Goal: Information Seeking & Learning: Learn about a topic

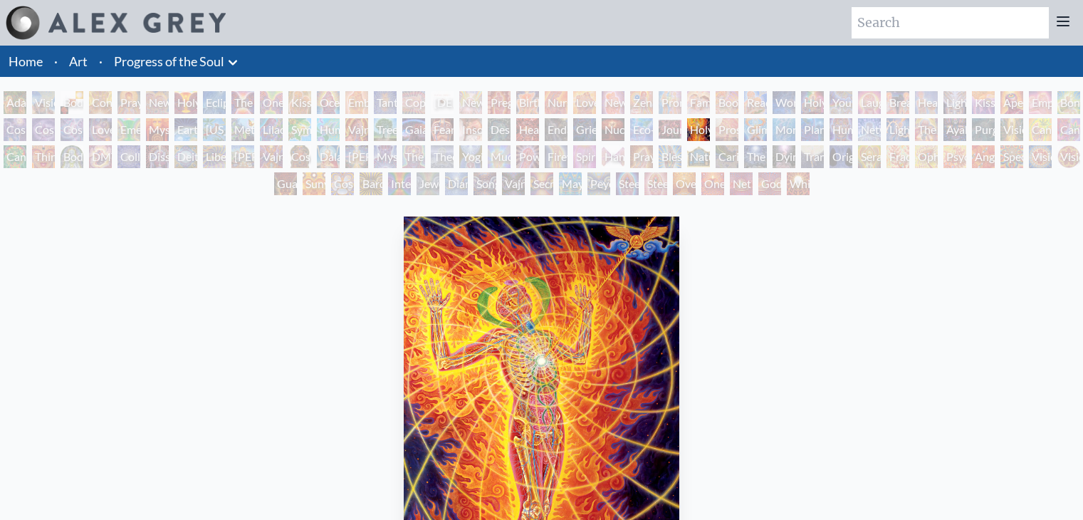
click at [584, 288] on img "63 / 133" at bounding box center [542, 425] width 276 height 416
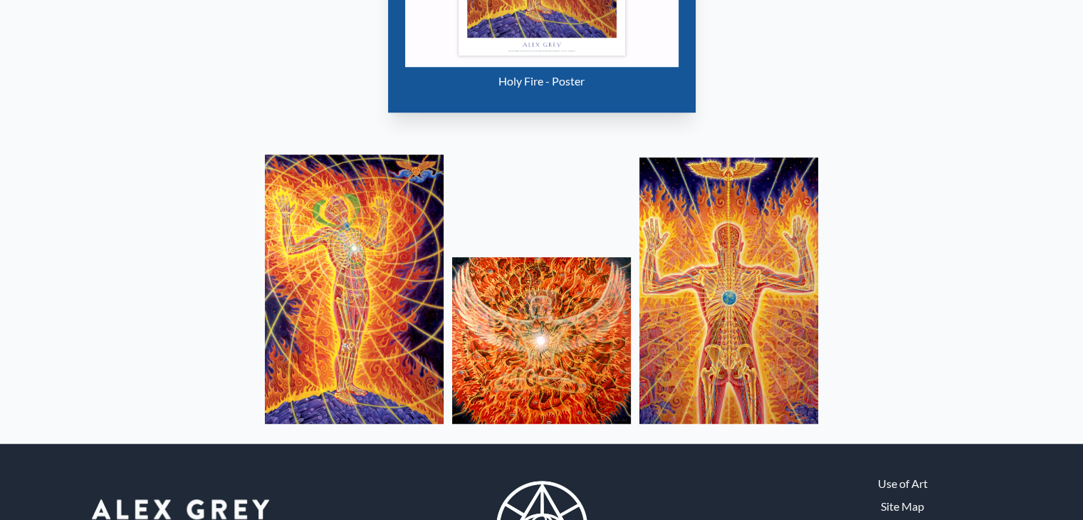
scroll to position [1065, 0]
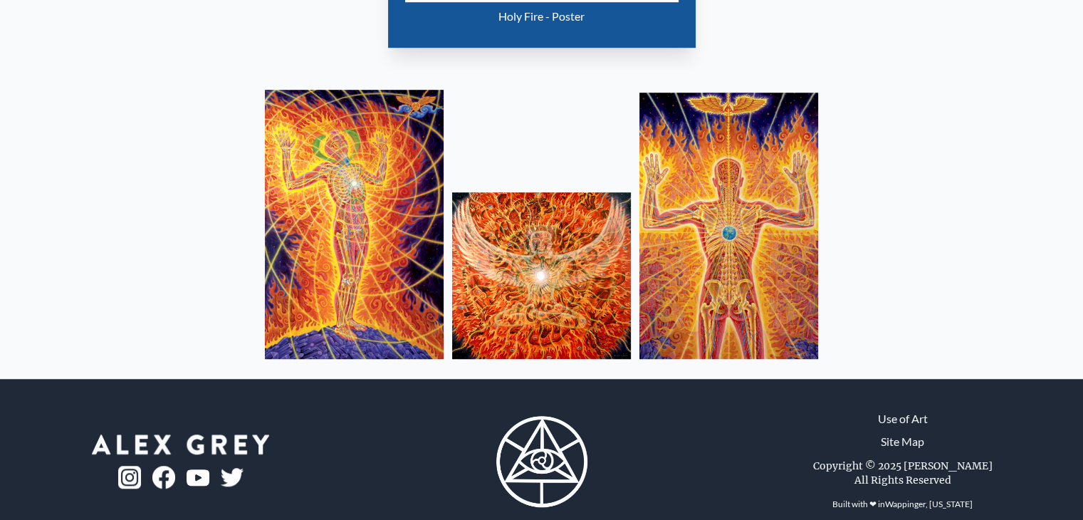
click at [599, 276] on img at bounding box center [541, 275] width 179 height 167
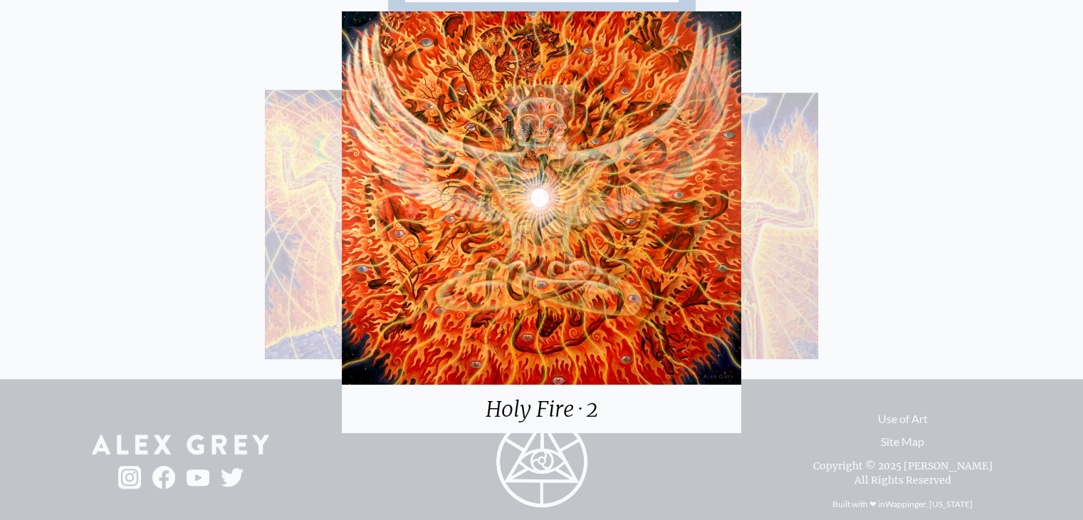
click at [791, 203] on div "Holy Fire · 2" at bounding box center [541, 260] width 1083 height 520
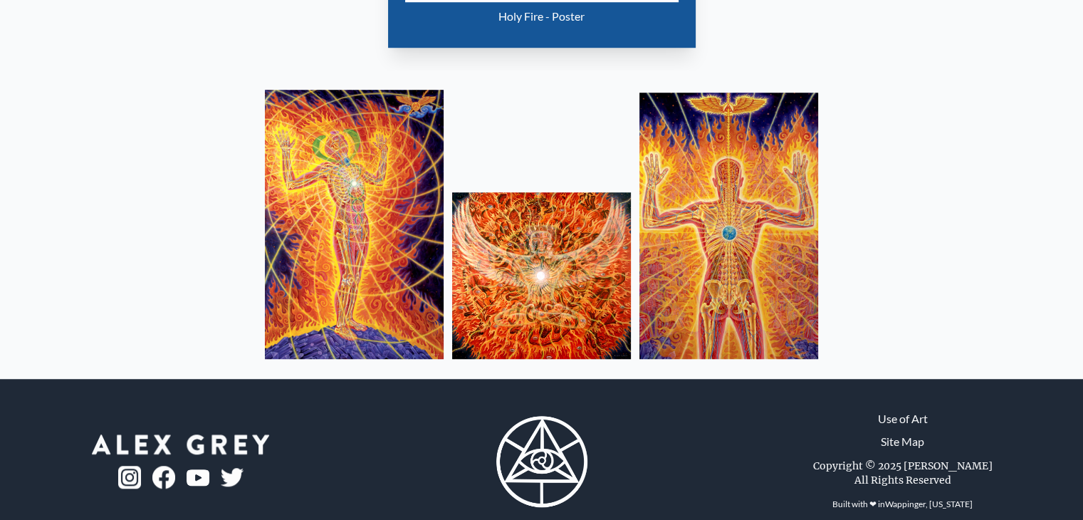
click at [775, 214] on img at bounding box center [729, 226] width 179 height 266
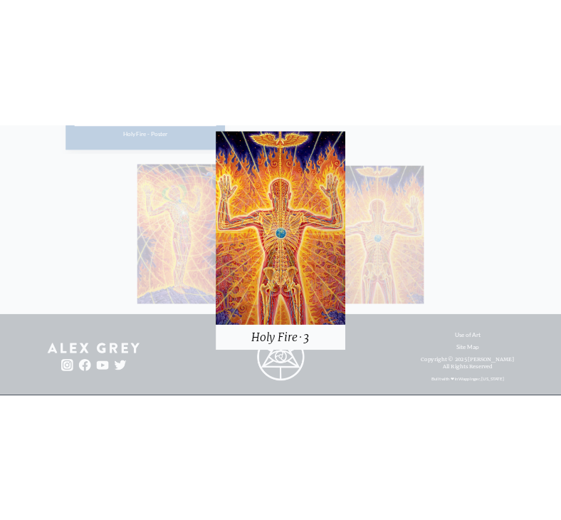
scroll to position [1045, 0]
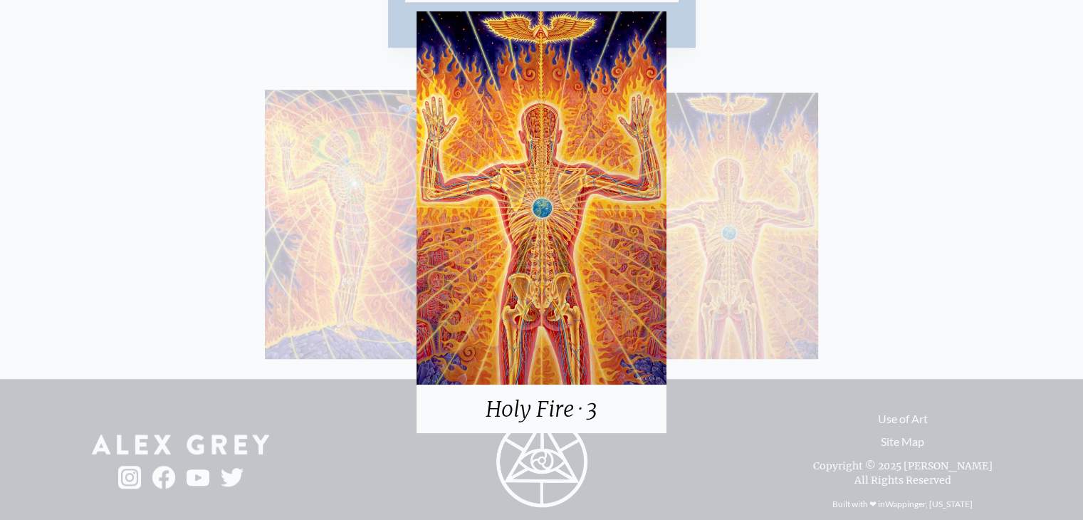
click at [665, 175] on img at bounding box center [542, 197] width 250 height 373
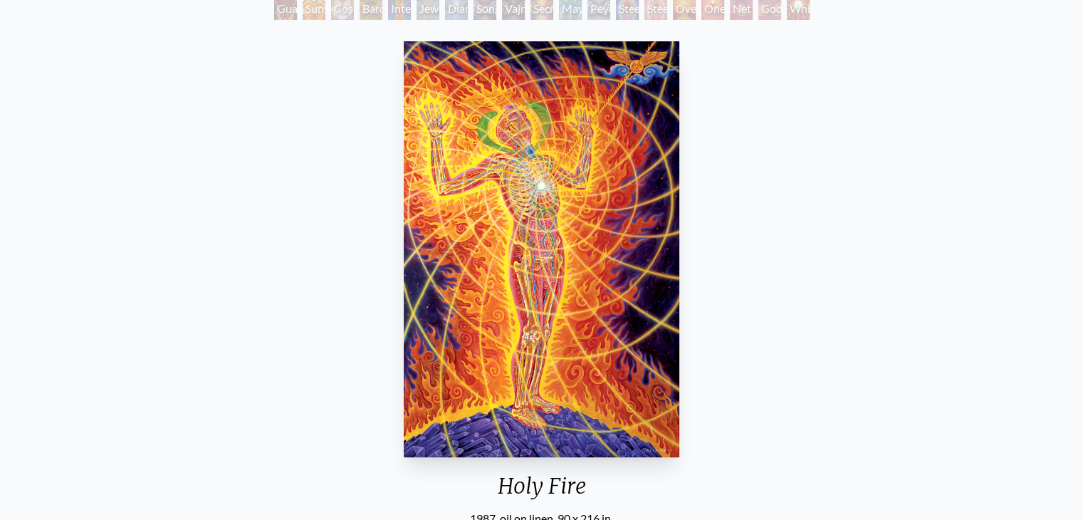
scroll to position [0, 0]
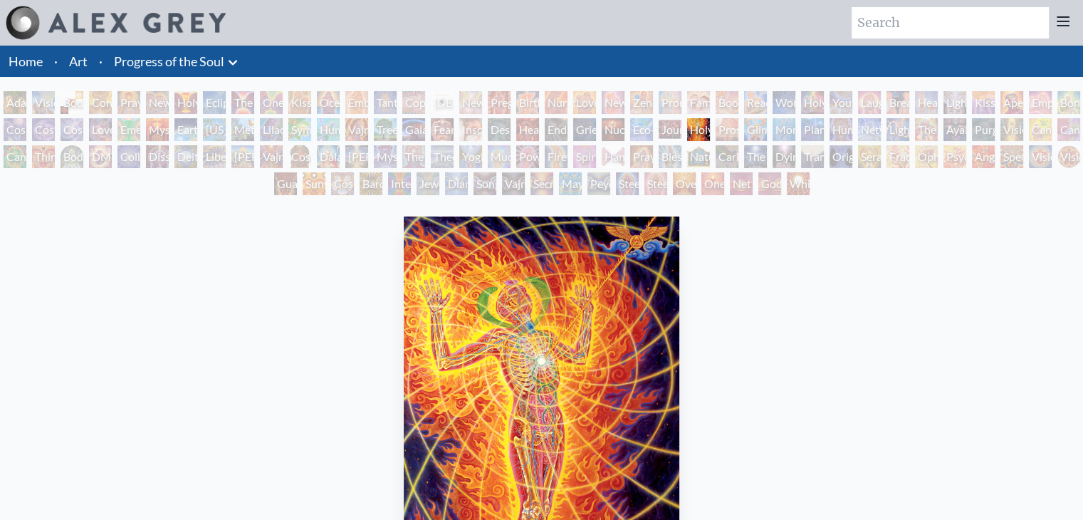
click at [731, 127] on div "Prostration" at bounding box center [727, 129] width 23 height 23
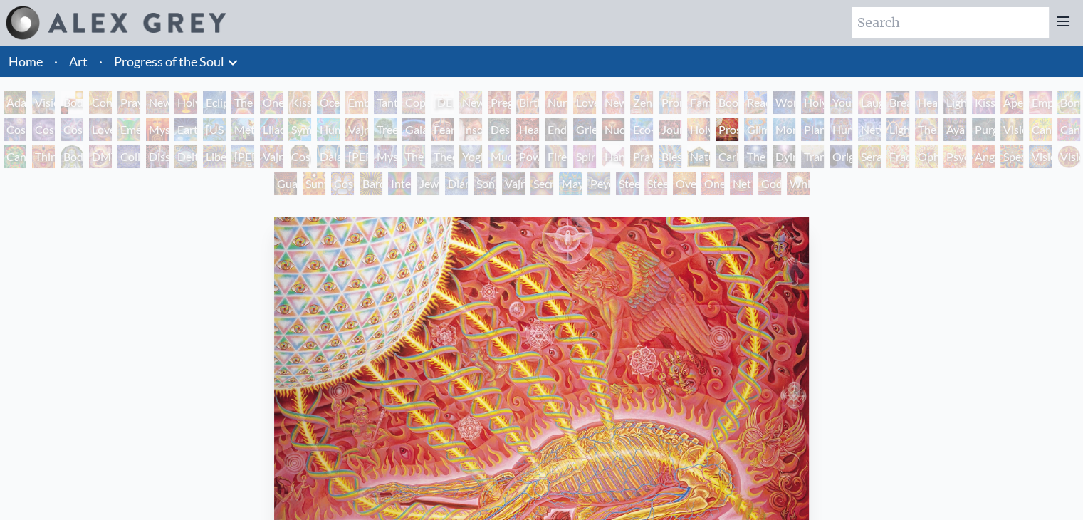
click at [859, 334] on div "Prostration 1993, oil on linen, 72 x 56 in. Visit the CoSM Shop" at bounding box center [541, 508] width 1061 height 594
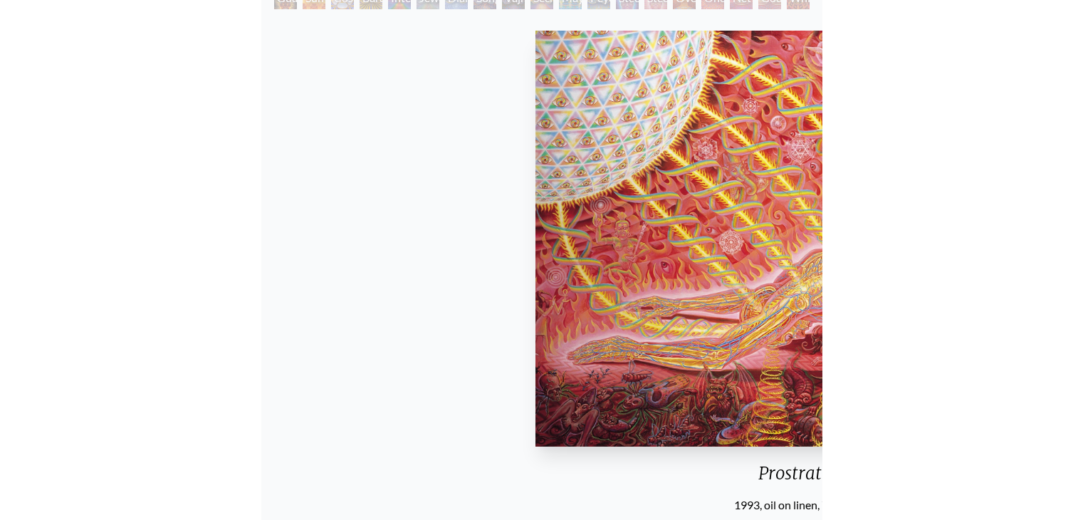
scroll to position [187, 0]
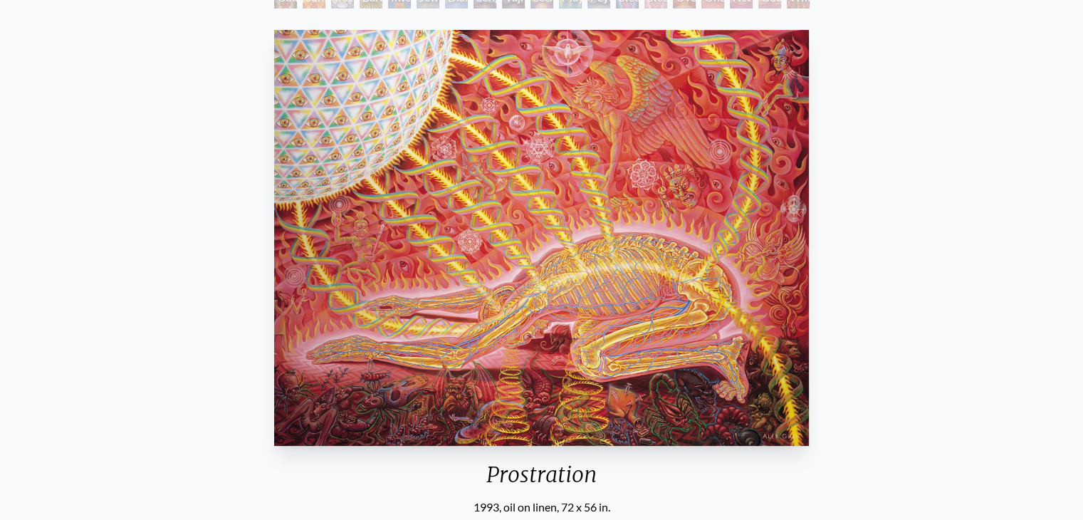
click at [1009, 271] on div "Prostration 1993, oil on linen, 72 x 56 in. Visit the CoSM Shop" at bounding box center [541, 321] width 1061 height 594
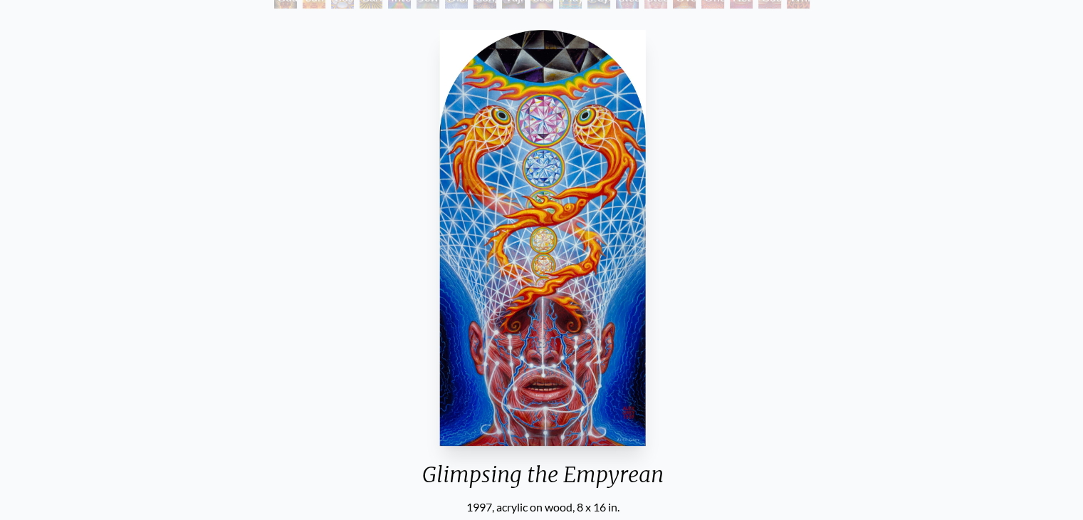
click at [851, 277] on div "Glimpsing the Empyrean 1997, acrylic on wood, 8 x 16 in. Visit the CoSM Shop" at bounding box center [543, 321] width 1061 height 594
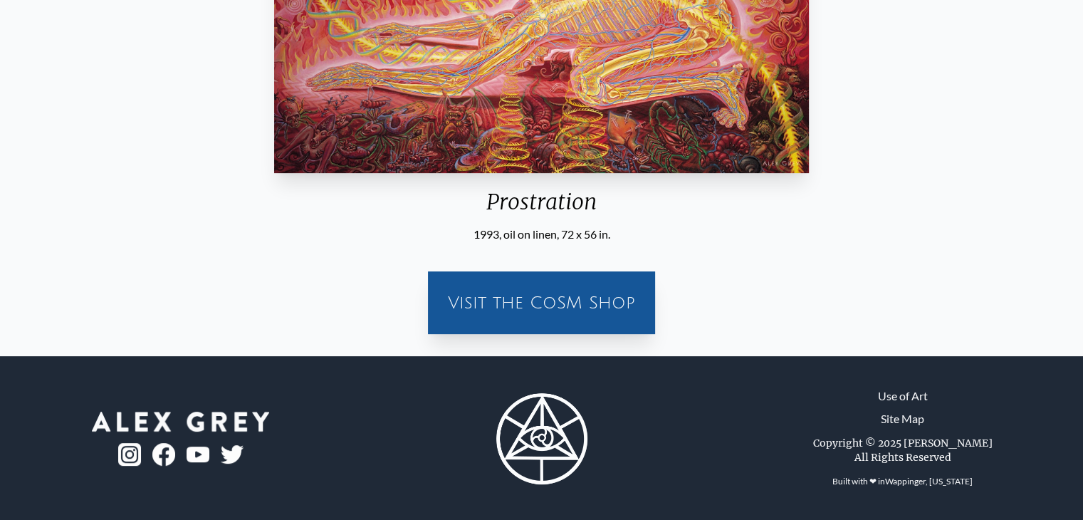
scroll to position [459, 0]
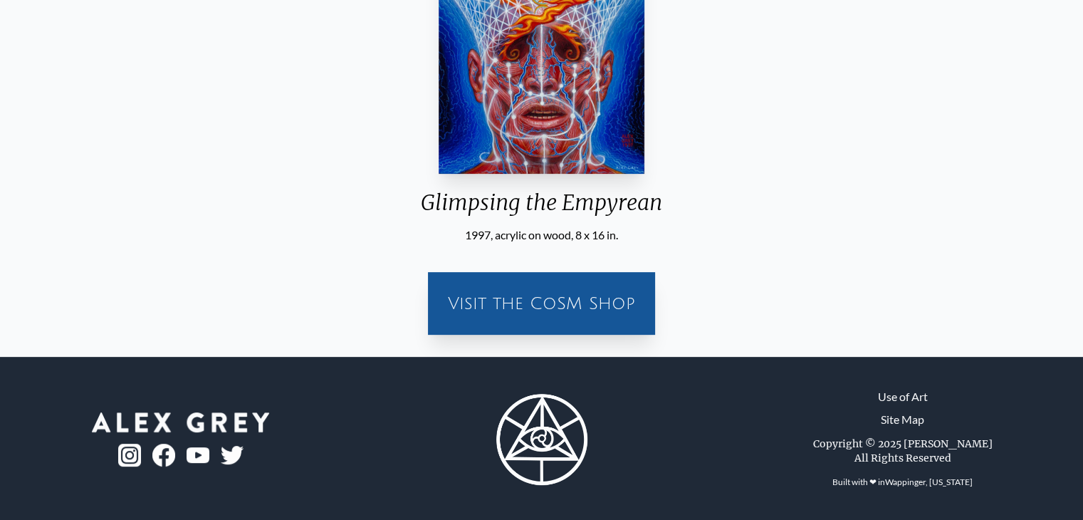
click at [895, 338] on div "Visit the CoSM Shop" at bounding box center [541, 295] width 1061 height 103
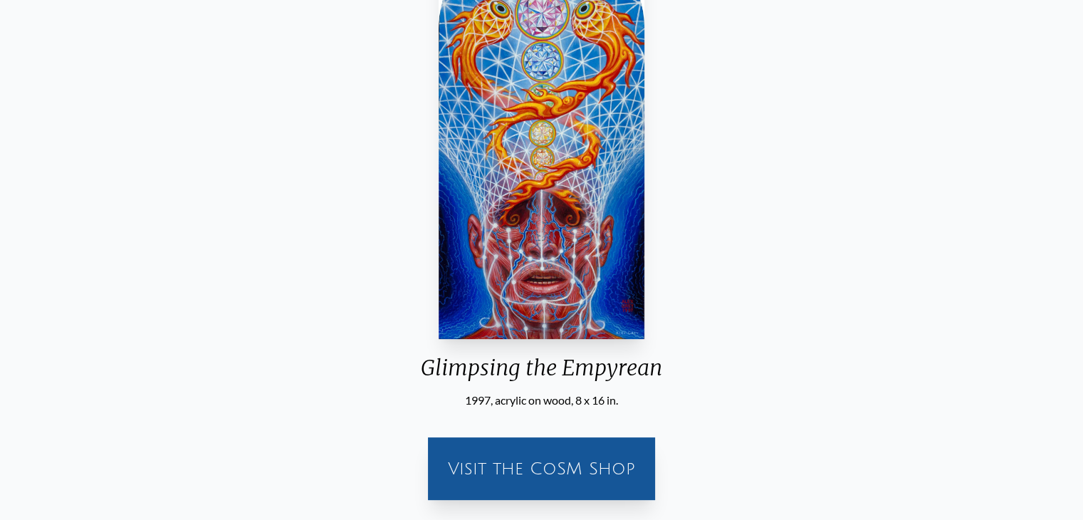
scroll to position [60, 0]
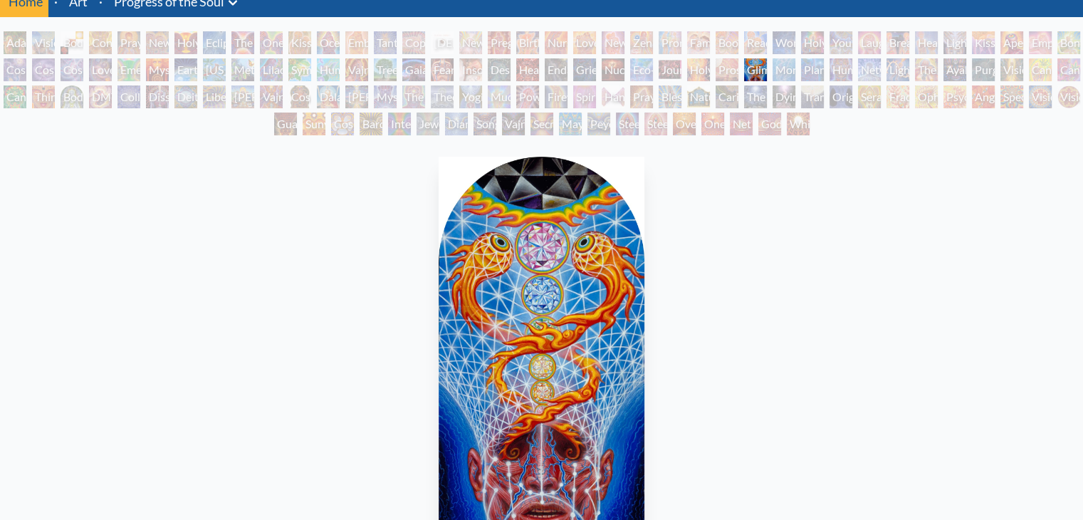
click at [878, 417] on div "Glimpsing the Empyrean 1997, acrylic on wood, 8 x 16 in. Visit the CoSM Shop" at bounding box center [541, 448] width 1061 height 594
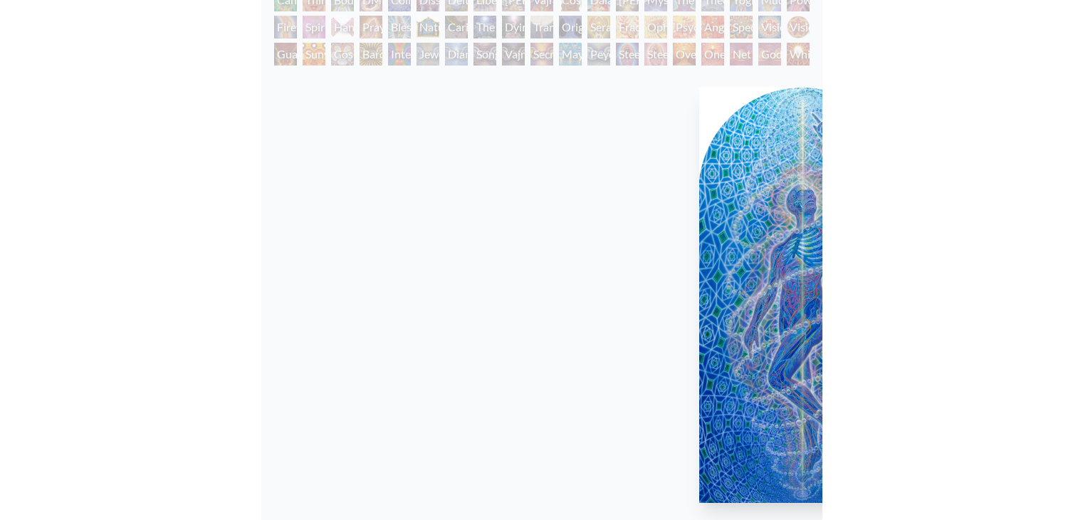
scroll to position [157, 0]
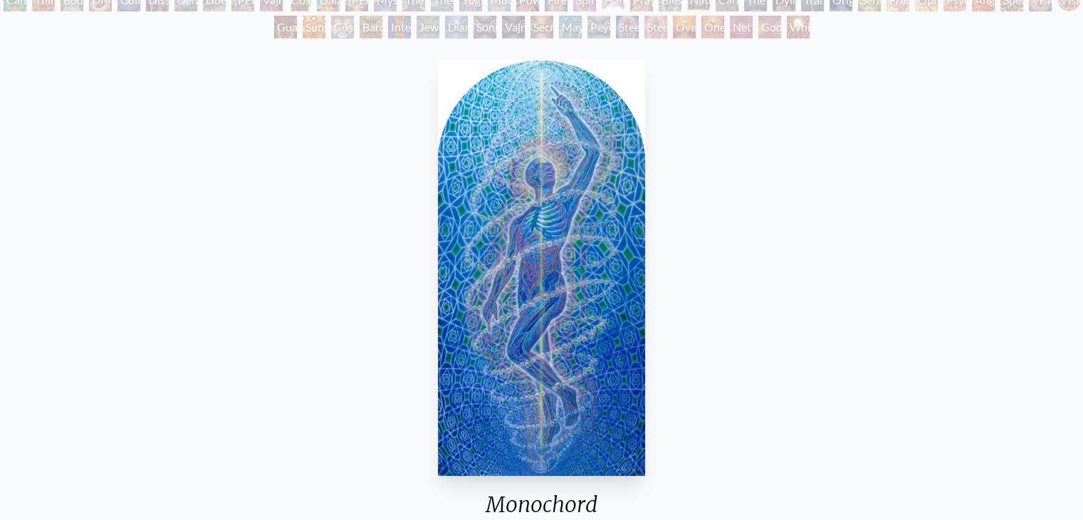
click at [772, 269] on div "Monochord 2013, acrylic on resin panel, 60 x 120 in. Visit the CoSM Shop" at bounding box center [541, 351] width 1061 height 594
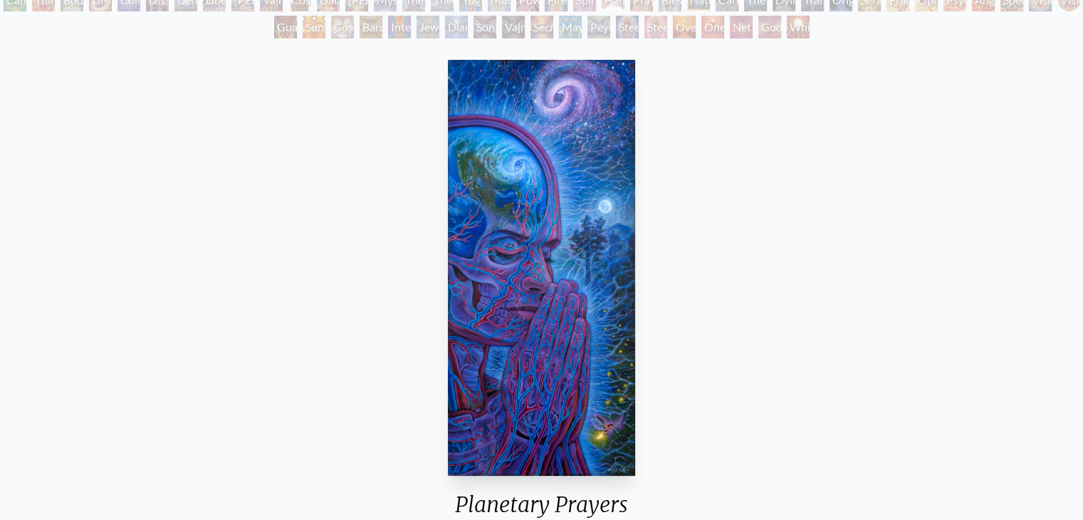
click at [851, 360] on div "Planetary Prayers 2010, acrylic on canvas, 36 x 80 in. Visit the CoSM Shop Plan…" at bounding box center [541, 510] width 1061 height 913
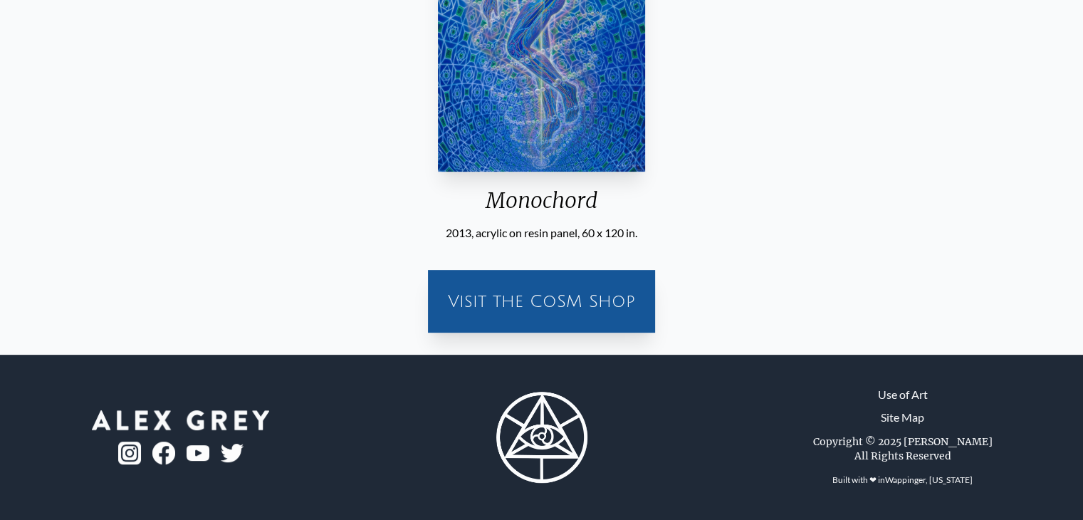
scroll to position [459, 0]
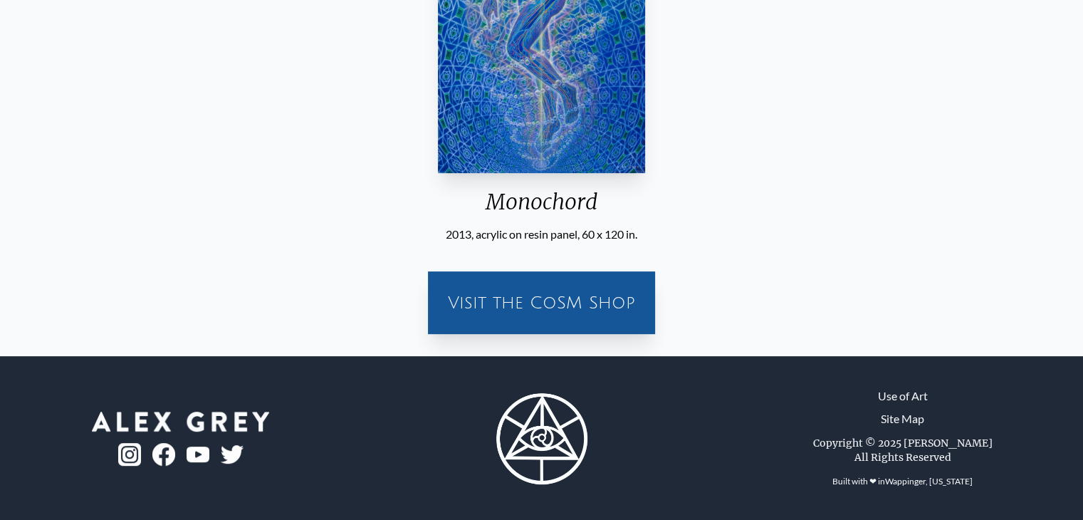
click at [1018, 300] on div "Visit the CoSM Shop" at bounding box center [541, 294] width 1061 height 103
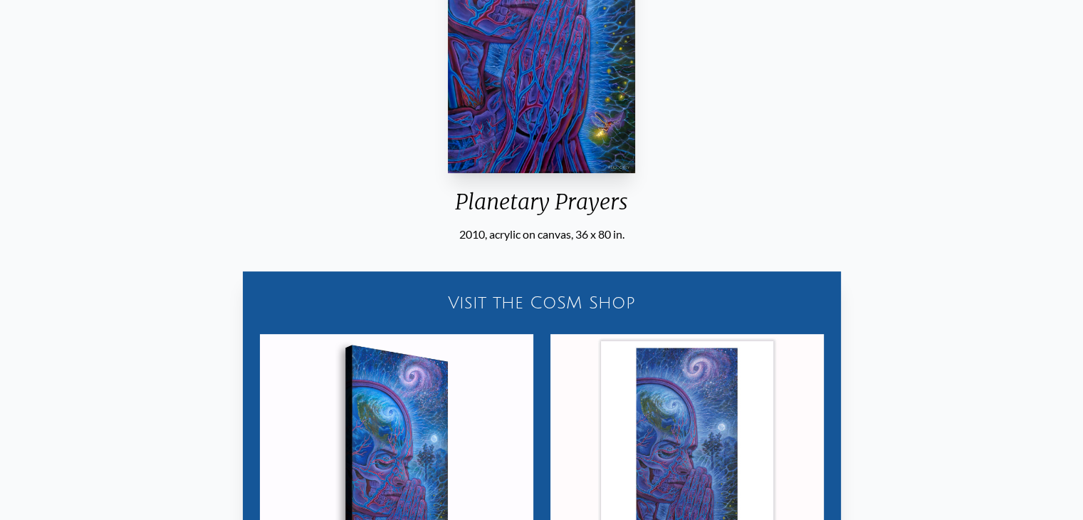
scroll to position [547, 0]
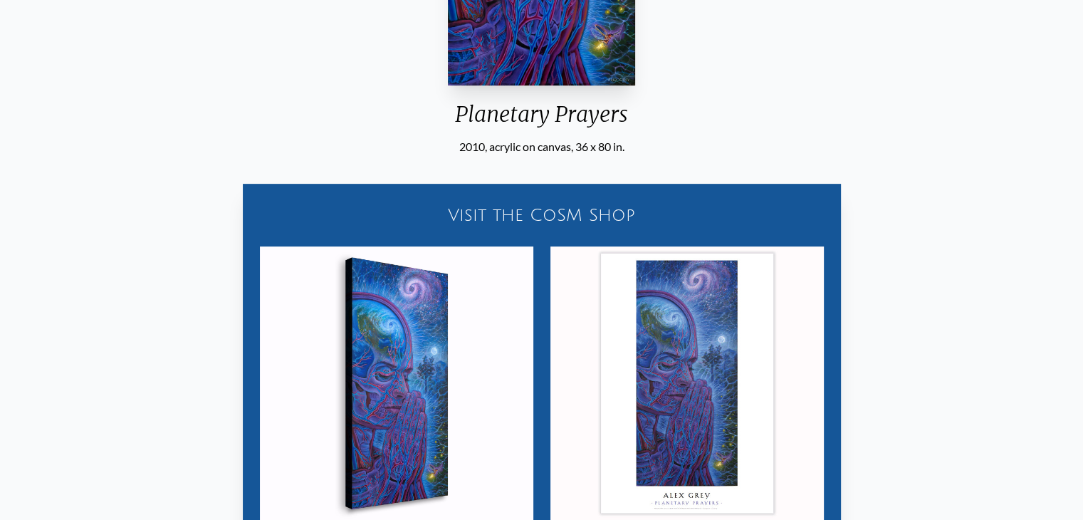
click at [1048, 306] on div "Visit the CoSM Shop Planetary Prayers - Canvas Print Planetary Prayers - Poster" at bounding box center [541, 366] width 1061 height 422
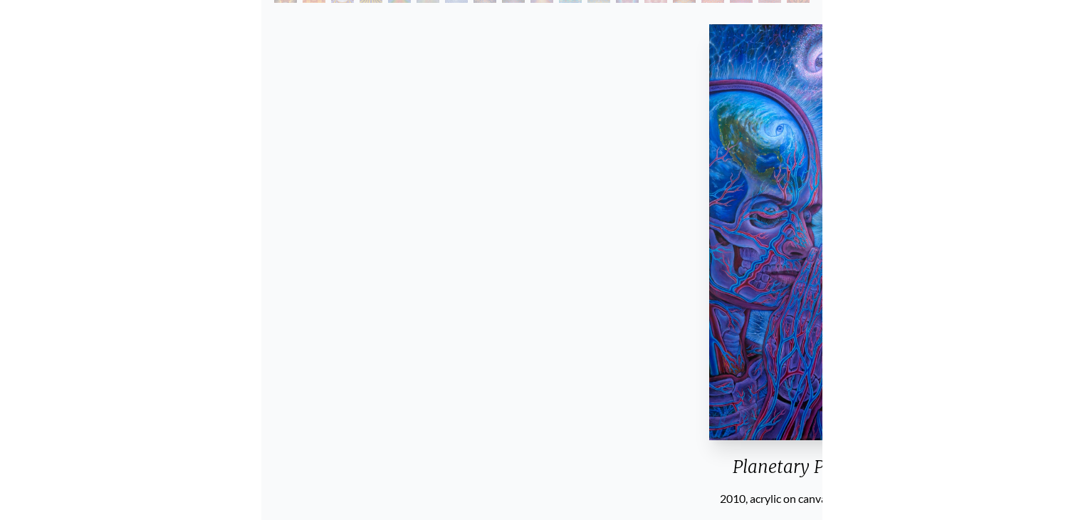
scroll to position [194, 0]
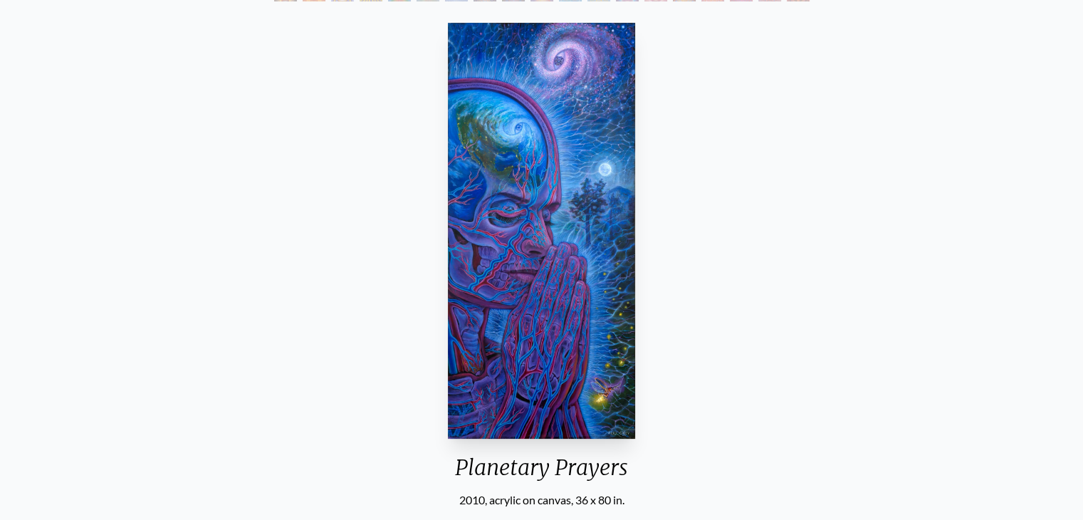
click at [833, 211] on div "Planetary Prayers 2010, acrylic on canvas, 36 x 80 in. Visit the CoSM Shop Plan…" at bounding box center [541, 473] width 1061 height 913
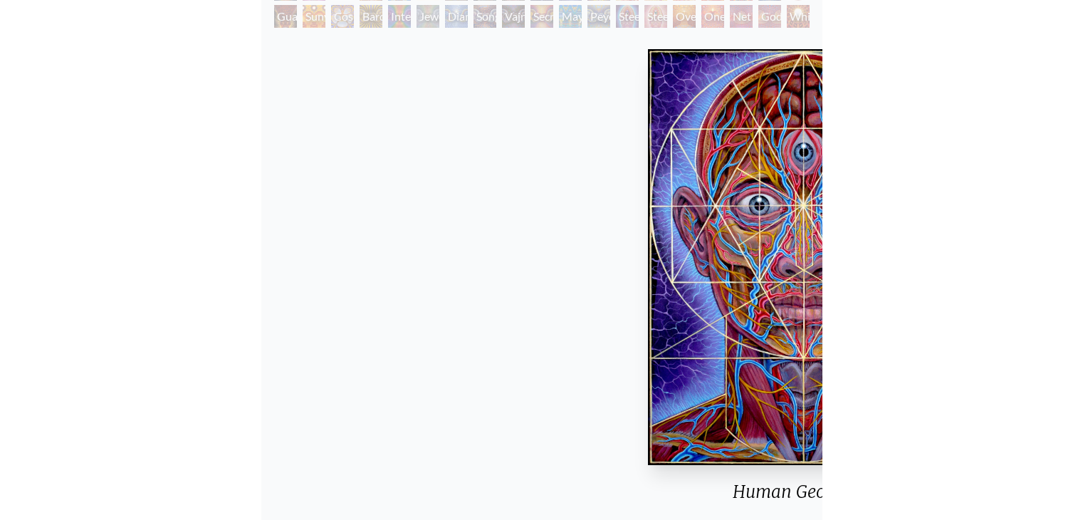
scroll to position [168, 0]
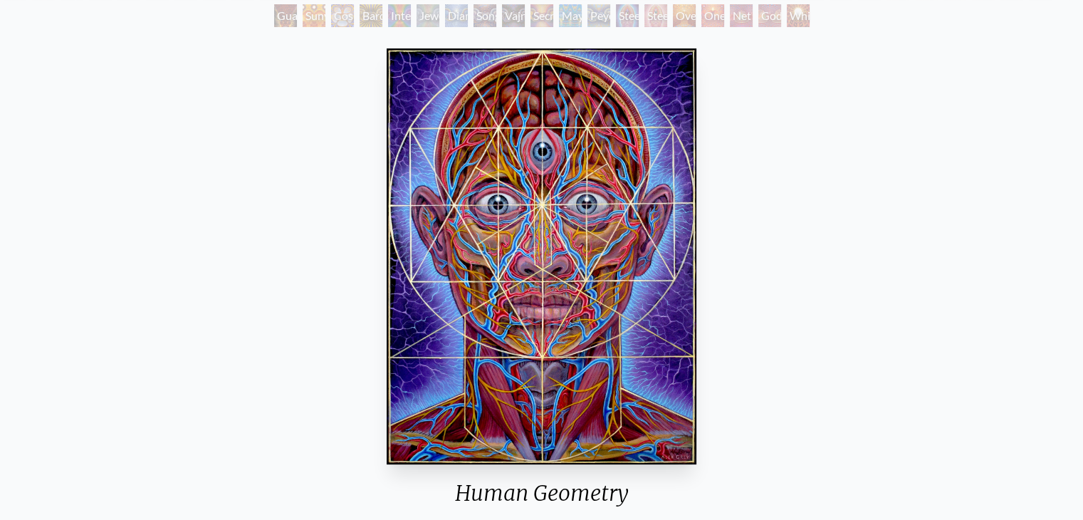
click at [848, 281] on div "Human Geometry 2007, acrylic on linen, 30 x 40 in. Visit the CoSM Shop Human Ge…" at bounding box center [541, 499] width 1061 height 913
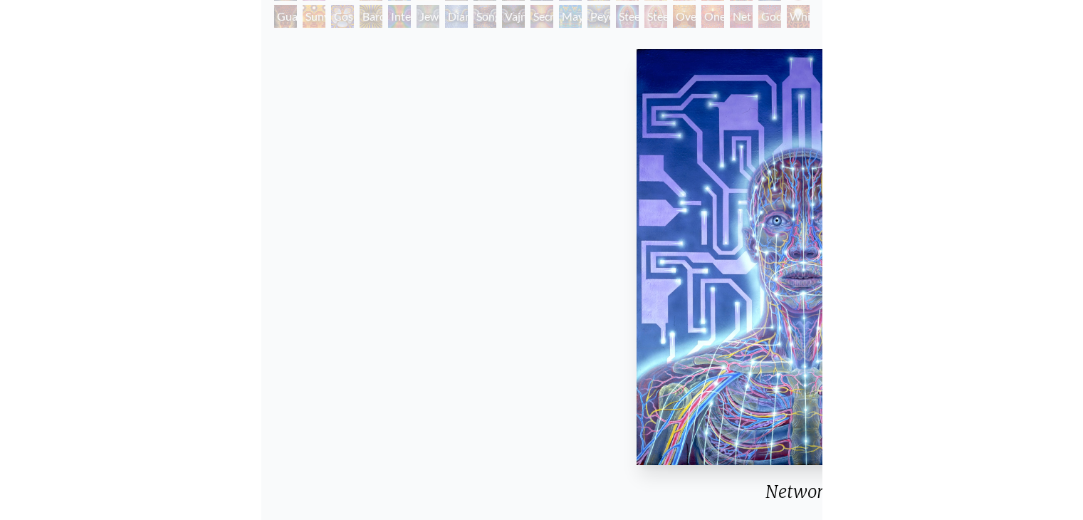
scroll to position [168, 0]
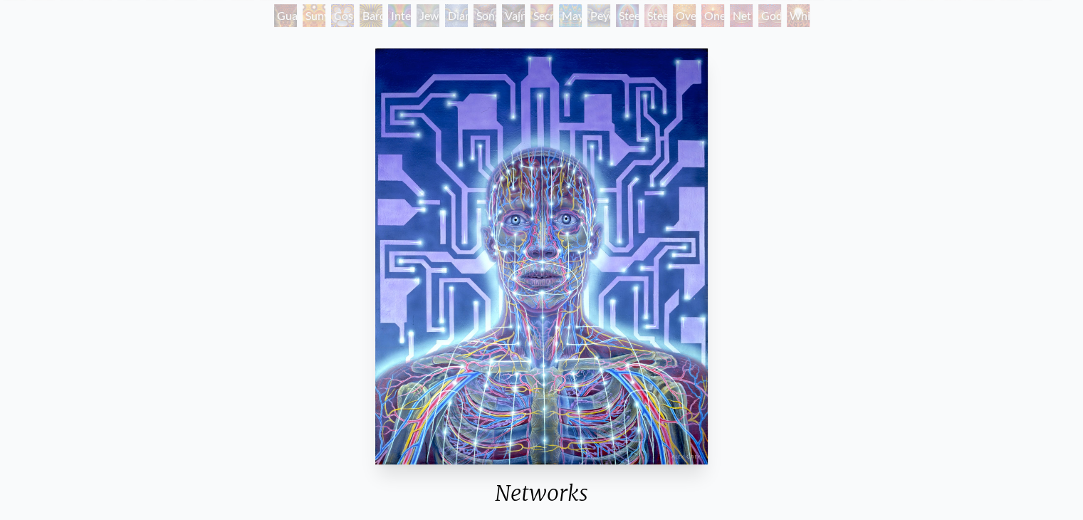
click at [900, 280] on div "Networks 1985, acrylic on linen, 24 x 30 in. Visit the CoSM Shop" at bounding box center [541, 340] width 1061 height 594
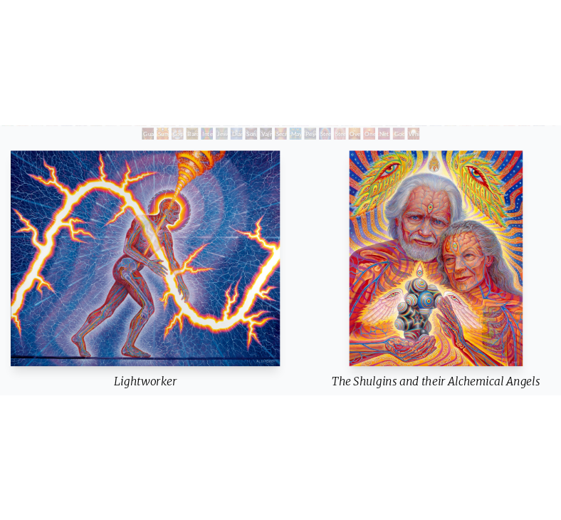
scroll to position [249, 0]
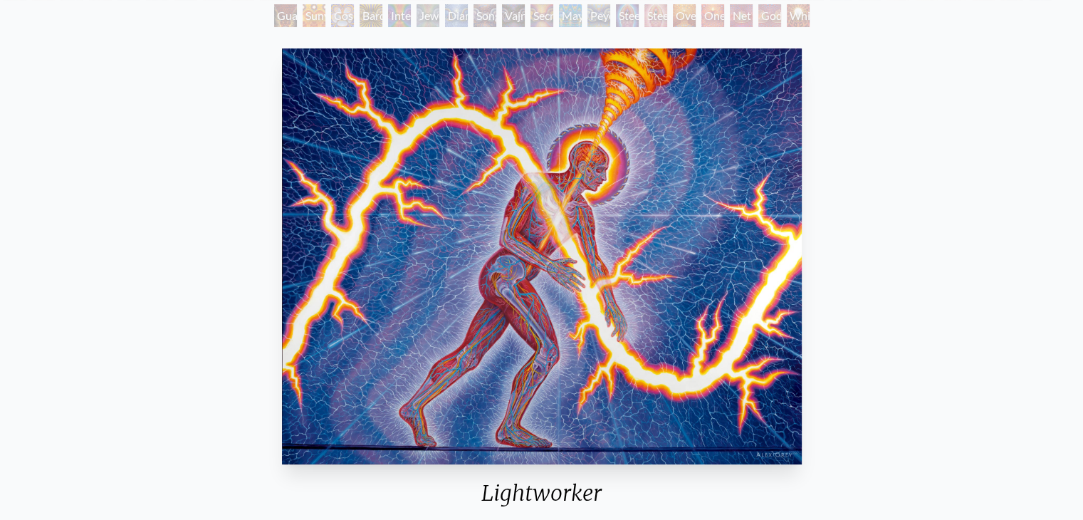
click at [944, 266] on div "Lightworker 2010, oil on linen, 114 x 90 in. Visit the CoSM Shop" at bounding box center [541, 340] width 1061 height 594
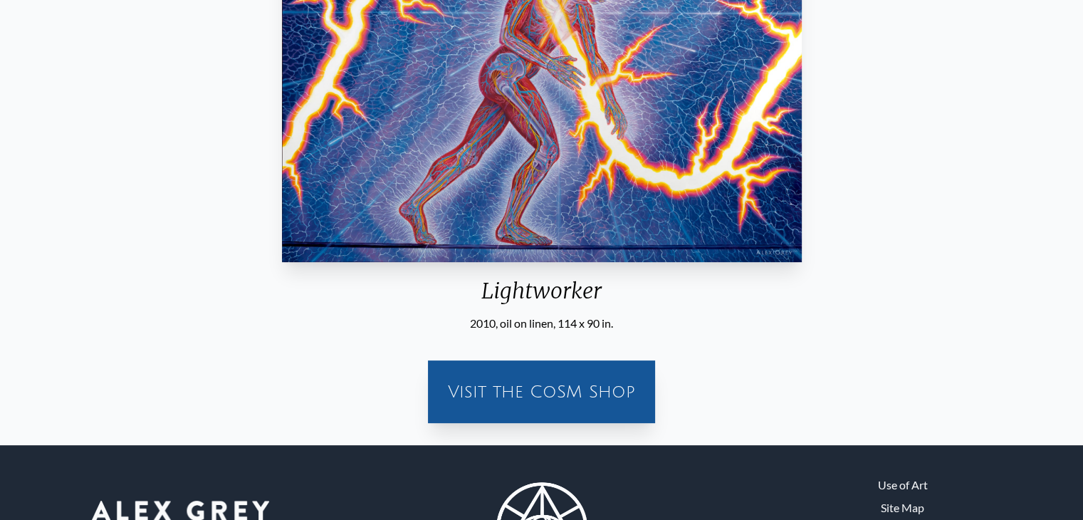
scroll to position [459, 0]
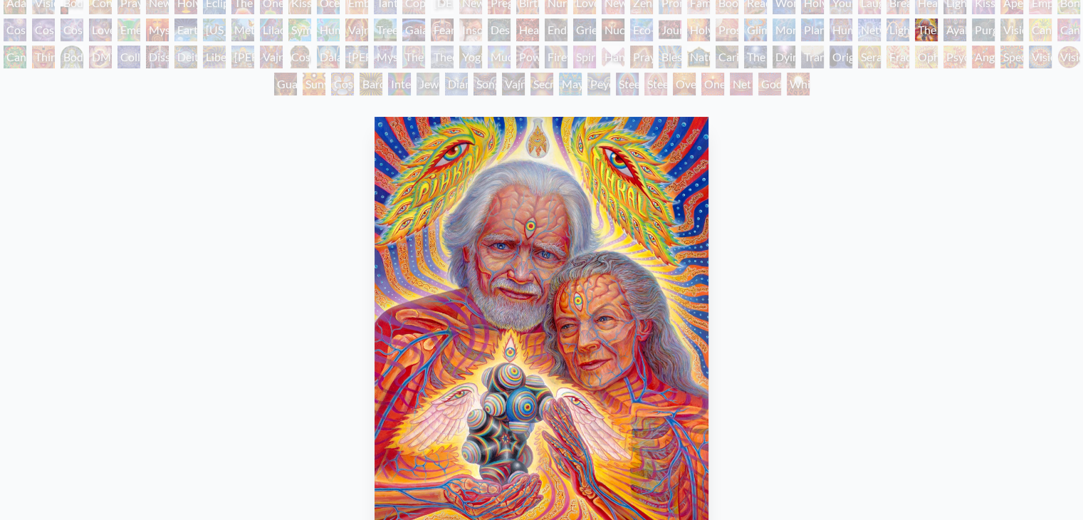
scroll to position [105, 0]
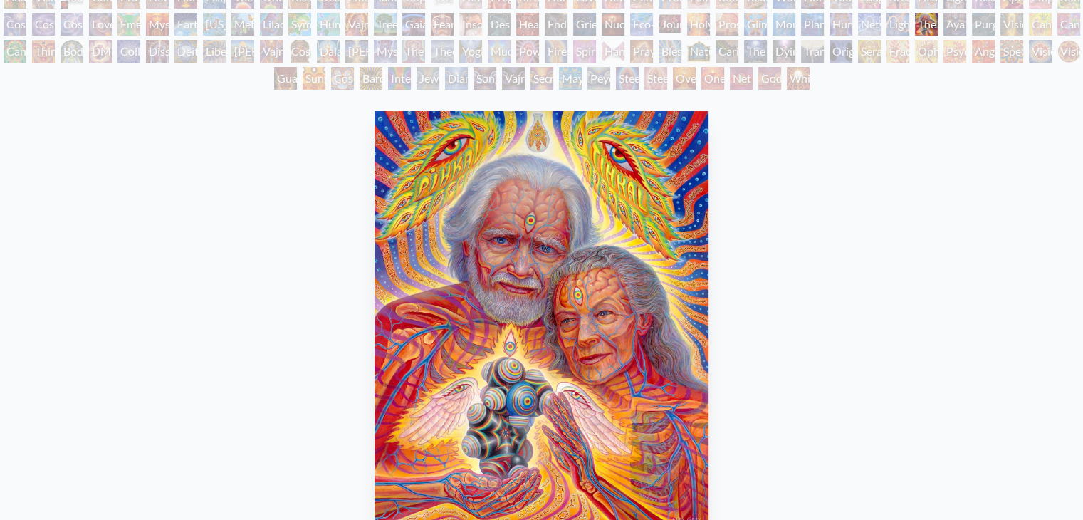
click at [590, 231] on img "71 / 133" at bounding box center [542, 319] width 334 height 416
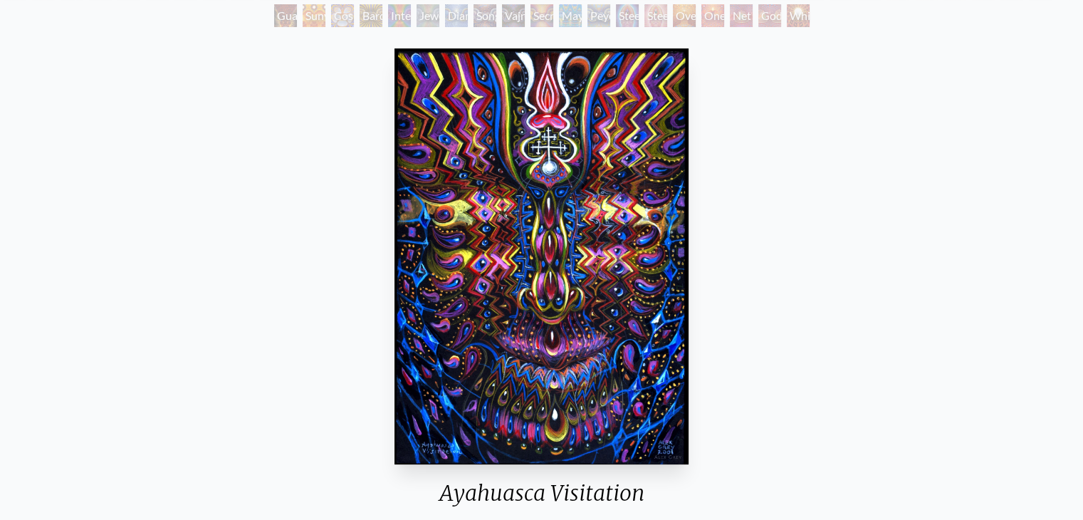
scroll to position [165, 0]
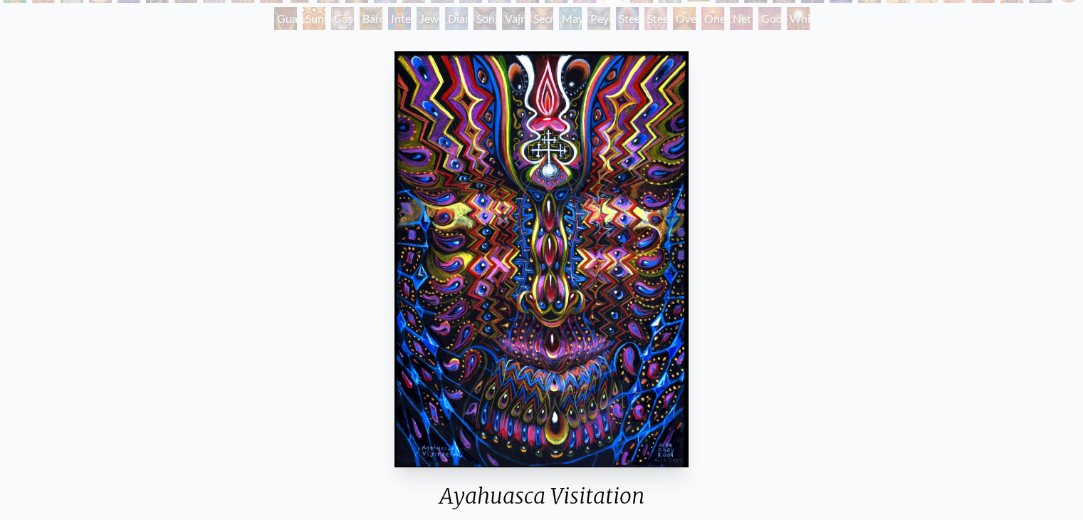
click at [598, 278] on img "72 / 133" at bounding box center [542, 259] width 295 height 416
click at [741, 216] on div "Ayahuasca Visitation 2001, color pencil & acrylic on black paper, 11 x 16 in. V…" at bounding box center [541, 502] width 1061 height 913
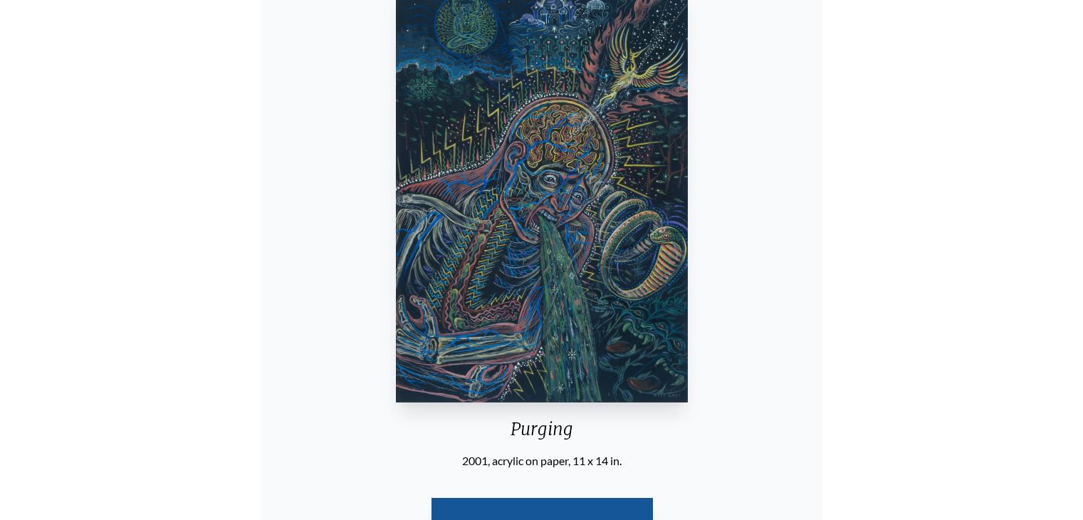
scroll to position [231, 0]
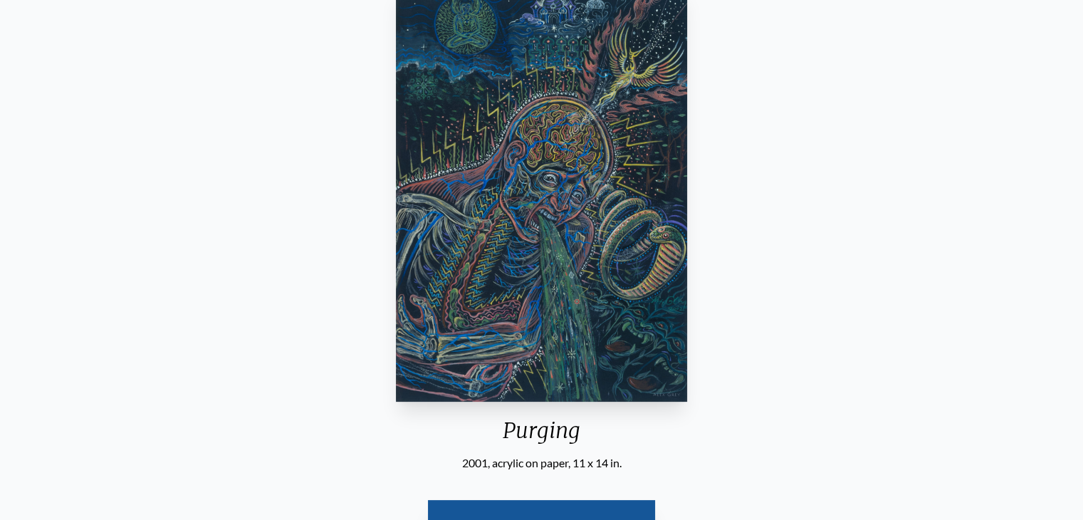
click at [823, 210] on div "Purging 2001, acrylic on paper, 11 x 14 in. Visit the CoSM Shop" at bounding box center [541, 277] width 1061 height 594
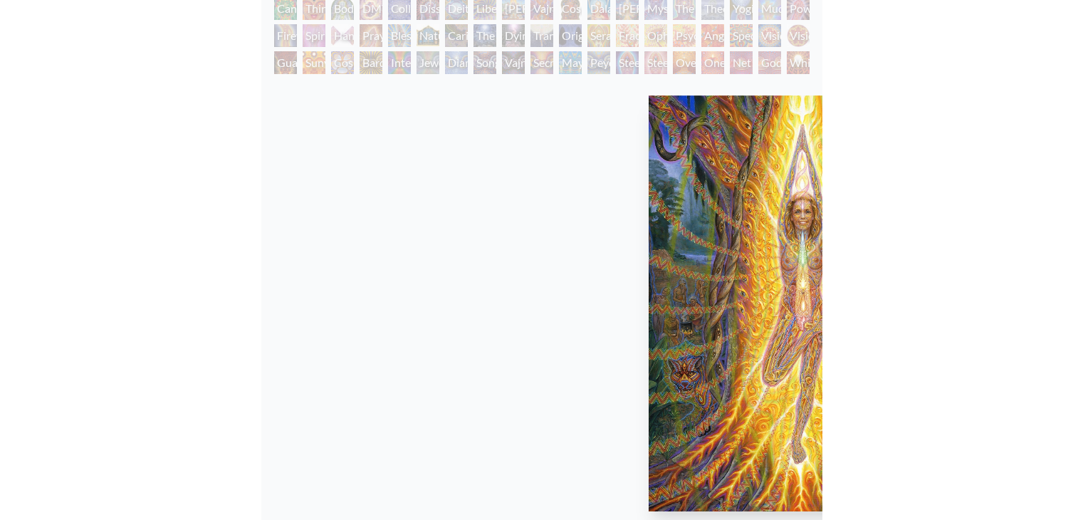
scroll to position [149, 0]
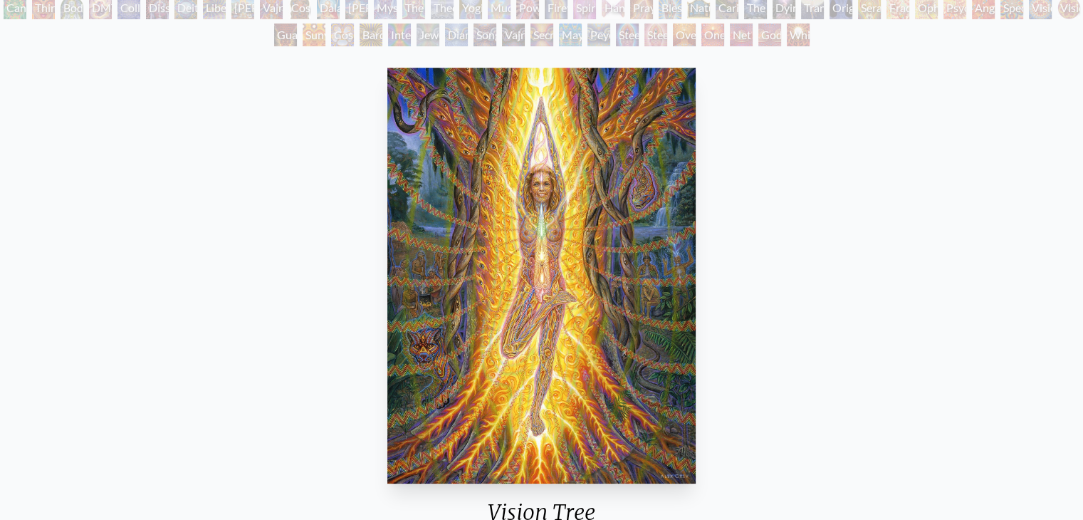
click at [881, 246] on div "Vision Tree 2001, oil on linen, 36 x 48 in. Visit the CoSM Shop Vision Tree - P…" at bounding box center [541, 518] width 1061 height 913
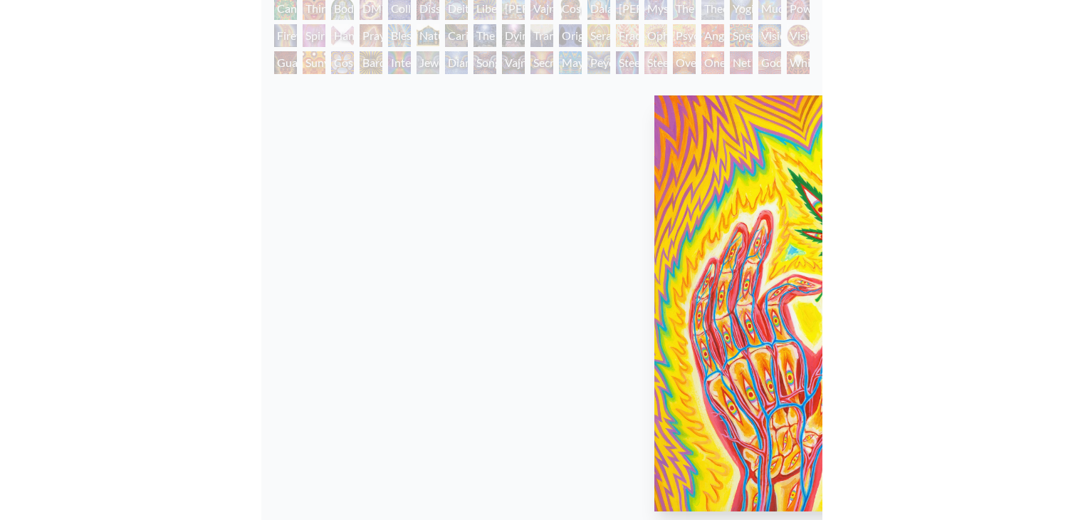
scroll to position [149, 0]
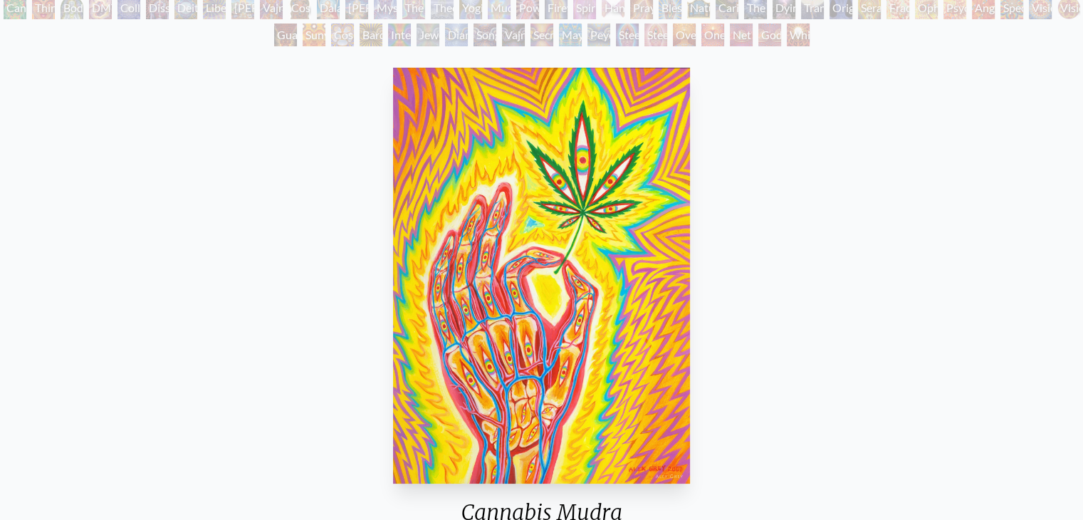
click at [898, 224] on div "Cannabis Mudra 2007, acrylic on wood, 11 x 14 in. Visit the CoSM Shop" at bounding box center [541, 359] width 1061 height 594
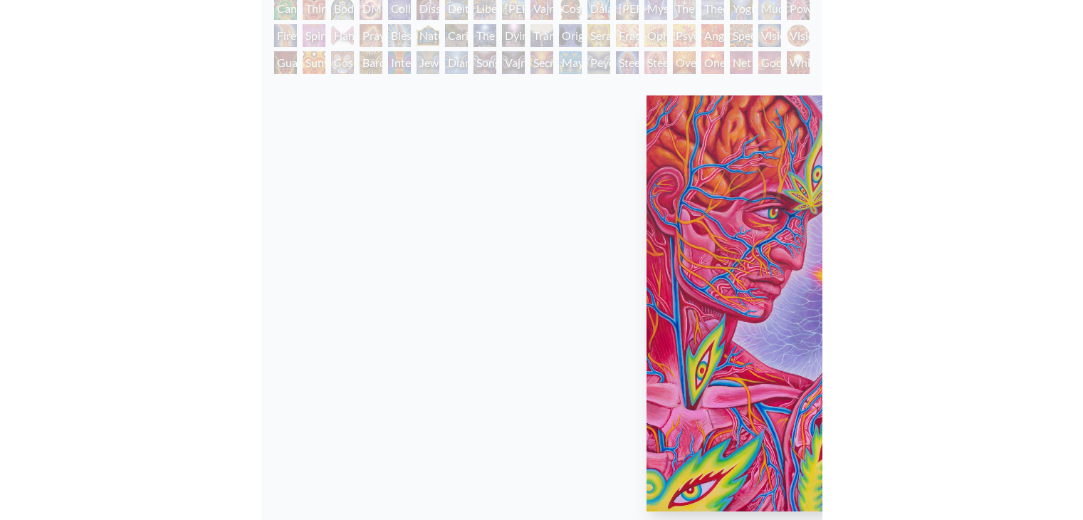
scroll to position [149, 0]
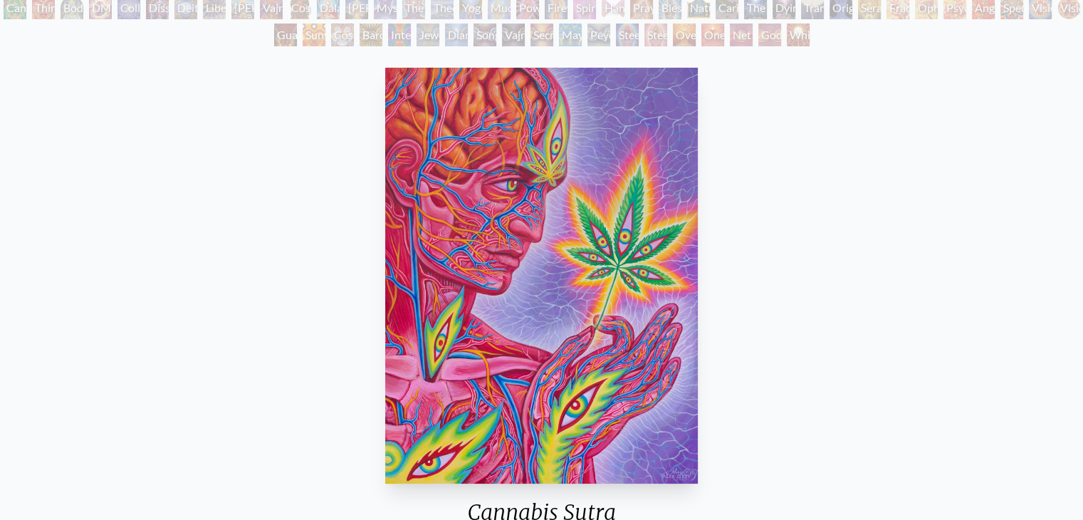
click at [815, 321] on div "Cannabis Sutra 2007, acrylic on canvas, 30 x 40 in. Visit the CoSM Shop" at bounding box center [541, 359] width 1061 height 594
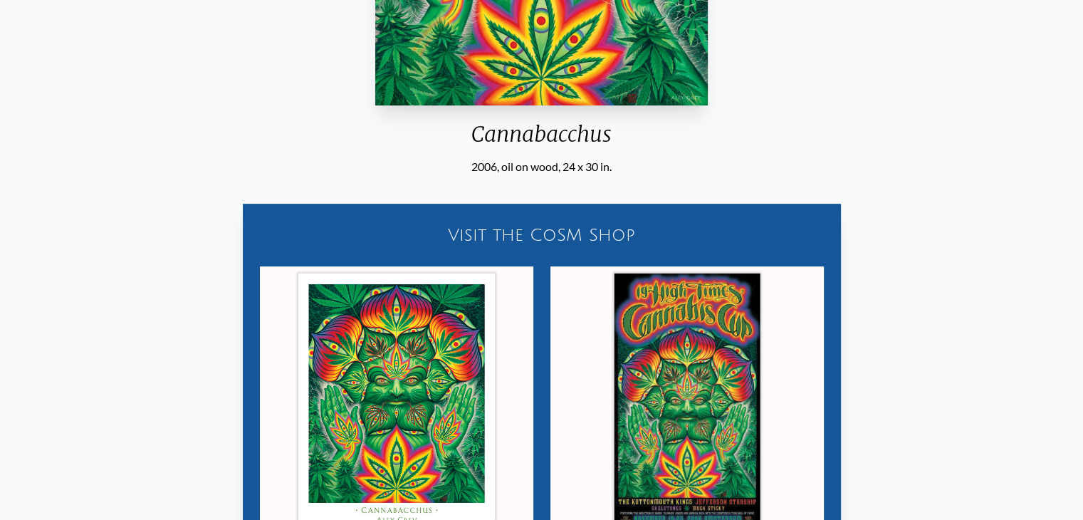
scroll to position [547, 0]
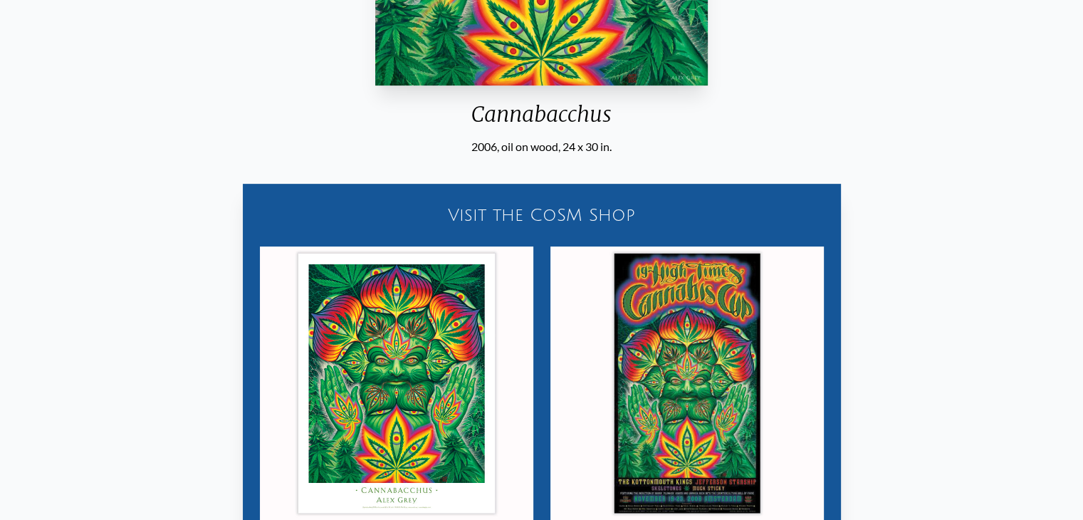
click at [701, 354] on img "77 / 133" at bounding box center [688, 383] width 274 height 274
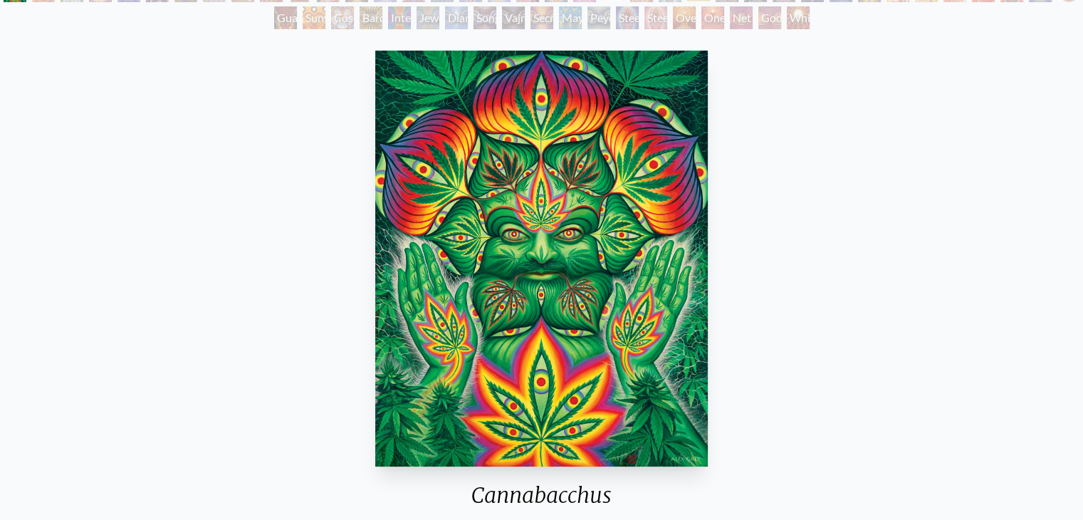
scroll to position [167, 0]
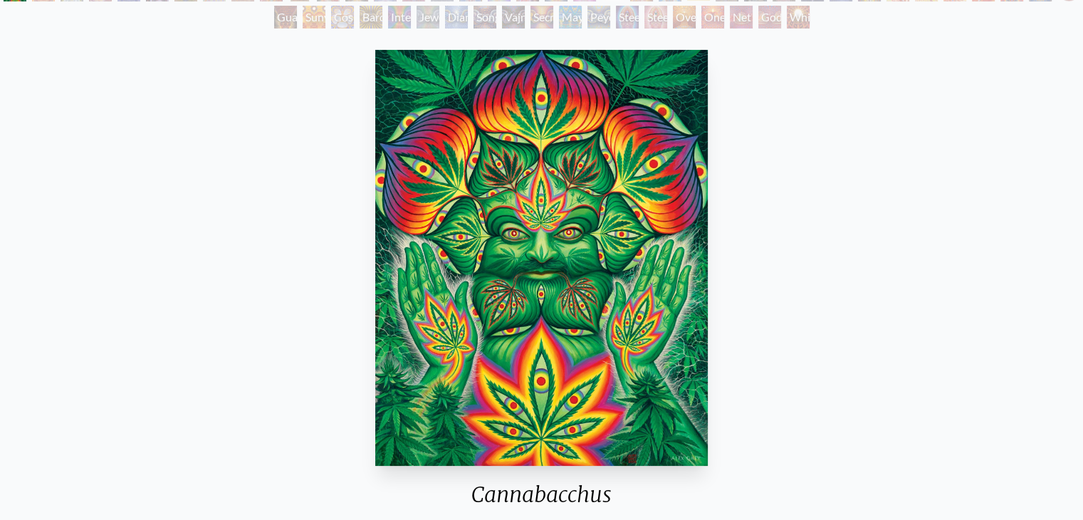
click at [553, 209] on img "77 / 133" at bounding box center [541, 258] width 333 height 416
click at [823, 234] on div "Cannabacchus 2006, oil on wood, 24 x 30 in. Visit the CoSM Shop Cannabacchus - …" at bounding box center [541, 500] width 1061 height 913
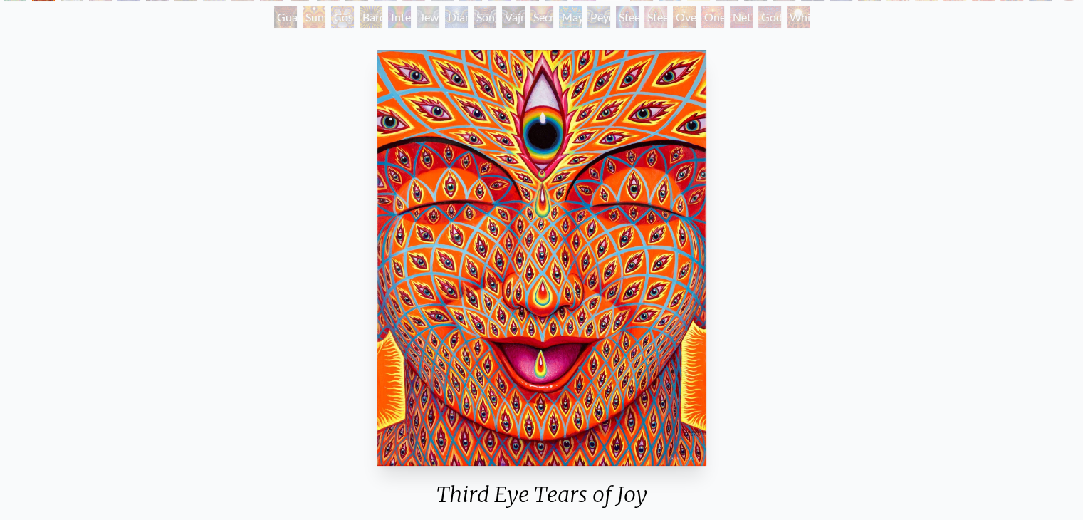
click at [578, 254] on img "78 / 133" at bounding box center [542, 258] width 330 height 416
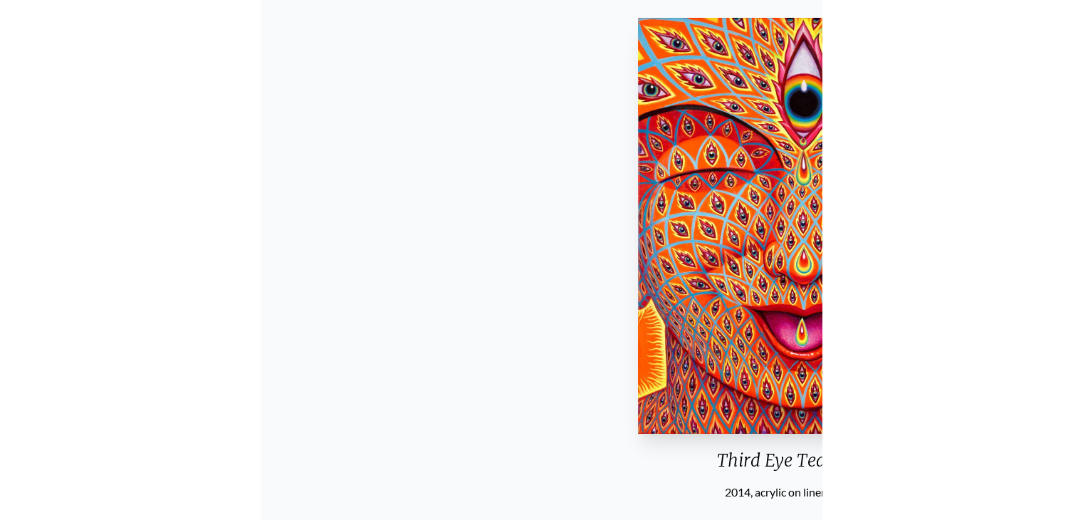
scroll to position [199, 0]
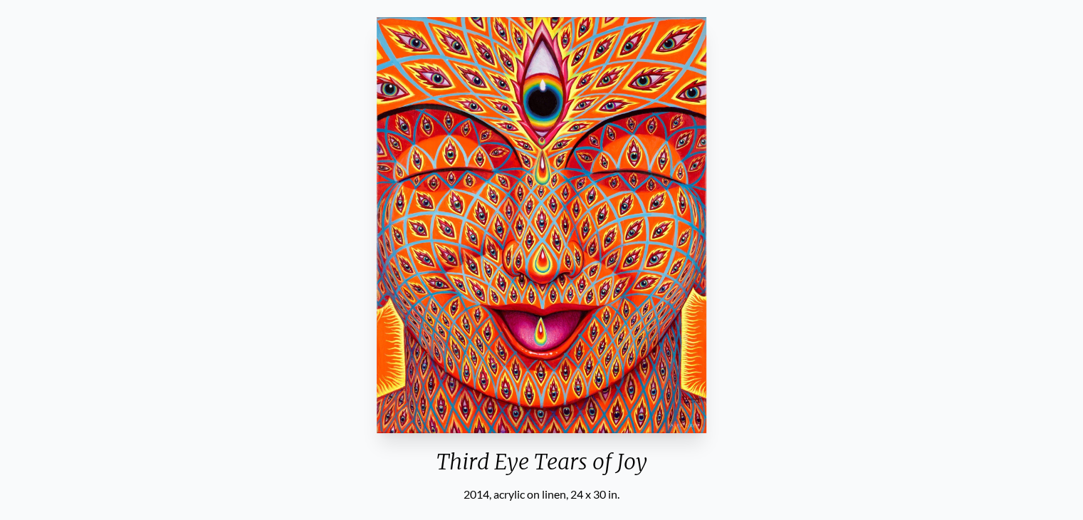
click at [1008, 197] on div "Third Eye Tears of Joy 2014, acrylic on linen, 24 x 30 in. Visit the CoSM Shop" at bounding box center [541, 308] width 1061 height 594
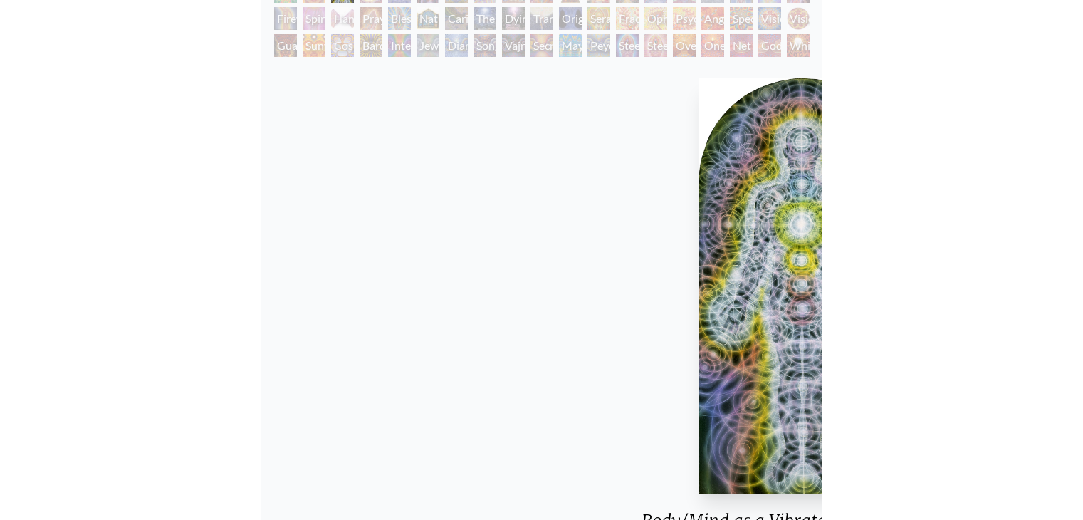
scroll to position [165, 0]
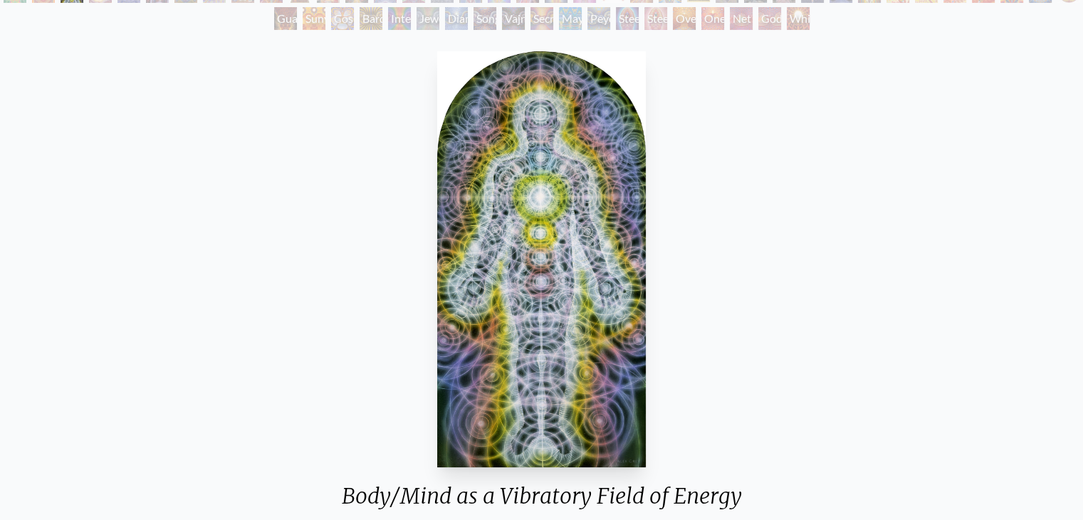
click at [728, 256] on div "Body/Mind as a Vibratory Field of Energy 1987, acrylic on wood, 8 x 16 in." at bounding box center [541, 291] width 423 height 491
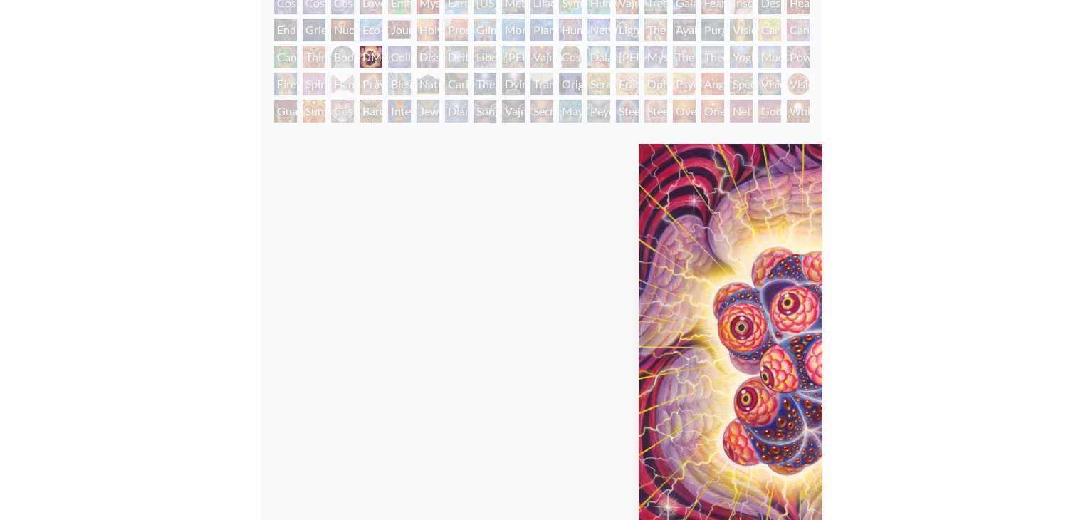
scroll to position [127, 0]
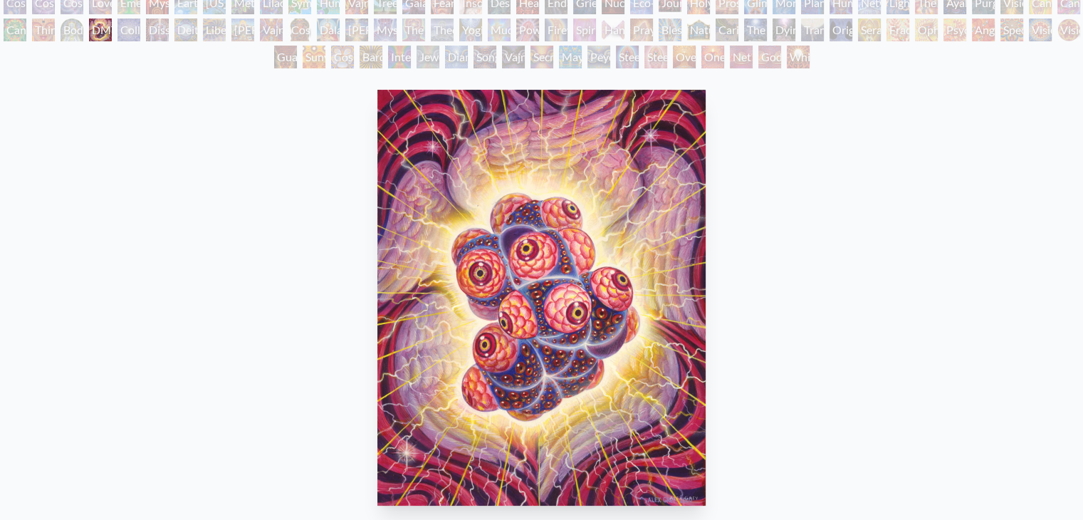
click at [855, 190] on div "DMT - The Spirit Molecule 2000, acrylic on wood, 11 x 14 in. Visit the CoSM Shop" at bounding box center [541, 381] width 1061 height 594
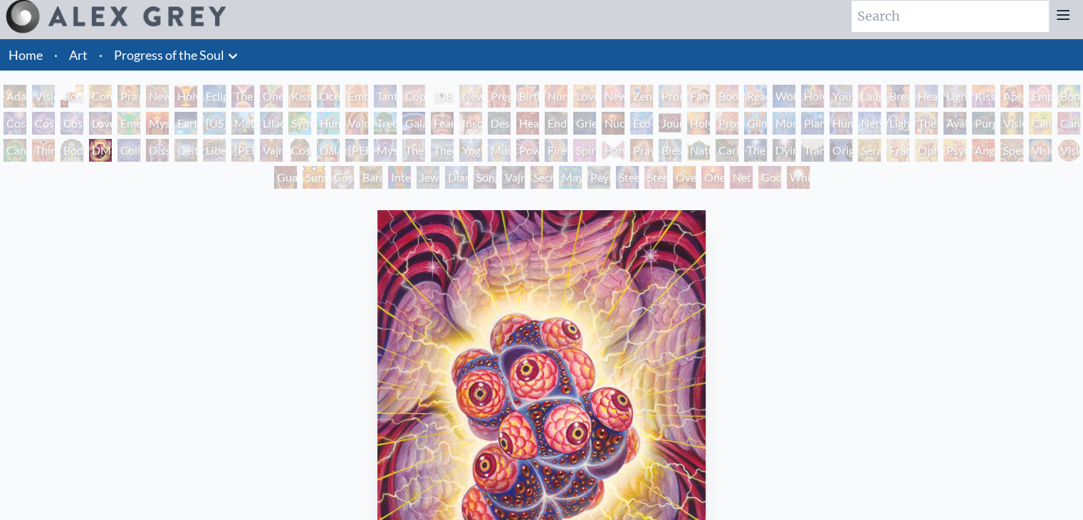
scroll to position [0, 0]
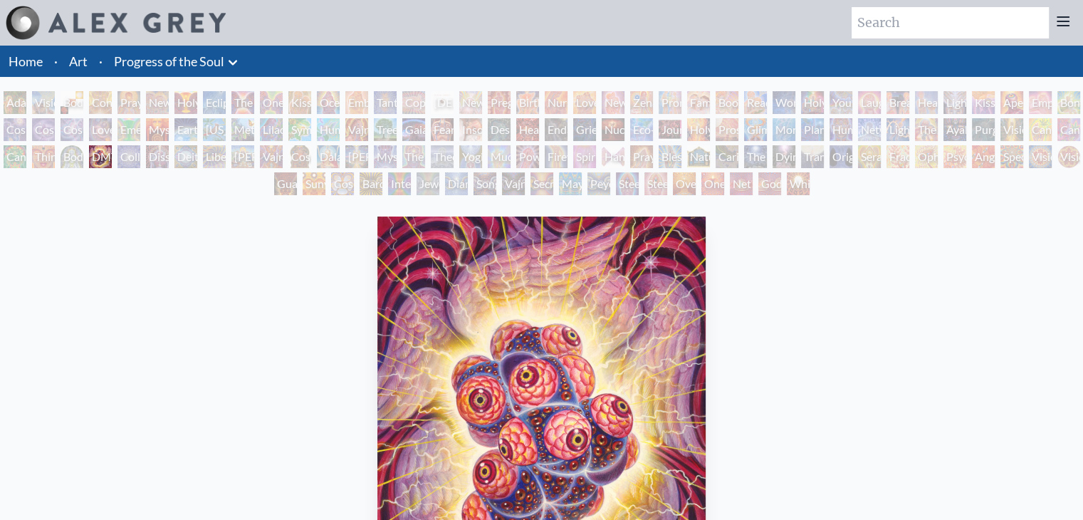
click at [864, 271] on div "DMT - The Spirit Molecule 2000, acrylic on wood, 11 x 14 in. Visit the CoSM Shop" at bounding box center [541, 508] width 1061 height 594
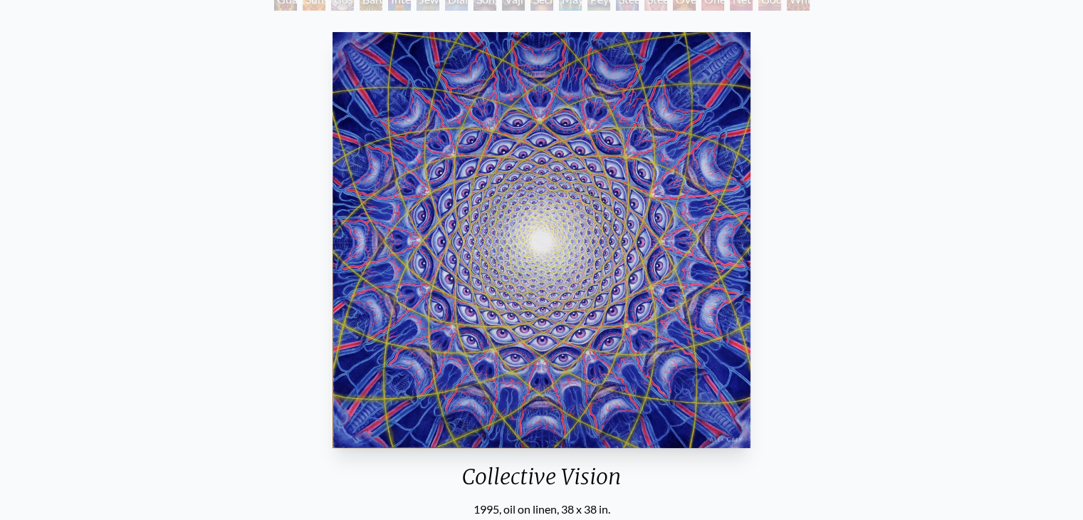
scroll to position [184, 0]
click at [672, 266] on img "81 / 133" at bounding box center [542, 241] width 419 height 416
click at [1003, 164] on div "Collective Vision 1995, oil on linen, 38 x 38 in. Visit the CoSM Shop Collectiv…" at bounding box center [541, 483] width 1061 height 913
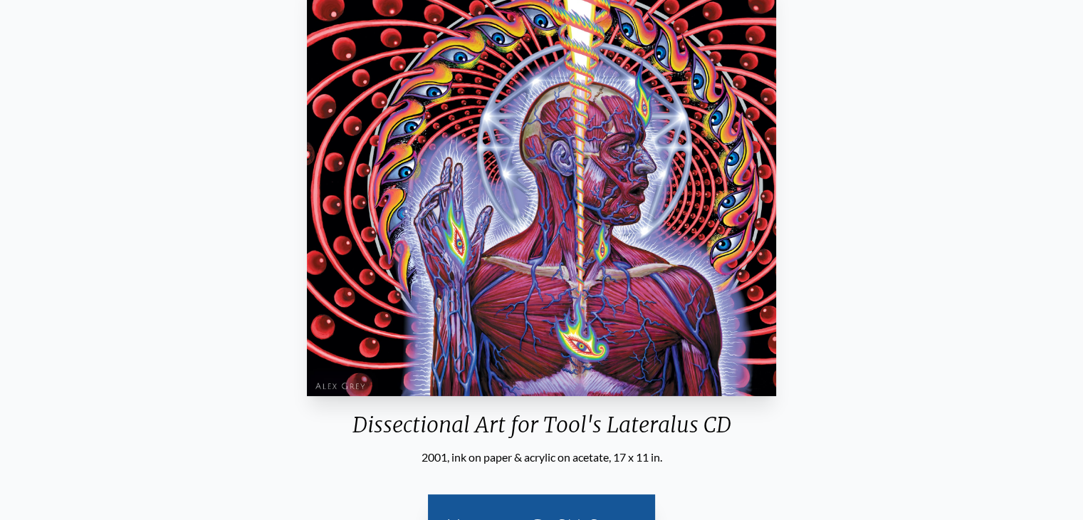
scroll to position [235, 0]
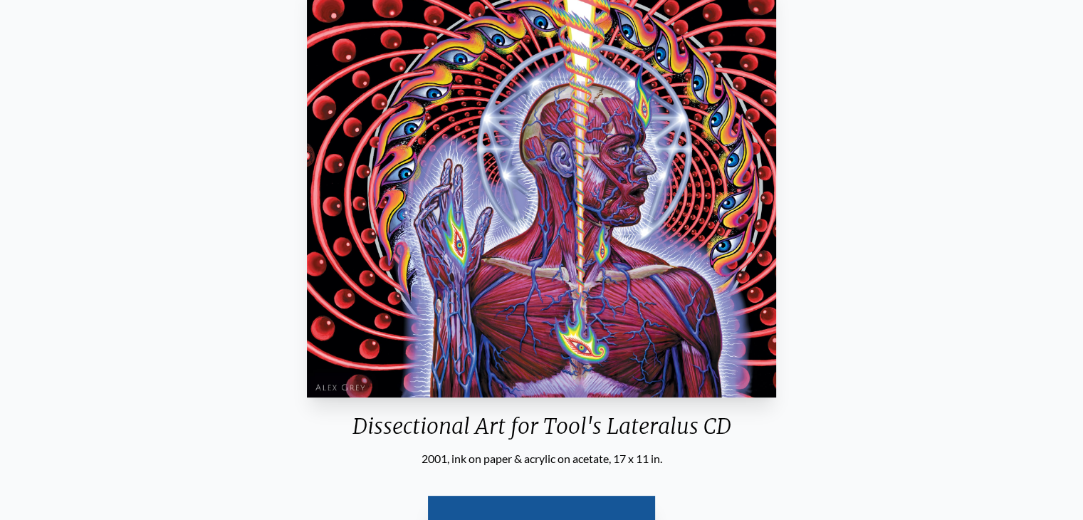
click at [595, 259] on img "82 / 133" at bounding box center [542, 189] width 470 height 416
click at [999, 266] on div "Dissectional Art for Tool's Lateralus CD 2001, ink on paper & acrylic on acetat…" at bounding box center [541, 273] width 1061 height 594
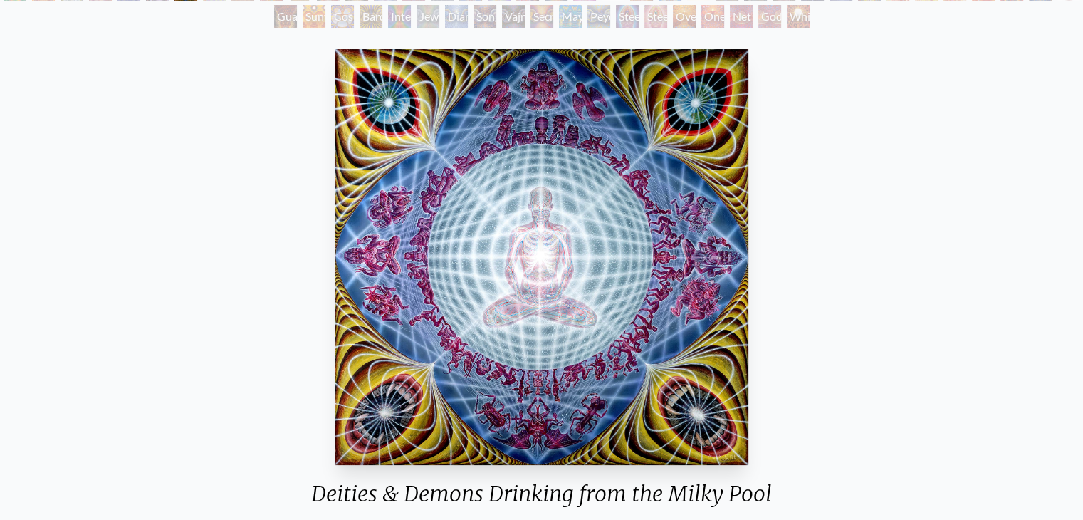
scroll to position [167, 0]
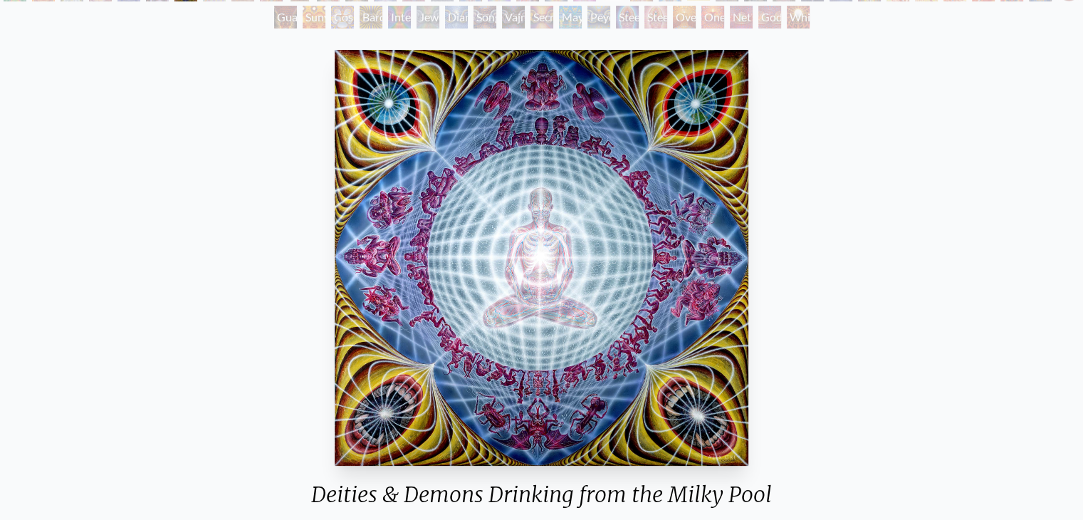
click at [624, 223] on img "83 / 133" at bounding box center [542, 258] width 414 height 416
click at [877, 243] on div "Deities & Demons Drinking from the Milky Pool 1987, acrylic on linen, 60 x 60 i…" at bounding box center [541, 341] width 1061 height 594
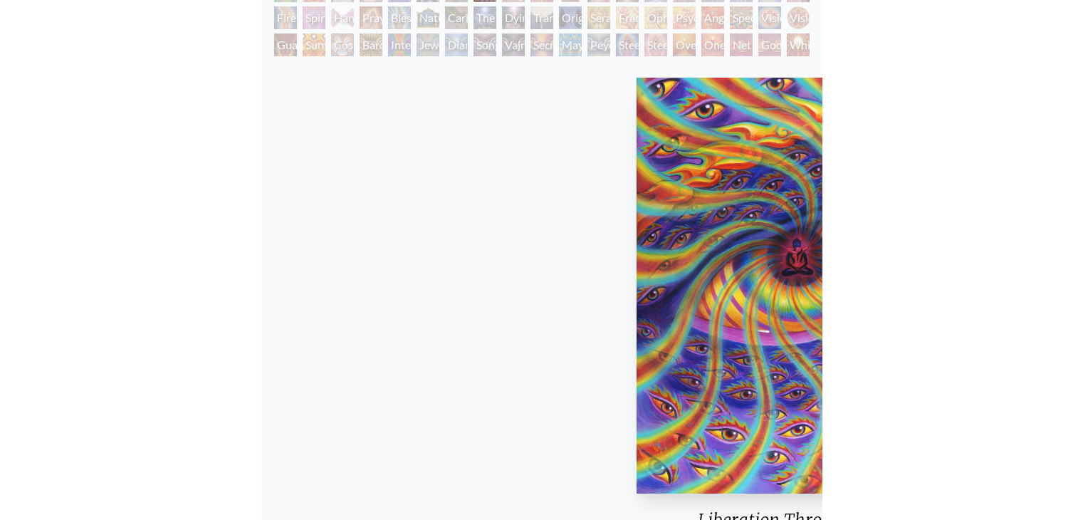
scroll to position [167, 0]
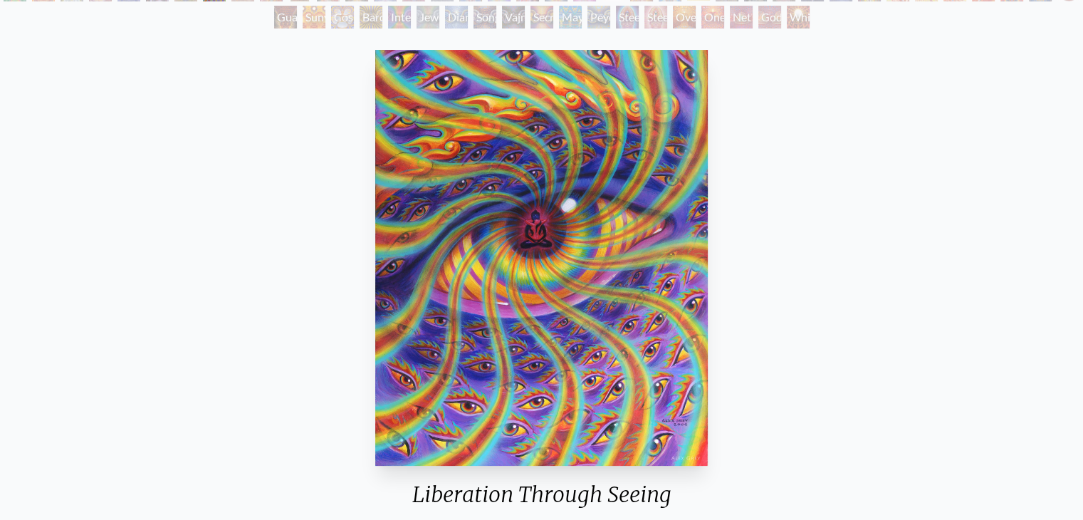
click at [852, 269] on div "Liberation Through Seeing 2004, oil on wood, 11 x 14 in. Visit the CoSM Shop" at bounding box center [541, 341] width 1061 height 594
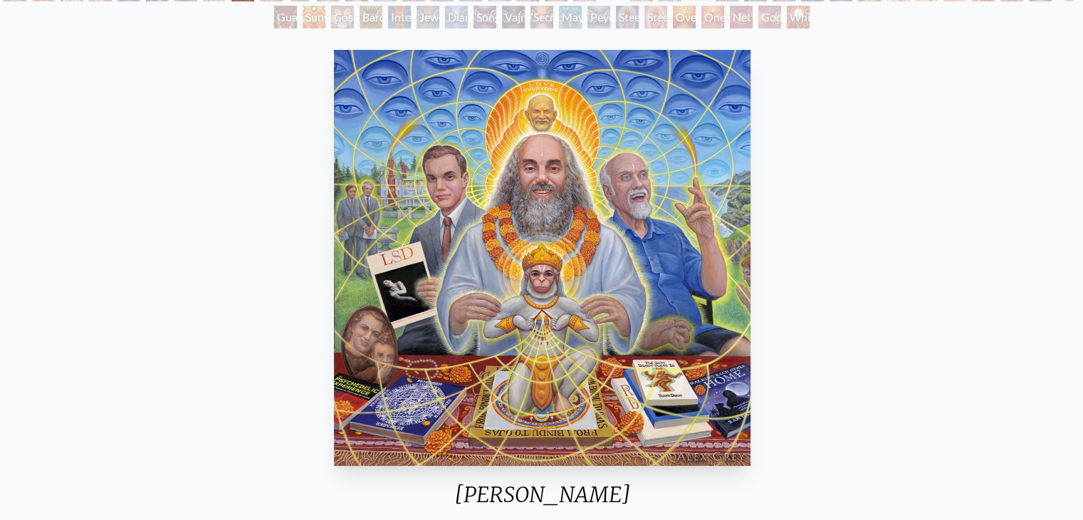
click at [868, 246] on div "Ram Dass 2018, oil on wood panel, 48 x 48 in. Visit the CoSM Shop" at bounding box center [542, 341] width 1061 height 594
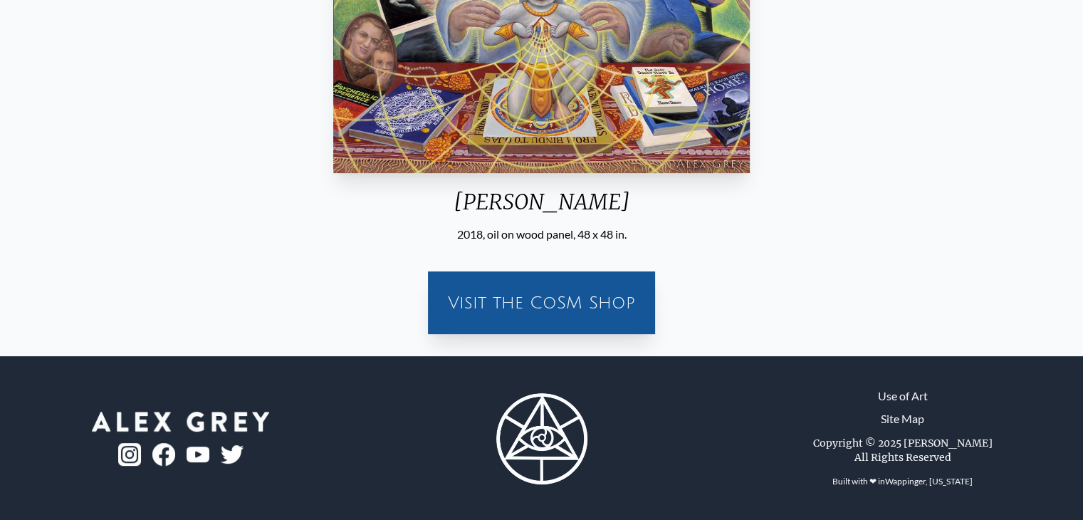
click at [940, 250] on div "Visit the CoSM Shop" at bounding box center [541, 294] width 1061 height 103
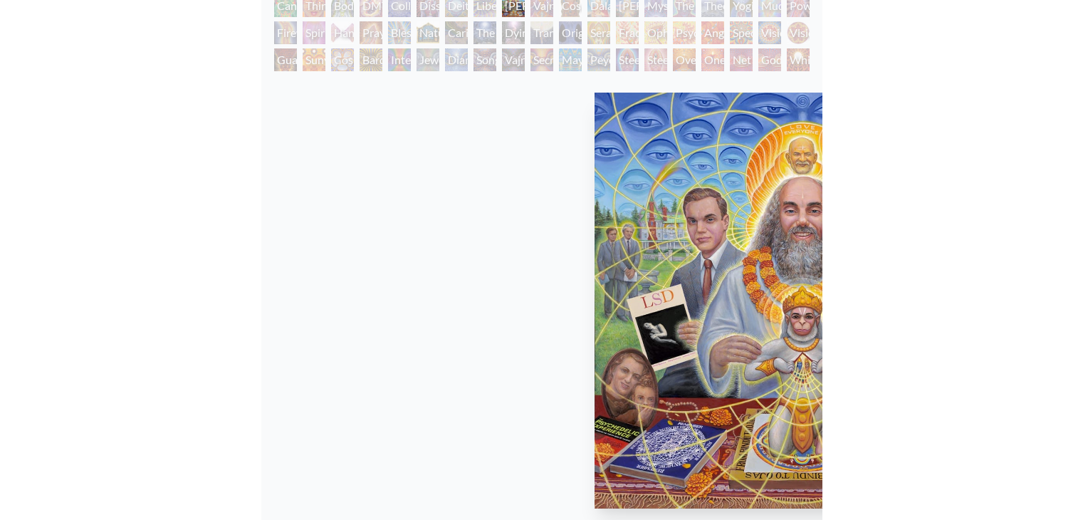
scroll to position [151, 0]
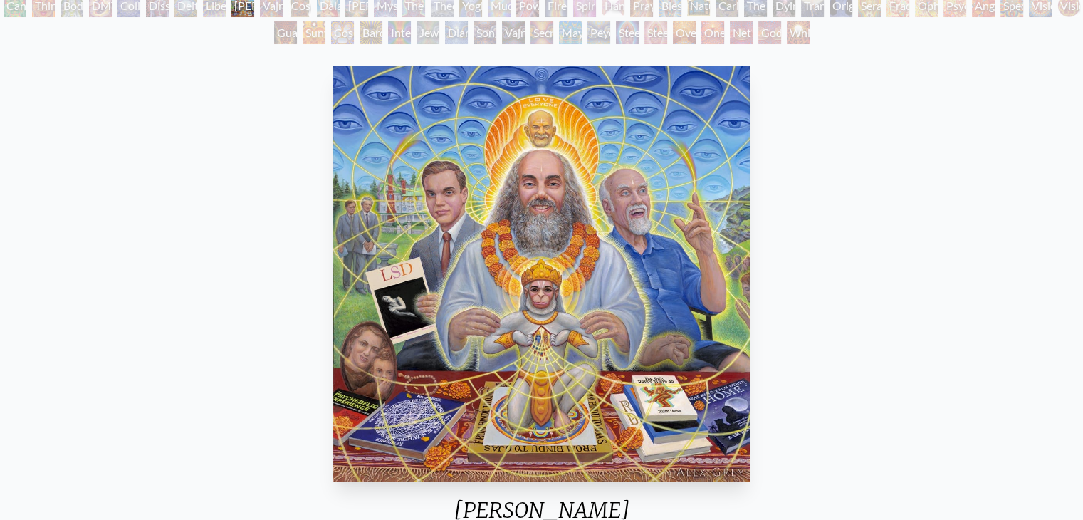
click at [879, 296] on div "Ram Dass 2018, oil on wood panel, 48 x 48 in. Visit the CoSM Shop" at bounding box center [541, 357] width 1061 height 594
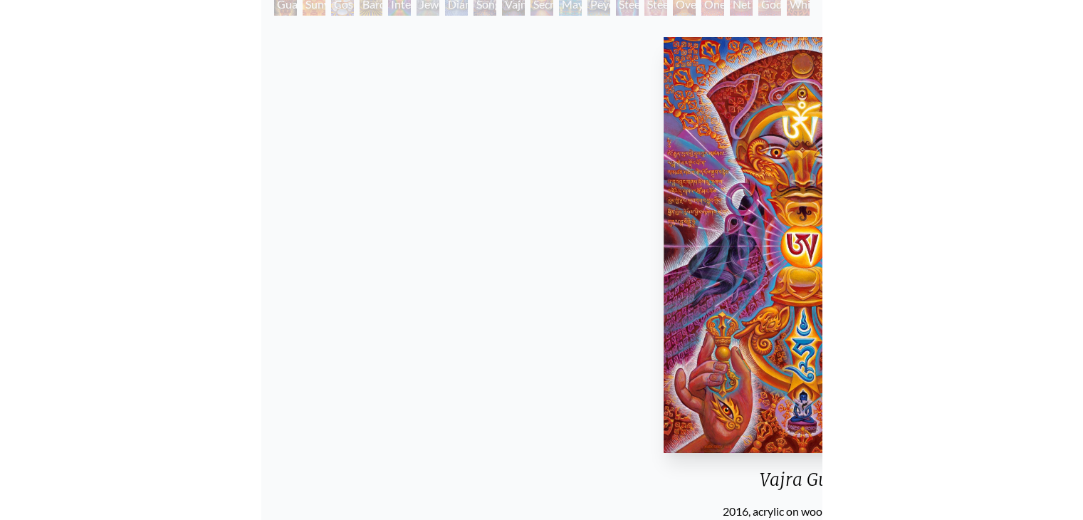
scroll to position [180, 0]
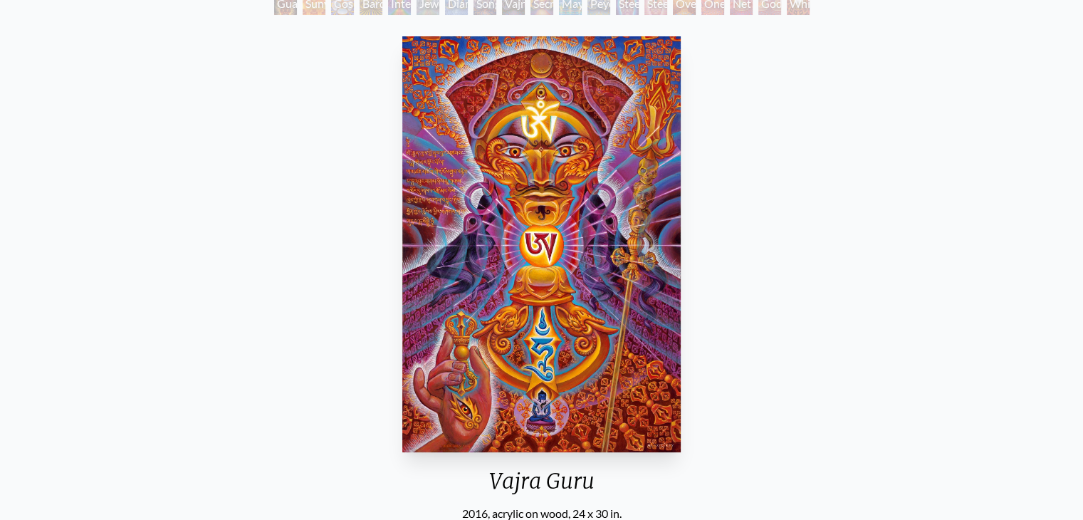
click at [823, 194] on div "Vajra Guru 2016, acrylic on wood, 24 x 30 in. Visit the CoSM Shop Vajra Guru - …" at bounding box center [541, 487] width 1061 height 913
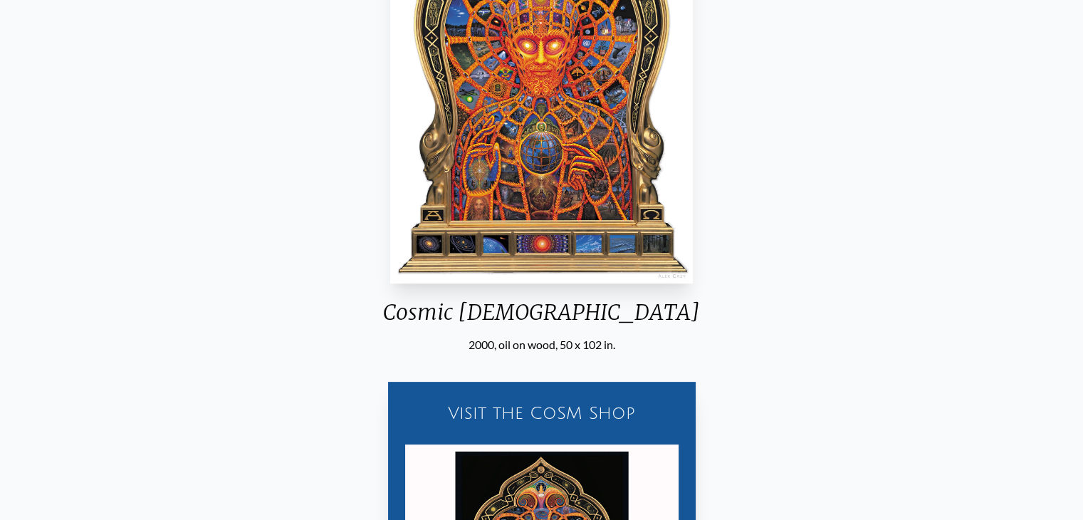
scroll to position [336, 0]
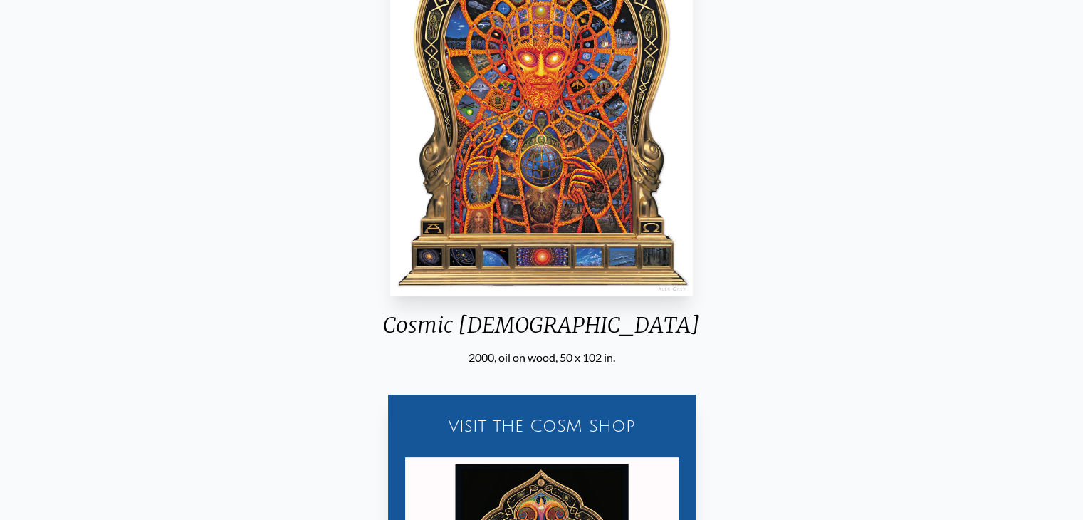
click at [580, 132] on img "87 / 133" at bounding box center [541, 88] width 303 height 416
click at [826, 226] on div "Cosmic Christ 2000, oil on wood, 50 x 102 in. Visit the CoSM Shop Cosmic Christ…" at bounding box center [541, 331] width 1061 height 913
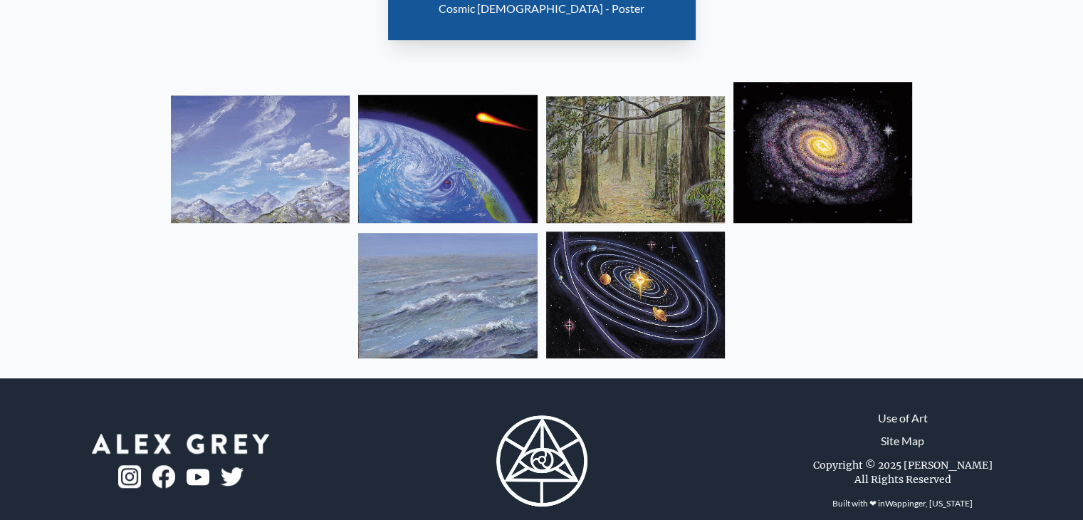
scroll to position [1094, 0]
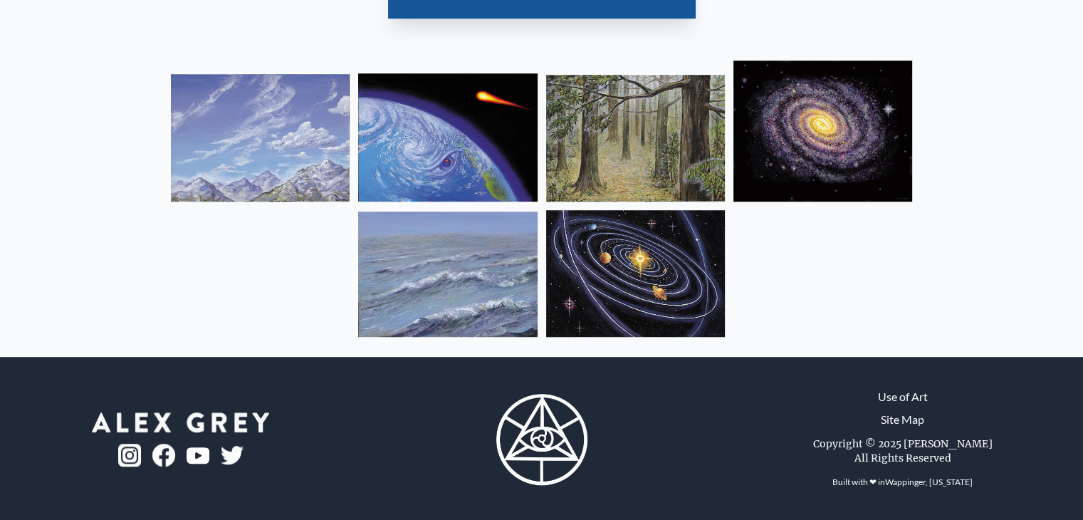
click at [274, 115] on img at bounding box center [260, 137] width 179 height 127
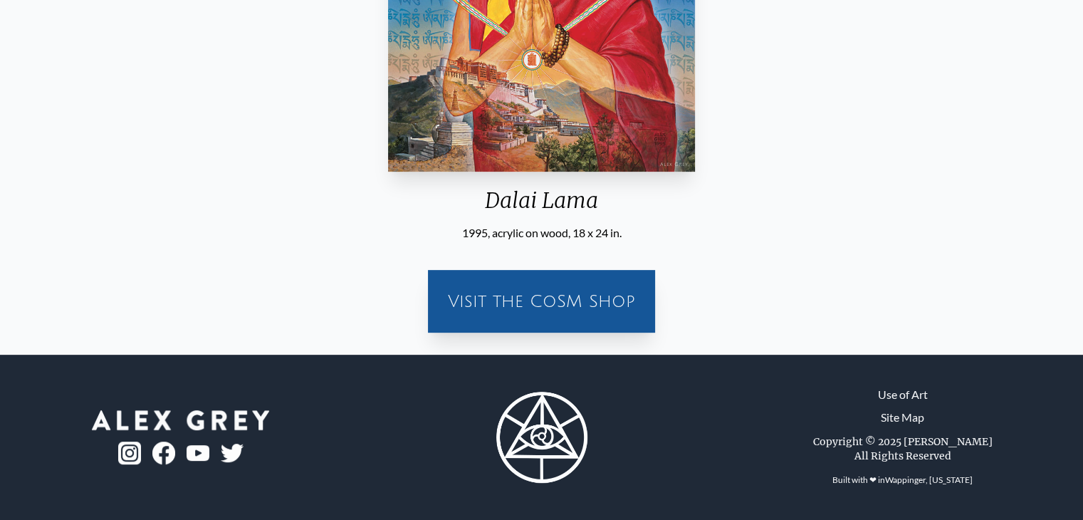
scroll to position [459, 0]
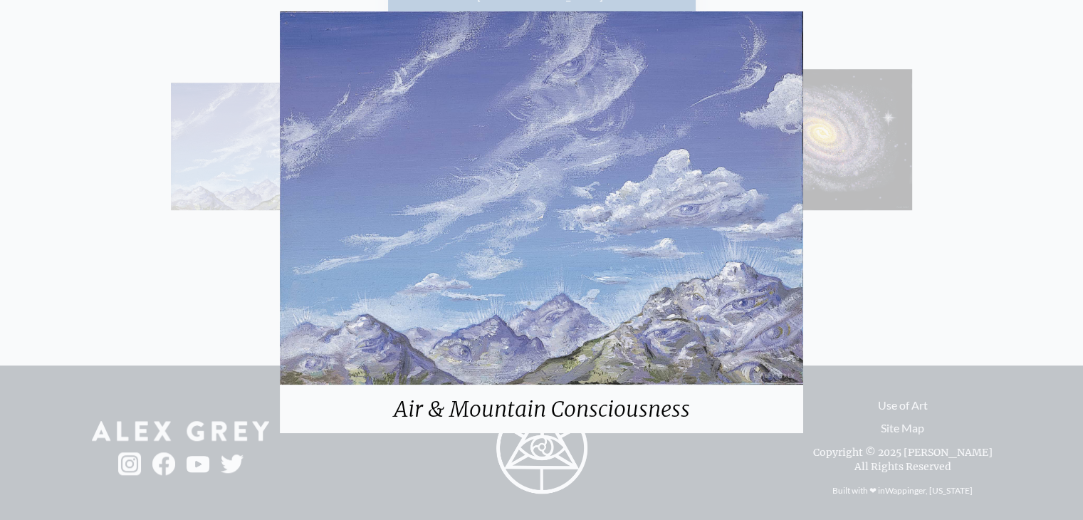
scroll to position [1094, 0]
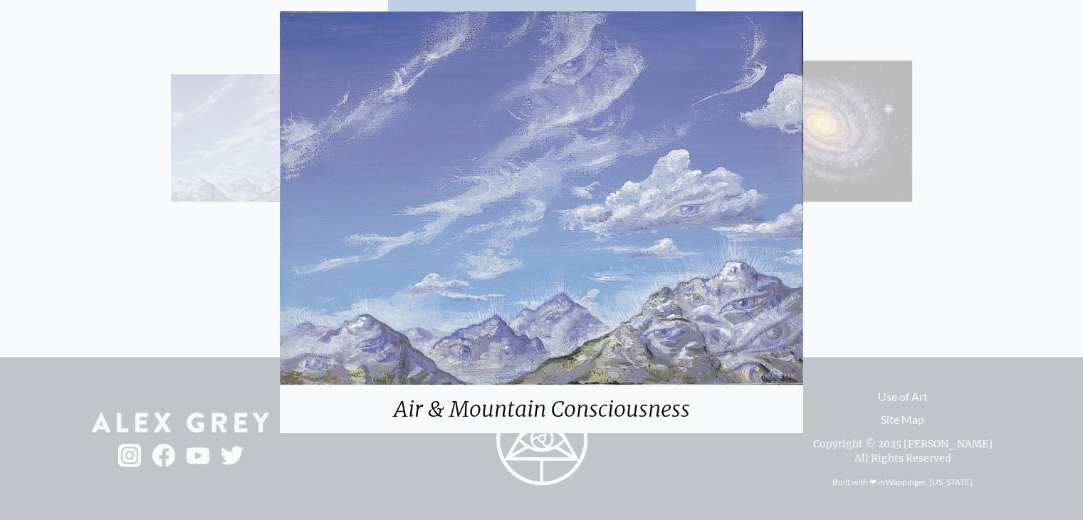
click at [911, 406] on div "Air & Mountain Consciousness" at bounding box center [541, 260] width 1083 height 520
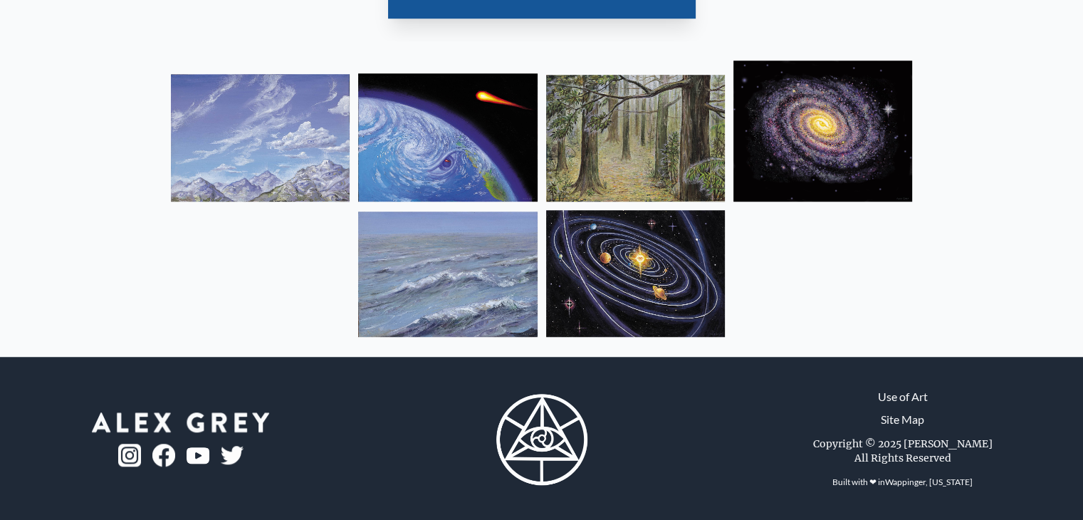
click at [407, 151] on img at bounding box center [447, 137] width 179 height 128
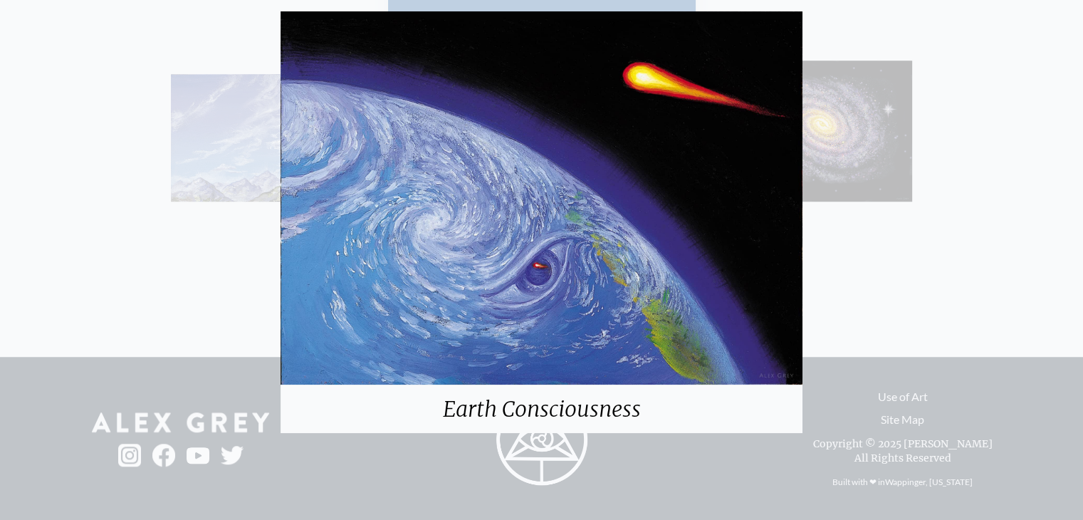
click at [883, 423] on div "Earth Consciousness" at bounding box center [541, 260] width 1083 height 520
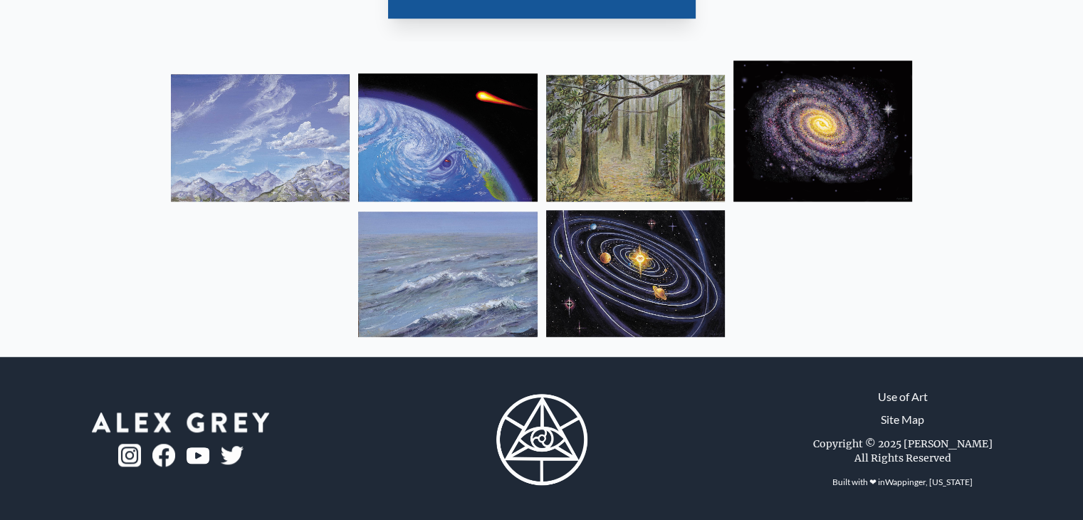
click at [640, 168] on img at bounding box center [635, 138] width 179 height 127
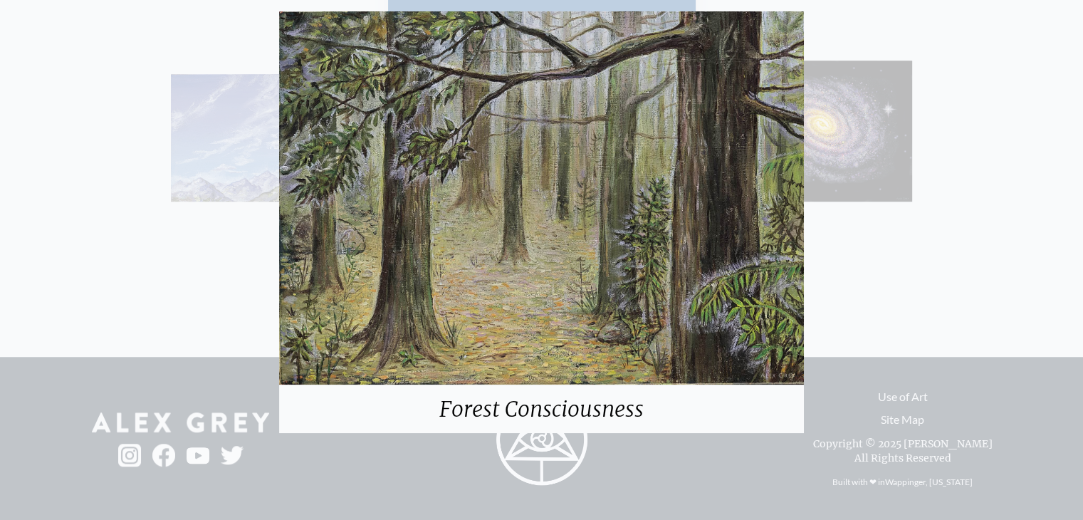
click at [974, 143] on div "Forest Consciousness" at bounding box center [541, 260] width 1083 height 520
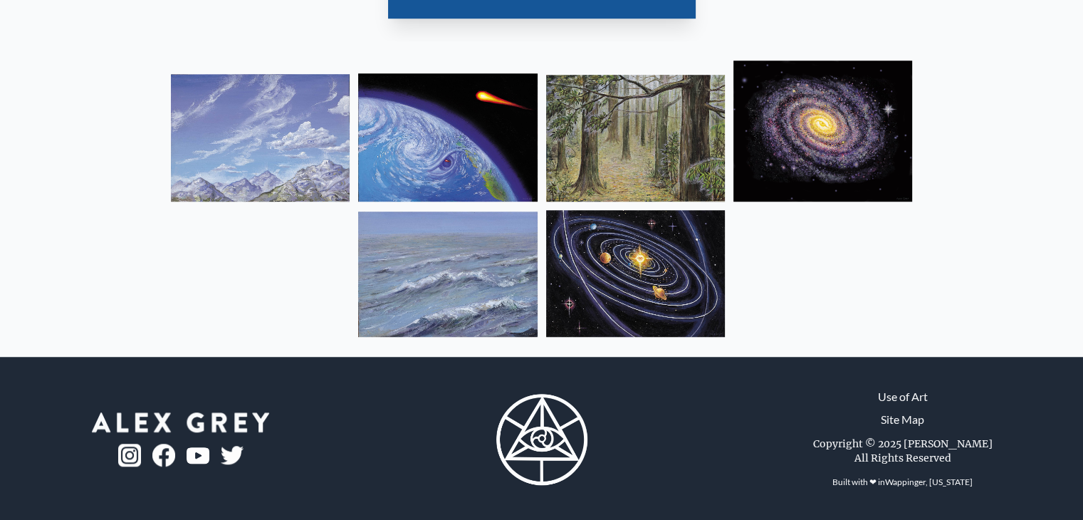
click at [810, 135] on img at bounding box center [823, 131] width 179 height 141
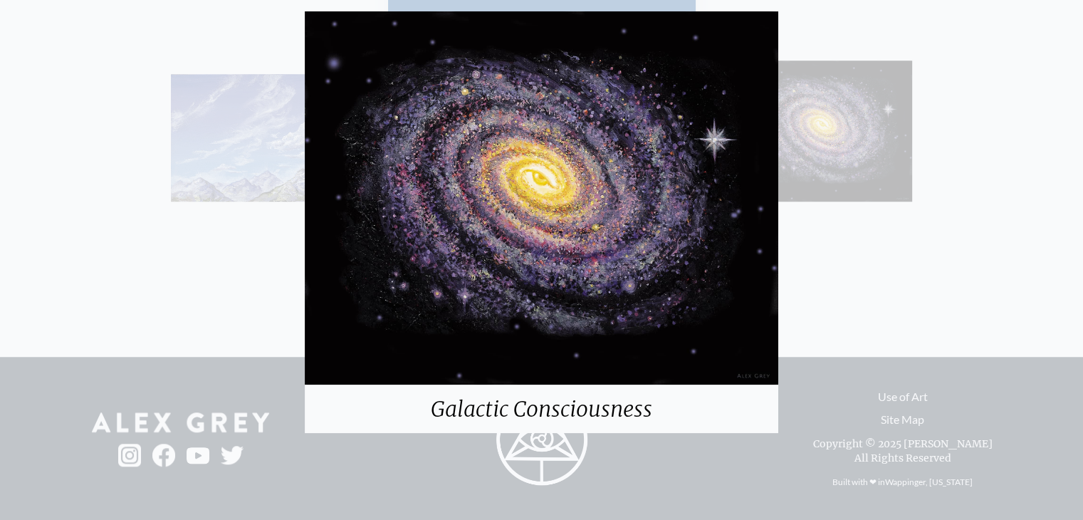
click at [877, 263] on div "Galactic Consciousness" at bounding box center [541, 260] width 1083 height 520
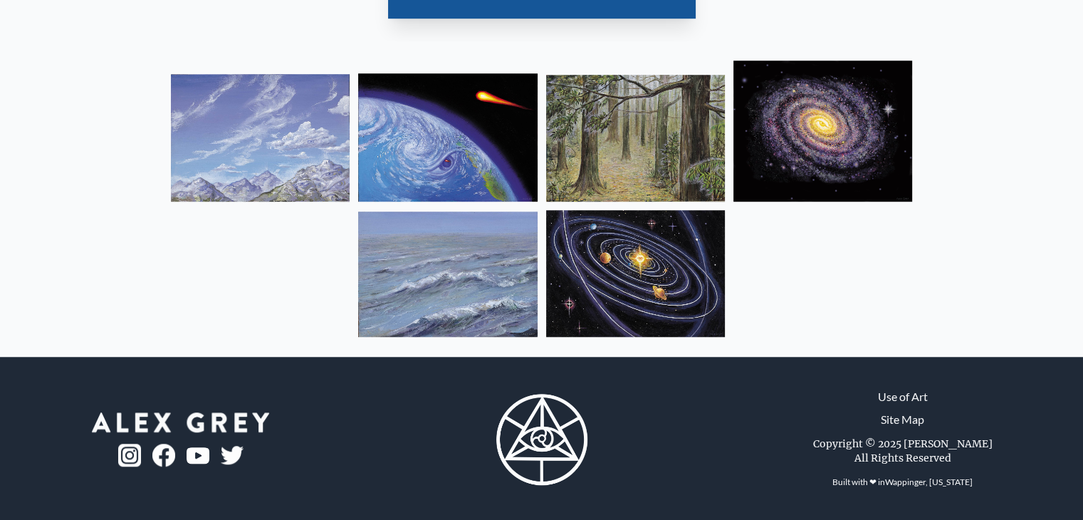
click at [522, 248] on img at bounding box center [447, 274] width 179 height 125
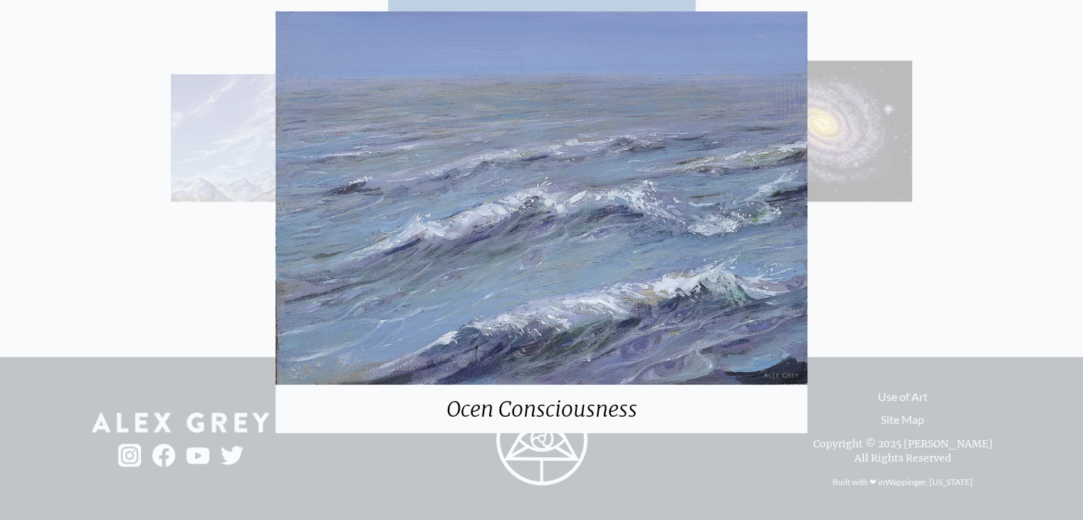
click at [957, 198] on div "Ocen Consciousness" at bounding box center [541, 260] width 1083 height 520
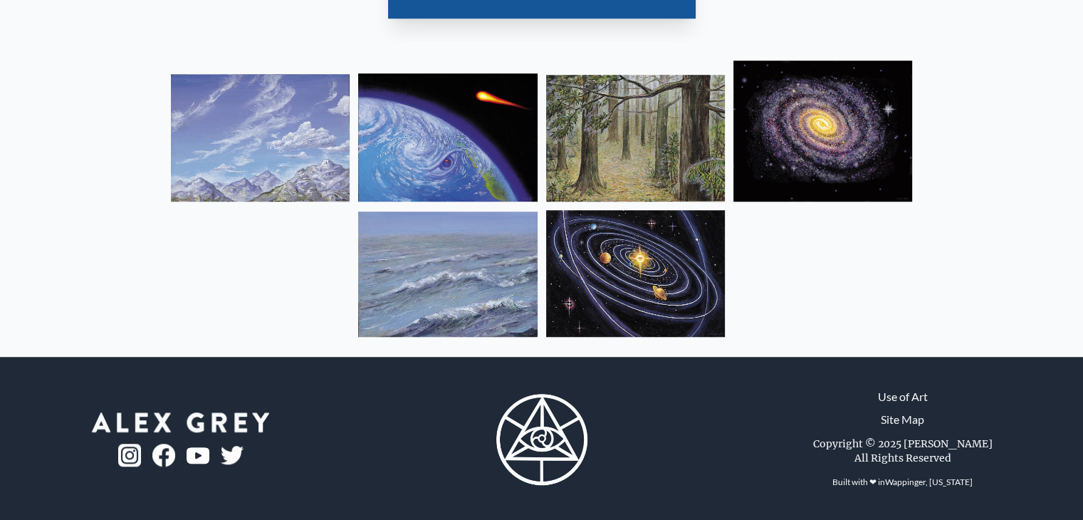
click at [647, 256] on img at bounding box center [635, 273] width 179 height 127
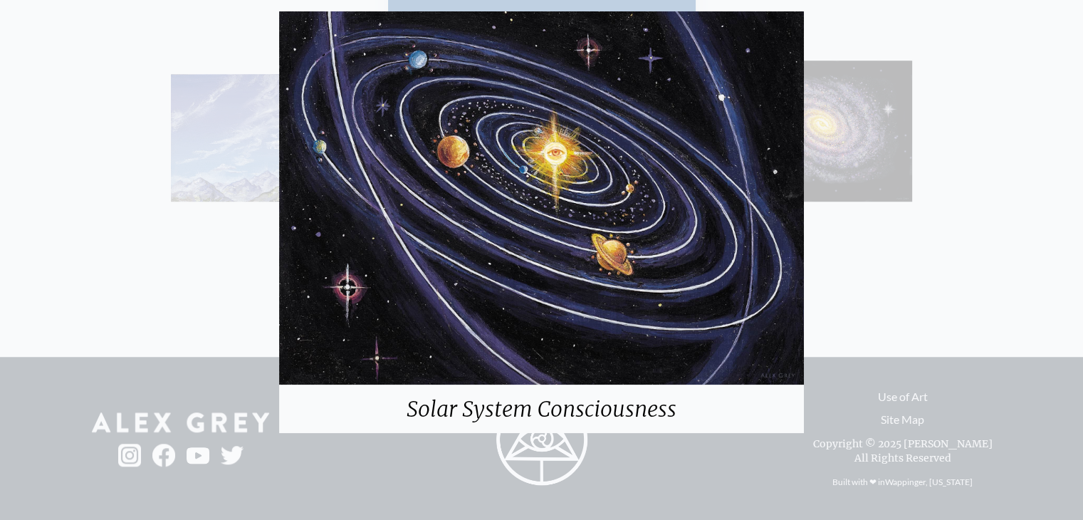
click at [990, 332] on div "Solar System Consciousness" at bounding box center [541, 260] width 1083 height 520
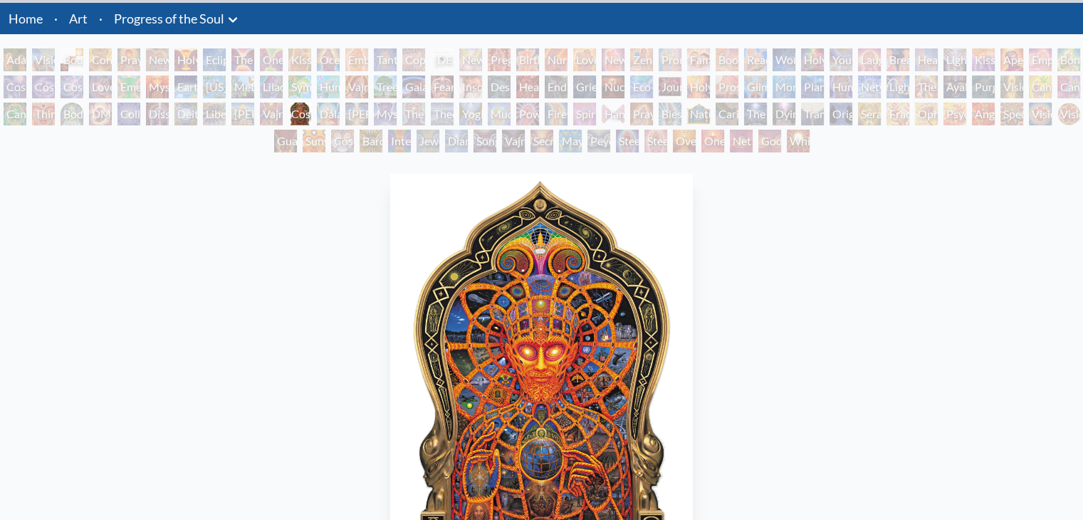
scroll to position [0, 0]
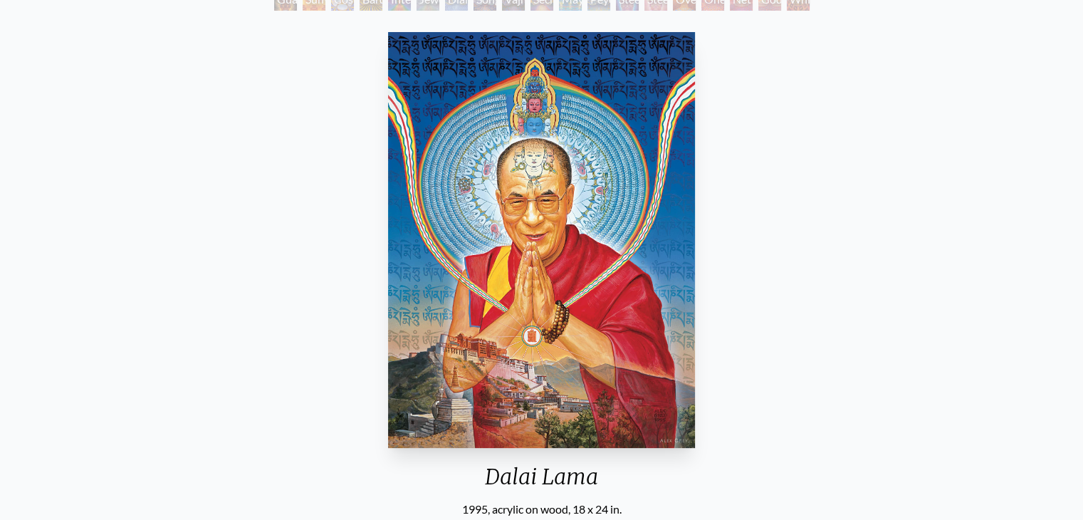
scroll to position [174, 0]
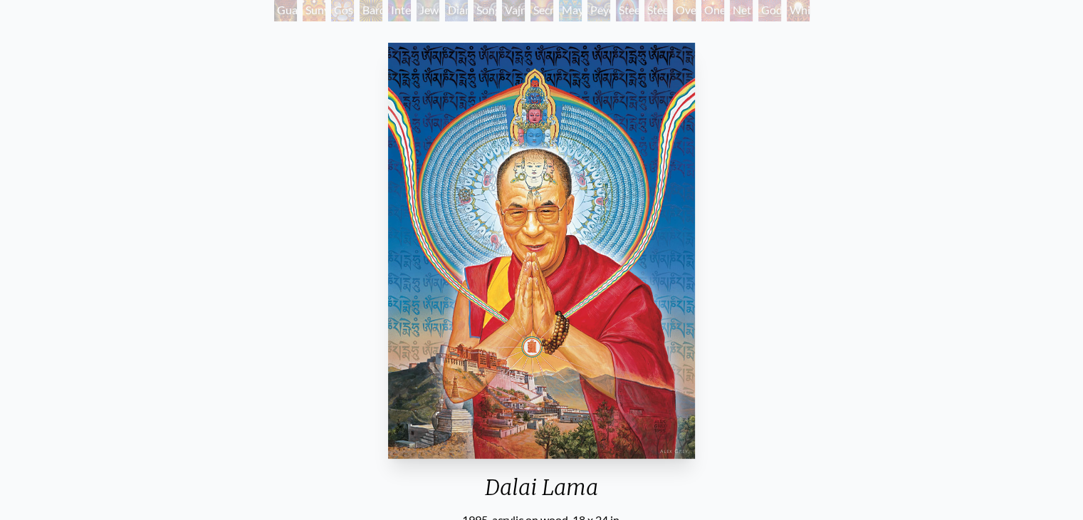
click at [558, 209] on img "88 / 133" at bounding box center [541, 251] width 307 height 416
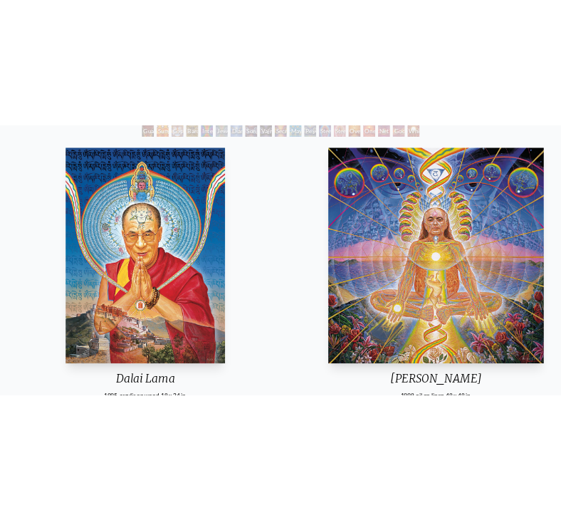
scroll to position [254, 0]
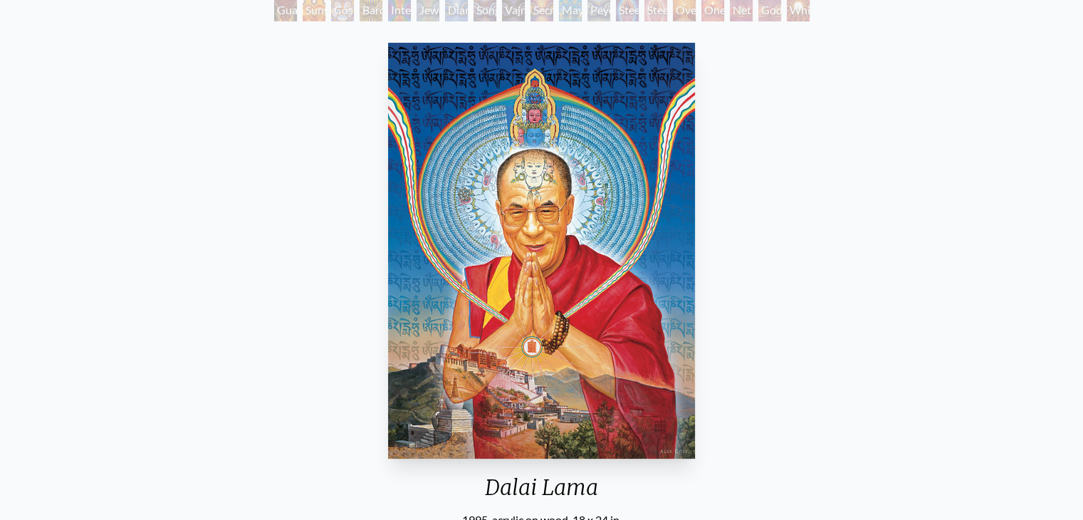
click at [830, 314] on div "Dalai Lama 1995, acrylic on wood, 18 x 24 in. Visit the CoSM Shop" at bounding box center [541, 334] width 1061 height 594
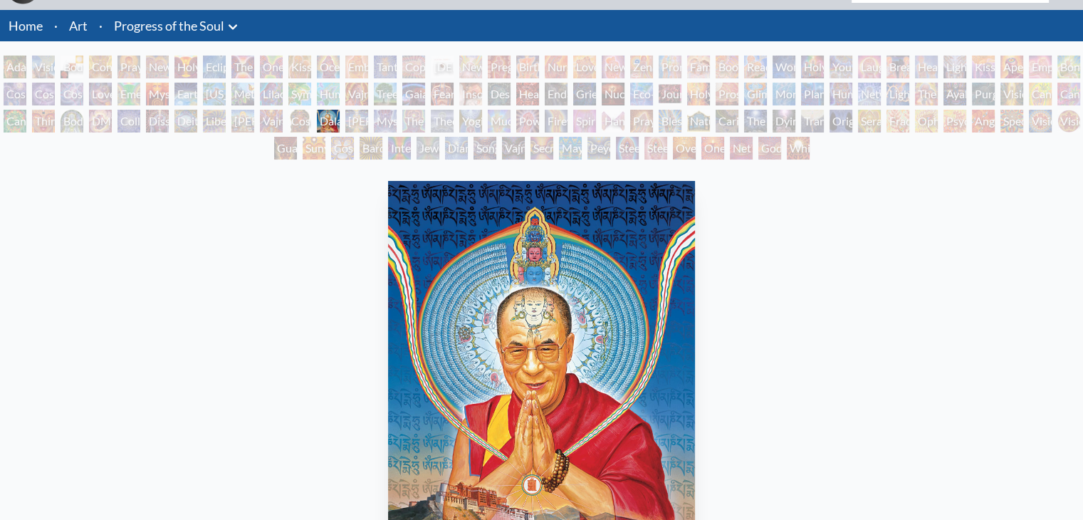
scroll to position [64, 0]
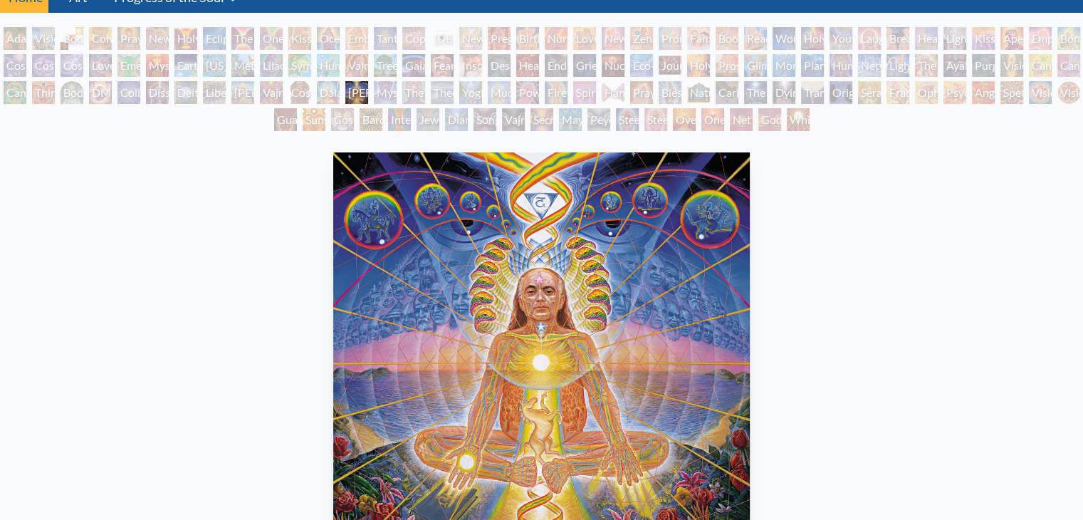
click at [823, 364] on div "Adi Da 1998, oil on linen, 48 x 48 in. Visit the CoSM Shop" at bounding box center [541, 444] width 1061 height 594
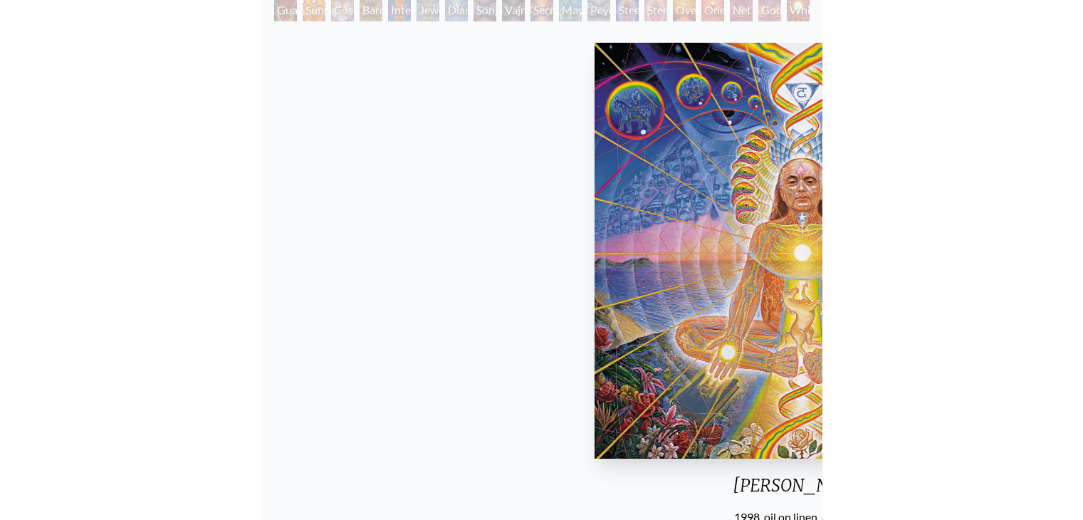
scroll to position [175, 0]
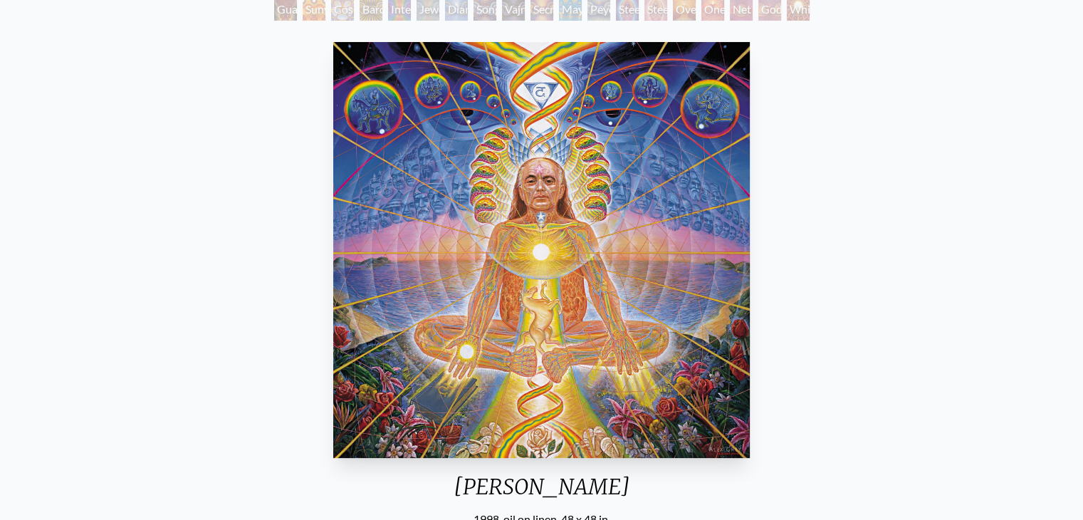
click at [806, 219] on div "Adi Da 1998, oil on linen, 48 x 48 in. Visit the CoSM Shop" at bounding box center [541, 333] width 1061 height 594
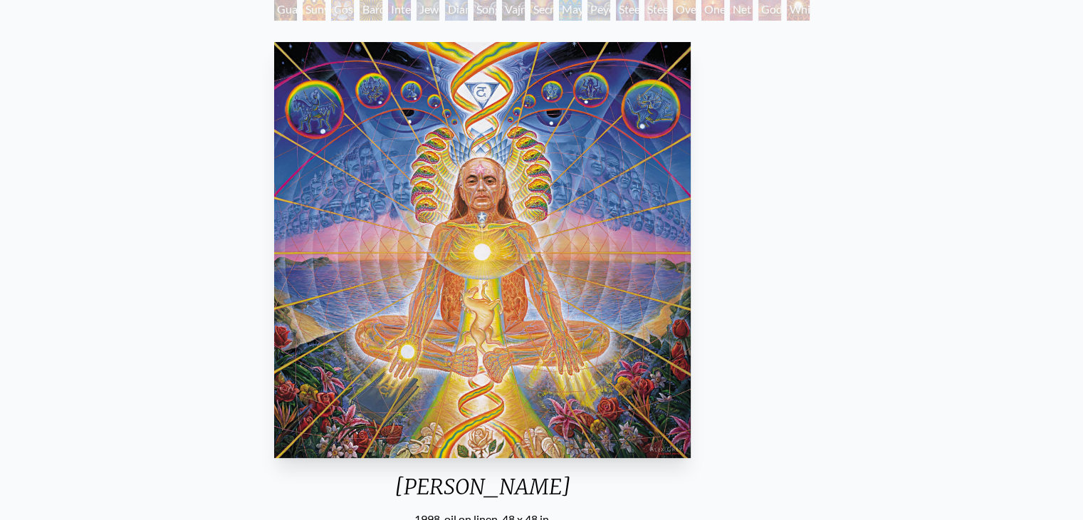
click at [526, 494] on div "Adi Da" at bounding box center [483, 492] width 428 height 37
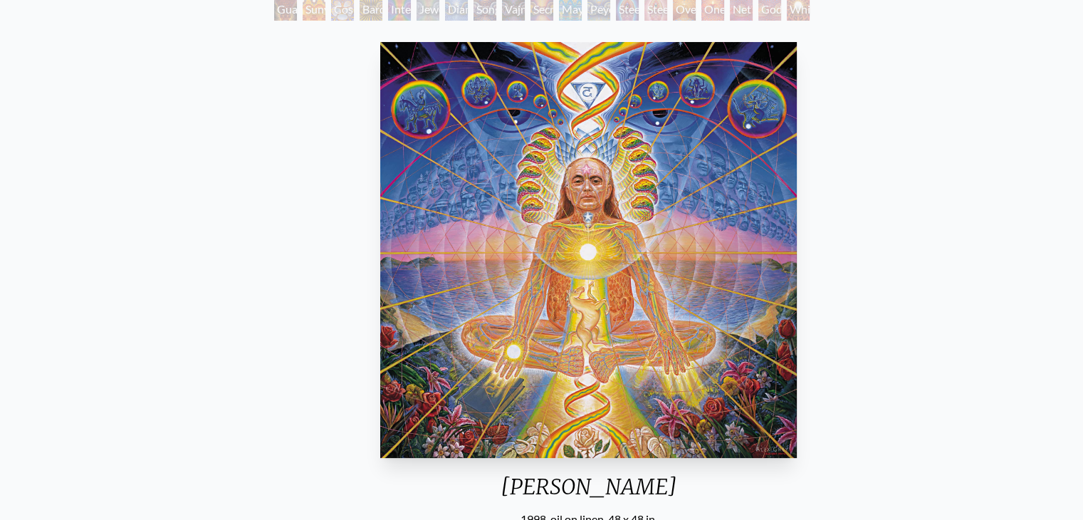
click at [561, 484] on div "Adi Da" at bounding box center [589, 492] width 428 height 37
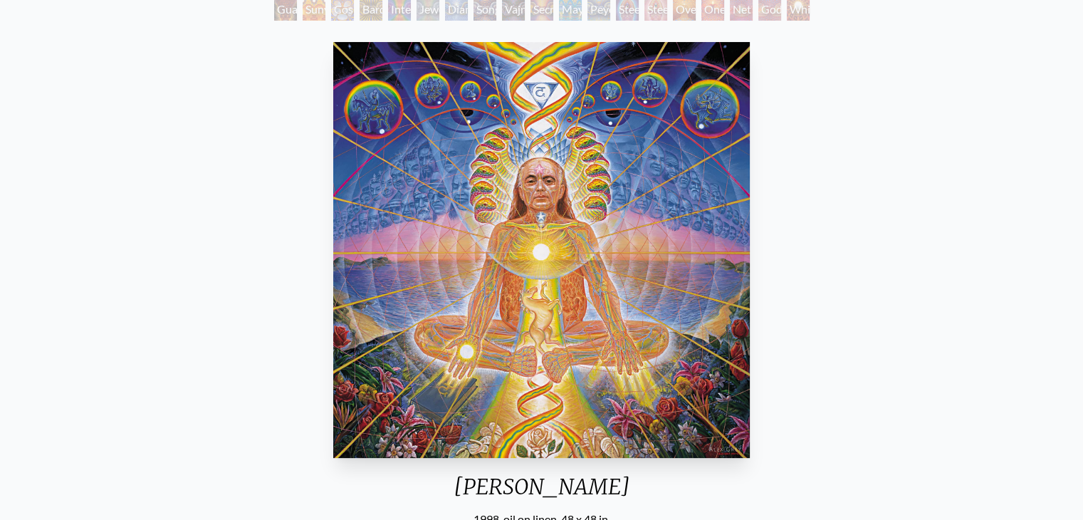
click at [561, 484] on div "Adi Da" at bounding box center [542, 492] width 428 height 37
click at [813, 257] on div "Adi Da 1998, oil on linen, 48 x 48 in. Visit the CoSM Shop" at bounding box center [541, 333] width 1061 height 594
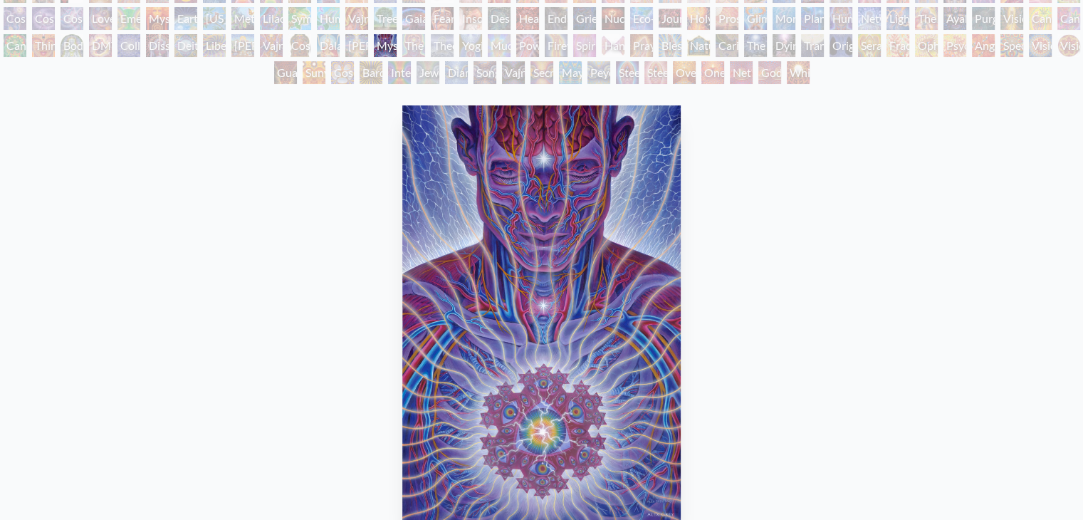
scroll to position [108, 0]
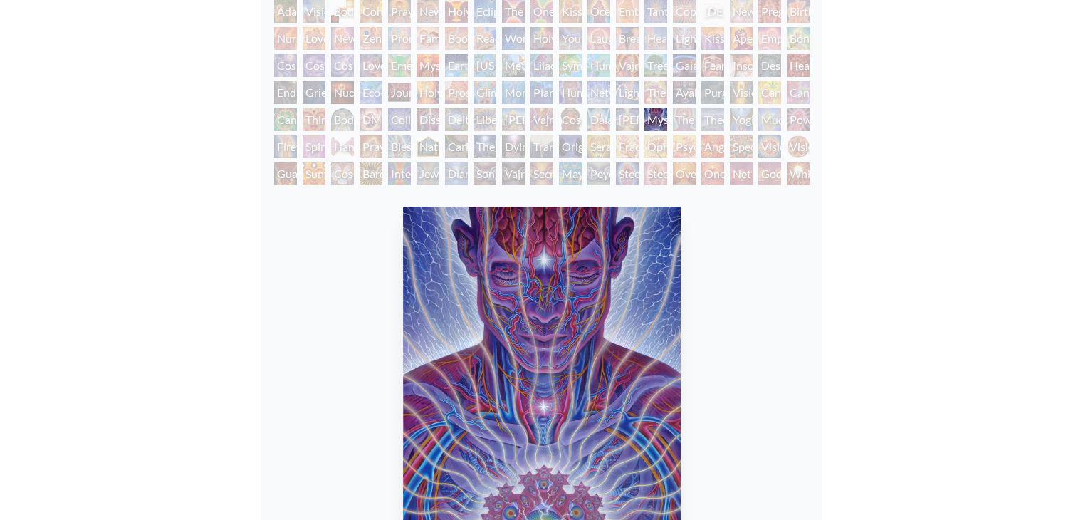
scroll to position [90, 0]
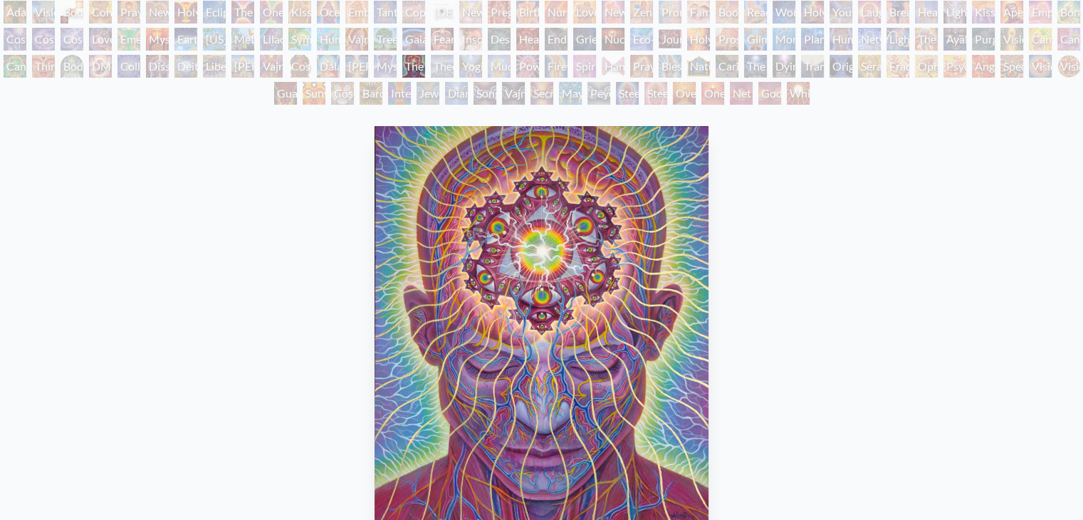
click at [607, 328] on img "91 / 133" at bounding box center [542, 334] width 335 height 416
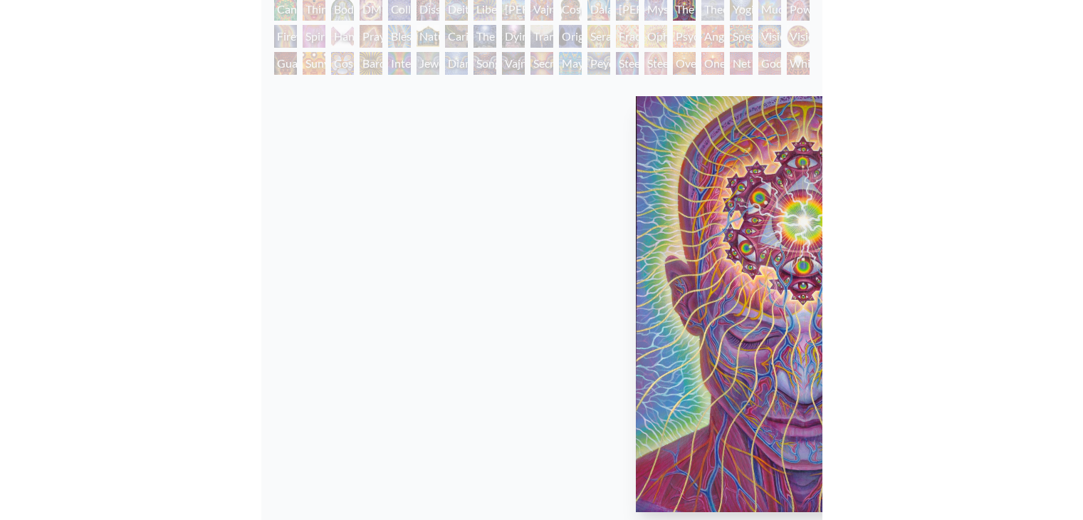
scroll to position [148, 0]
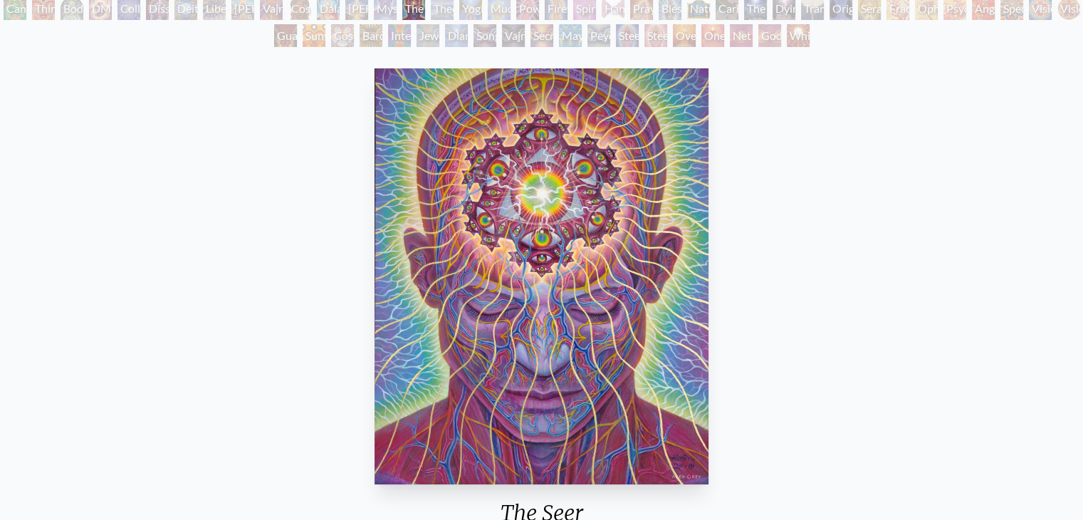
click at [932, 227] on div "The Seer 2018, acrylic on wood panel, 16 x 20 in. Visit the CoSM Shop The Seer …" at bounding box center [541, 519] width 1061 height 913
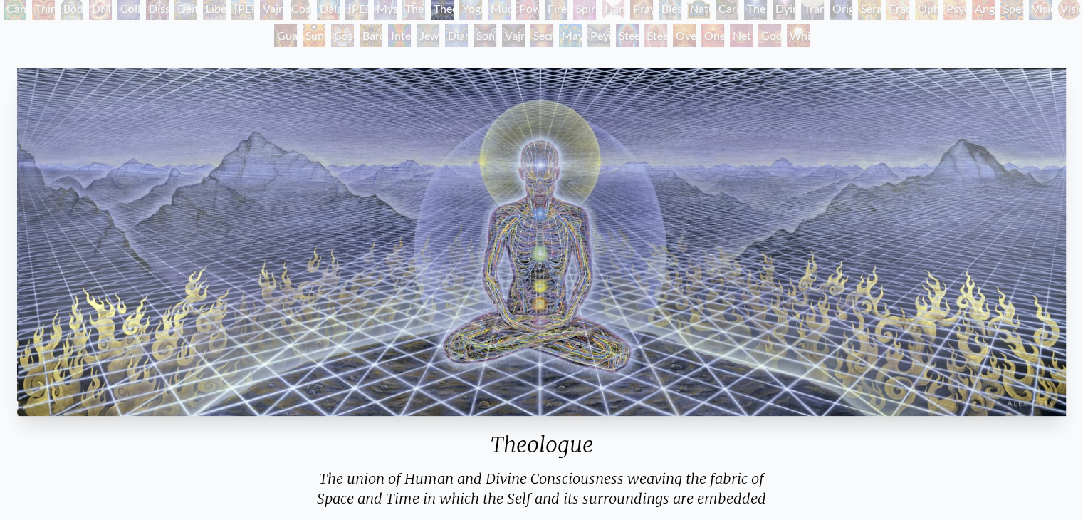
click at [667, 204] on img "92 / 133" at bounding box center [541, 242] width 1049 height 348
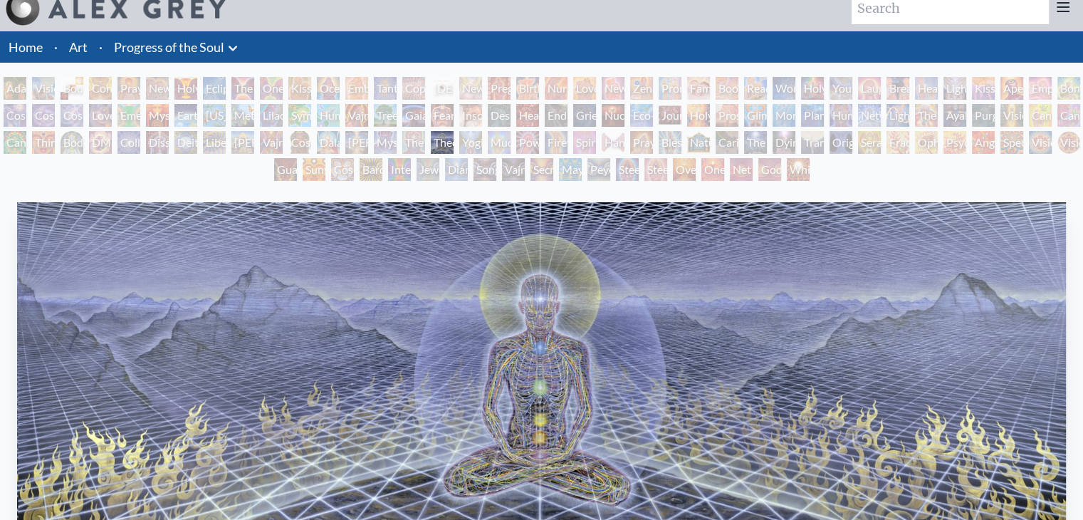
scroll to position [157, 0]
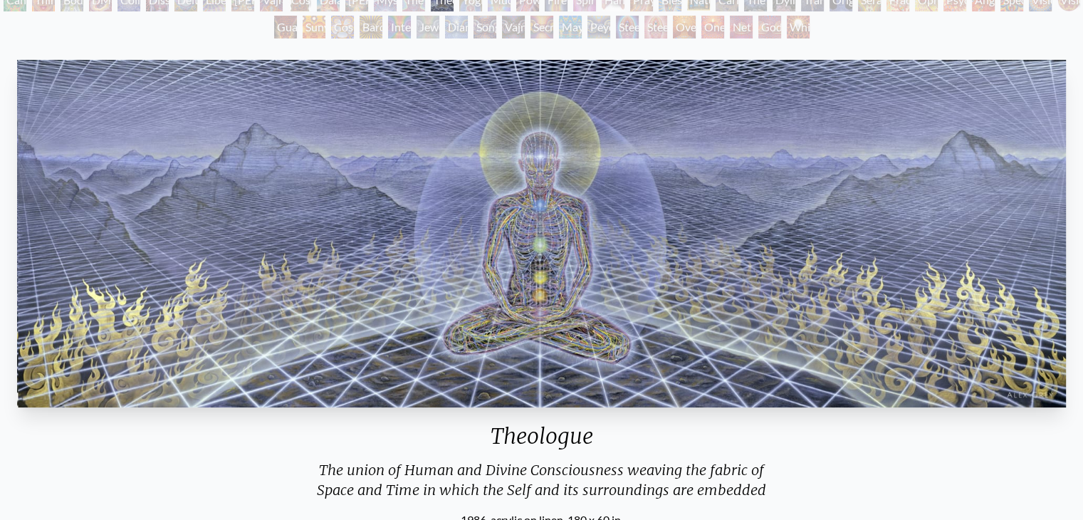
click at [574, 337] on img "92 / 133" at bounding box center [541, 234] width 1049 height 348
click at [949, 467] on div "Theologue The union of Human and Divine Consciousness weaving the fabric of Spa…" at bounding box center [541, 291] width 1061 height 474
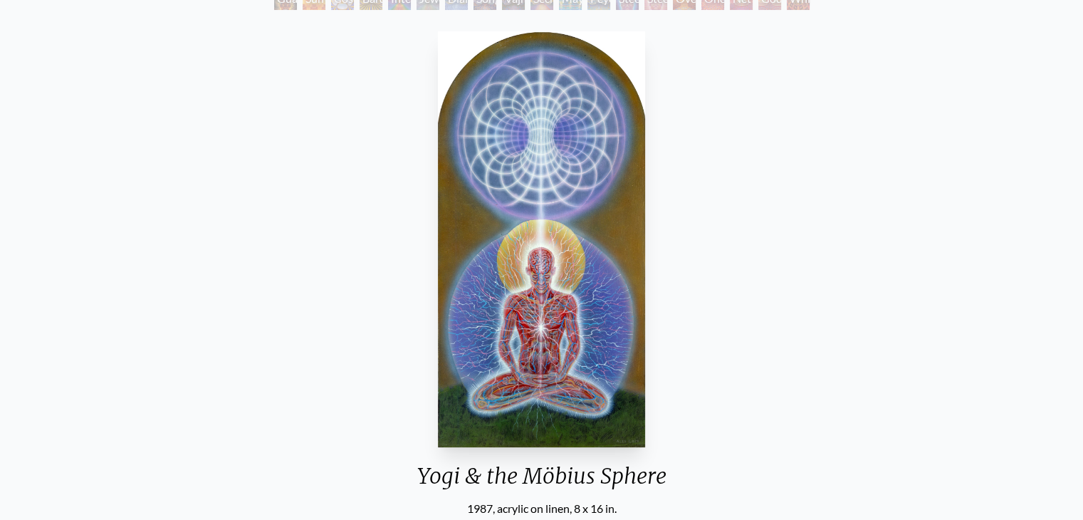
click at [571, 293] on img "93 / 133" at bounding box center [541, 239] width 207 height 416
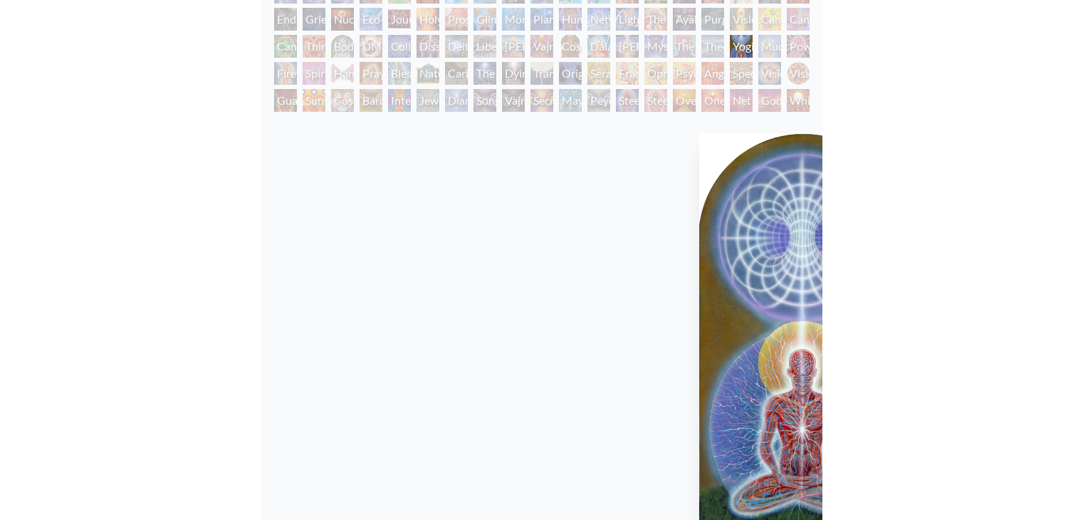
scroll to position [137, 0]
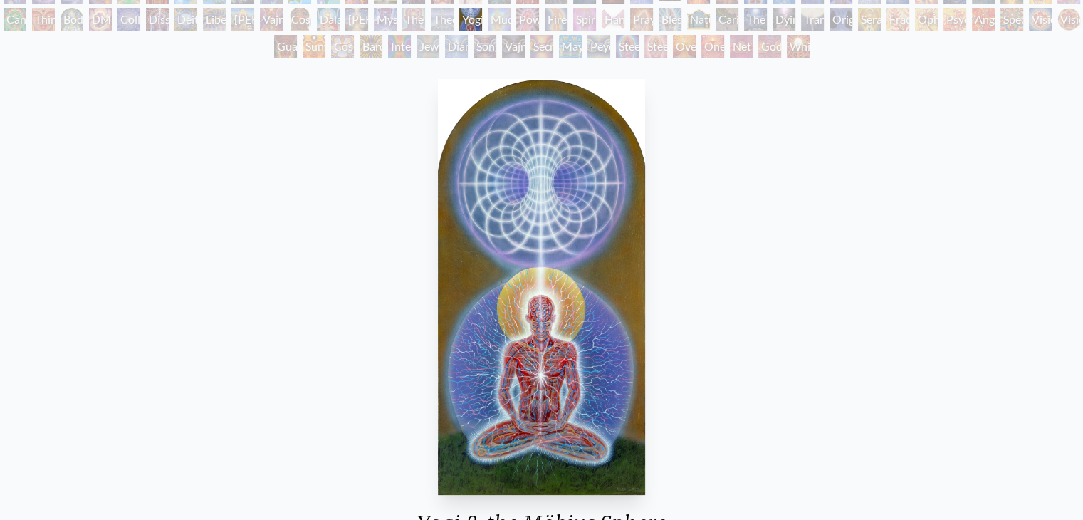
click at [772, 277] on div "Yogi & the Möbius Sphere 1987, acrylic on linen, 8 x 16 in. Visit the CoSM Shop" at bounding box center [541, 370] width 1061 height 594
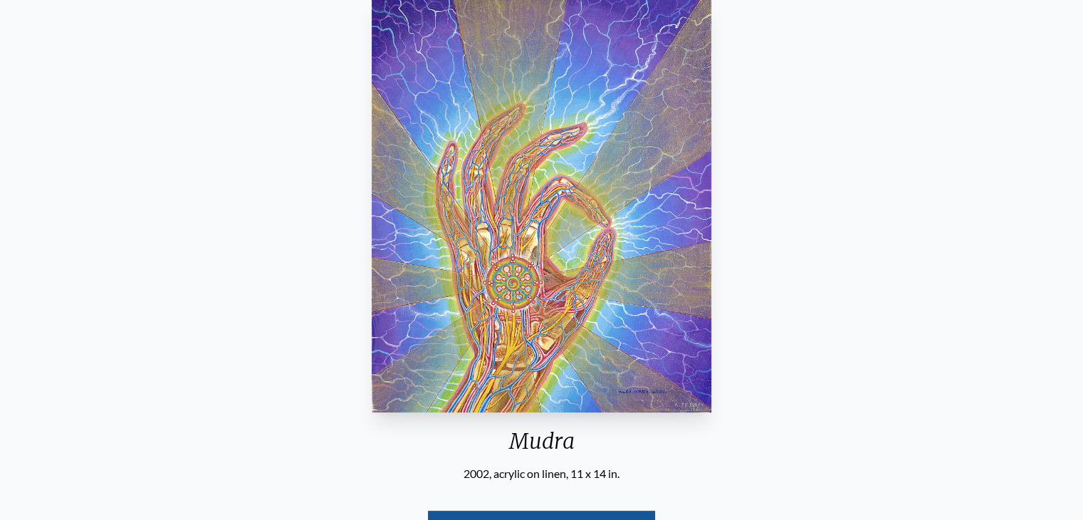
scroll to position [175, 0]
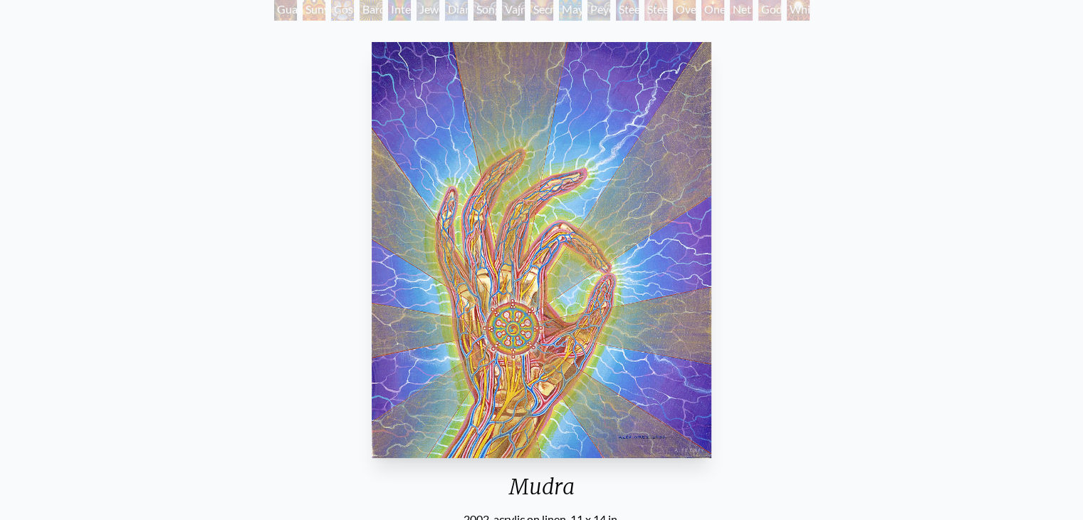
click at [511, 272] on img "94 / 133" at bounding box center [541, 250] width 339 height 416
click at [862, 234] on div "Mudra 2002, acrylic on linen, 11 x 14 in. Visit the CoSM Shop" at bounding box center [541, 333] width 1061 height 594
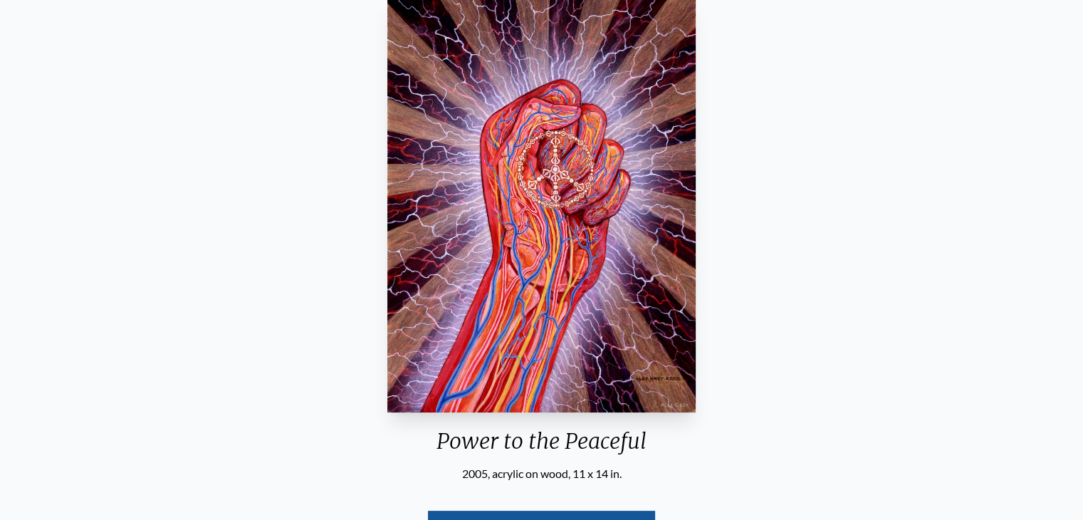
scroll to position [219, 0]
click at [518, 236] on img "95 / 133" at bounding box center [541, 205] width 308 height 416
click at [923, 224] on div "Power to the Peaceful 2005, acrylic on wood, 11 x 14 in. Visit the CoSM Shop" at bounding box center [541, 288] width 1061 height 594
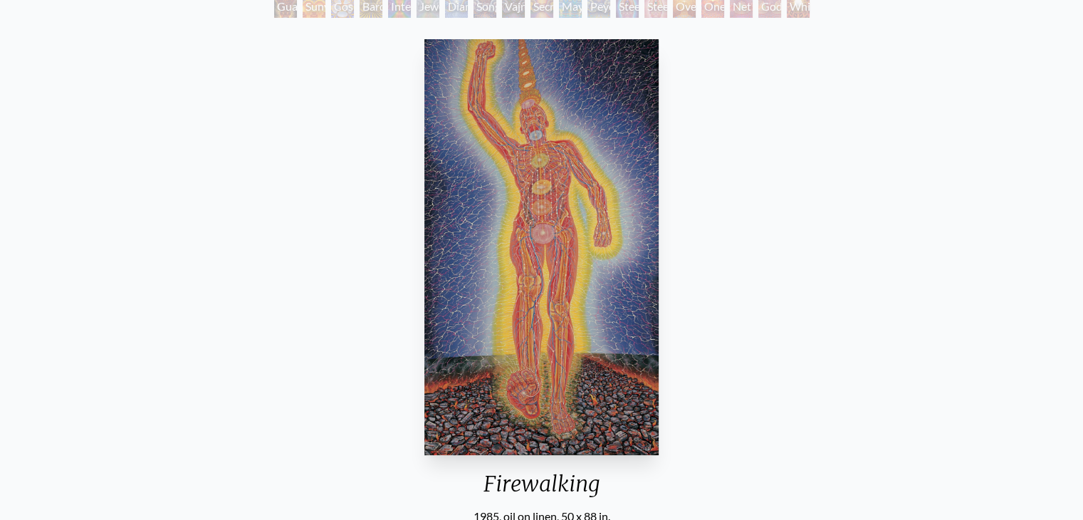
scroll to position [132, 0]
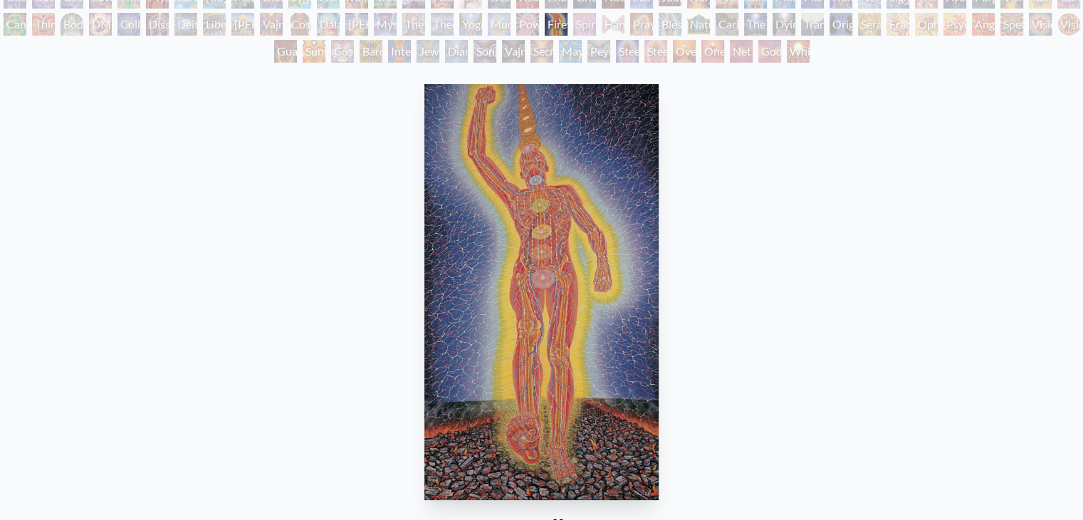
click at [595, 226] on img "96 / 133" at bounding box center [542, 292] width 234 height 416
click at [870, 152] on div "Firewalking 1985, oil on linen, 50 x 88 in. Visit the CoSM Shop" at bounding box center [541, 375] width 1061 height 594
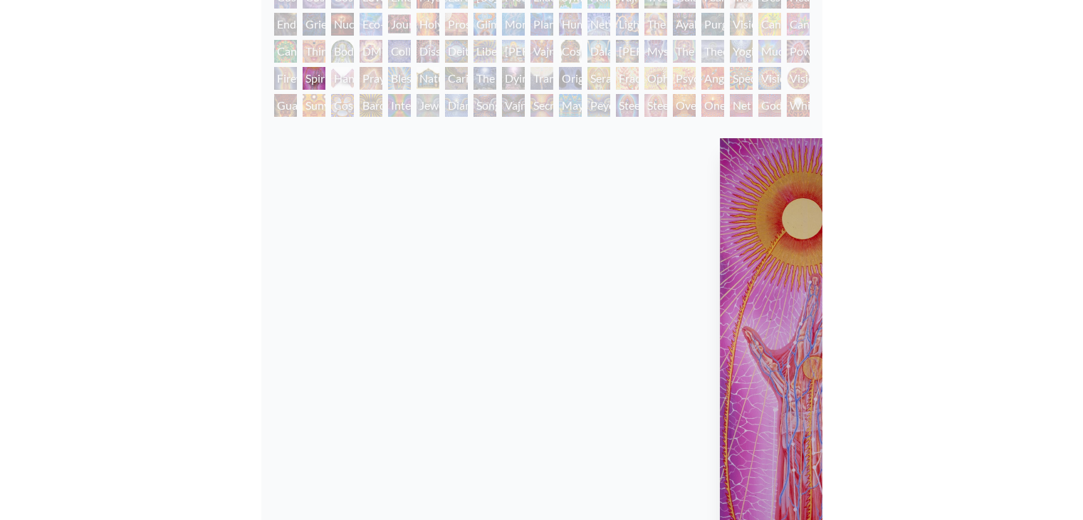
scroll to position [132, 0]
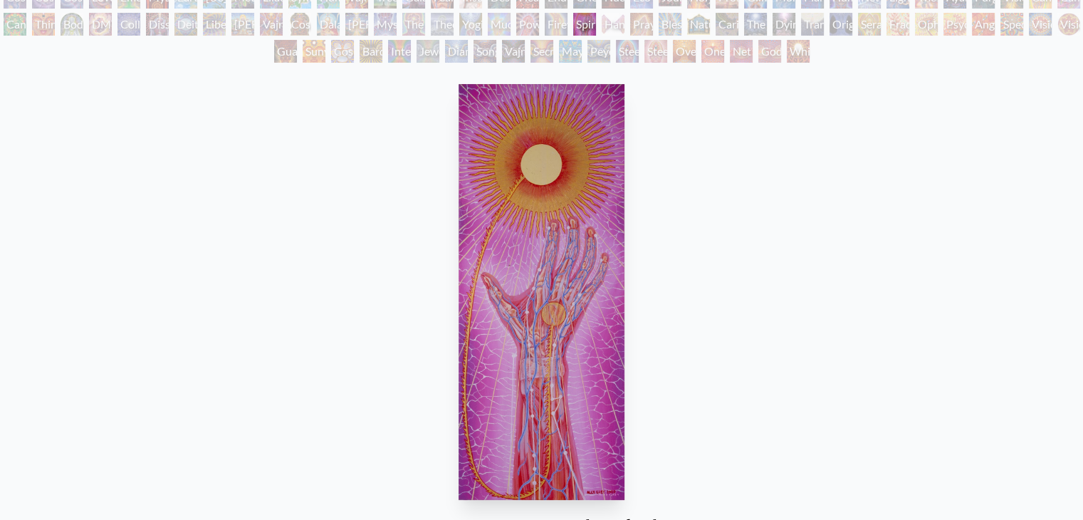
click at [776, 260] on div "Spirit Animates the Flesh 1985, oil on linen, 10 x 24 in. Visit the CoSM Shop" at bounding box center [541, 375] width 1061 height 594
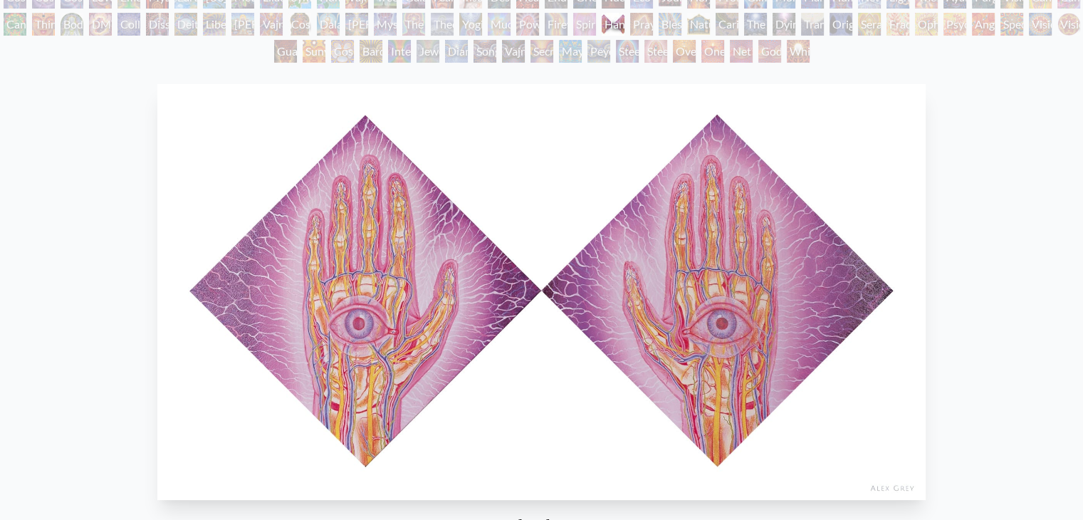
click at [592, 305] on img "98 / 133" at bounding box center [541, 292] width 769 height 416
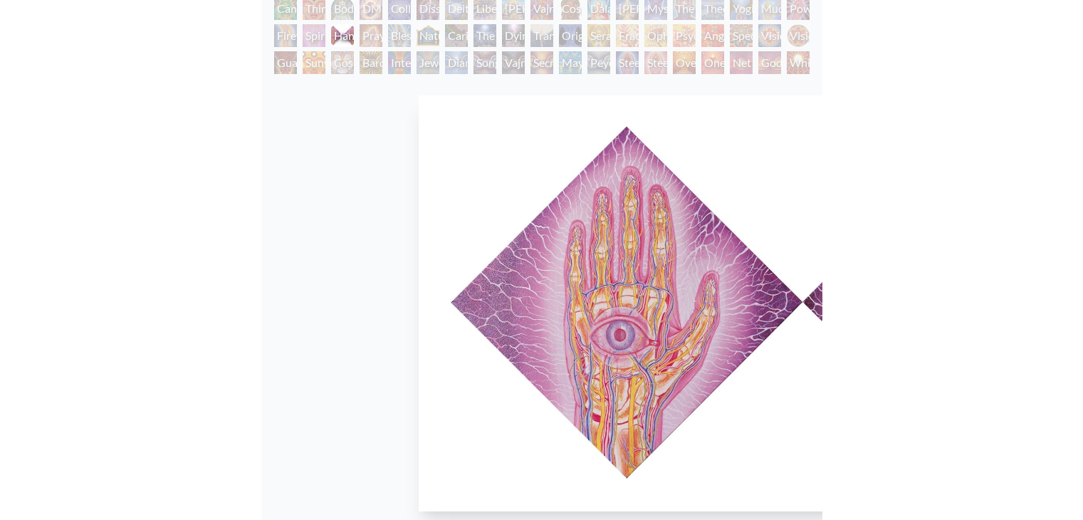
scroll to position [149, 0]
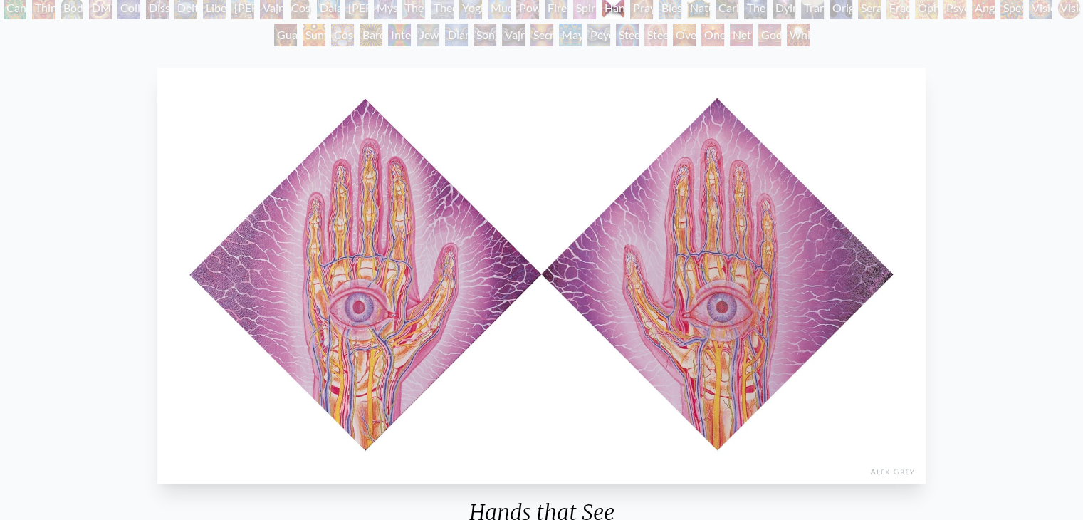
click at [989, 264] on div "Hands that See 1984, oil on linen, 14 x 14 in. Visit the CoSM Shop" at bounding box center [541, 359] width 1061 height 594
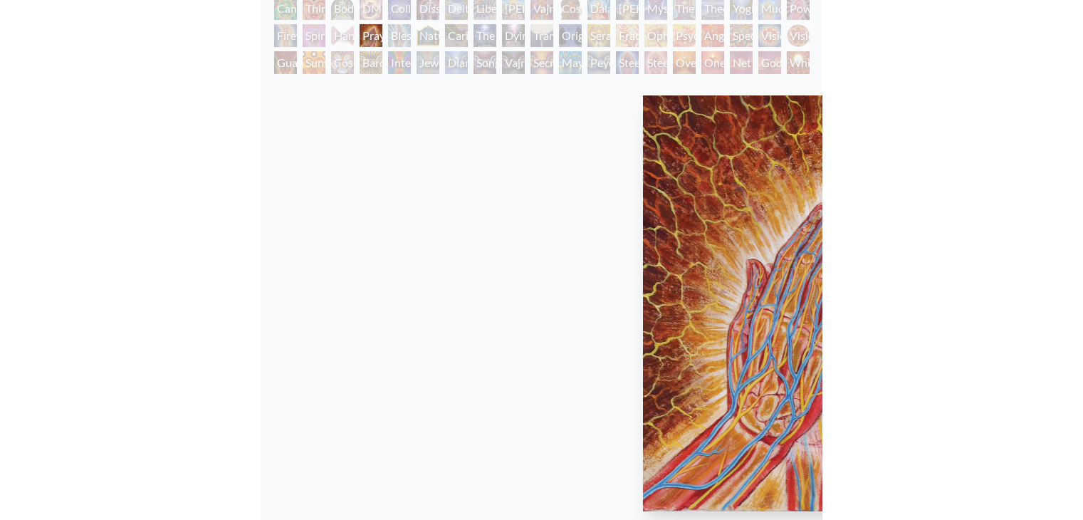
scroll to position [149, 0]
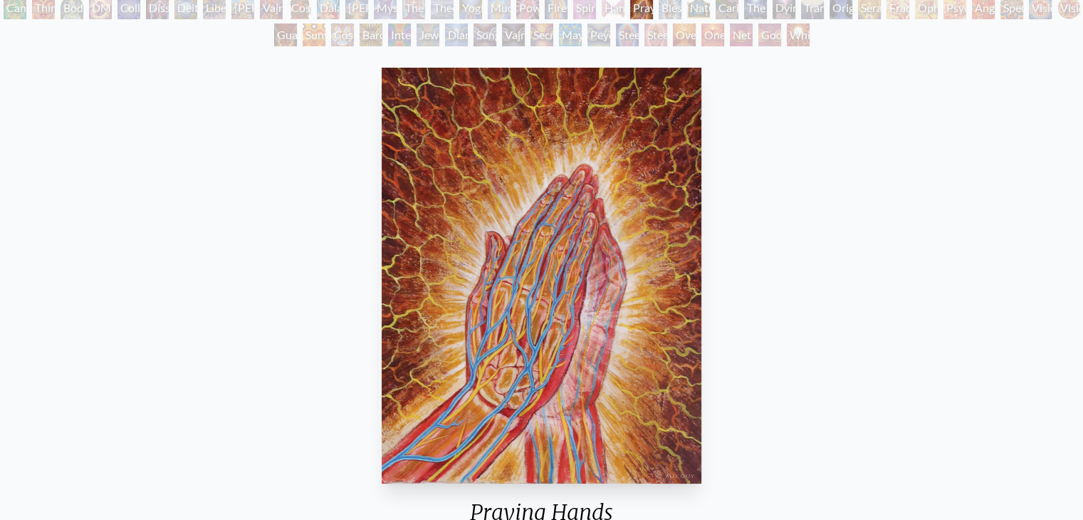
click at [978, 255] on div "Praying Hands 2008, acrylic and colored pencil on paper, 12 x 9 in. Visit the C…" at bounding box center [541, 359] width 1061 height 594
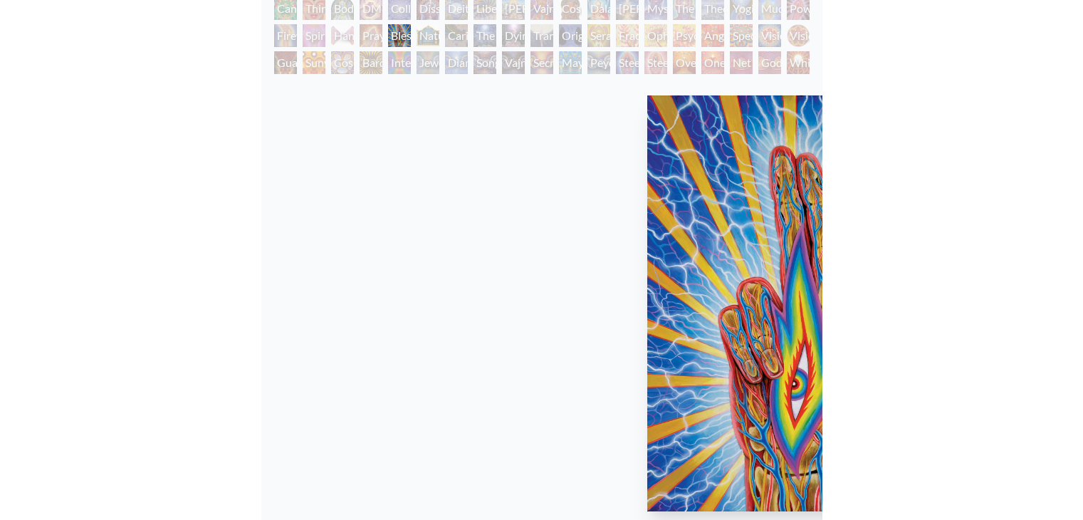
scroll to position [149, 0]
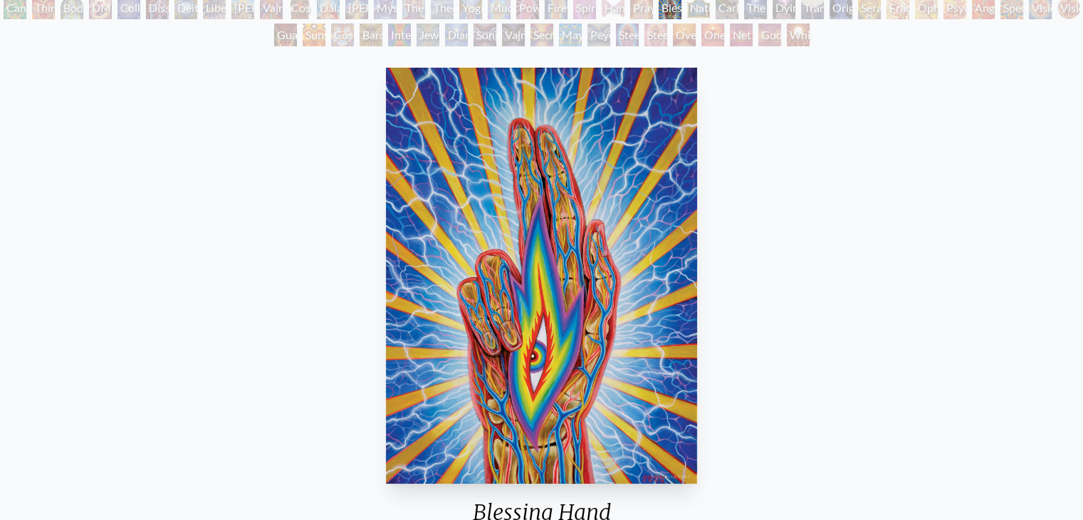
click at [828, 206] on div "Blessing Hand 2008, acrylic on linen, 30 x 40 in. Visit the CoSM Shop Blessing …" at bounding box center [541, 518] width 1061 height 913
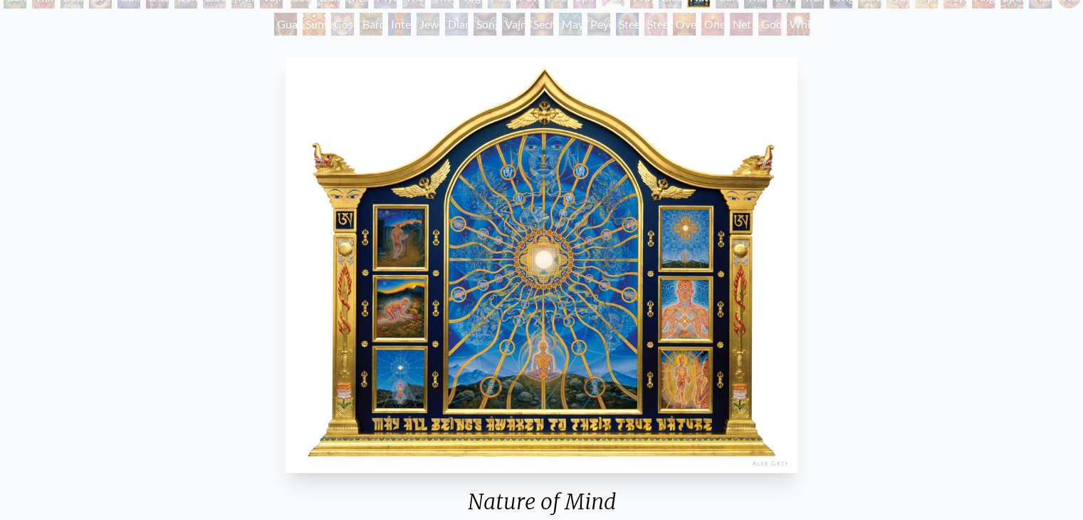
scroll to position [154, 0]
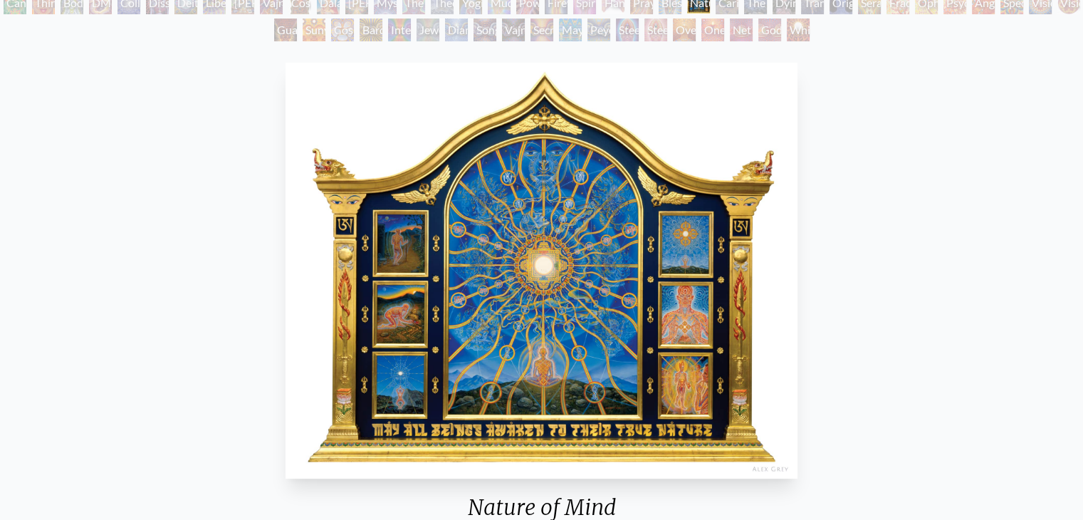
click at [506, 291] on img "101 / 133" at bounding box center [541, 271] width 511 height 416
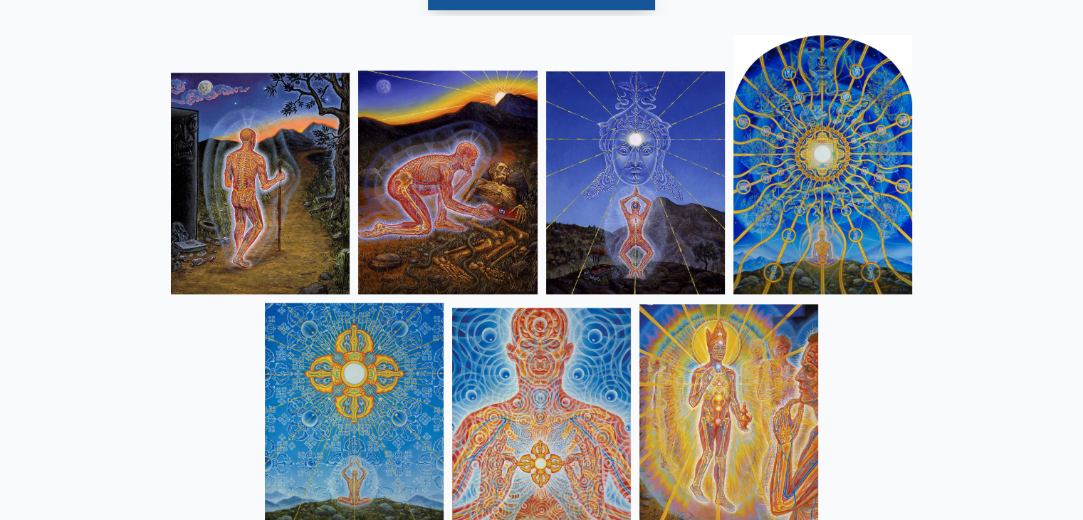
scroll to position [1494, 0]
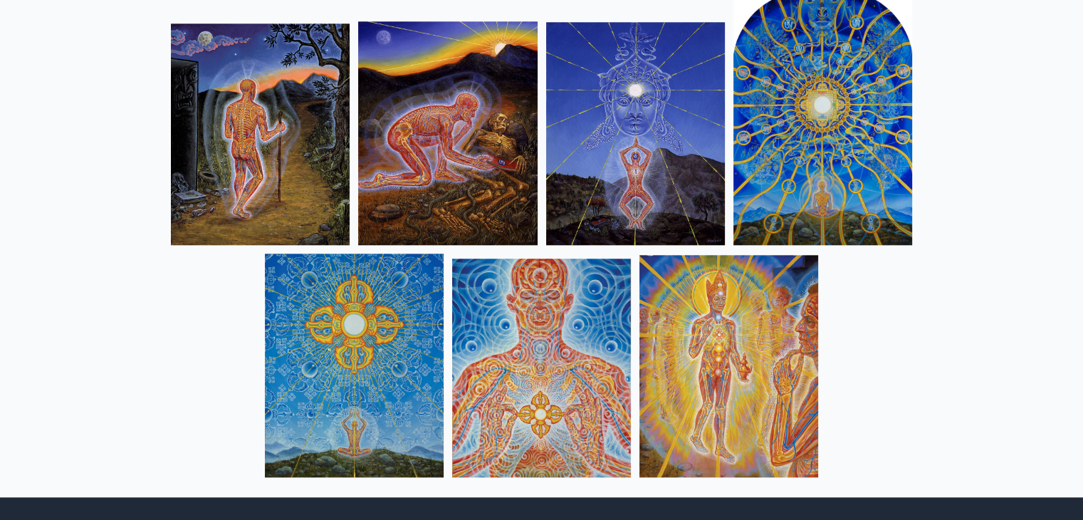
click at [254, 108] on img at bounding box center [260, 134] width 179 height 221
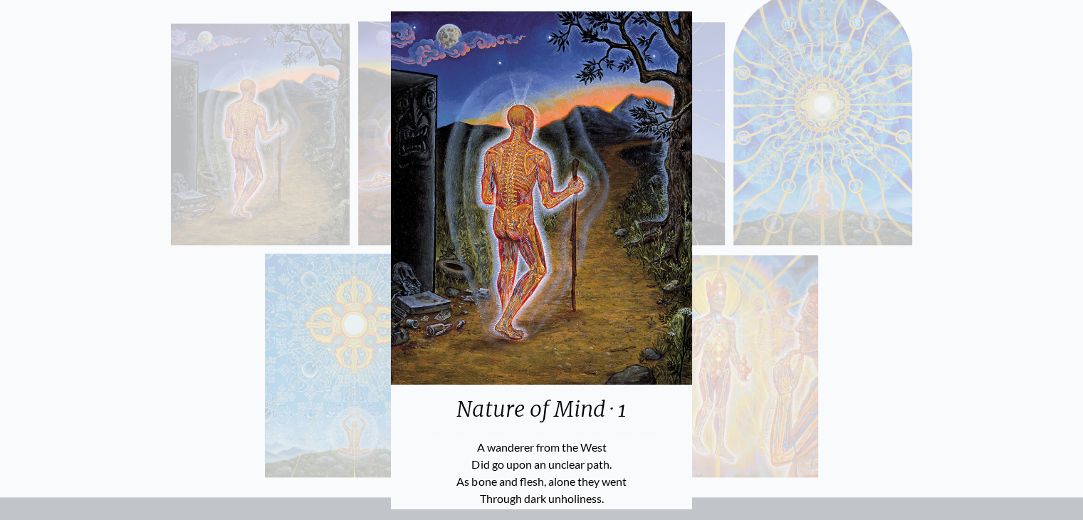
scroll to position [95, 0]
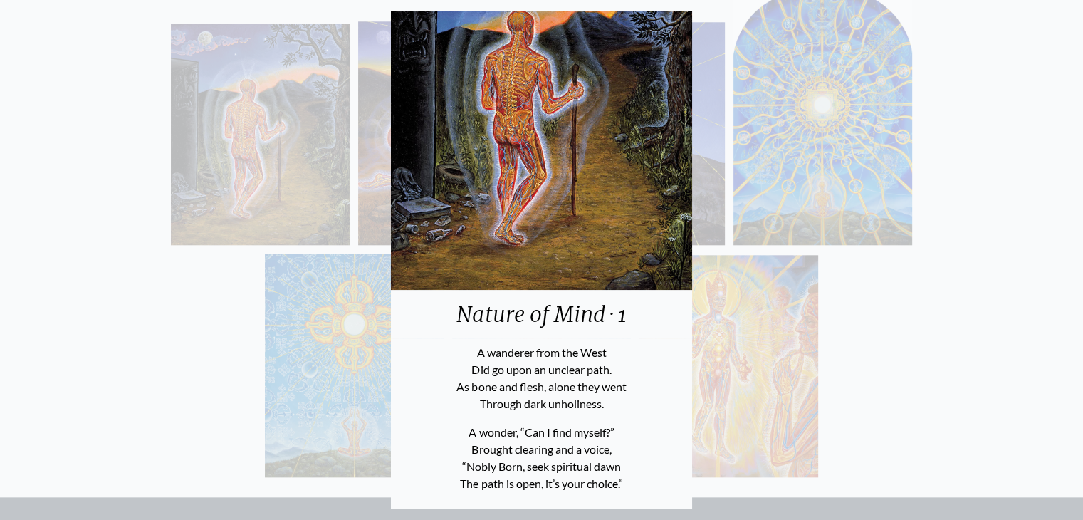
click at [798, 451] on div "Nature of Mind · 1 A wanderer from the West Did go upon an unclear path. As bon…" at bounding box center [541, 260] width 1083 height 520
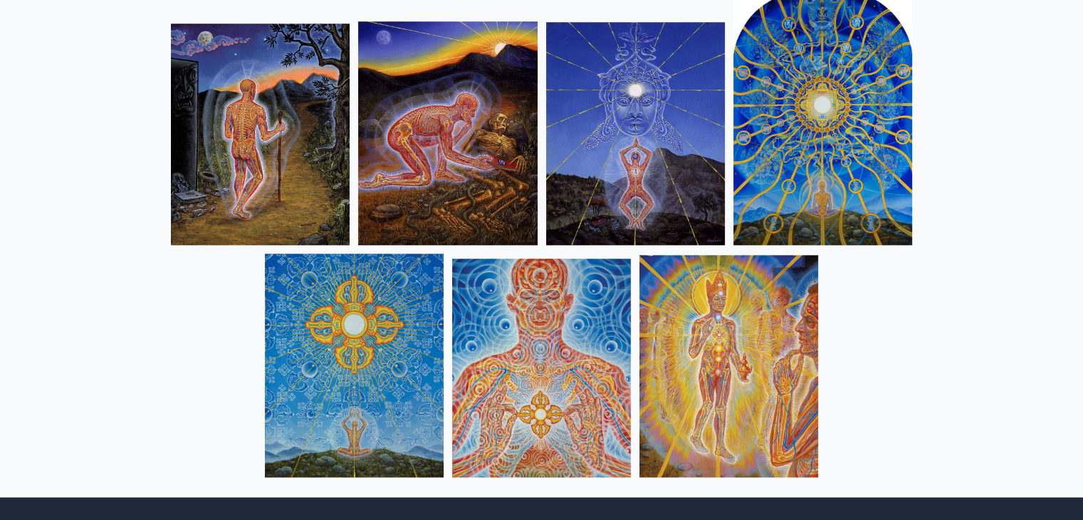
click at [444, 187] on img at bounding box center [447, 133] width 179 height 224
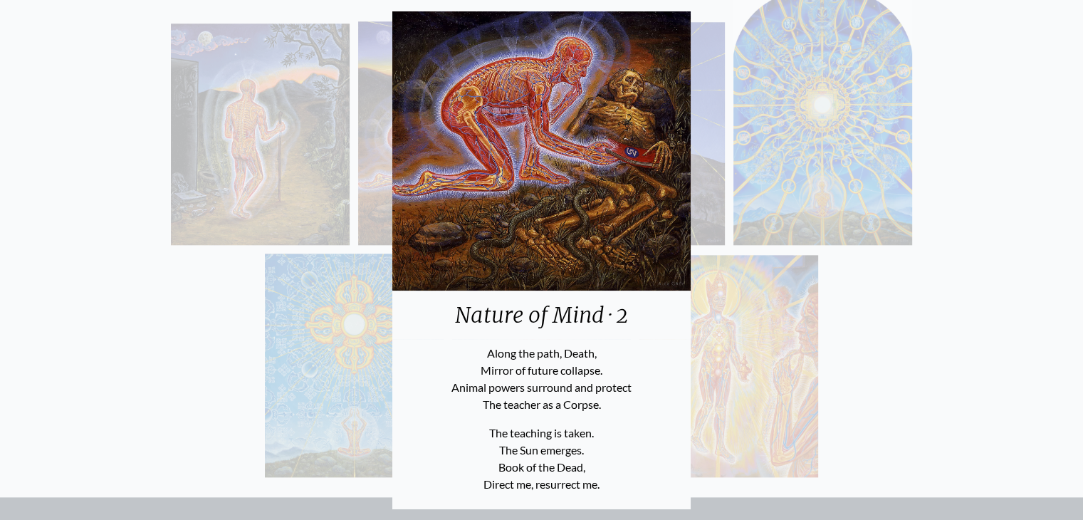
scroll to position [0, 0]
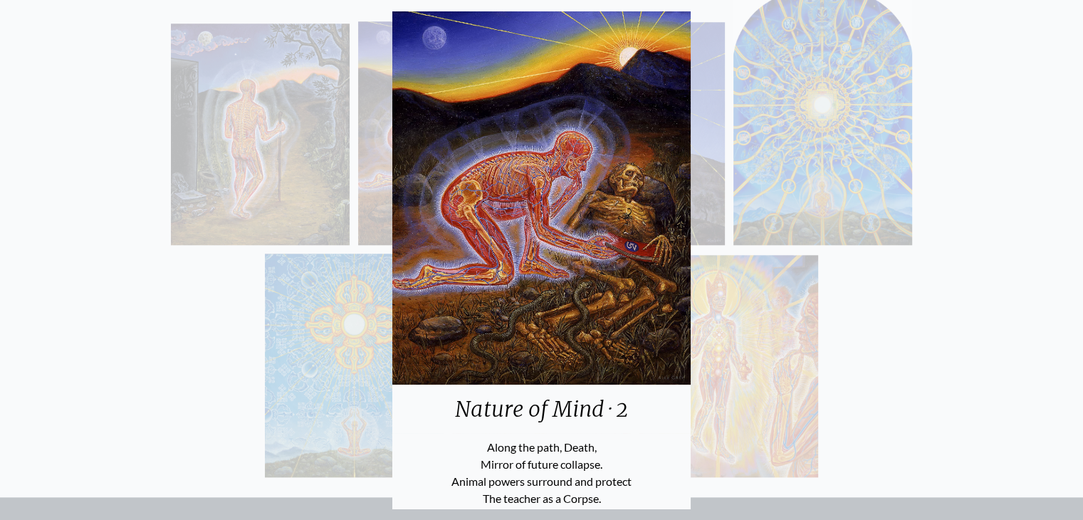
click at [759, 372] on div "Nature of Mind · 2 Along the path, Death, Mirror of future collapse. Animal pow…" at bounding box center [541, 260] width 1083 height 520
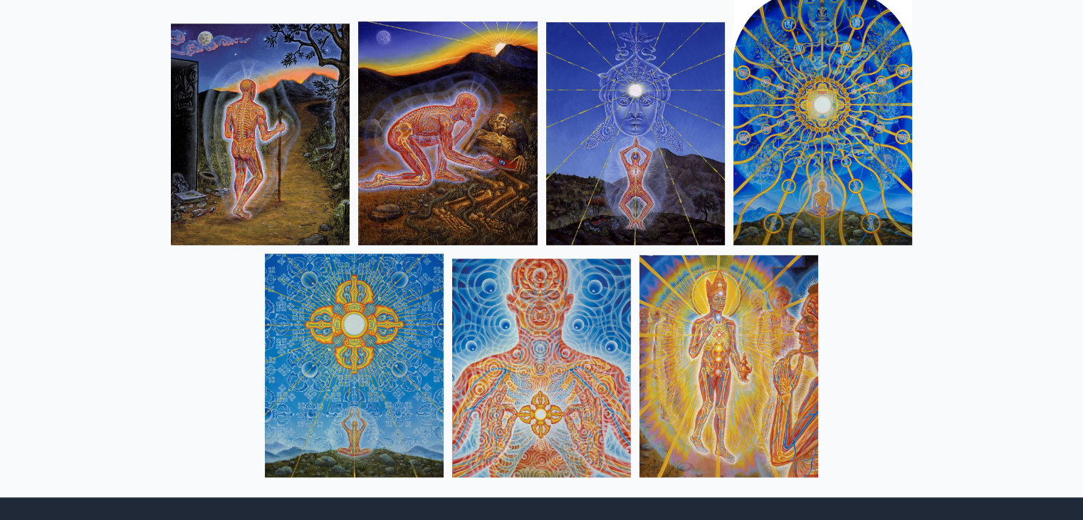
click at [590, 168] on img at bounding box center [635, 133] width 179 height 223
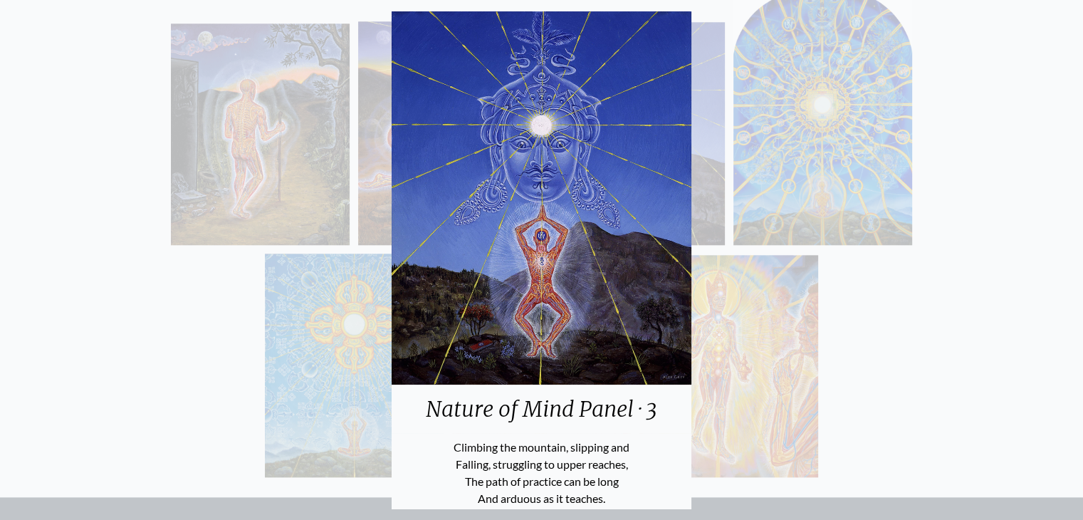
click at [829, 283] on div "Nature of Mind Panel · 3 Climbing the mountain, slipping and Falling, strugglin…" at bounding box center [541, 260] width 1083 height 520
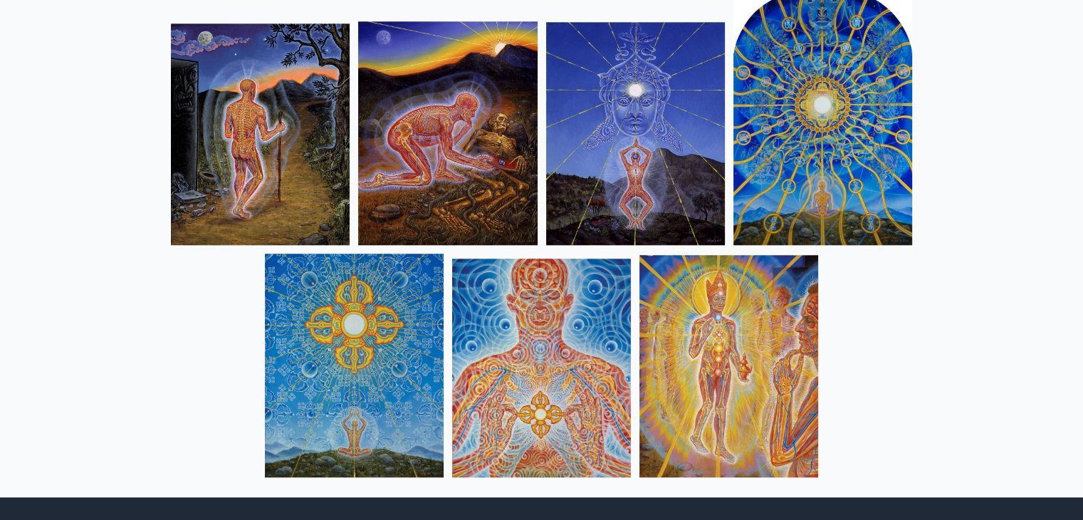
click at [792, 148] on img at bounding box center [823, 115] width 179 height 259
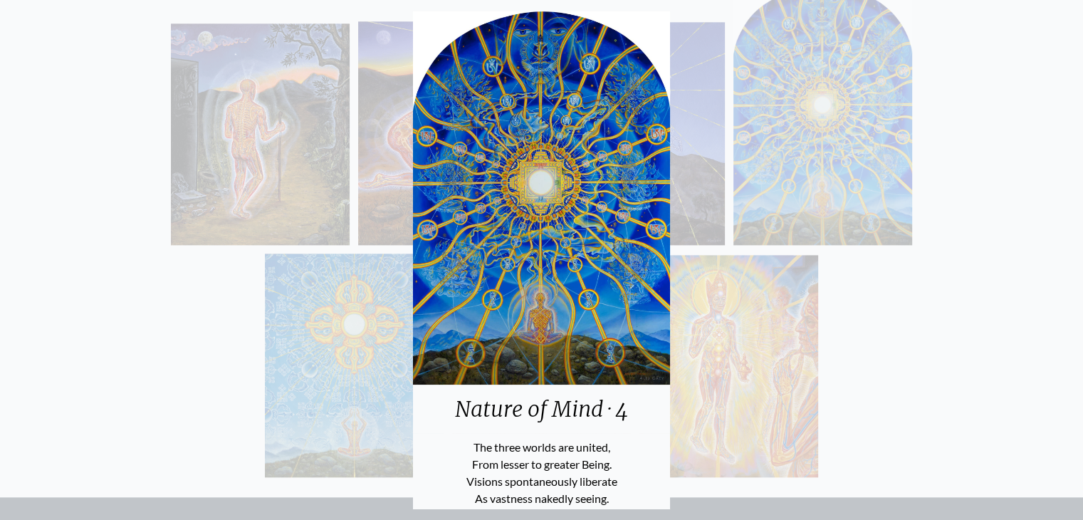
click at [570, 271] on img at bounding box center [541, 197] width 257 height 373
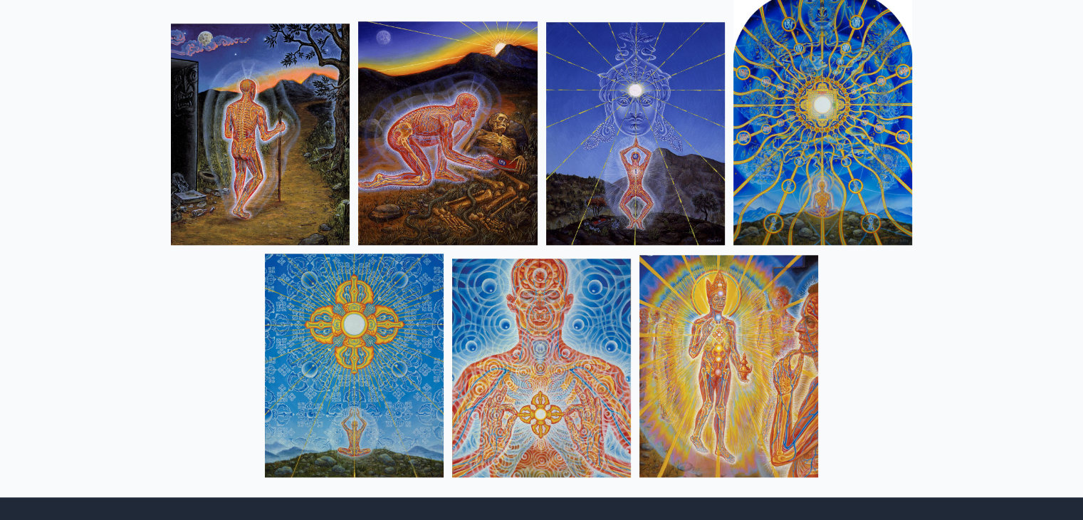
click at [892, 311] on div "Nature of Mind · 1 A wanderer from the West Did go upon an unclear path. As bon…" at bounding box center [542, 231] width 912 height 509
click at [367, 363] on img at bounding box center [354, 366] width 179 height 224
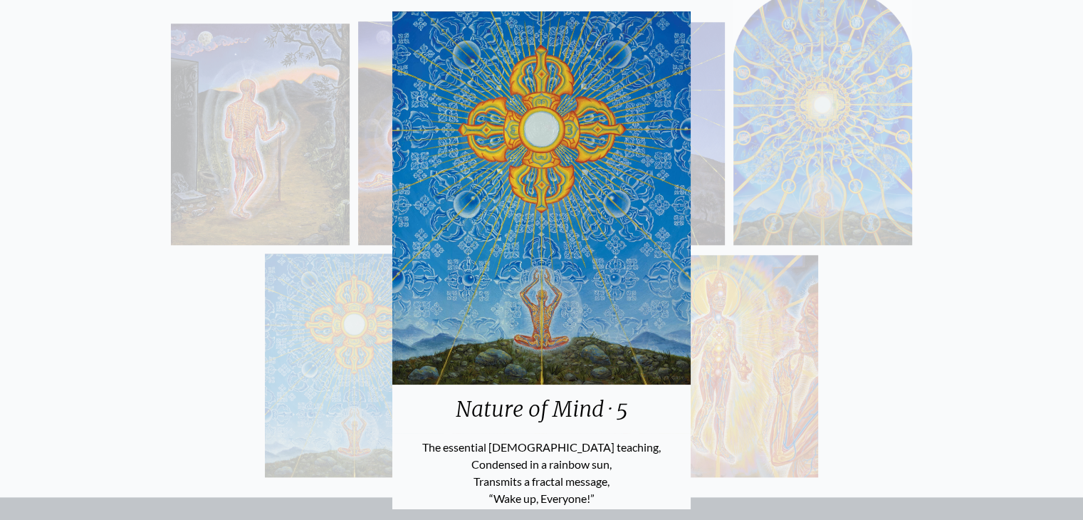
scroll to position [95, 0]
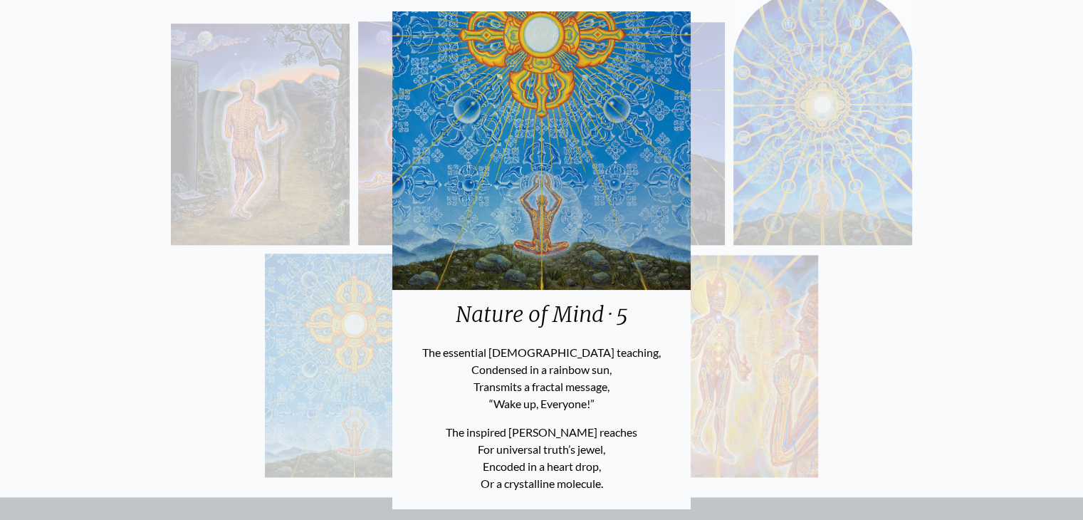
click at [812, 454] on div "Nature of Mind · 5 The essential Vajra teaching, Condensed in a rainbow sun, Tr…" at bounding box center [541, 260] width 1083 height 520
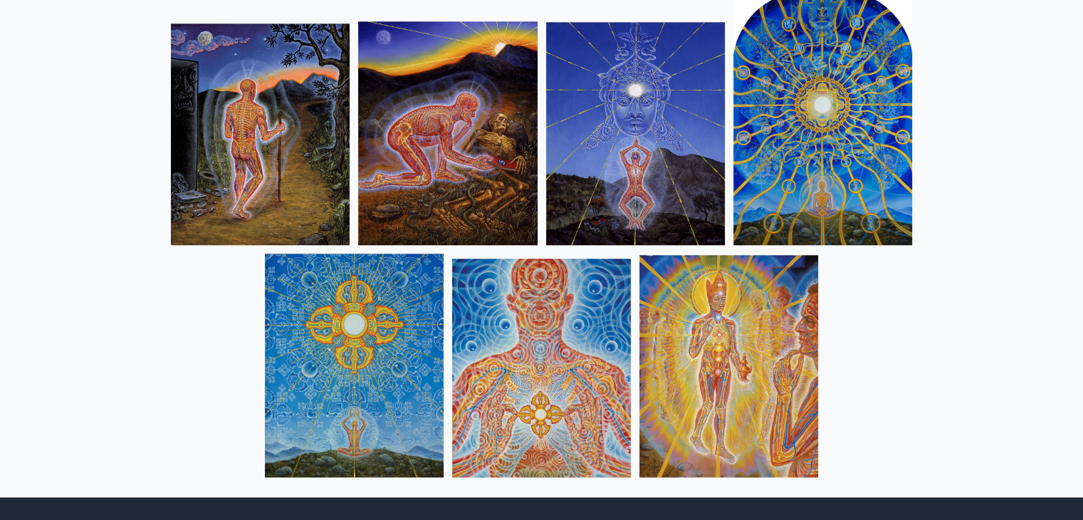
click at [553, 417] on img at bounding box center [541, 368] width 179 height 219
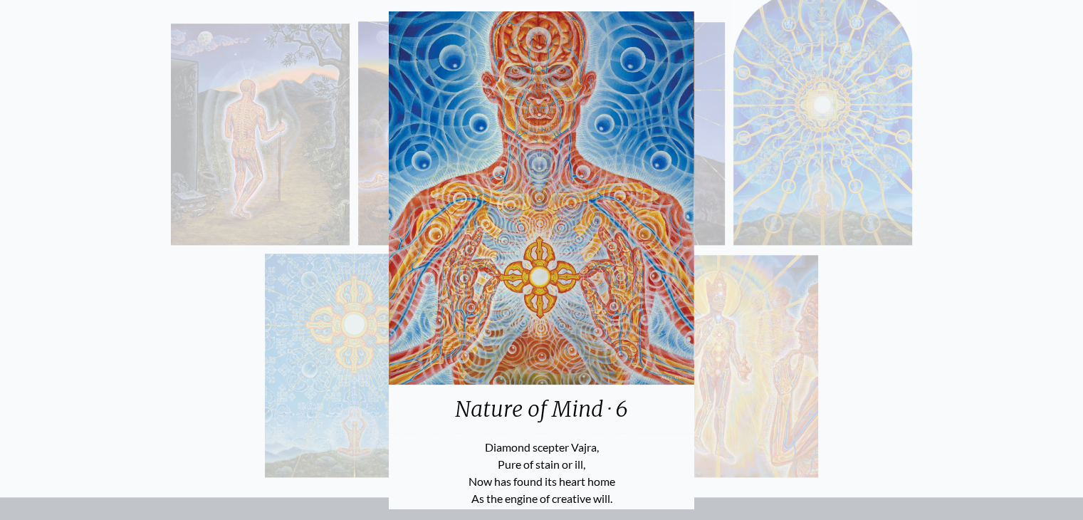
click at [824, 412] on div "Nature of Mind · 6 Diamond scepter Vajra, Pure of stain or ill, Now has found i…" at bounding box center [541, 260] width 1083 height 520
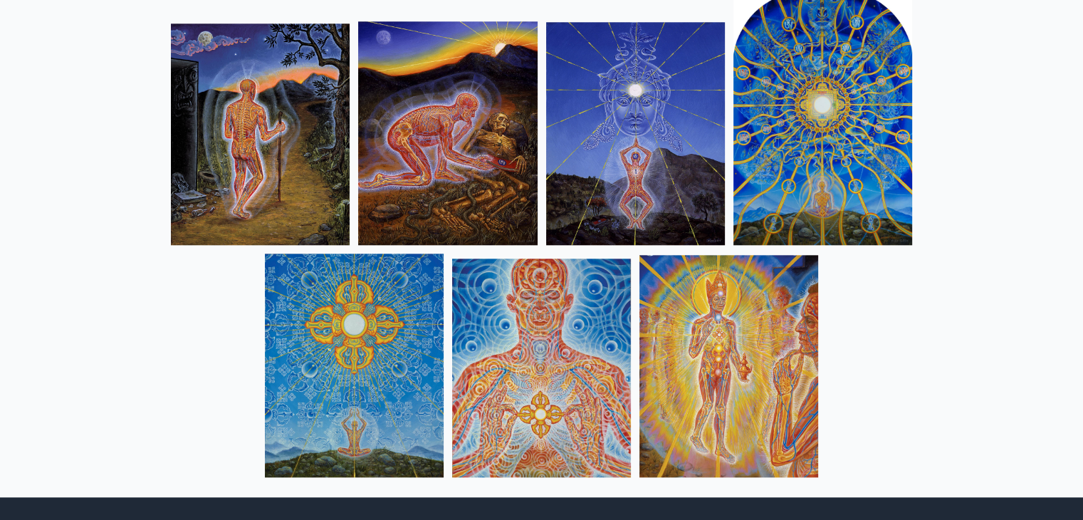
click at [652, 328] on img at bounding box center [729, 366] width 179 height 222
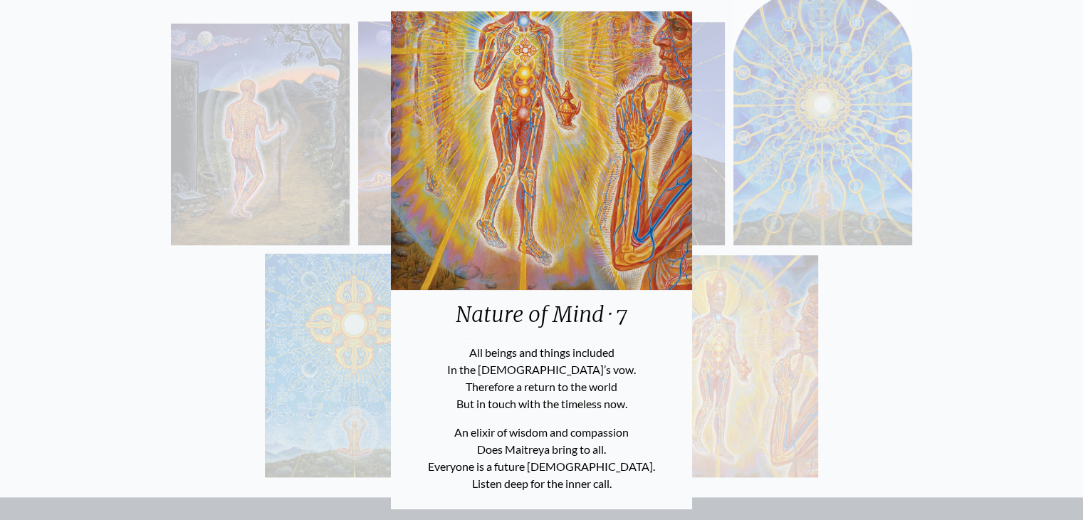
click at [906, 366] on div "Nature of Mind · 7 All beings and things included In the Bodhisattva’s vow. The…" at bounding box center [541, 260] width 1083 height 520
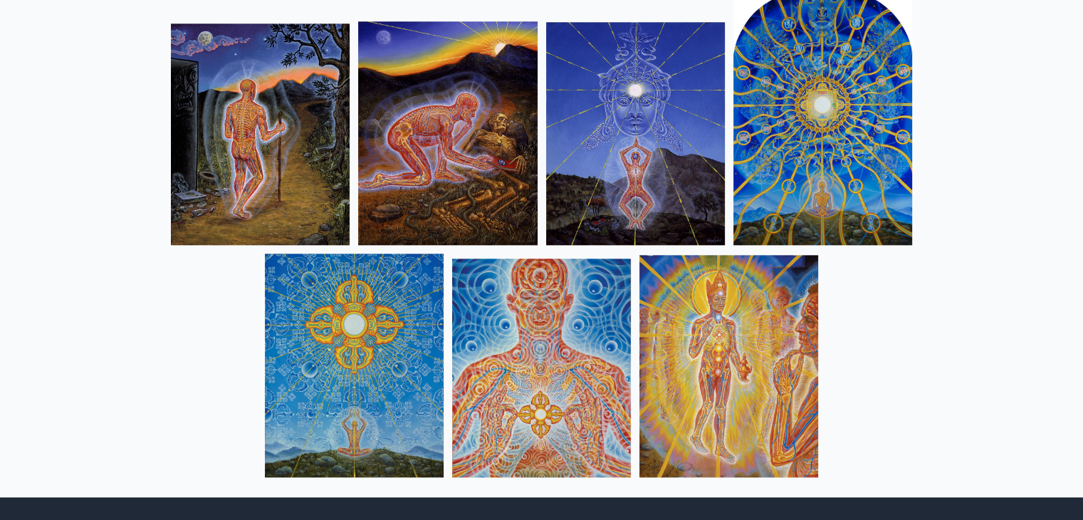
click at [906, 366] on div "Nature of Mind · 1 A wanderer from the West Did go upon an unclear path. As bon…" at bounding box center [542, 231] width 912 height 509
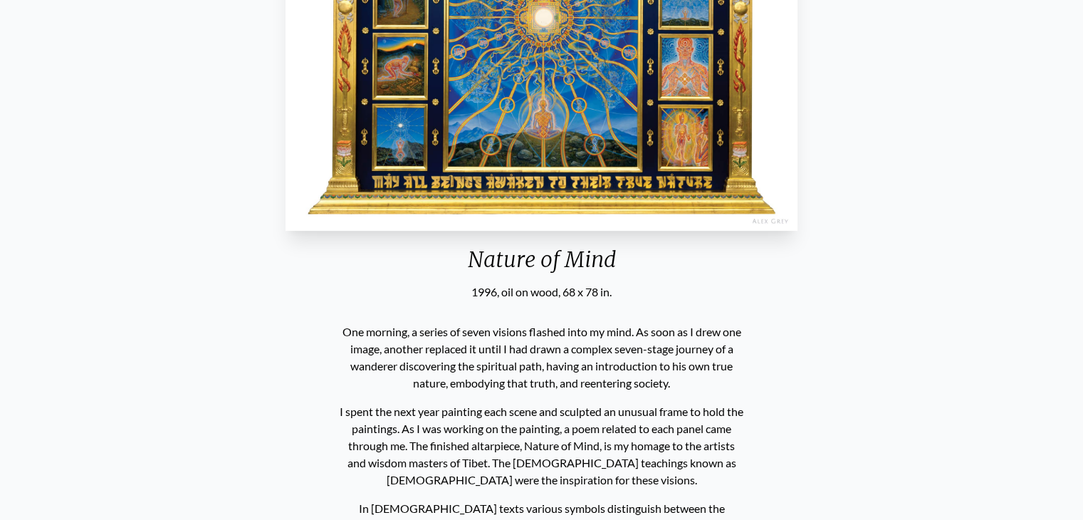
scroll to position [400, 0]
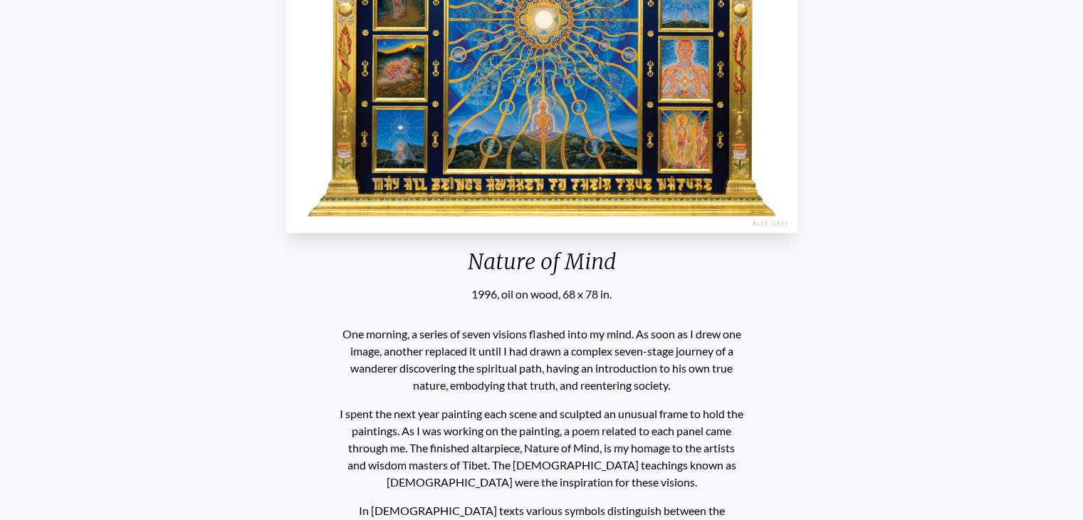
click at [906, 366] on div "Nature of Mind 1996, oil on wood, 68 x 78 in. One morning, a series of seven vi…" at bounding box center [541, 438] width 1061 height 1255
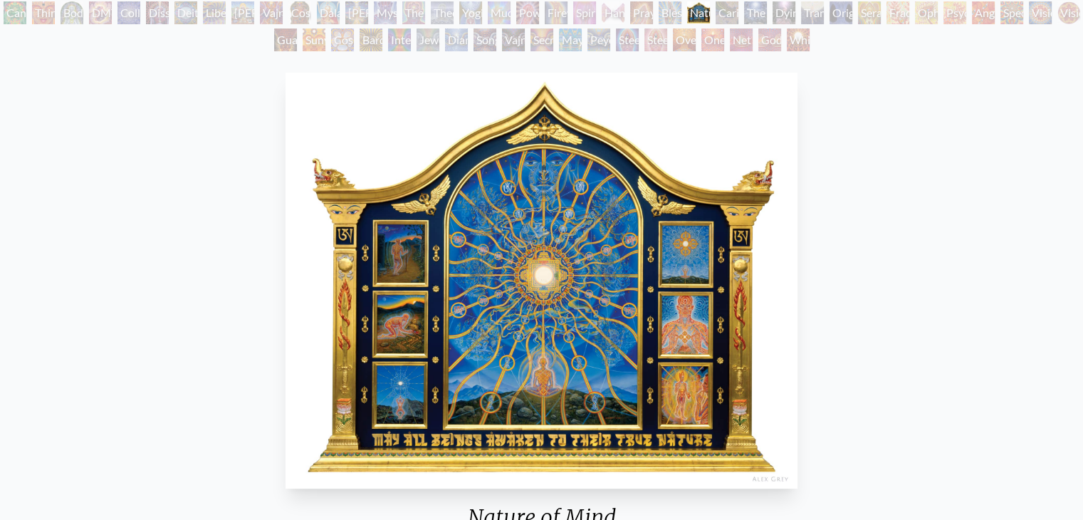
scroll to position [126, 0]
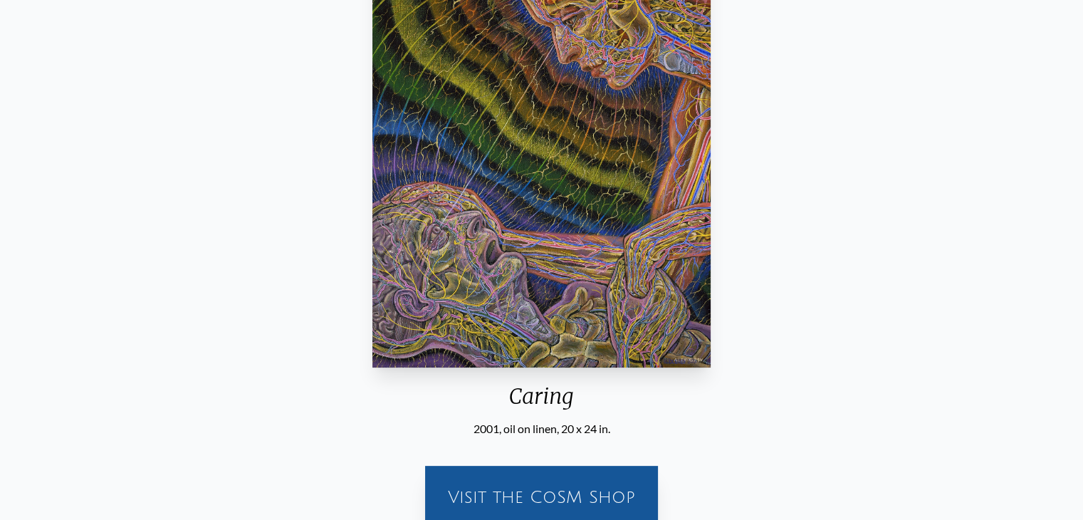
scroll to position [192, 0]
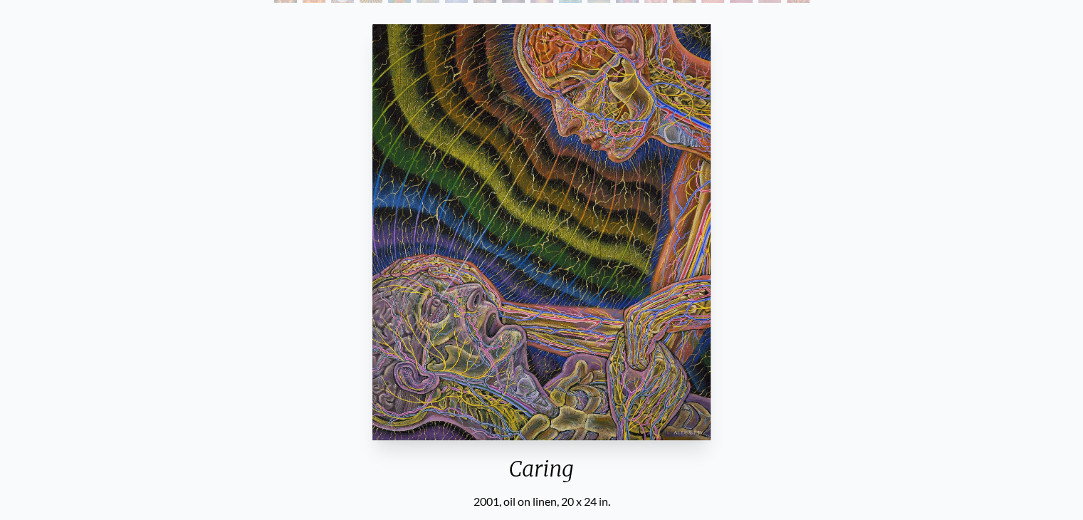
click at [524, 200] on img "102 / 133" at bounding box center [542, 232] width 338 height 416
click at [801, 270] on div "Caring 2001, oil on linen, 20 x 24 in. Visit the CoSM Shop Caring - Notecard" at bounding box center [541, 475] width 1061 height 913
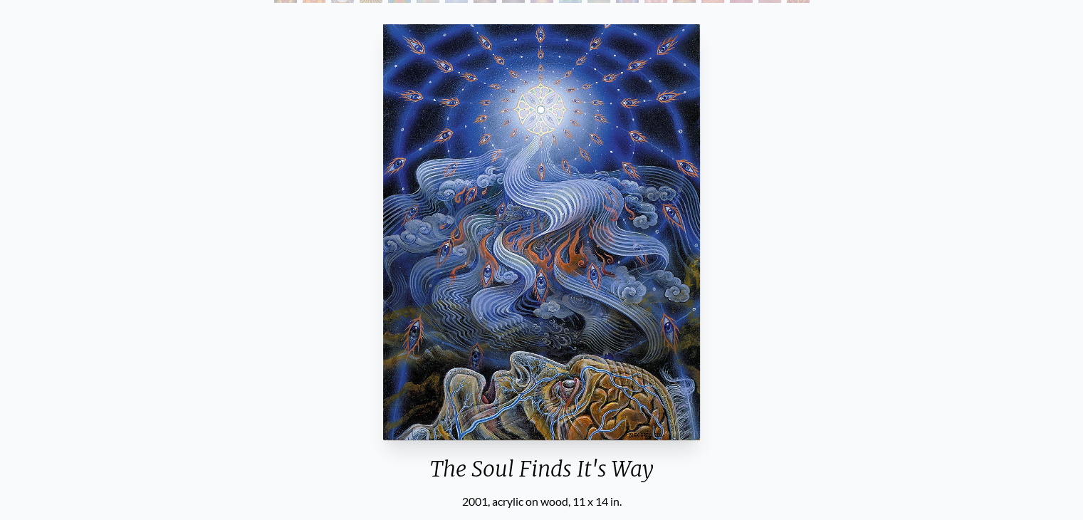
click at [494, 300] on img "103 / 133" at bounding box center [541, 232] width 317 height 416
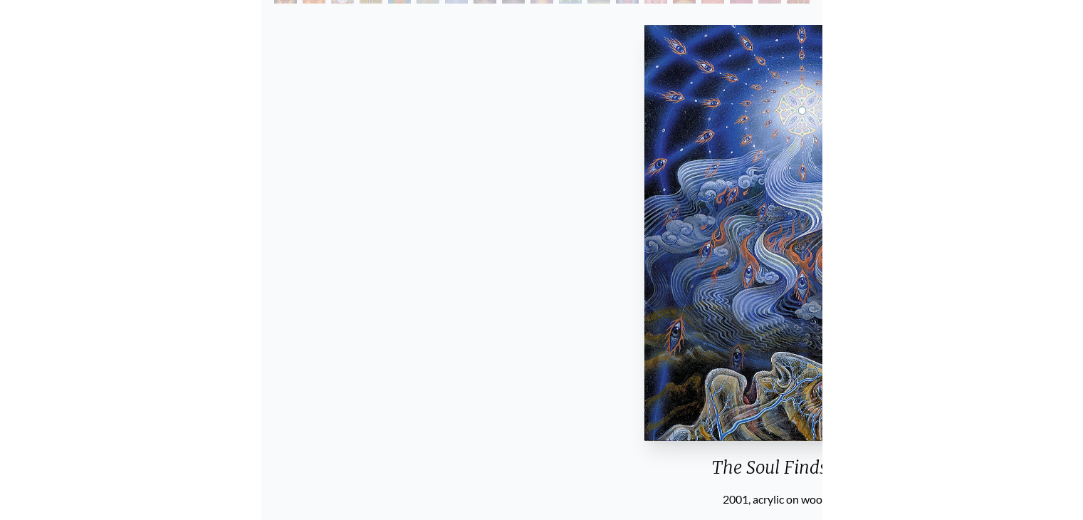
scroll to position [192, 0]
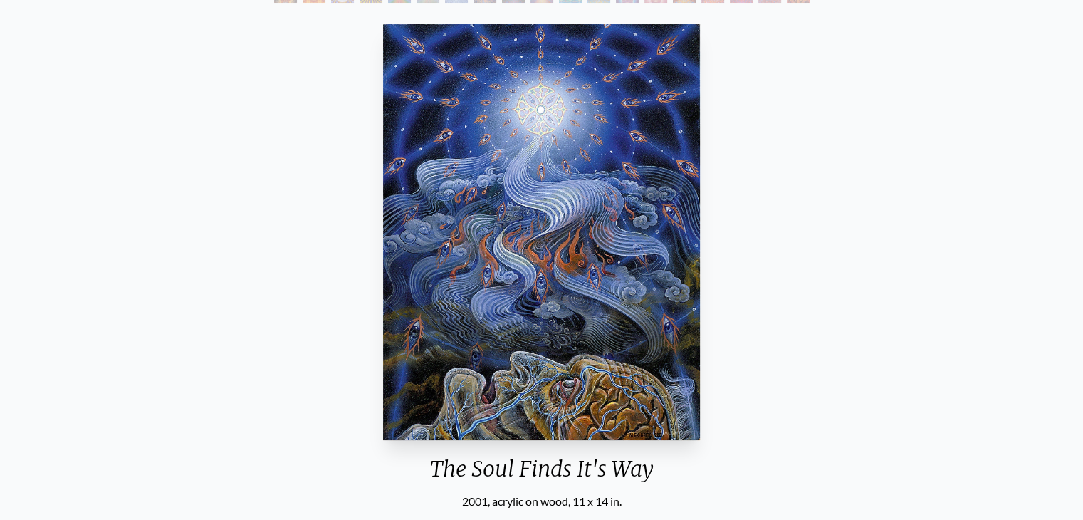
click at [826, 260] on div "The Soul Finds It's Way 2001, acrylic on wood, 11 x 14 in. Visit the CoSM Shop" at bounding box center [541, 316] width 1061 height 594
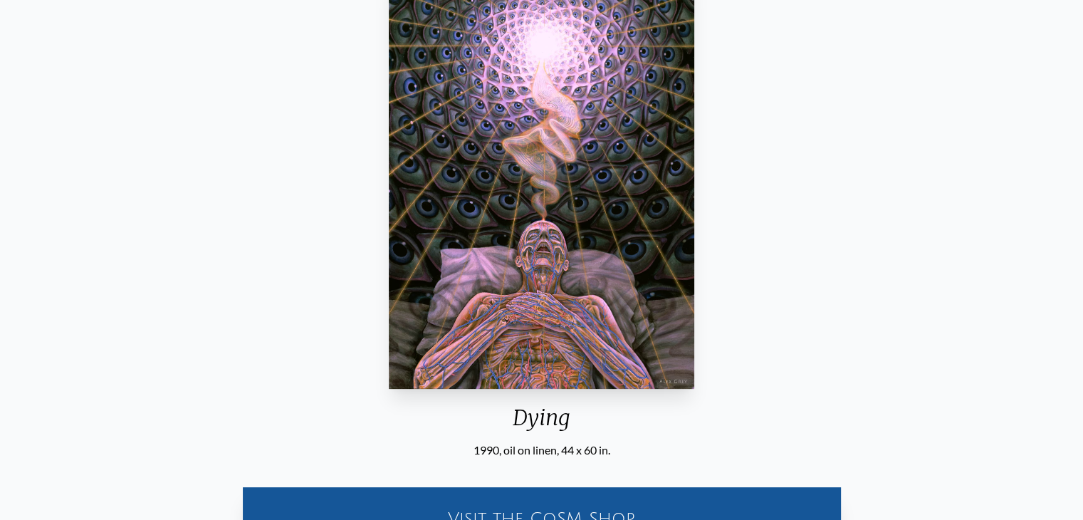
scroll to position [245, 0]
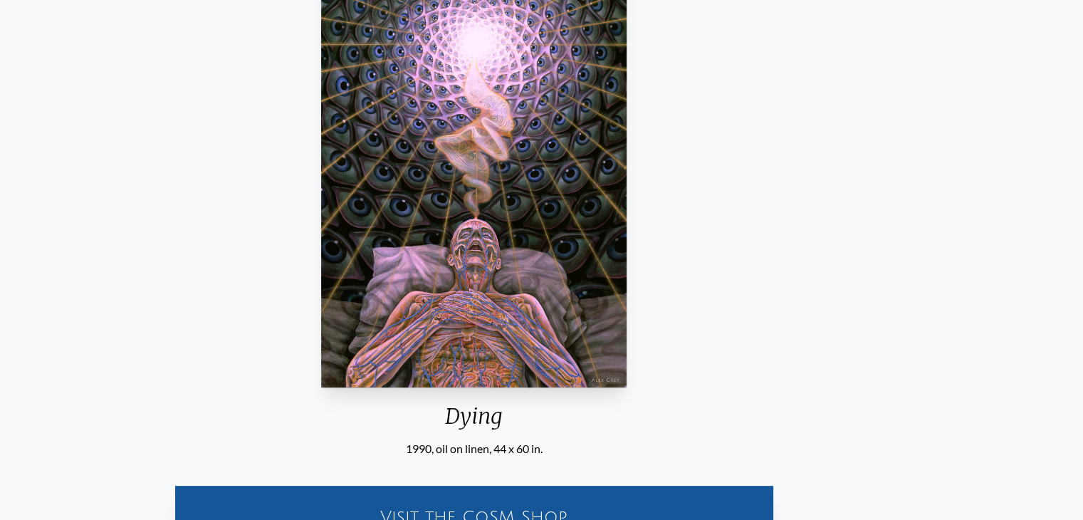
click at [499, 422] on div "Dying" at bounding box center [475, 421] width 318 height 37
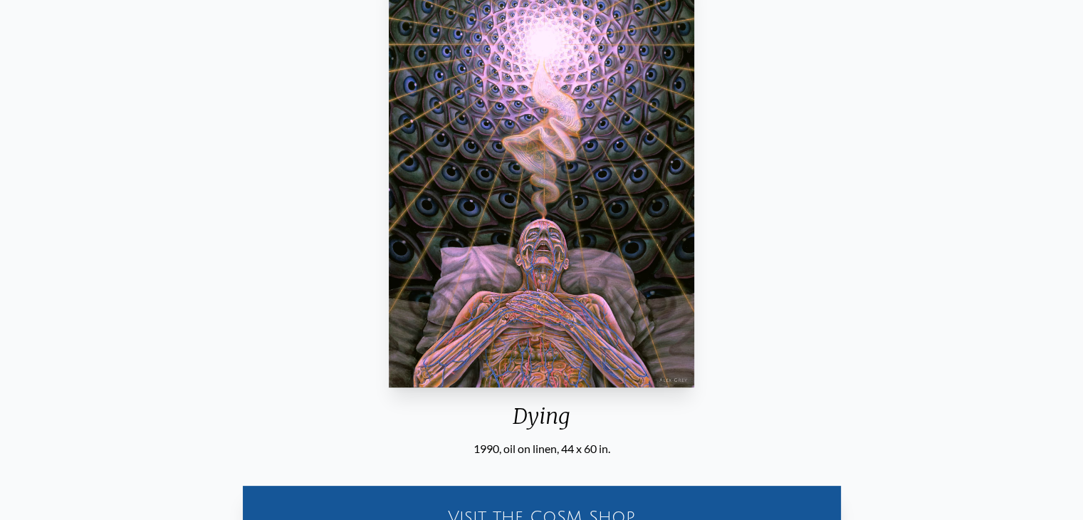
click at [926, 300] on div "Dying 1990, oil on linen, 44 x 60 in. Visit the CoSM Shop Dying - Canvas Print" at bounding box center [541, 422] width 1061 height 913
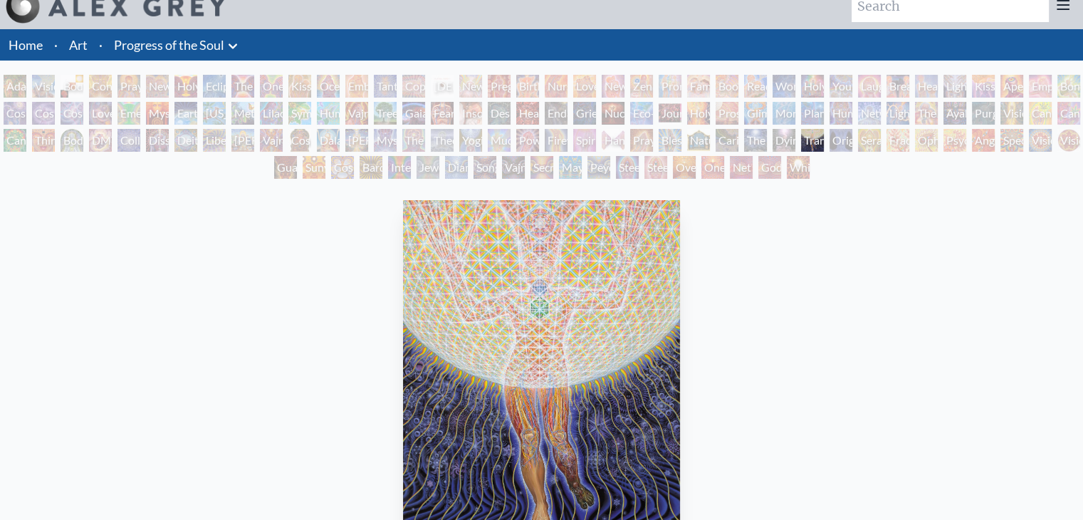
scroll to position [165, 0]
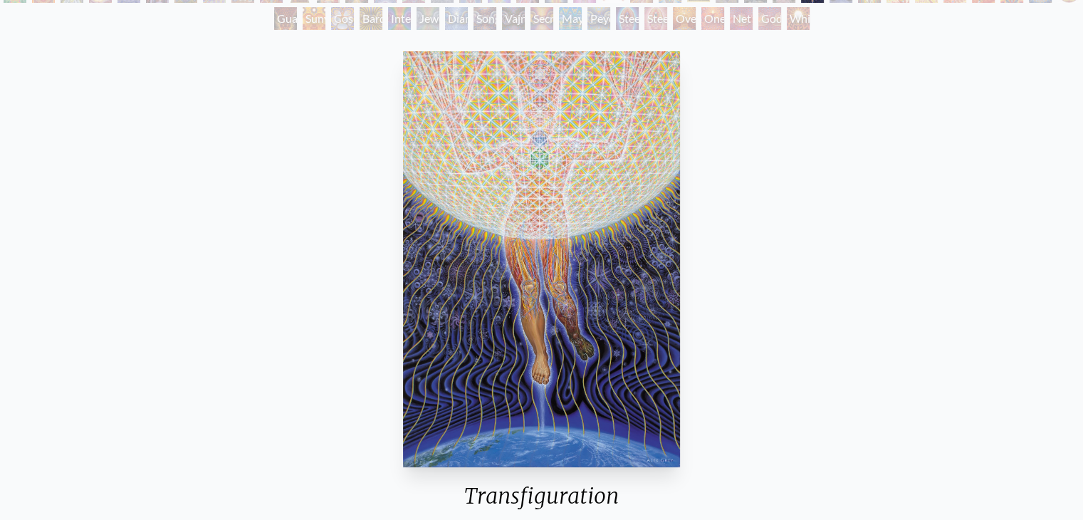
click at [594, 266] on img "105 / 133" at bounding box center [541, 259] width 277 height 416
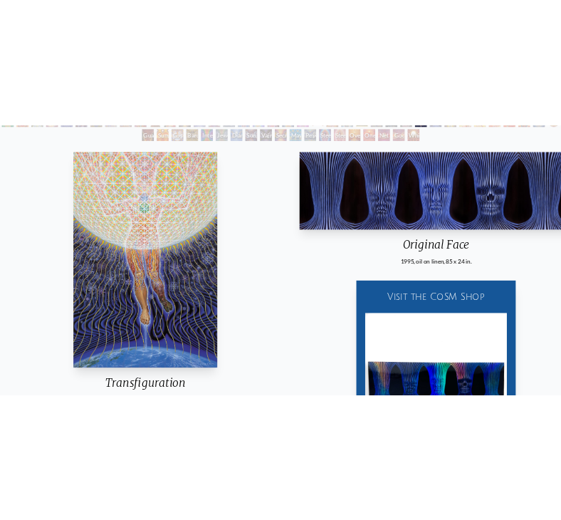
scroll to position [219, 0]
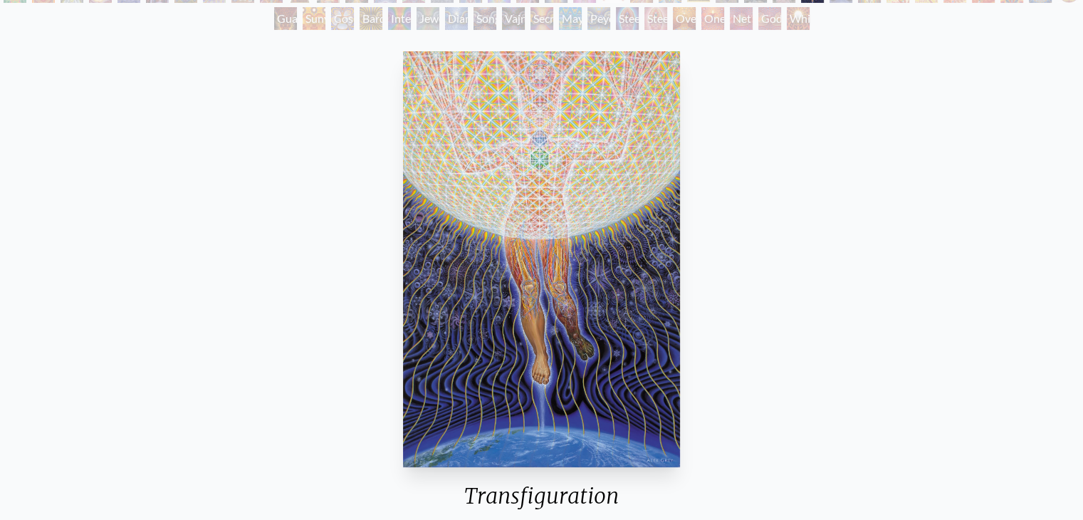
click at [864, 357] on div "Transfiguration 1993, oil on linen, 60 x 90 in. Visit the CoSM Shop Transfigura…" at bounding box center [541, 502] width 1061 height 913
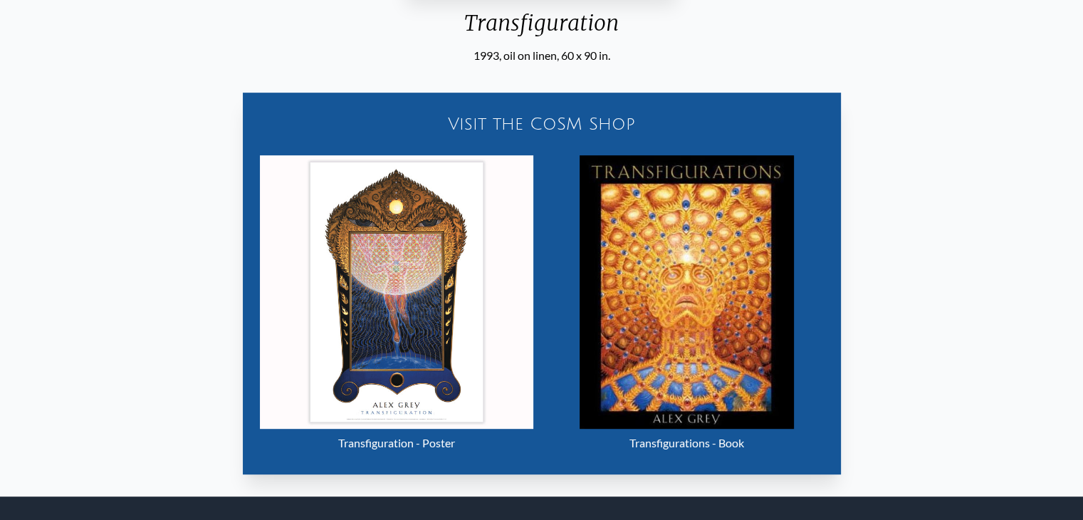
scroll to position [647, 0]
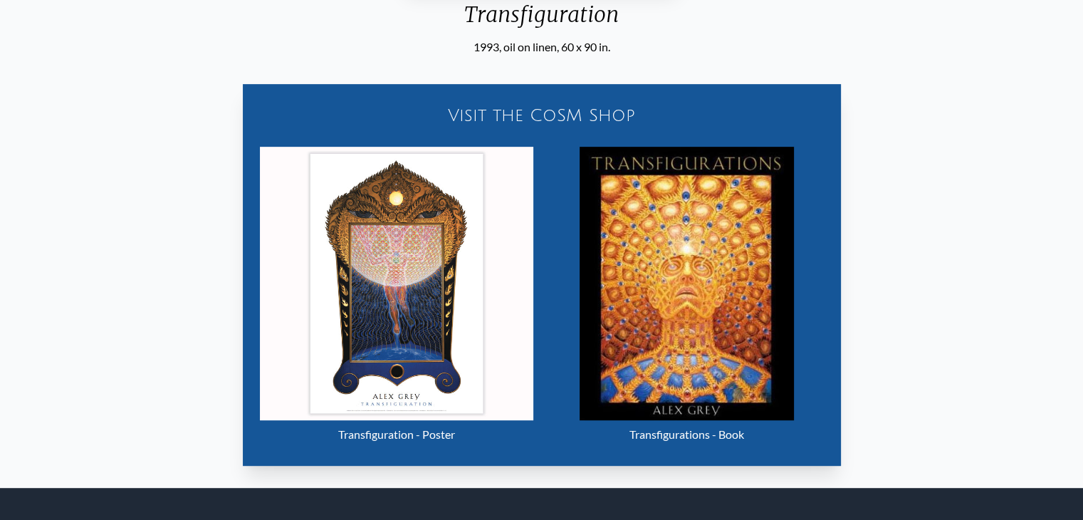
click at [864, 357] on div "Visit the CoSM Shop Transfiguration - Poster Transfigurations - Book" at bounding box center [541, 267] width 1061 height 422
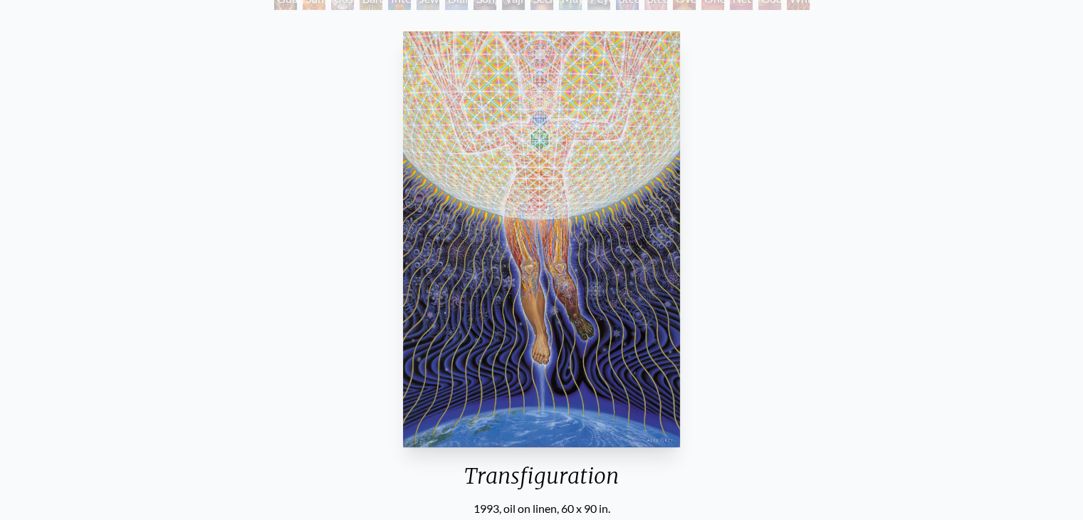
scroll to position [0, 0]
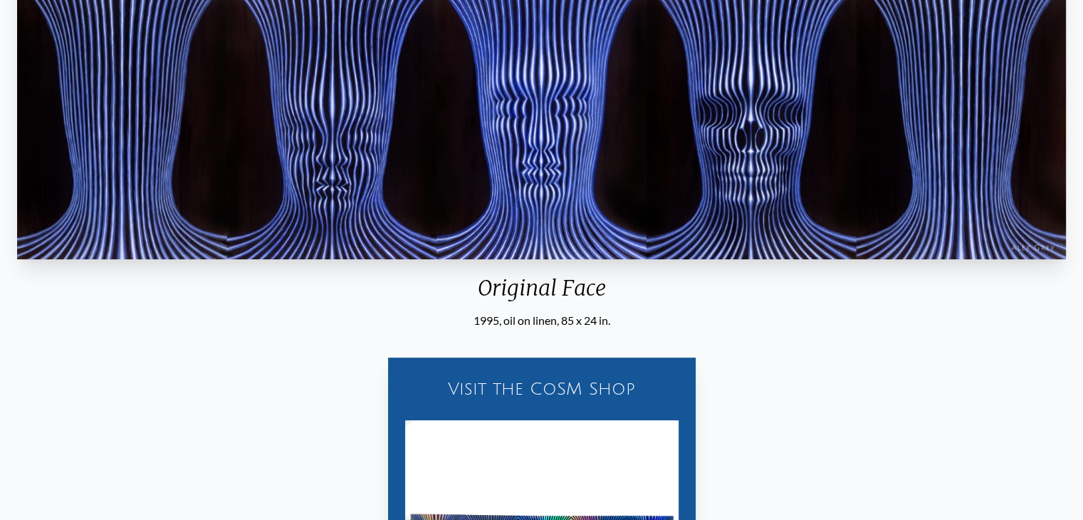
scroll to position [254, 0]
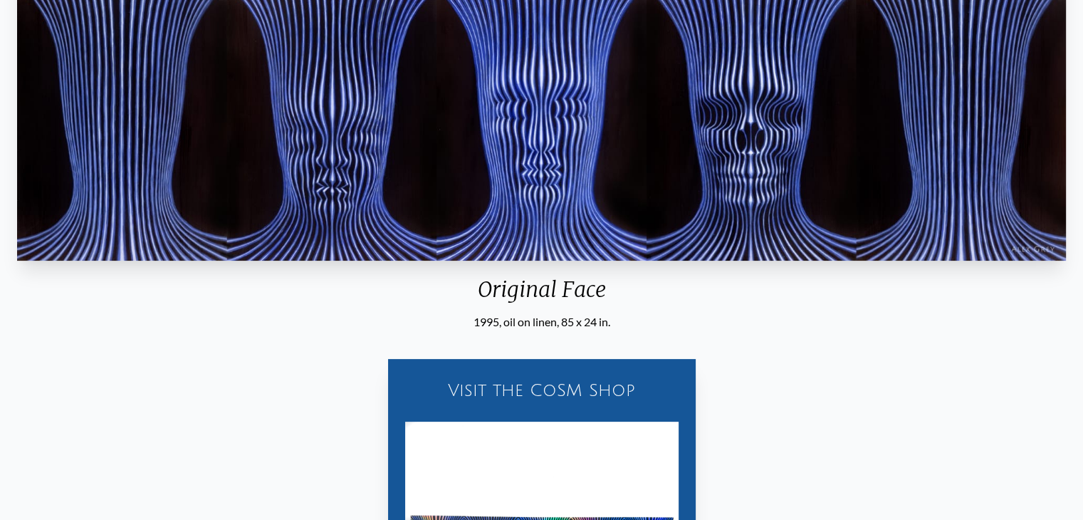
click at [686, 220] on img "106 / 133" at bounding box center [541, 112] width 1049 height 298
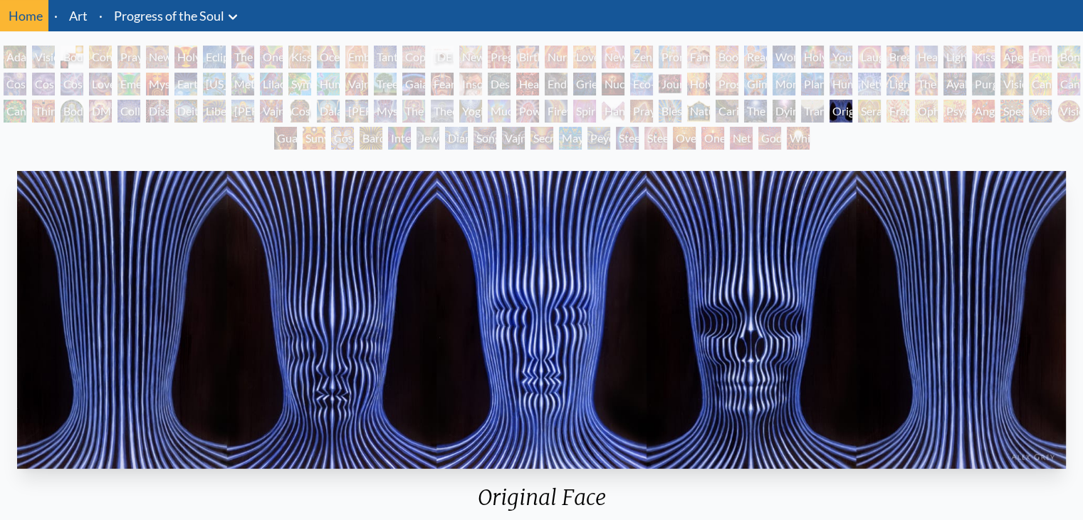
scroll to position [45, 0]
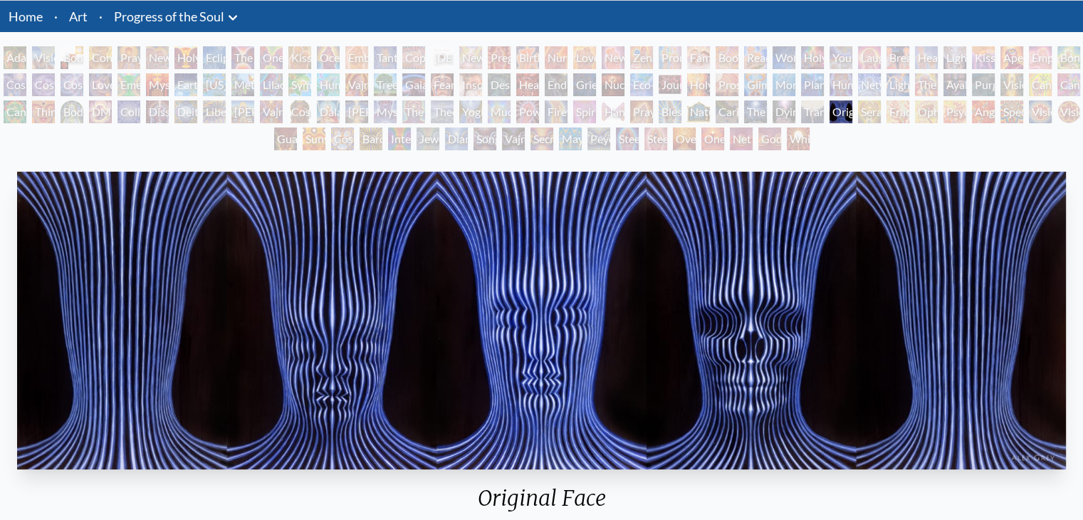
click at [573, 312] on img "106 / 133" at bounding box center [541, 321] width 1049 height 298
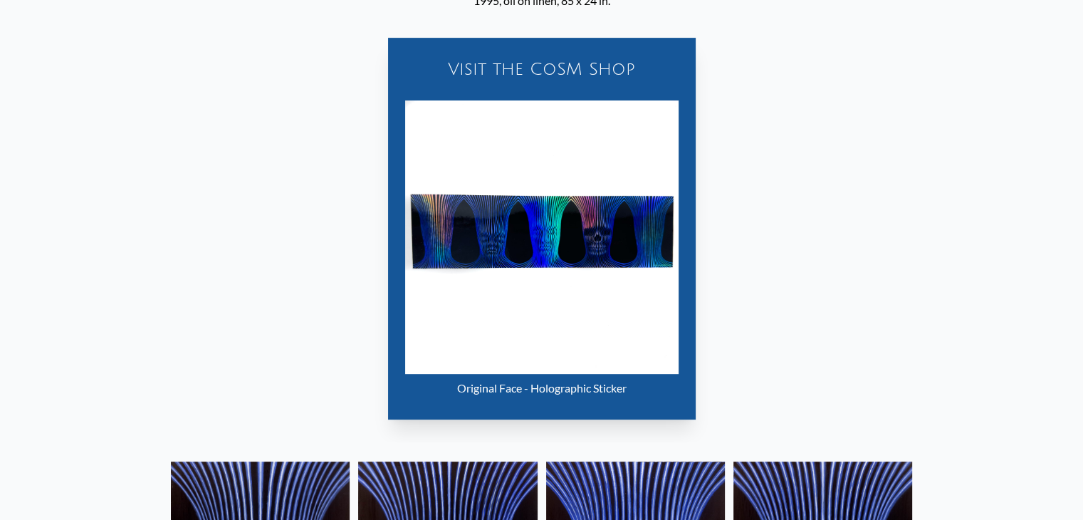
scroll to position [550, 0]
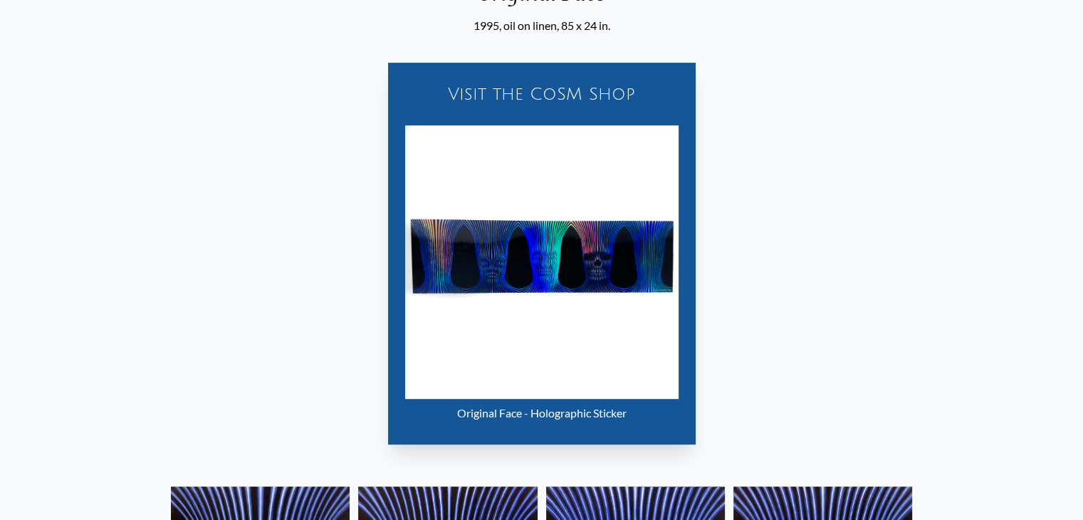
click at [498, 254] on img "106 / 133" at bounding box center [542, 262] width 274 height 274
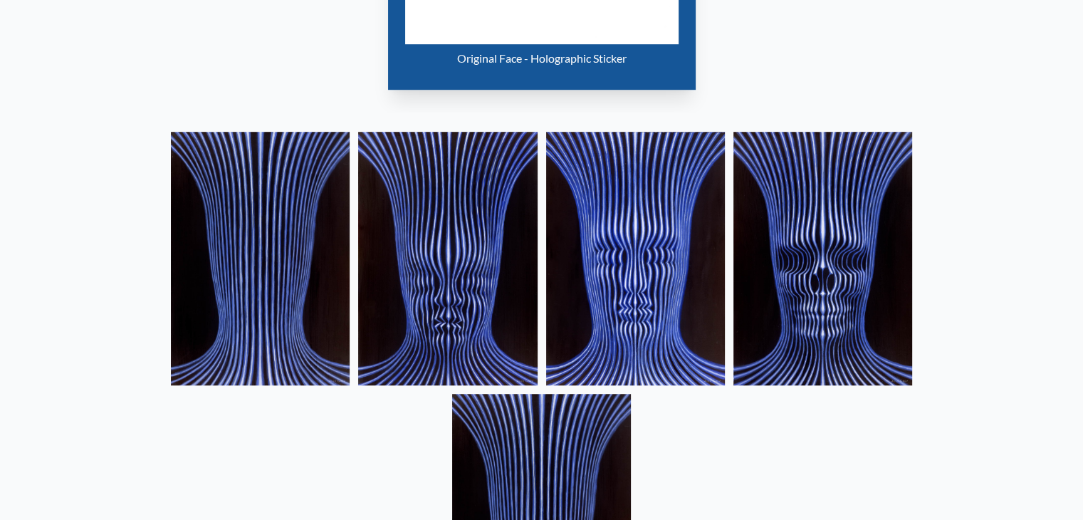
scroll to position [939, 0]
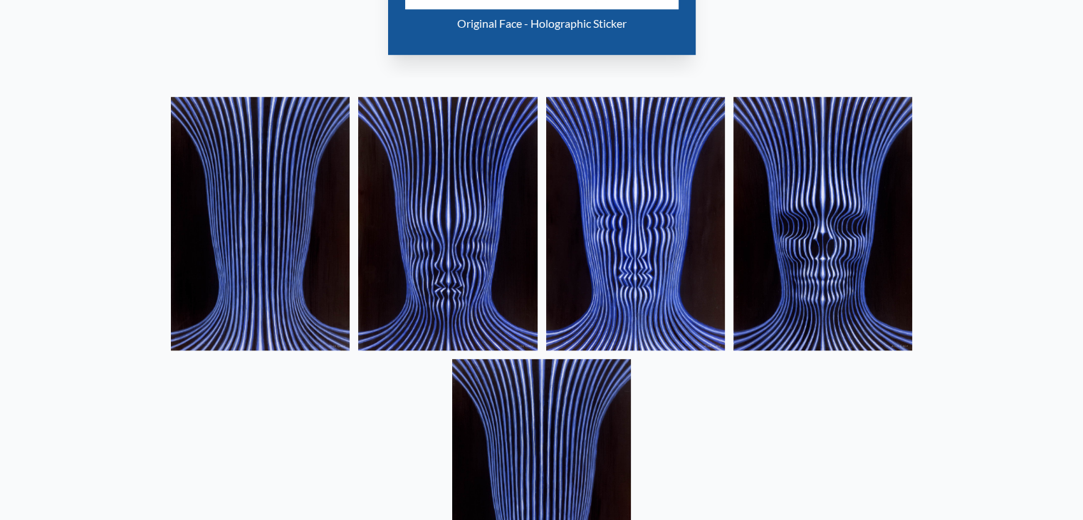
click at [640, 280] on img at bounding box center [635, 224] width 179 height 254
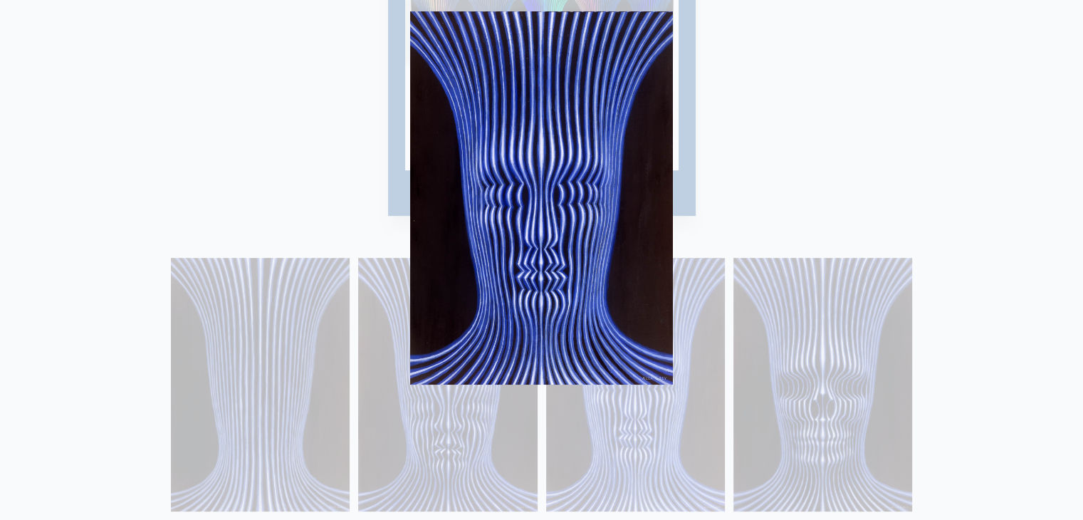
scroll to position [939, 0]
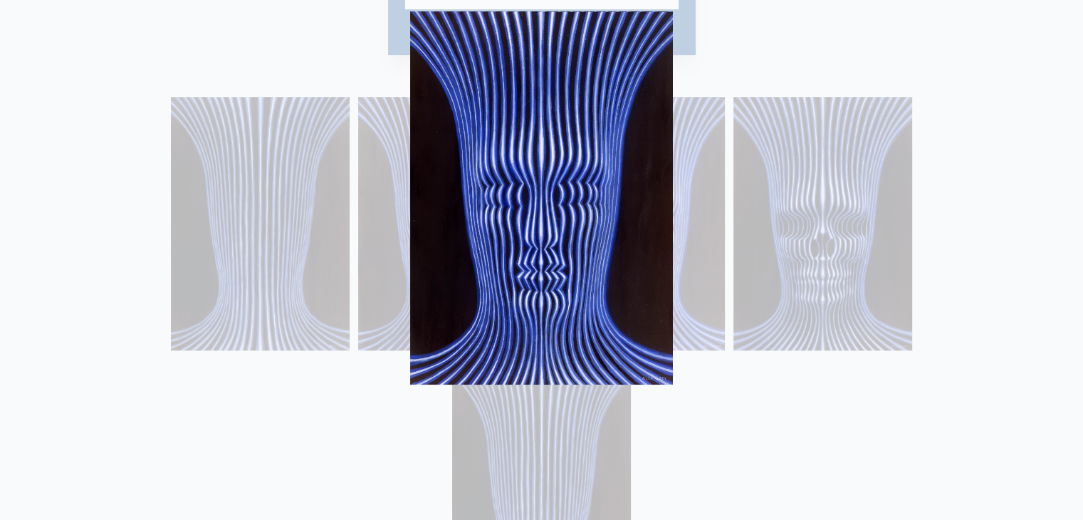
click at [895, 415] on div at bounding box center [541, 260] width 1083 height 520
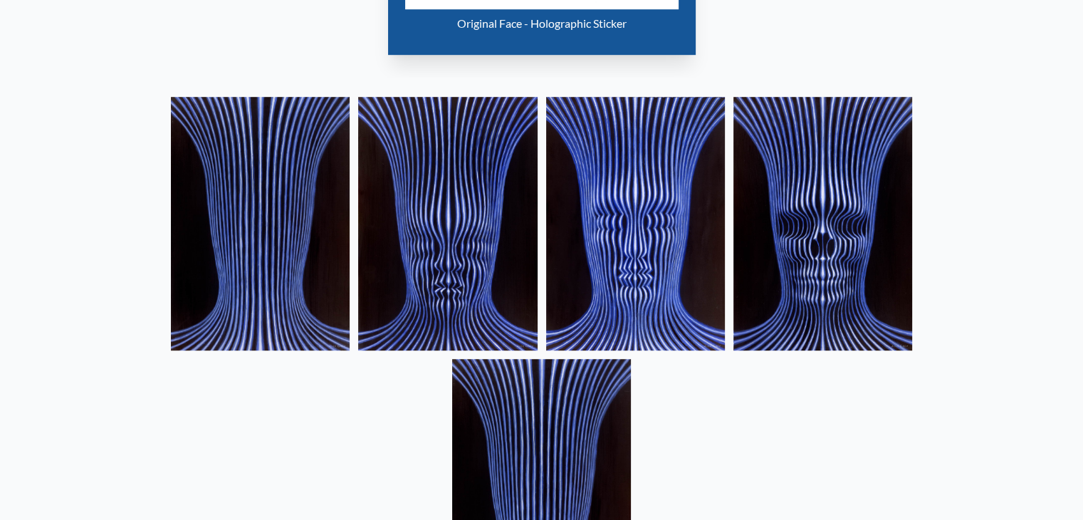
click at [484, 317] on img at bounding box center [447, 224] width 179 height 254
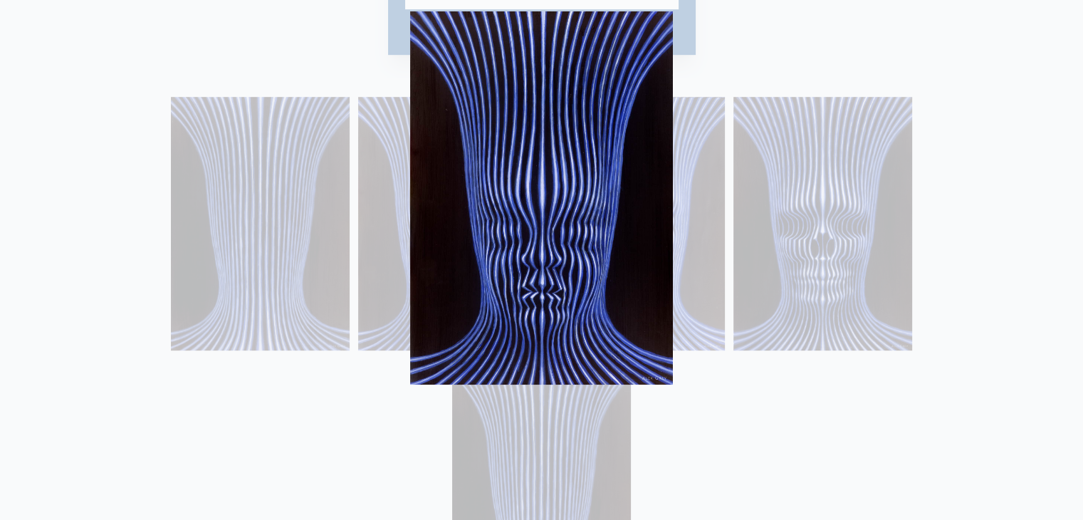
click at [746, 308] on div at bounding box center [541, 260] width 1083 height 520
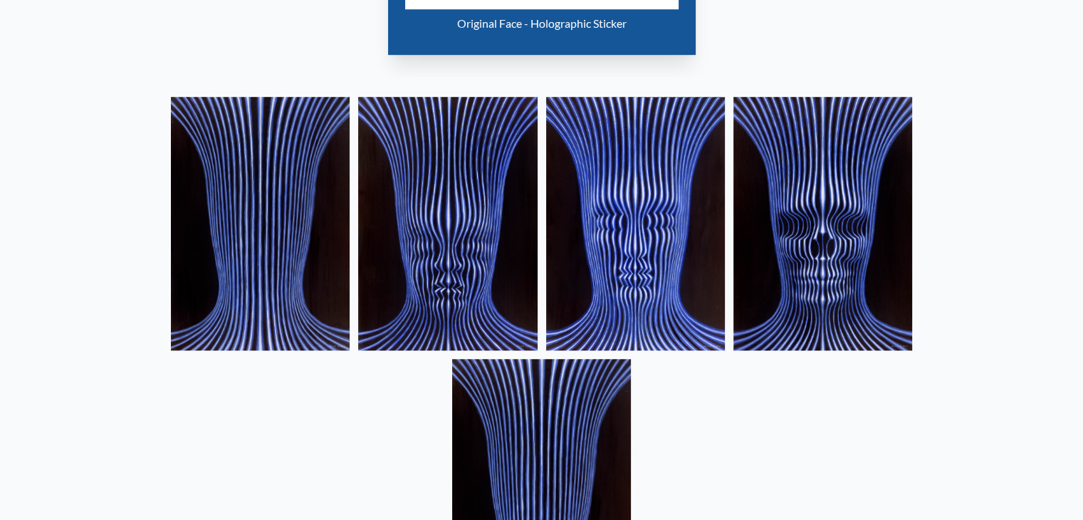
click at [664, 264] on img at bounding box center [635, 224] width 179 height 254
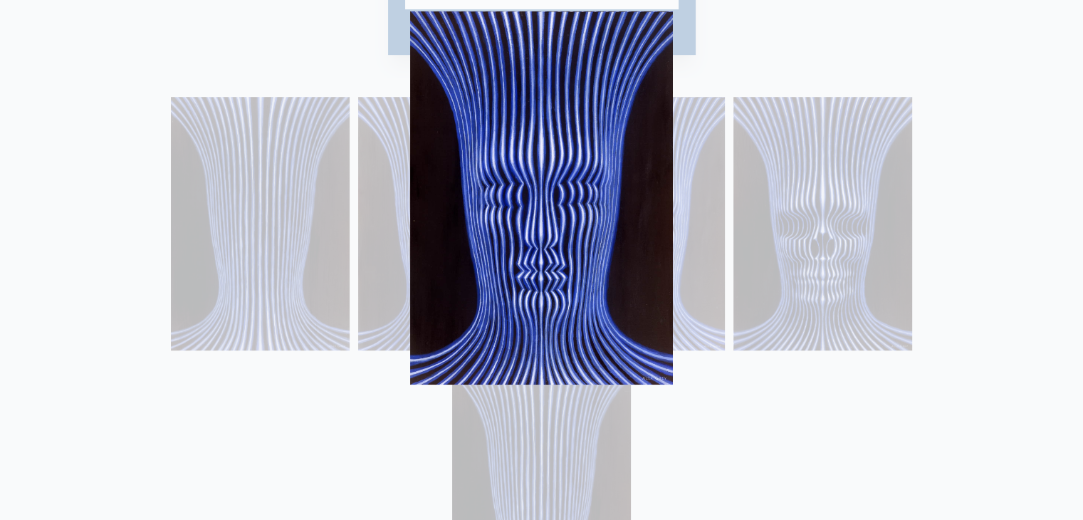
click at [890, 338] on div at bounding box center [541, 260] width 1083 height 520
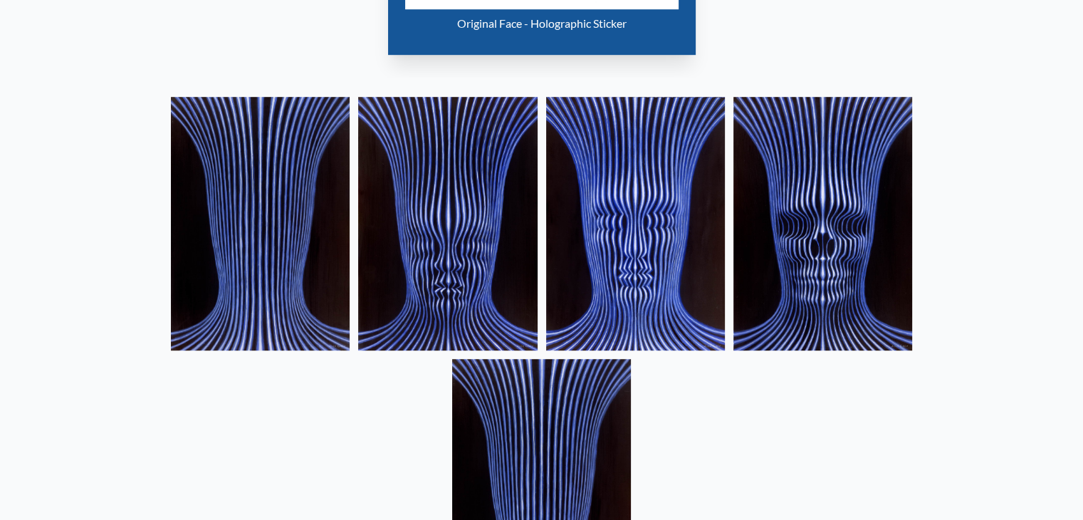
click at [789, 217] on img at bounding box center [823, 224] width 179 height 254
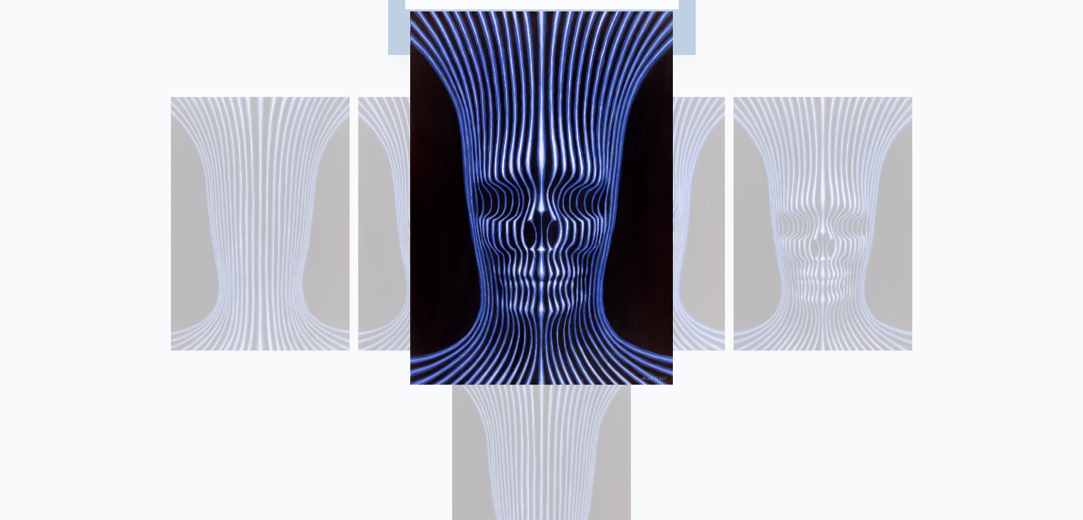
click at [781, 410] on div at bounding box center [541, 260] width 1083 height 520
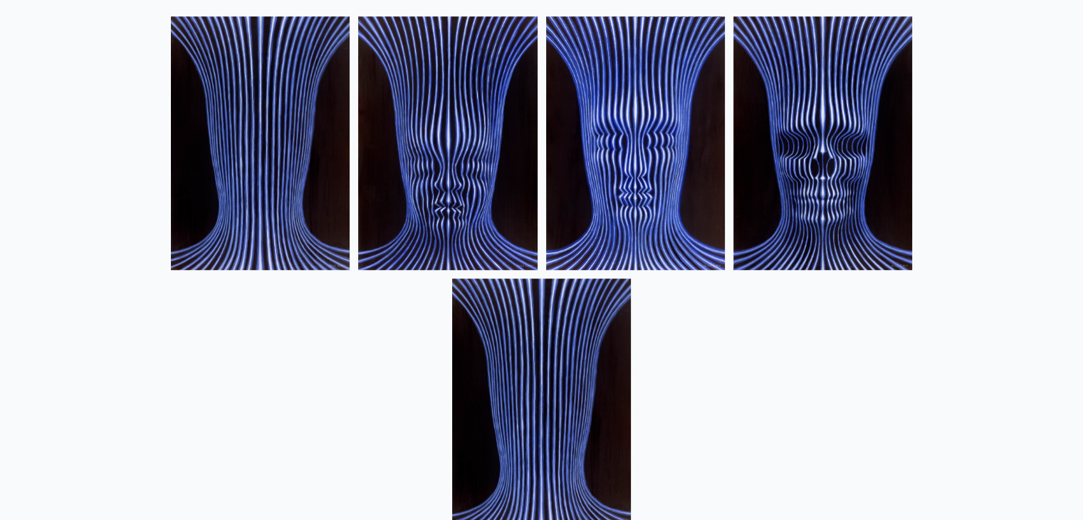
scroll to position [1008, 0]
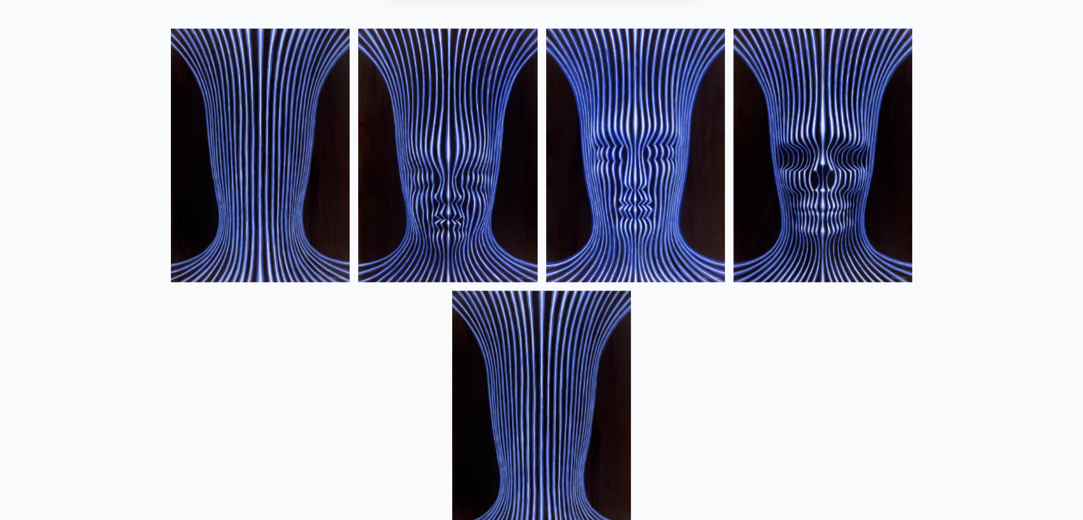
click at [259, 219] on img at bounding box center [260, 155] width 179 height 254
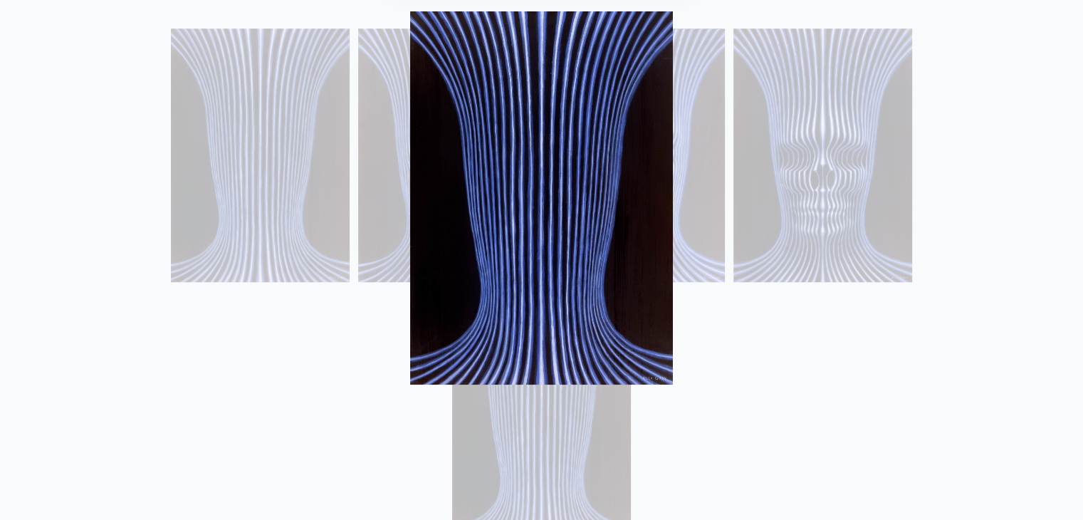
click at [863, 377] on div at bounding box center [541, 260] width 1083 height 520
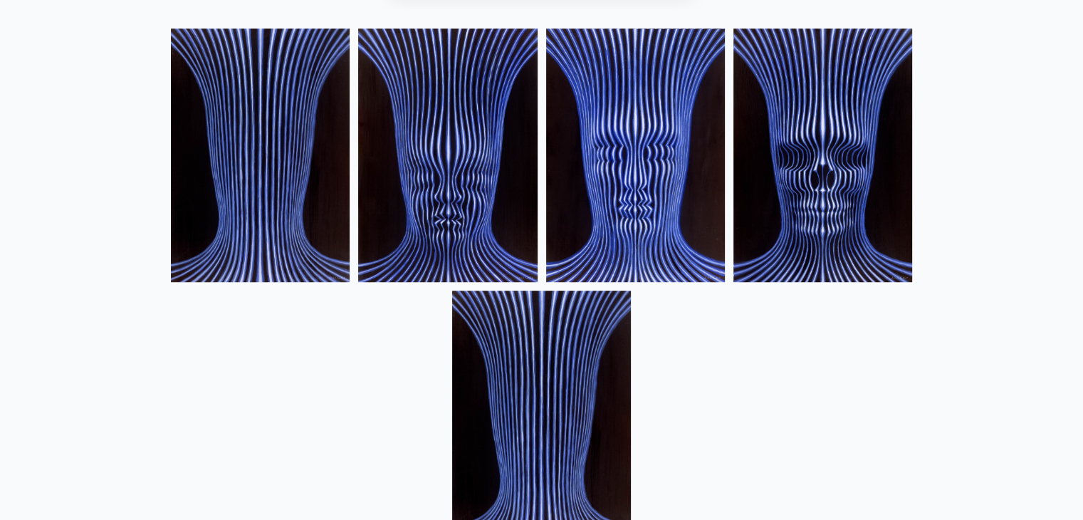
scroll to position [1026, 0]
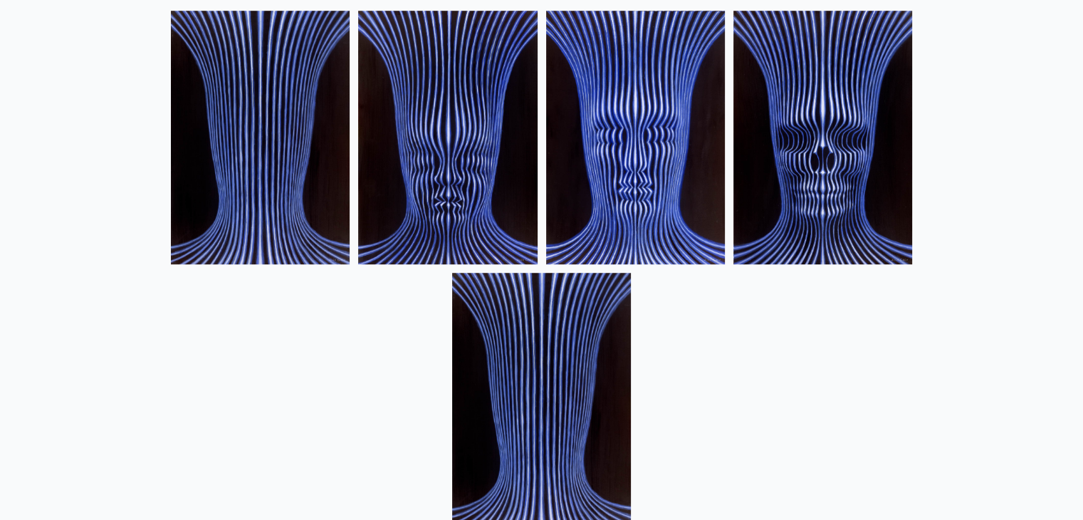
click at [293, 203] on img at bounding box center [260, 138] width 179 height 254
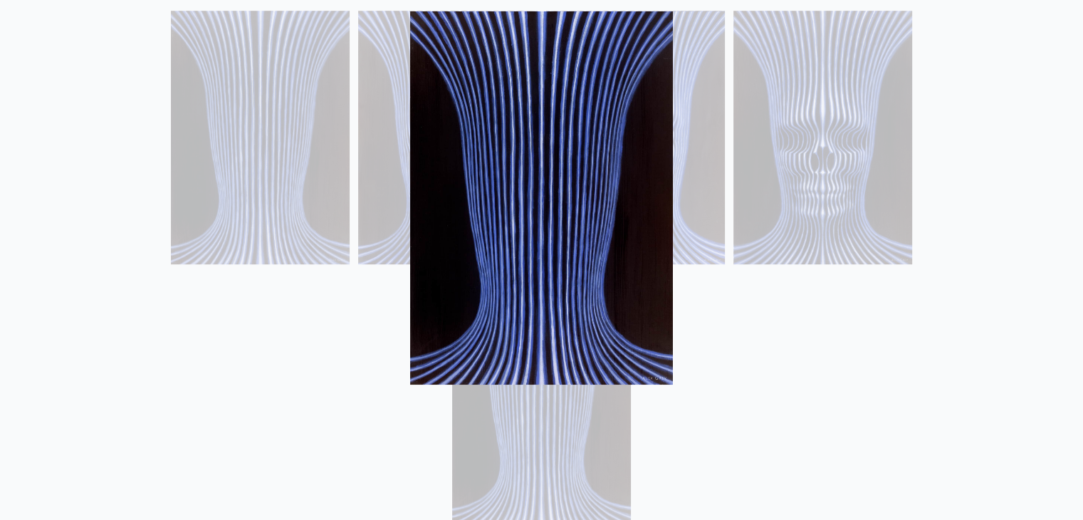
click at [899, 297] on div at bounding box center [541, 260] width 1083 height 520
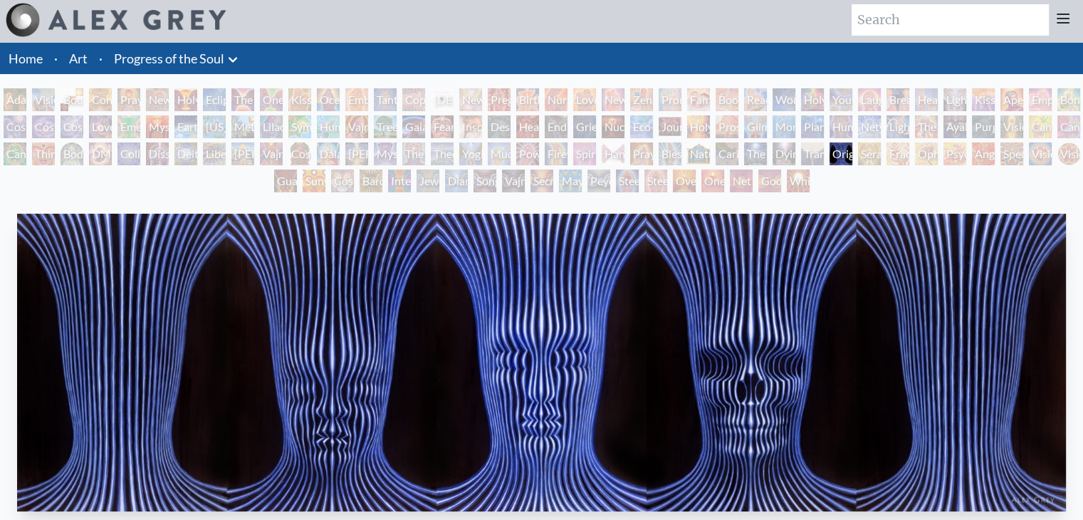
scroll to position [0, 0]
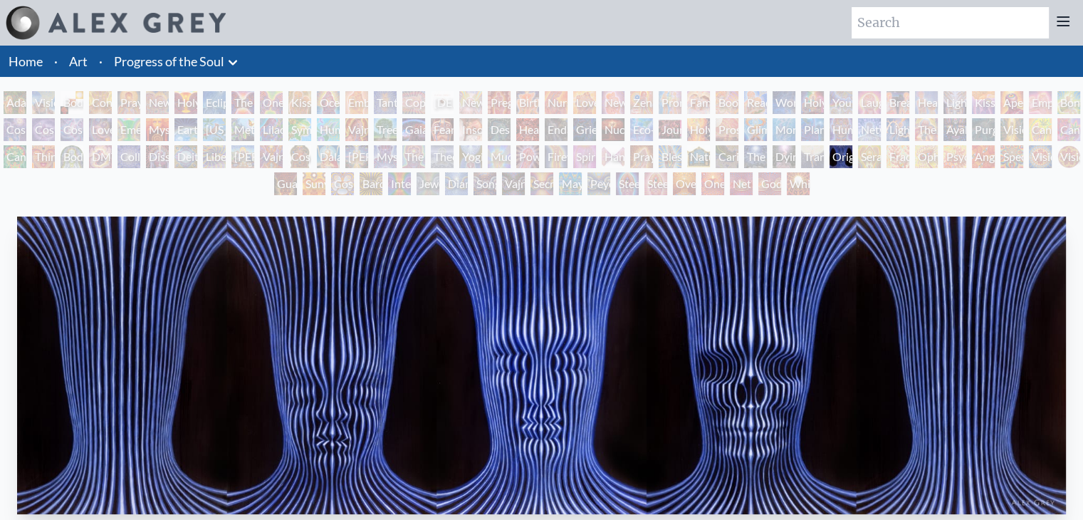
click at [875, 187] on div "Adam & Eve Visionary Origin of Language Body, Mind, Spirit Contemplation Prayin…" at bounding box center [541, 145] width 1083 height 108
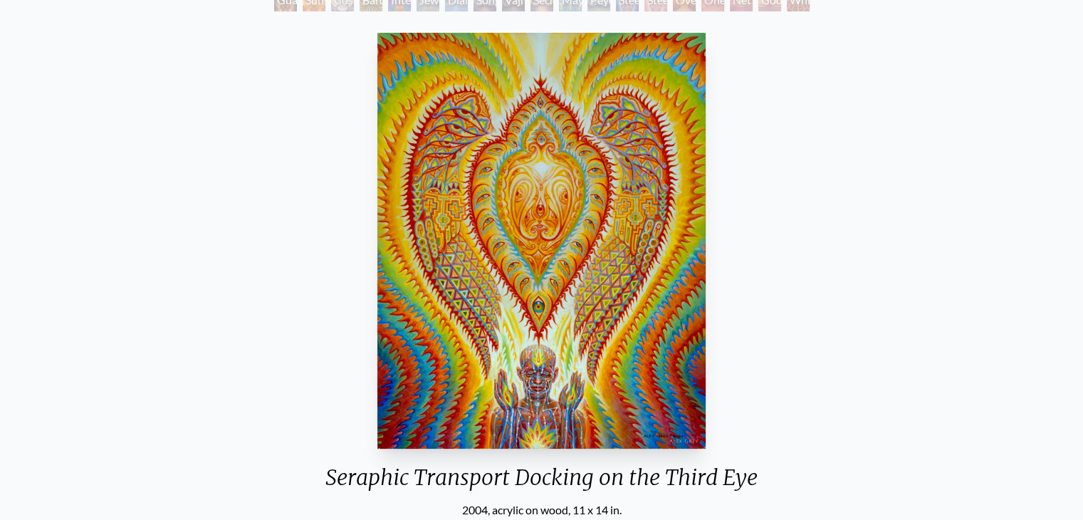
scroll to position [183, 0]
click at [598, 324] on img "107 / 133" at bounding box center [542, 241] width 328 height 416
click at [838, 301] on div "Seraphic Transport Docking on the Third Eye 2004, acrylic on wood, 11 x 14 in. …" at bounding box center [541, 325] width 1061 height 594
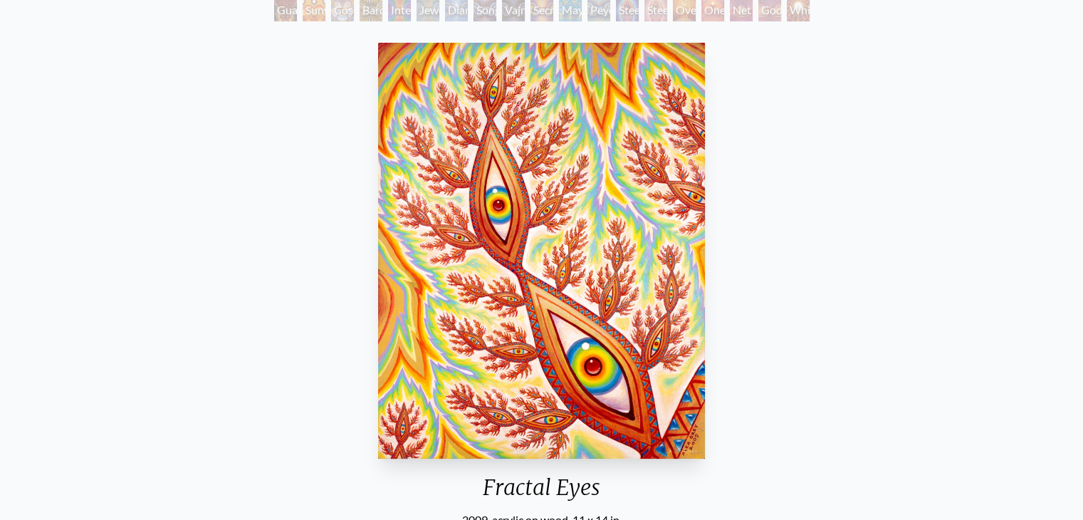
scroll to position [174, 0]
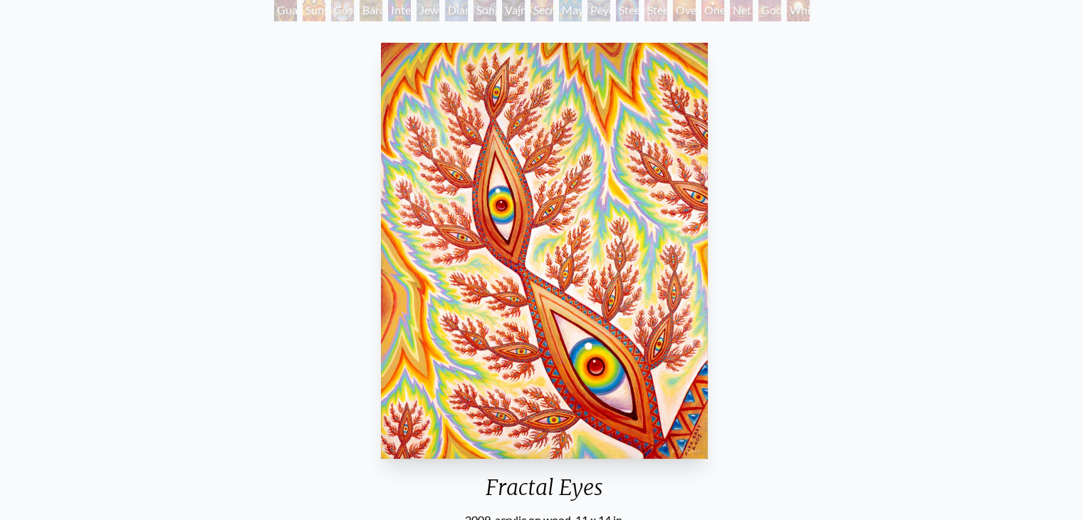
click at [672, 323] on img "108 / 133" at bounding box center [544, 251] width 326 height 416
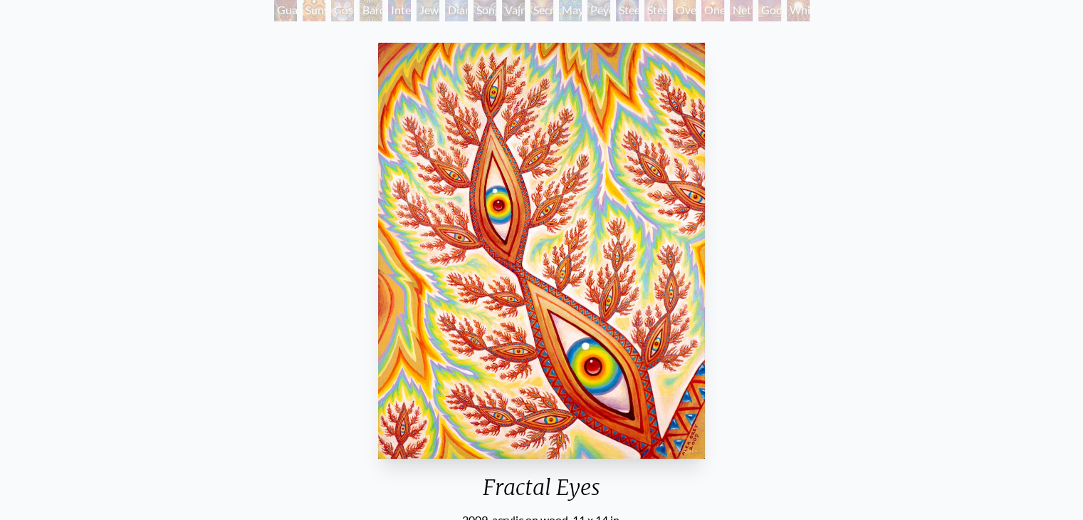
click at [702, 363] on img "108 / 133" at bounding box center [541, 251] width 326 height 416
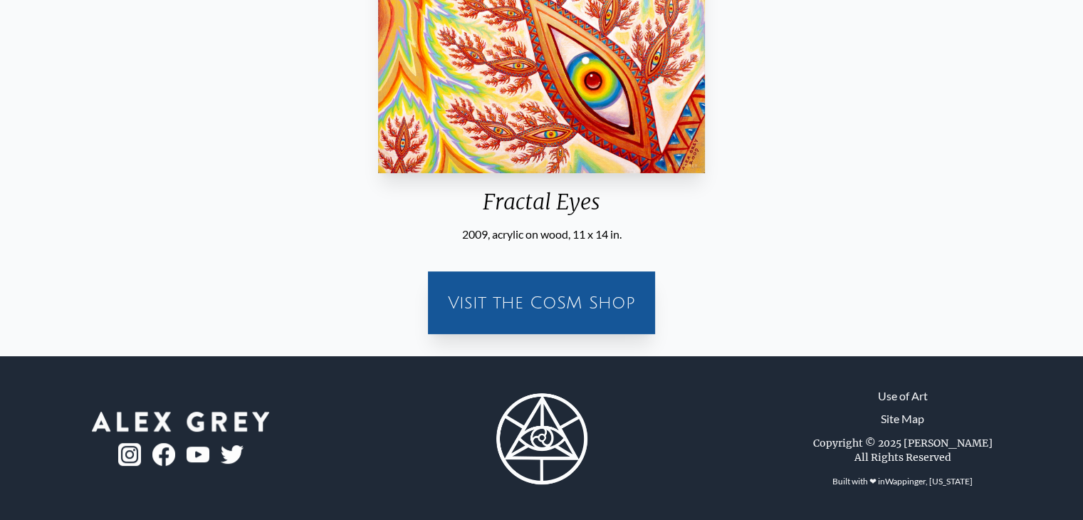
click at [916, 209] on div "Fractal Eyes 2009, acrylic on wood, 11 x 14 in. Visit the CoSM Shop" at bounding box center [541, 48] width 1061 height 594
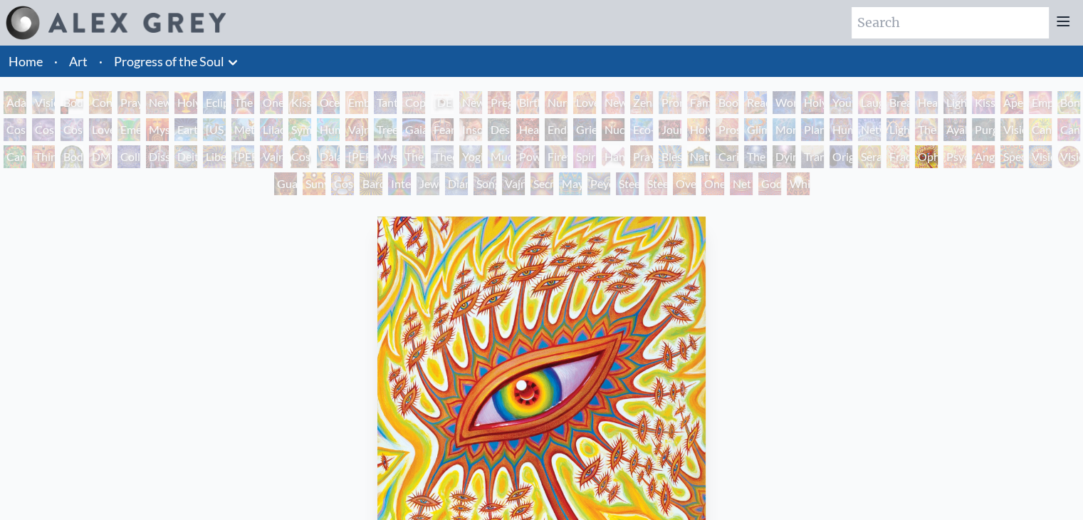
click at [822, 387] on div "Ophanic Eyelash 2007, acrylic on wood, 11 x 14 in. Visit the CoSM Shop" at bounding box center [541, 508] width 1061 height 594
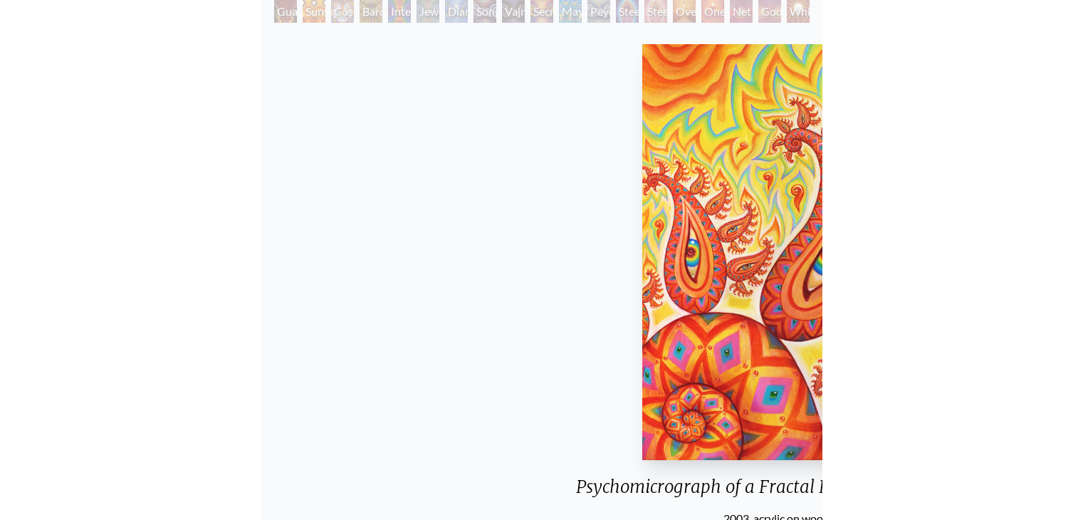
scroll to position [174, 0]
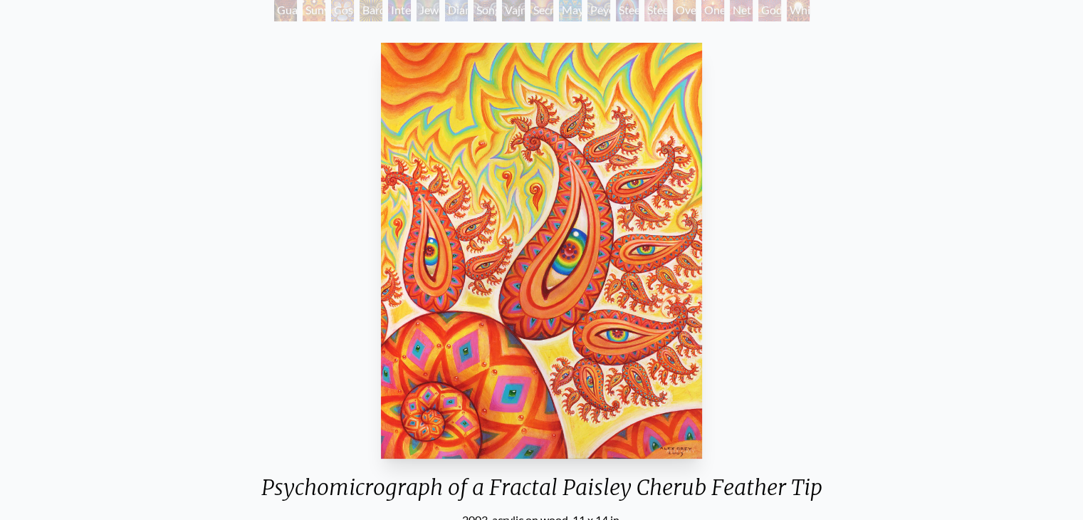
click at [984, 274] on div "Psychomicrograph of a Fractal Paisley Cherub Feather Tip 2003, acrylic on wood,…" at bounding box center [541, 334] width 1061 height 594
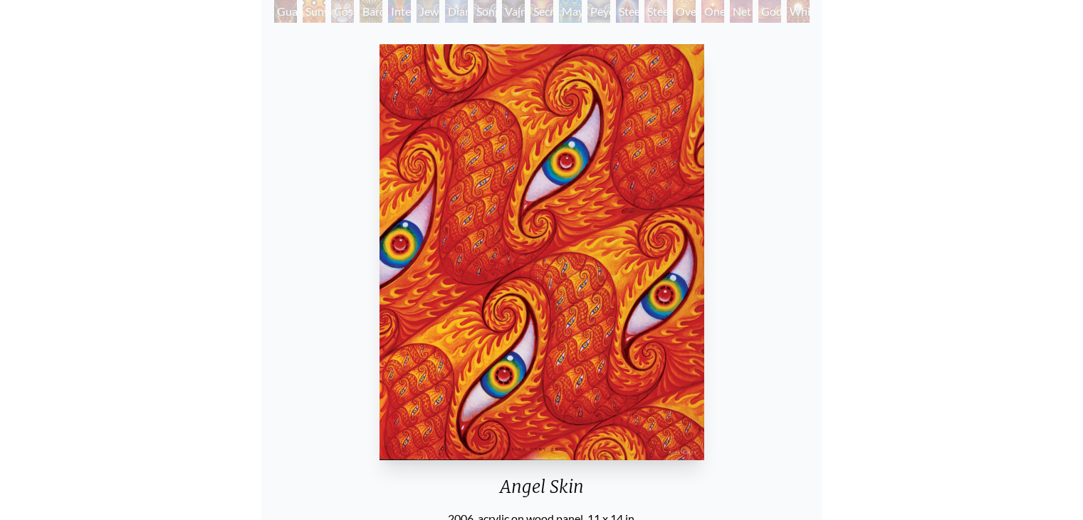
scroll to position [174, 0]
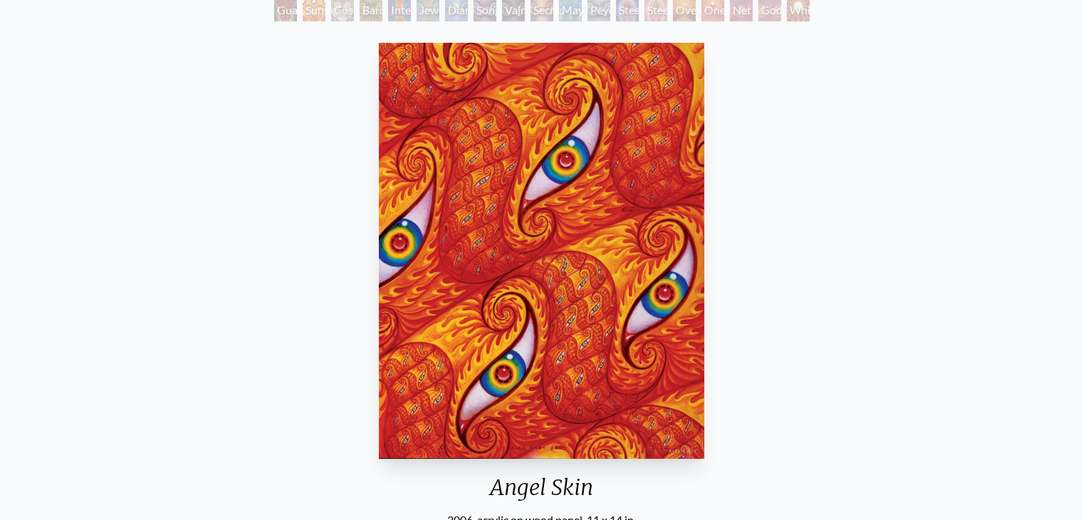
click at [813, 269] on div "Angel Skin 2006, acrylic on wood panel, 11 x 14 in. Visit the CoSM Shop" at bounding box center [541, 334] width 1061 height 594
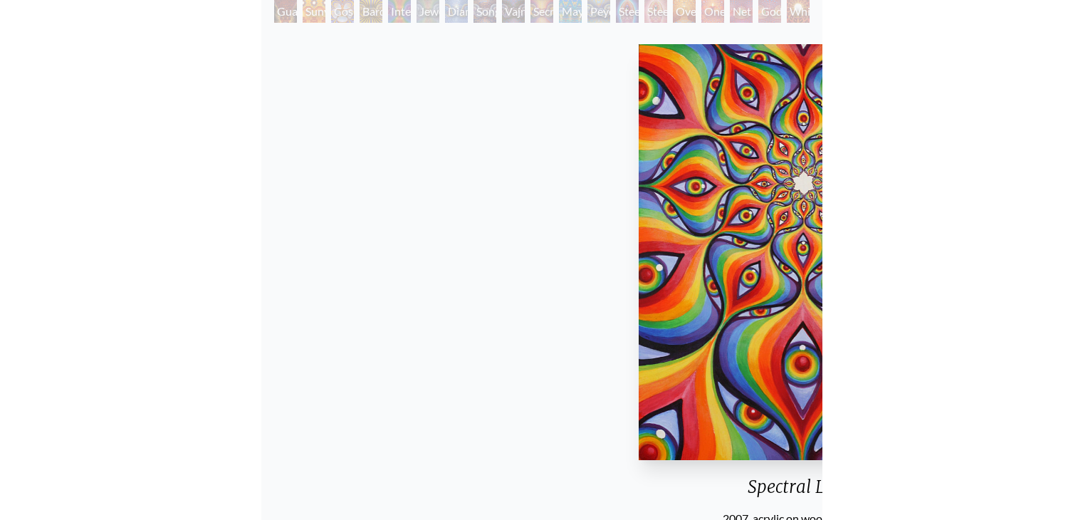
scroll to position [174, 0]
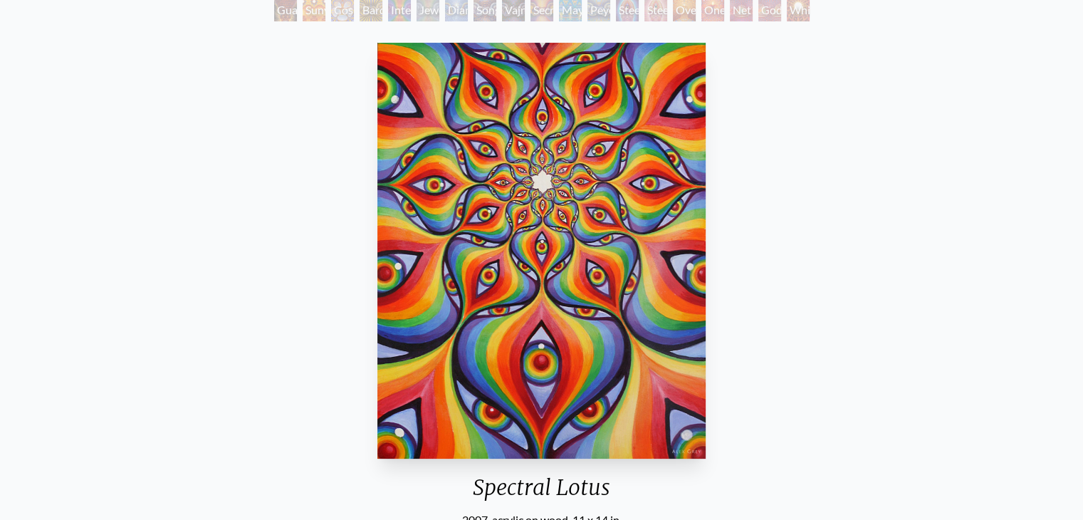
click at [960, 124] on div "Spectral Lotus 2007, acrylic on wood, 11 x 14 in. Visit the CoSM Shop" at bounding box center [541, 334] width 1061 height 594
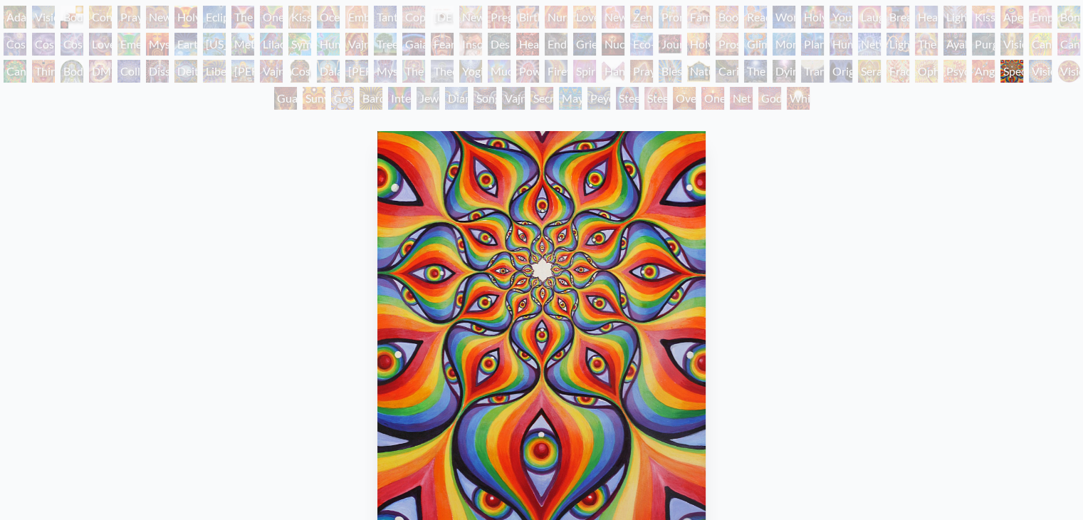
scroll to position [76, 0]
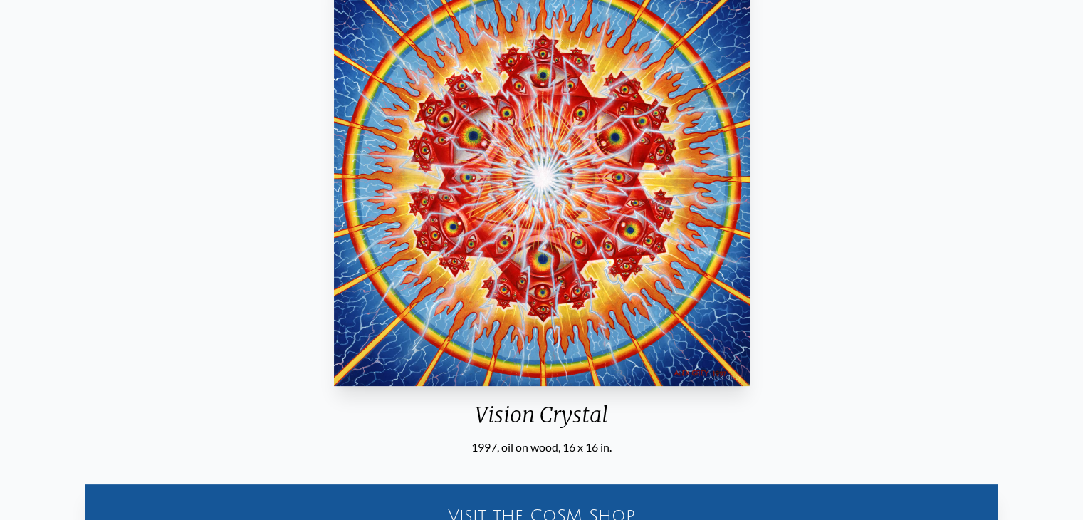
scroll to position [214, 0]
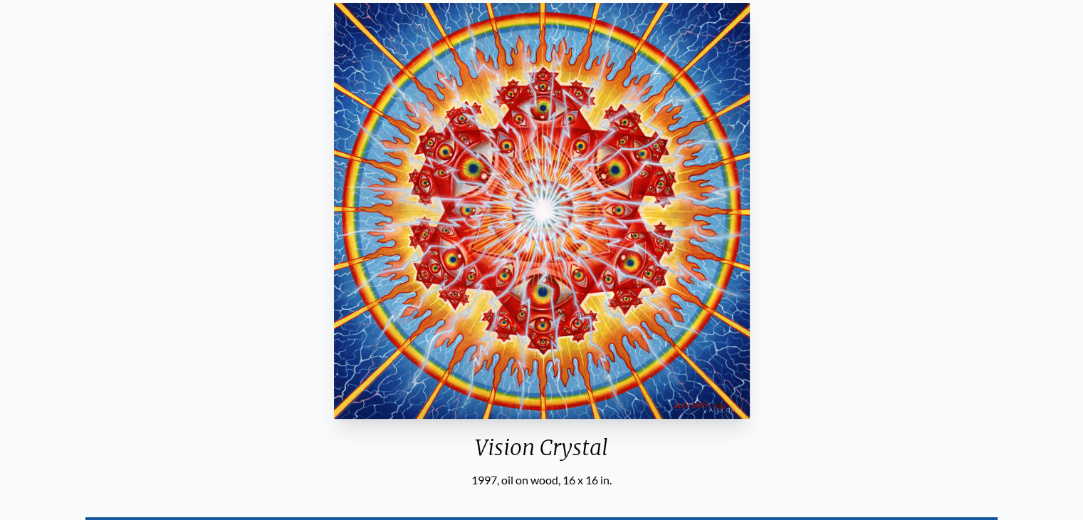
click at [546, 221] on img "113 / 133" at bounding box center [542, 211] width 416 height 416
click at [977, 269] on div "Vision Crystal 1997, oil on wood, 16 x 16 in. Visit the CoSM Shop Bundle & Save…" at bounding box center [541, 453] width 1061 height 913
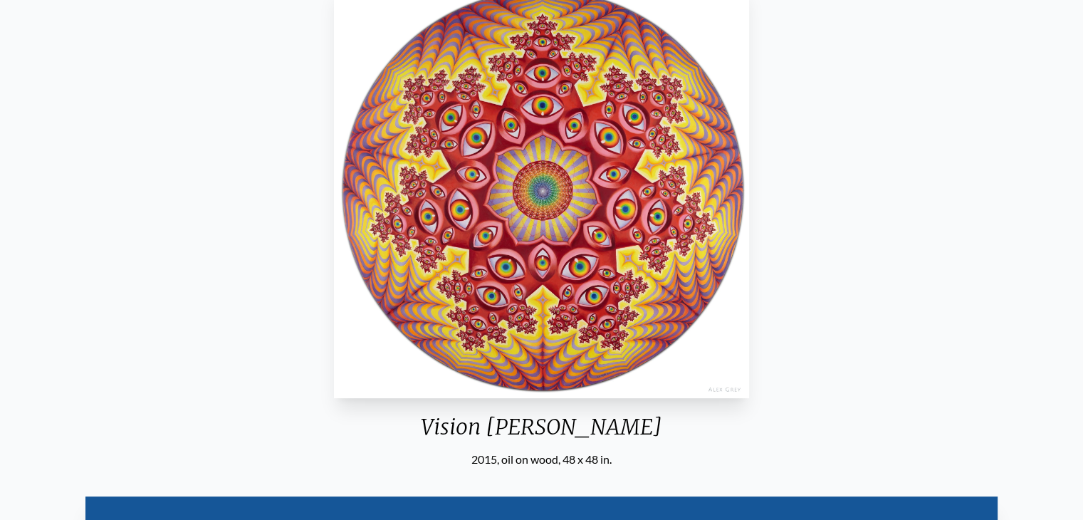
scroll to position [232, 0]
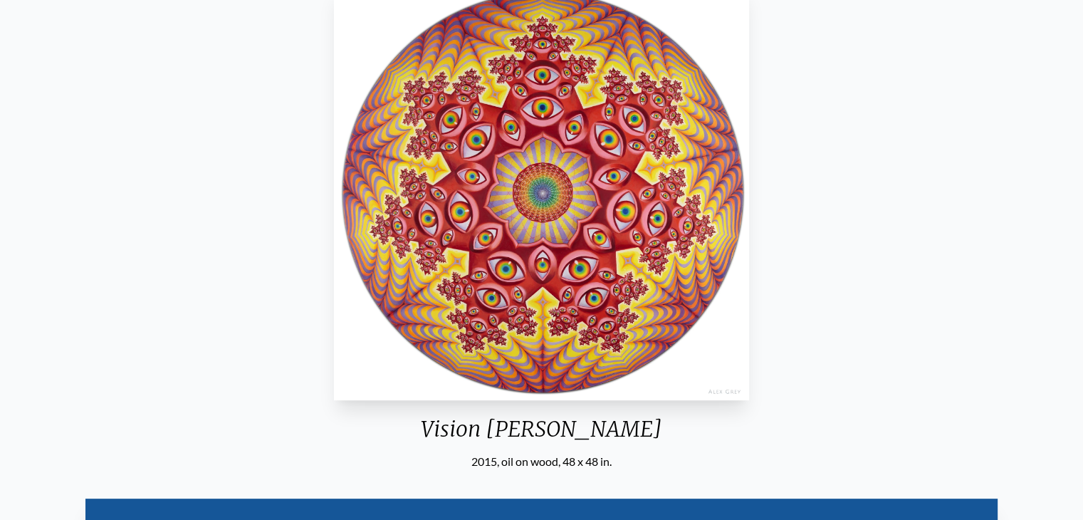
click at [532, 246] on img "114 / 133" at bounding box center [541, 192] width 415 height 416
click at [924, 183] on div "Vision Crystal Tondo 2015, oil on wood, 48 x 48 in. Visit the CoSM Shop Bundle …" at bounding box center [541, 435] width 1061 height 913
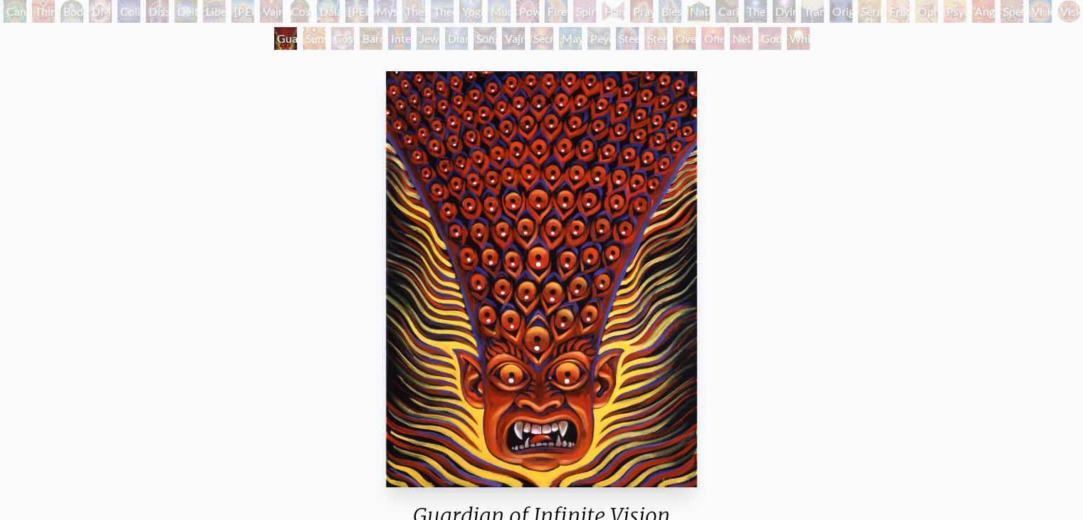
scroll to position [115, 0]
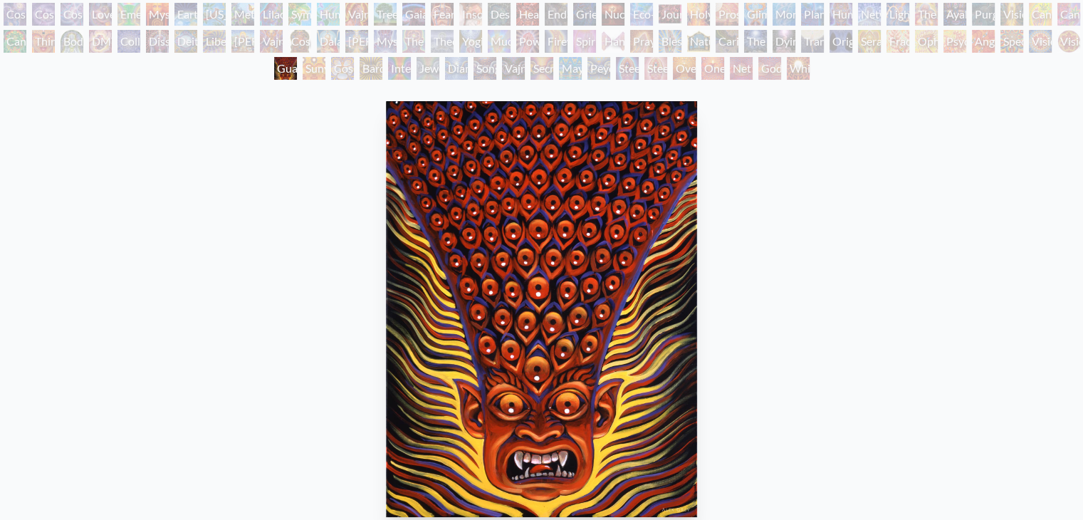
click at [491, 270] on img "115 / 133" at bounding box center [541, 309] width 311 height 416
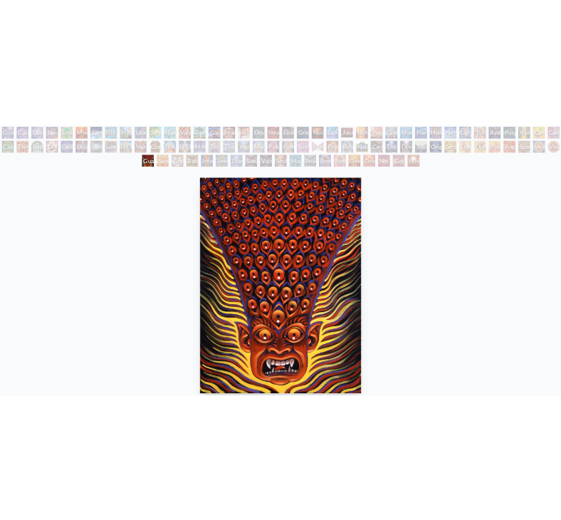
scroll to position [142, 0]
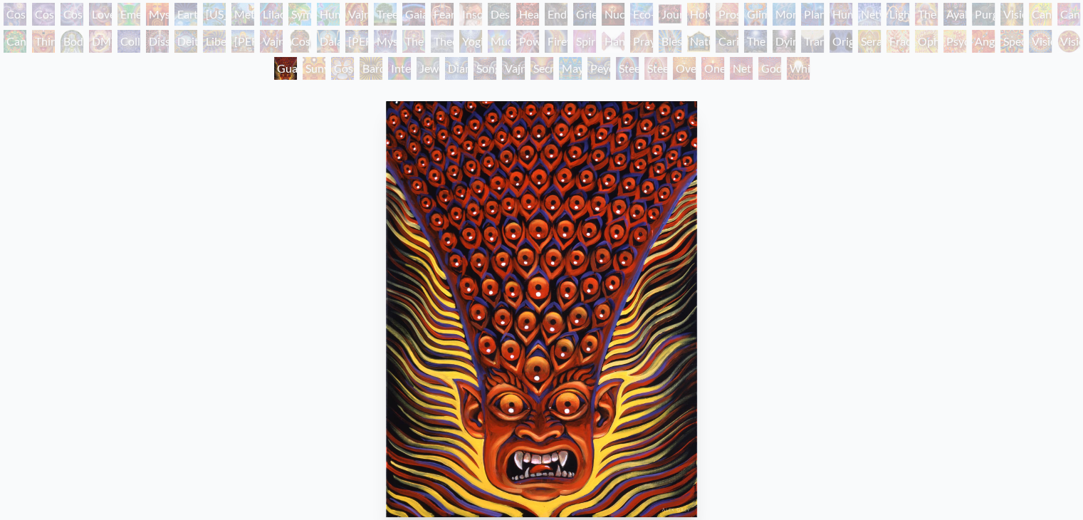
click at [911, 265] on div "Guardian of Infinite Vision 2005, acrylic on linen, 30 x 40 in. Visit the CoSM …" at bounding box center [541, 392] width 1061 height 594
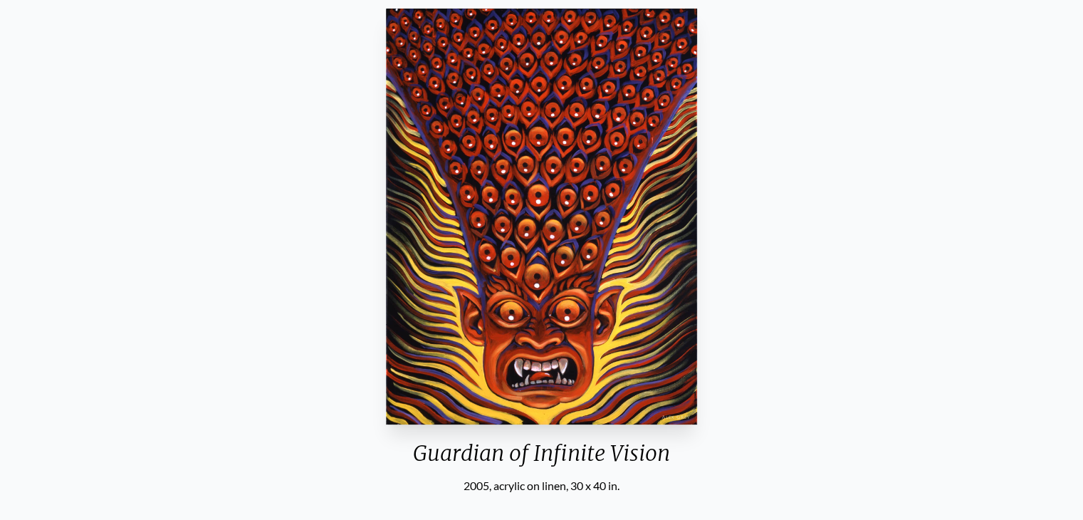
scroll to position [180, 0]
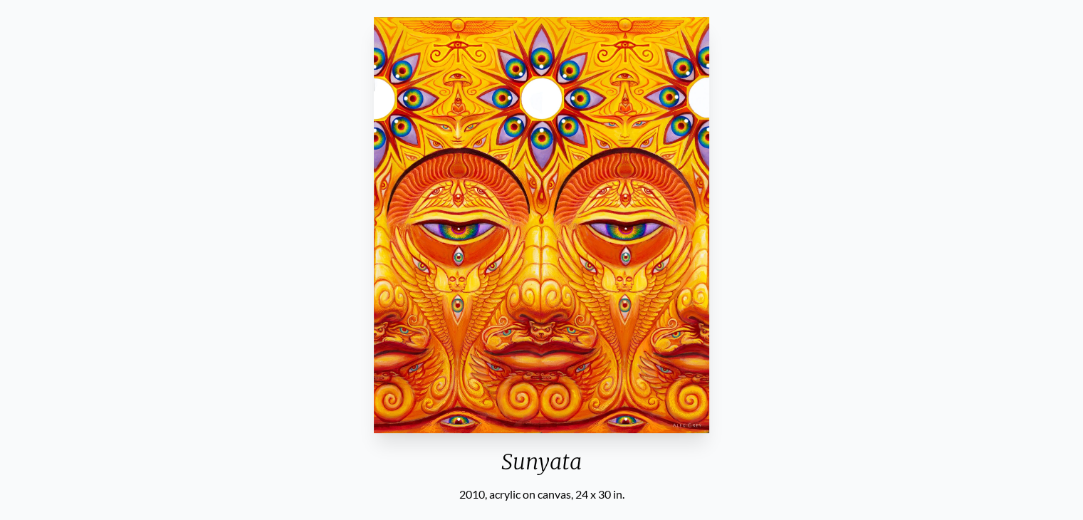
scroll to position [199, 0]
click at [632, 260] on img "116 / 133" at bounding box center [542, 225] width 336 height 416
click at [897, 259] on div "Sunyata 2010, acrylic on canvas, 24 x 30 in. Visit the CoSM Shop Sunyata - Post…" at bounding box center [541, 467] width 1061 height 913
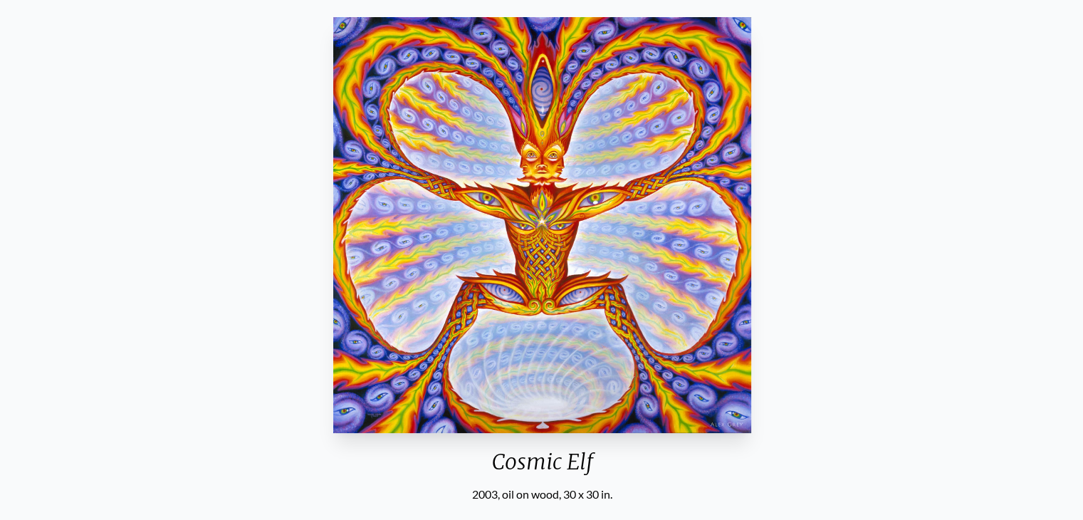
click at [883, 306] on div "Cosmic Elf 2003, oil on wood, 30 x 30 in. Visit the CoSM Shop Cosmic Elf - Canv…" at bounding box center [542, 467] width 1061 height 913
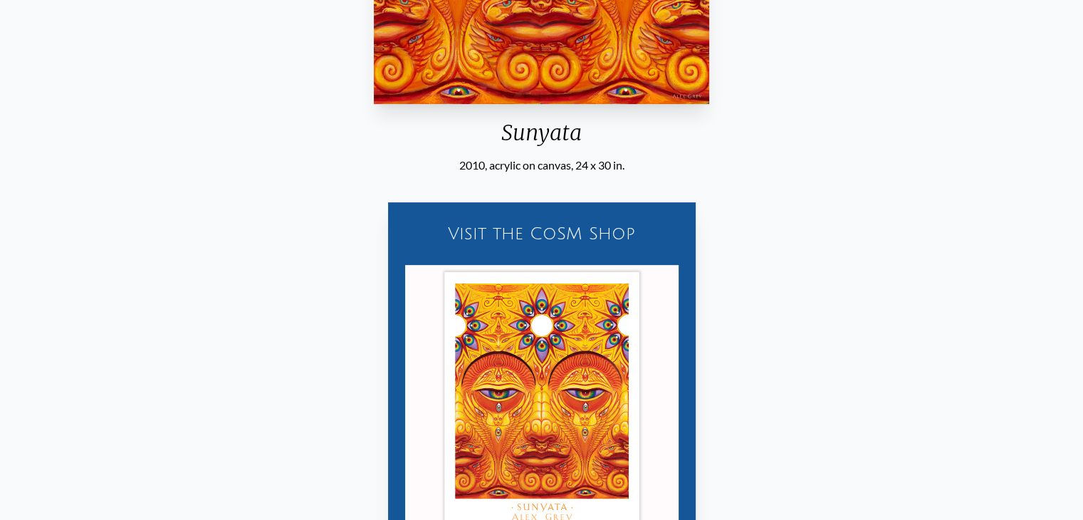
scroll to position [528, 0]
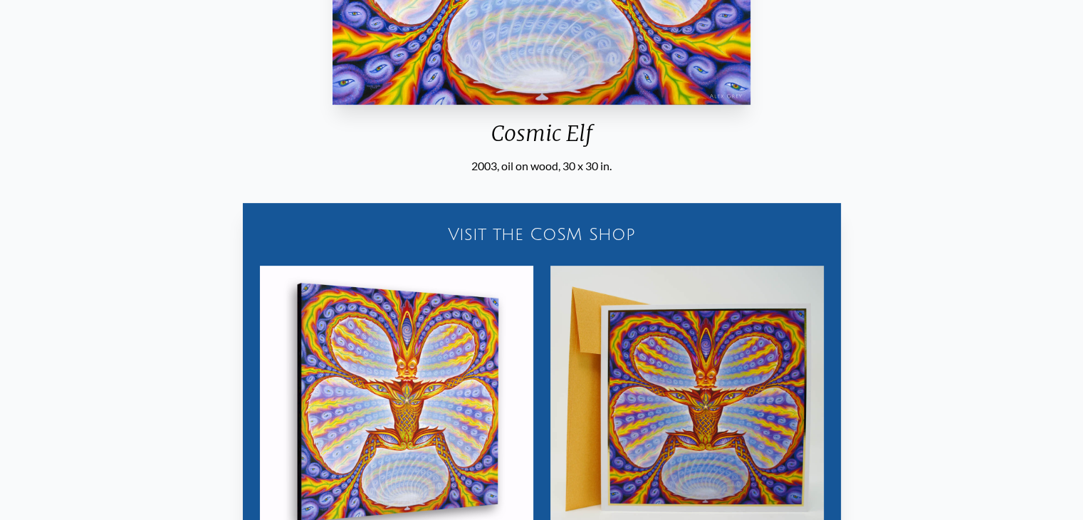
click at [1068, 326] on div "Visit the CoSM Shop Cosmic Elf - Canvas Print Cosmic Elf - Gold Foil Notecard" at bounding box center [541, 386] width 1061 height 422
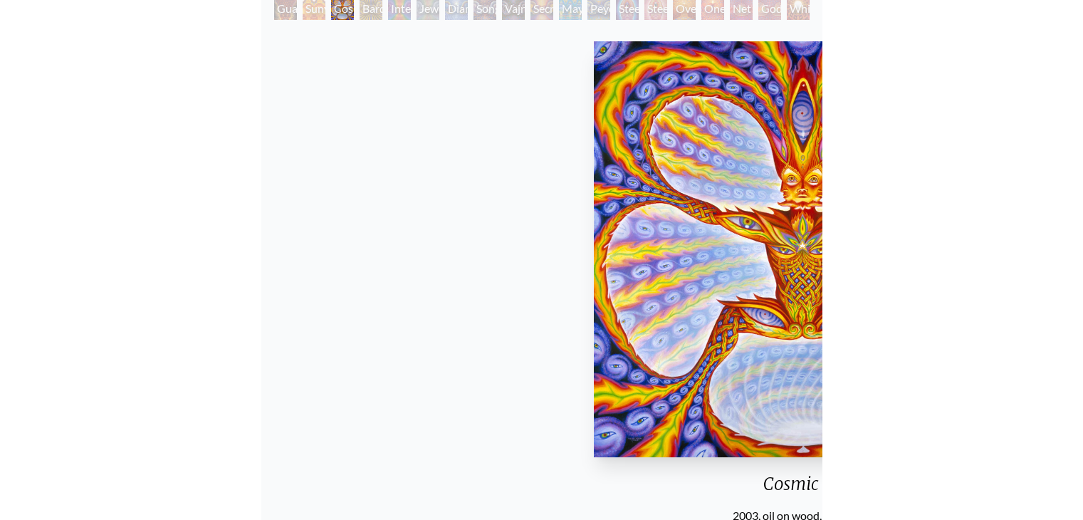
scroll to position [177, 0]
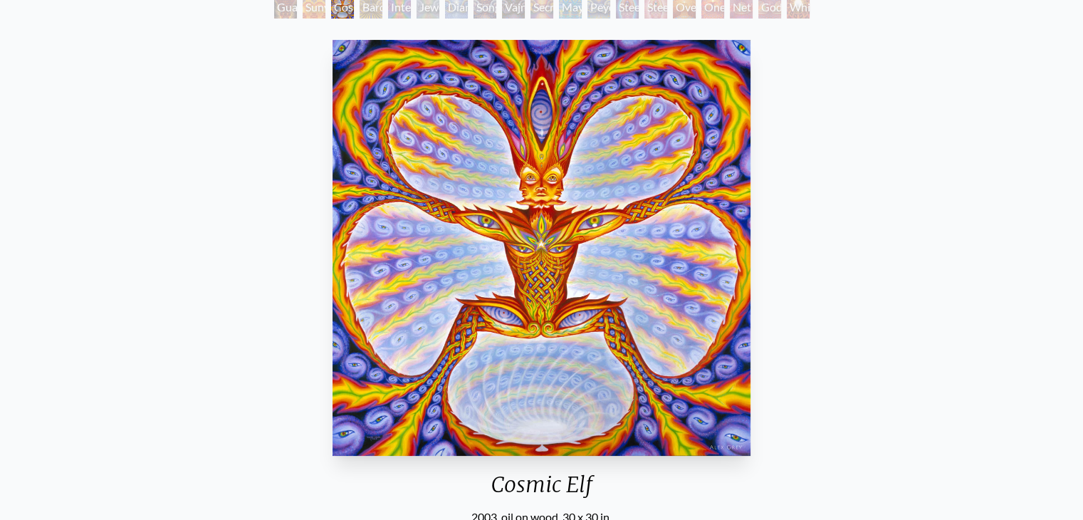
click at [883, 269] on div "Cosmic Elf 2003, oil on wood, 30 x 30 in. Visit the CoSM Shop Cosmic Elf - Canv…" at bounding box center [541, 490] width 1061 height 913
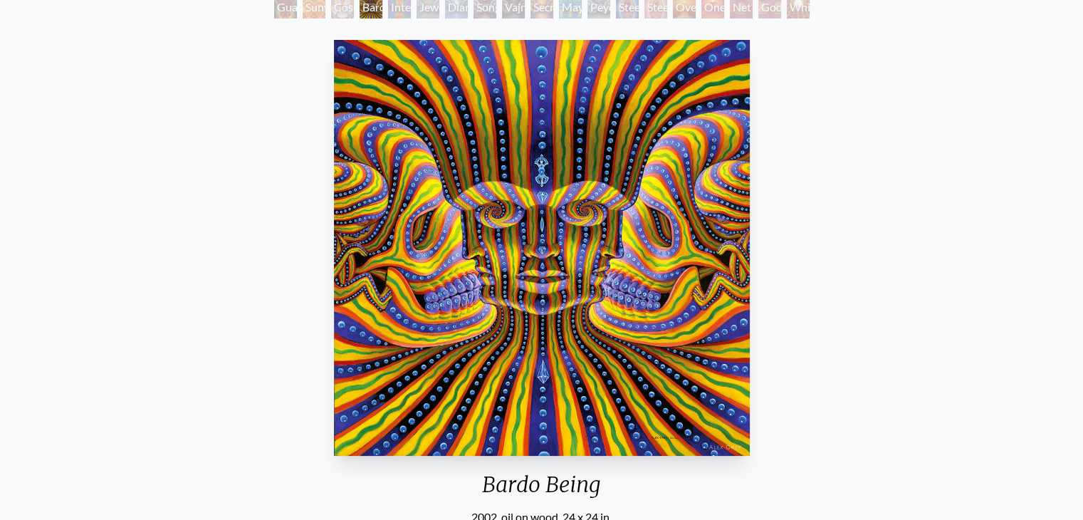
click at [628, 180] on img "118 / 133" at bounding box center [542, 248] width 416 height 416
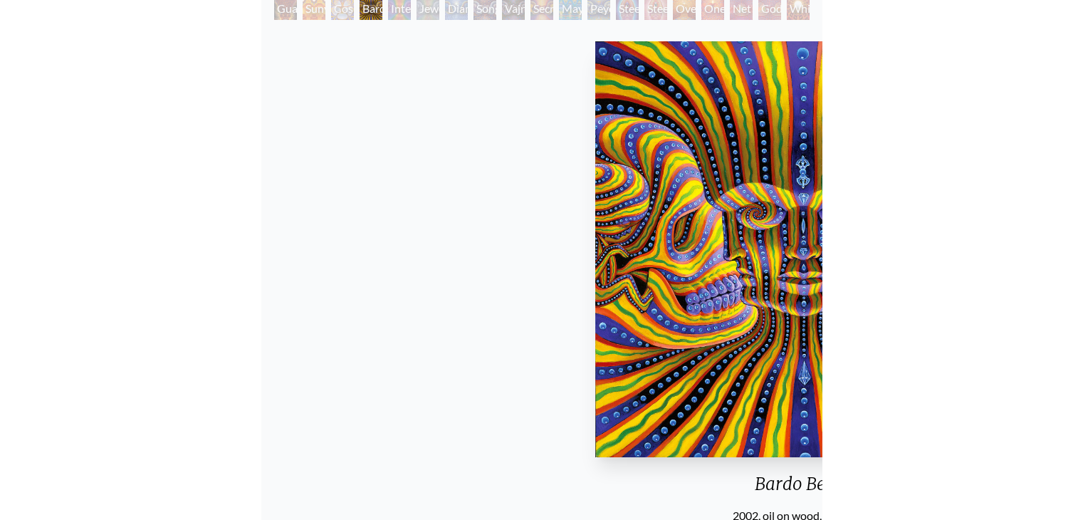
scroll to position [177, 0]
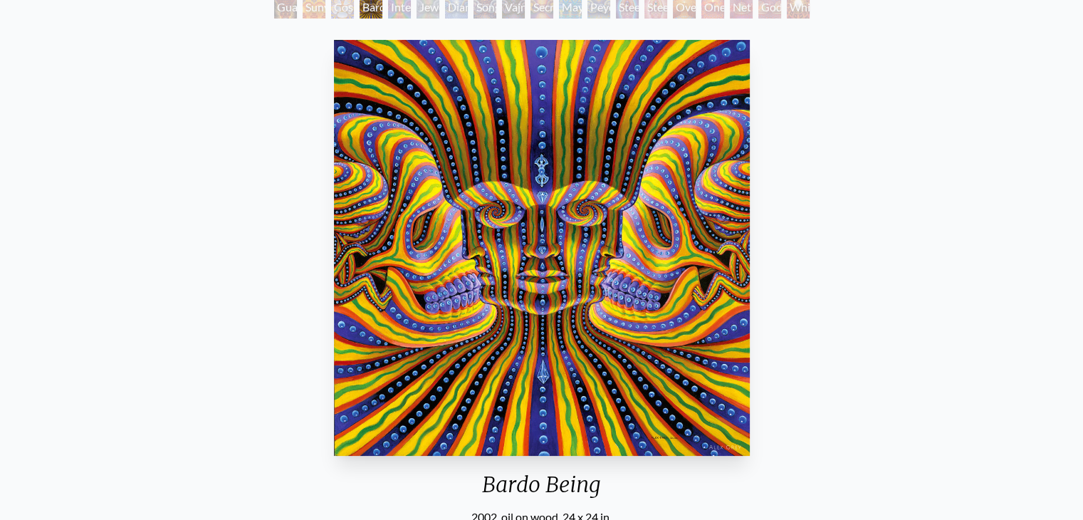
click at [900, 244] on div "Bardo Being 2002, oil on wood, 24 x 24 in. Visit the CoSM Shop Bardo Being - Go…" at bounding box center [541, 490] width 1061 height 913
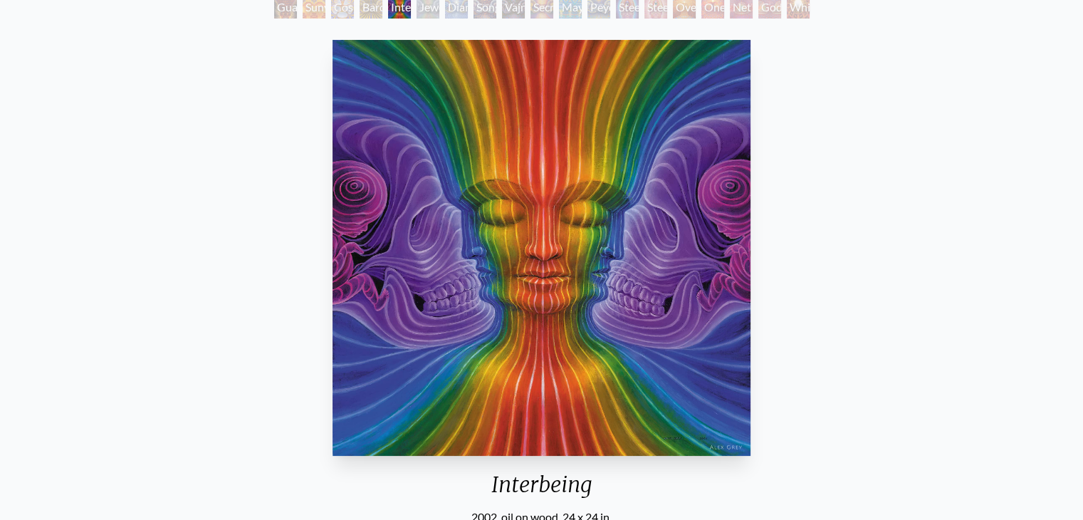
click at [274, 172] on div "Interbeing 2002, oil on wood, 24 x 24 in. Visit the CoSM Shop Interbeing - Magn…" at bounding box center [541, 490] width 1061 height 913
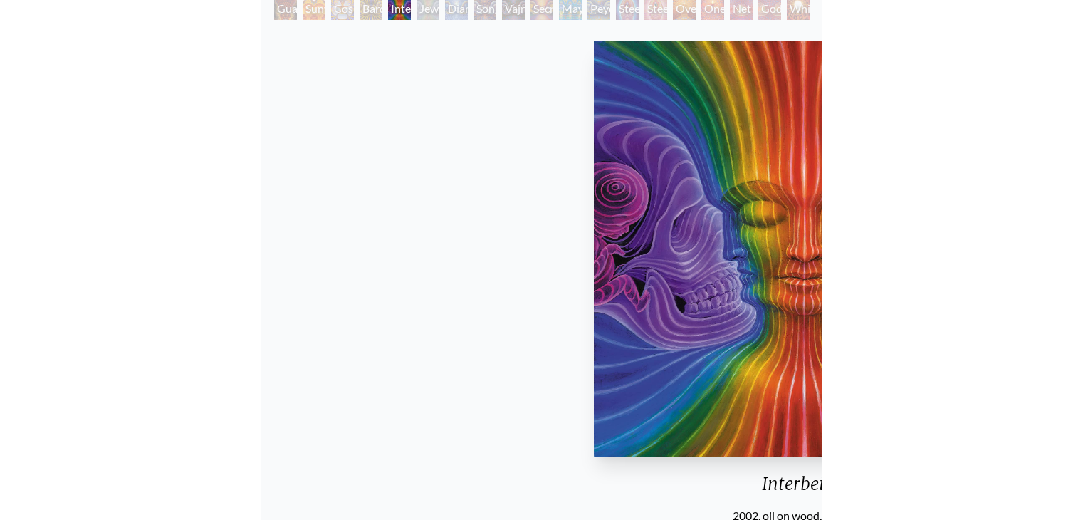
scroll to position [177, 0]
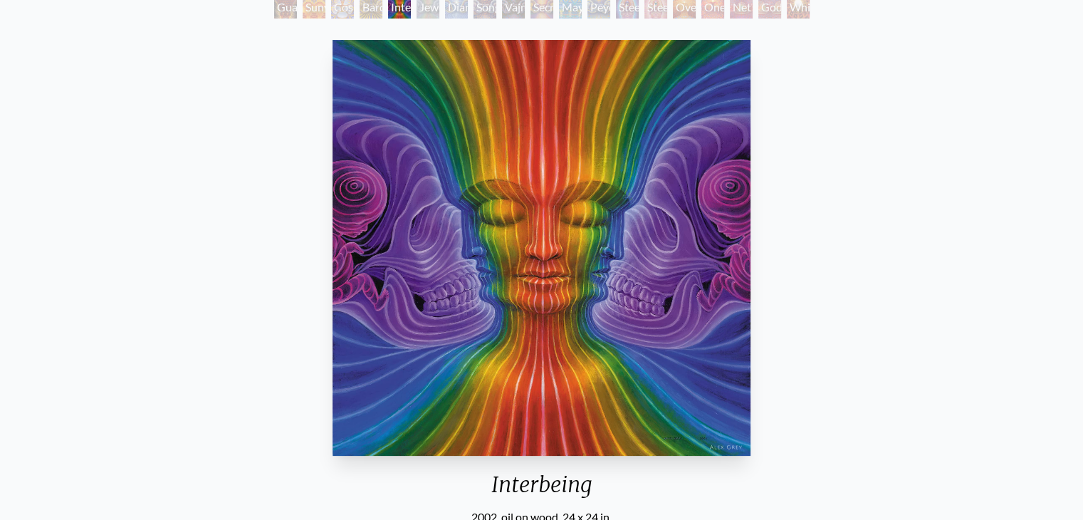
click at [821, 231] on div "Interbeing 2002, oil on wood, 24 x 24 in. Visit the CoSM Shop Interbeing - Magn…" at bounding box center [541, 490] width 1061 height 913
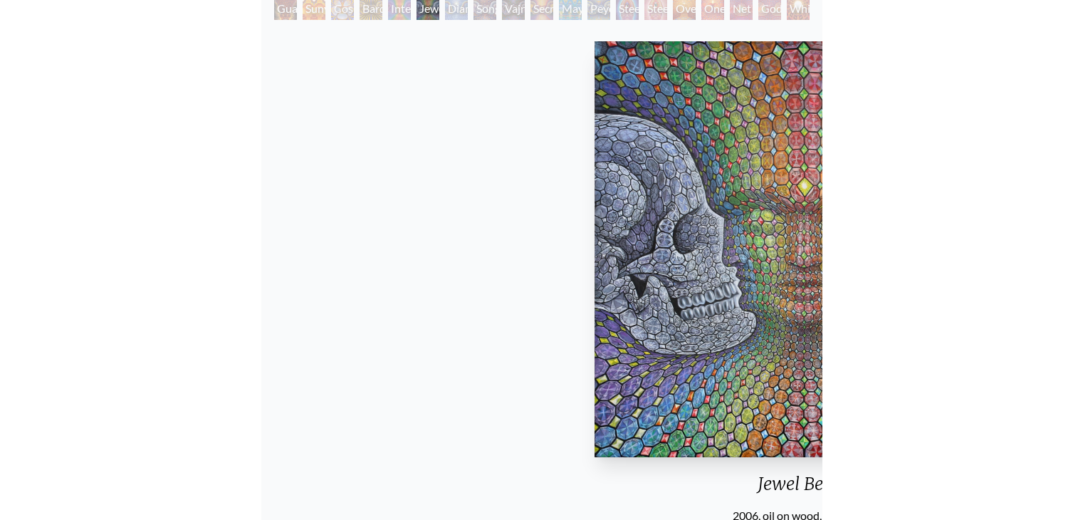
scroll to position [177, 0]
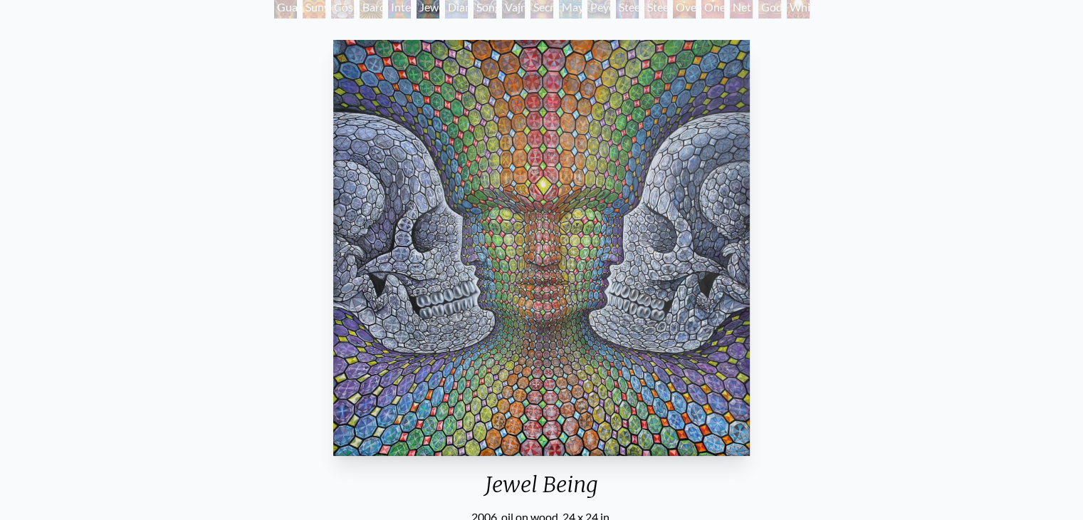
click at [917, 306] on div "Jewel Being 2006, oil on wood, 24 x 24 in. Visit the CoSM Shop Jewel Being - Li…" at bounding box center [541, 490] width 1061 height 913
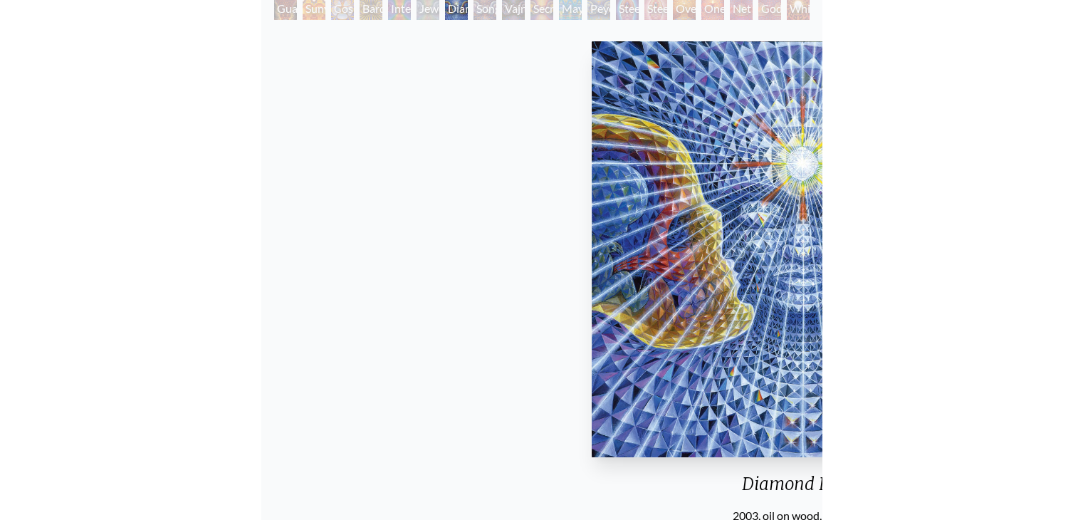
scroll to position [177, 0]
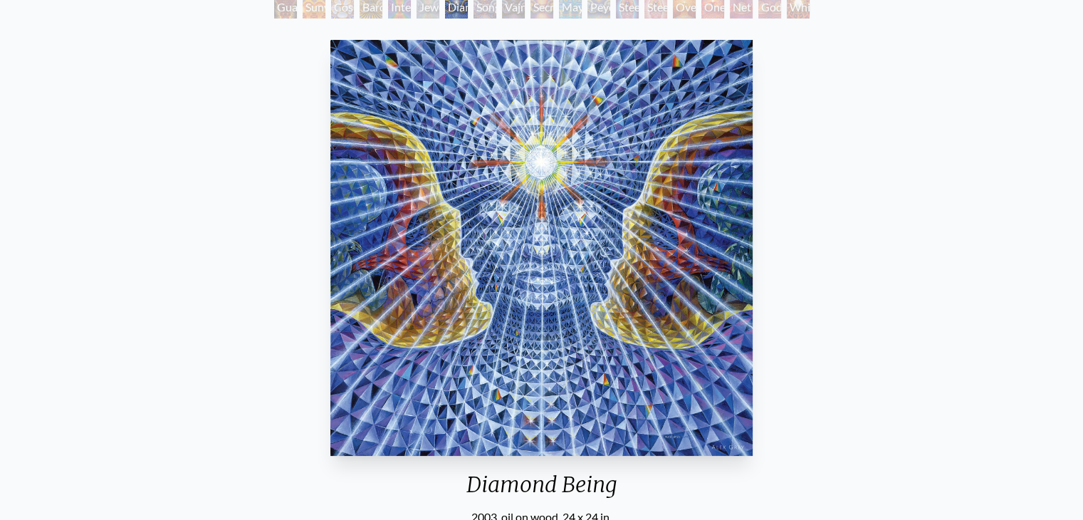
click at [842, 212] on div "Diamond Being 2003, oil on wood, 24 x 24 in. Visit the CoSM Shop" at bounding box center [541, 331] width 1061 height 594
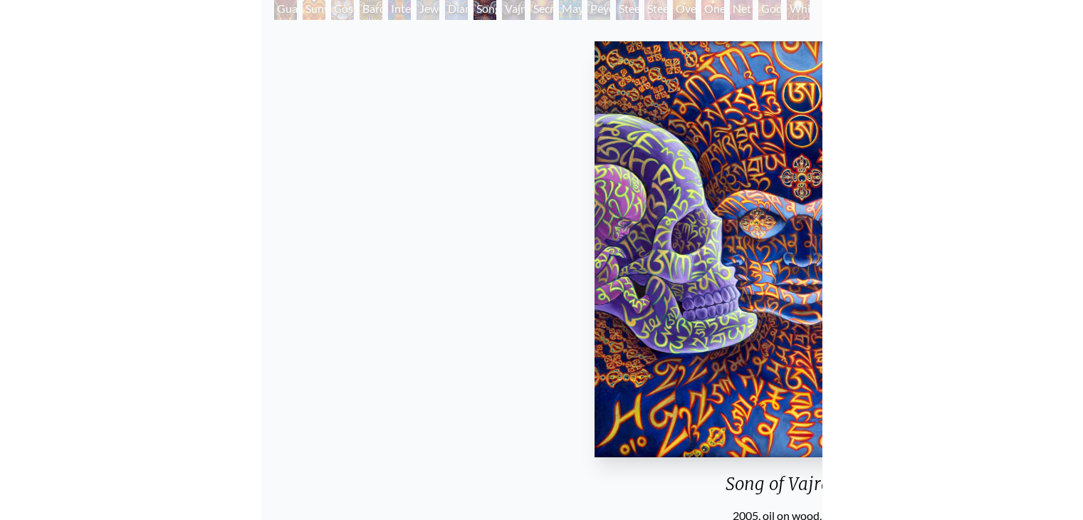
scroll to position [177, 0]
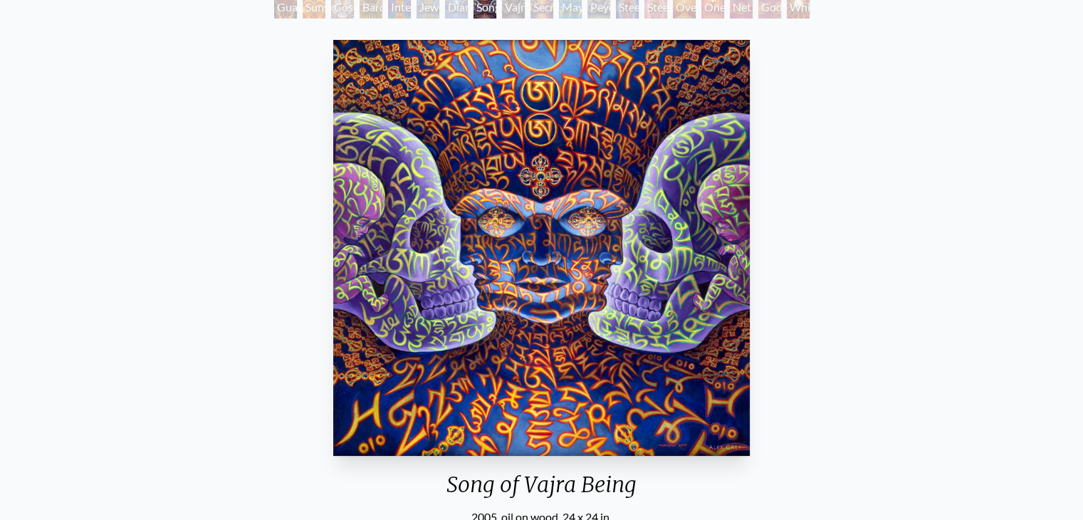
click at [952, 173] on div "Song of Vajra Being 2005, oil on wood, 24 x 24 in. Visit the CoSM Shop" at bounding box center [541, 331] width 1061 height 594
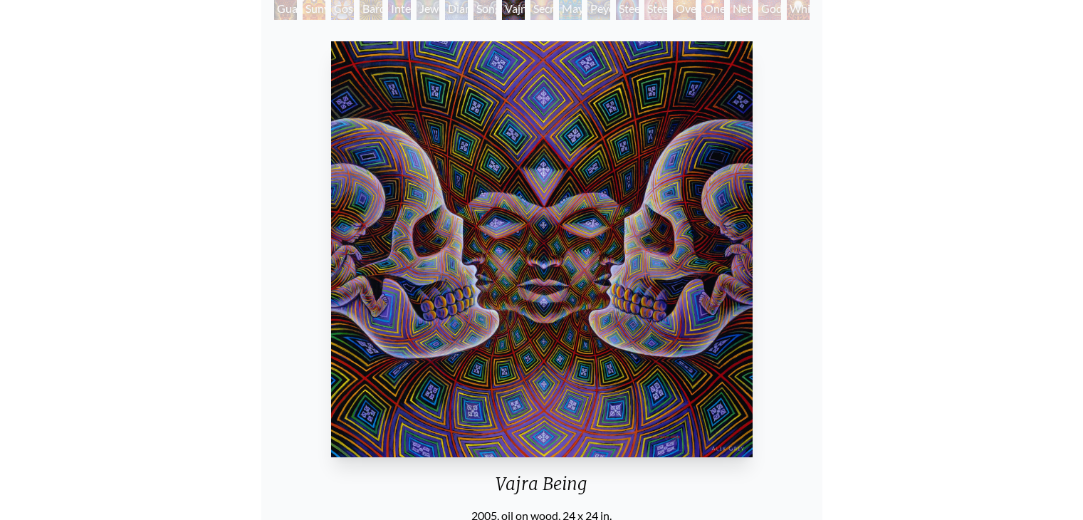
scroll to position [177, 0]
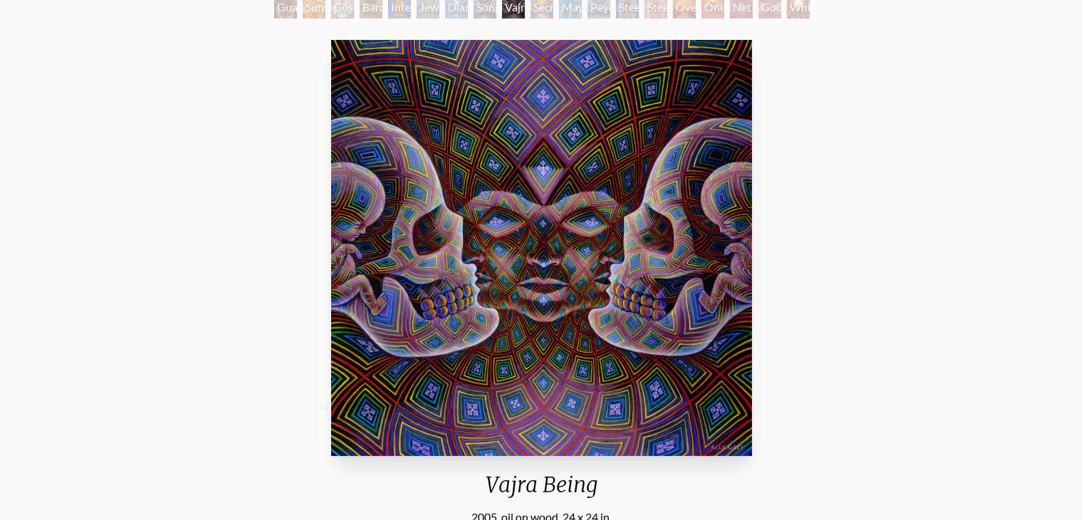
click at [999, 175] on div "Vajra Being 2005, oil on wood, 24 x 24 in. Visit the CoSM Shop Vajra Being - Bo…" at bounding box center [541, 490] width 1061 height 913
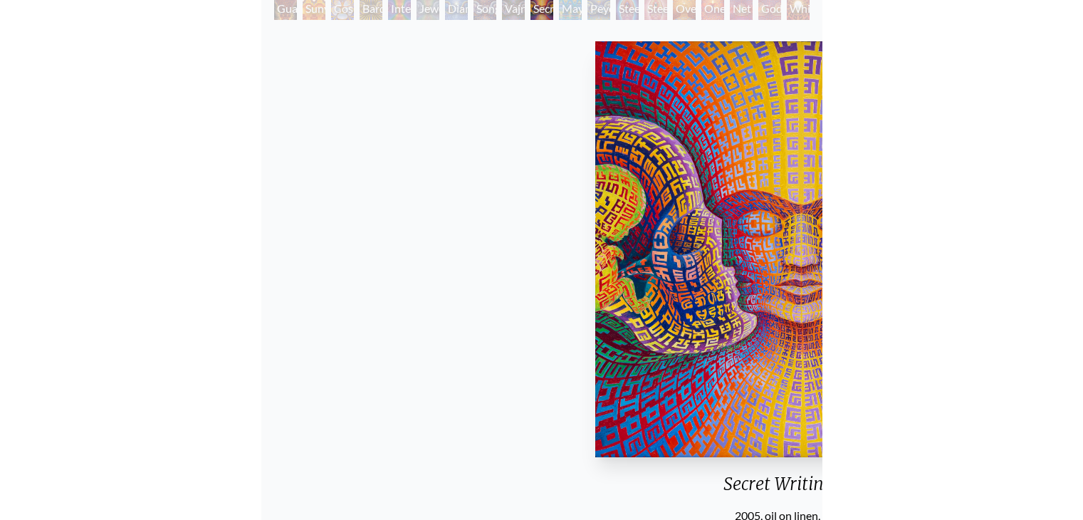
scroll to position [177, 0]
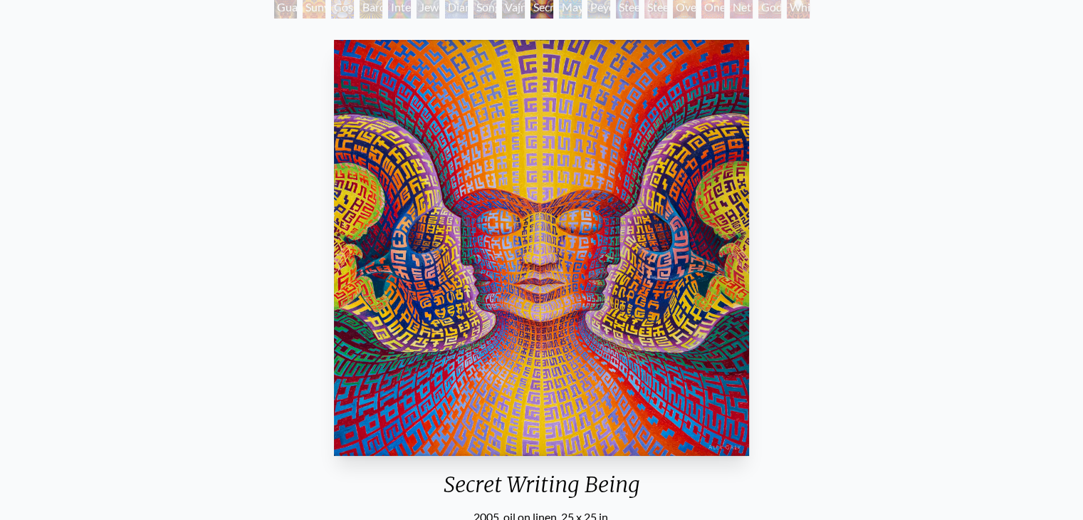
click at [907, 269] on div "Secret Writing Being 2005, oil on linen, 25 x 25 in. Collaboration with Allyson…" at bounding box center [541, 522] width 1061 height 976
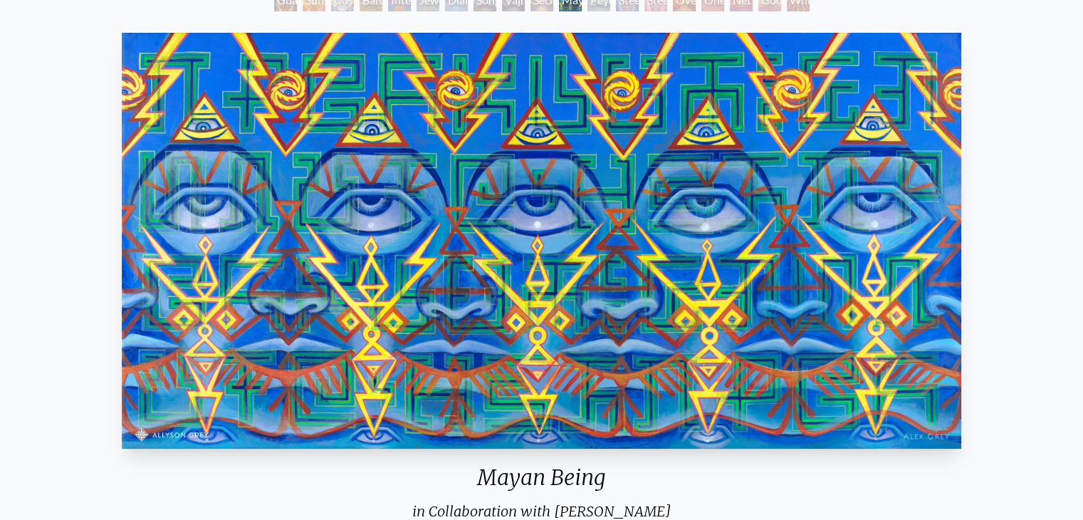
scroll to position [148, 0]
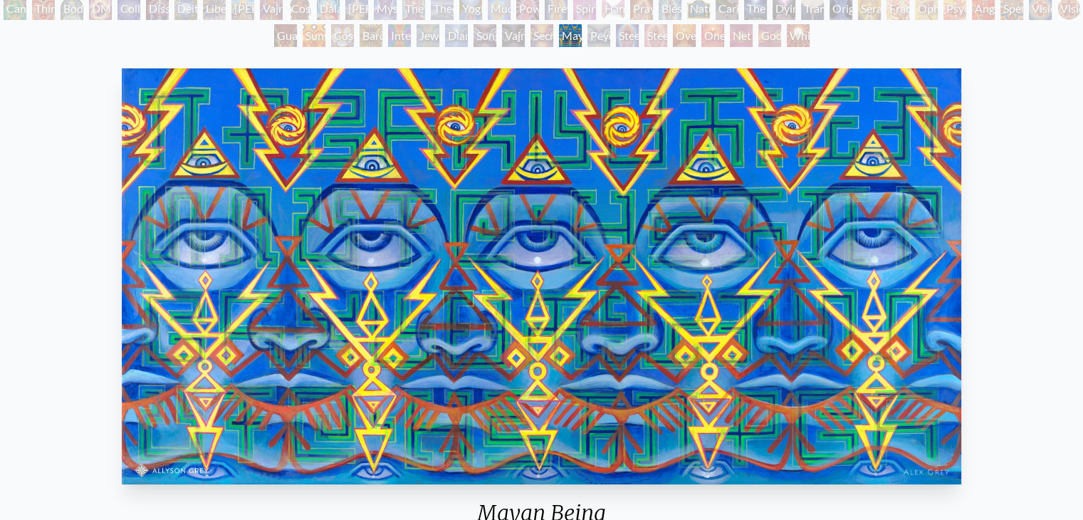
click at [473, 286] on img "125 / 133" at bounding box center [542, 276] width 840 height 416
click at [1014, 280] on div "Mayan Being in Collaboration with Allyson Grey 2012, acrylic on canvas, 72 x 36…" at bounding box center [541, 375] width 1061 height 625
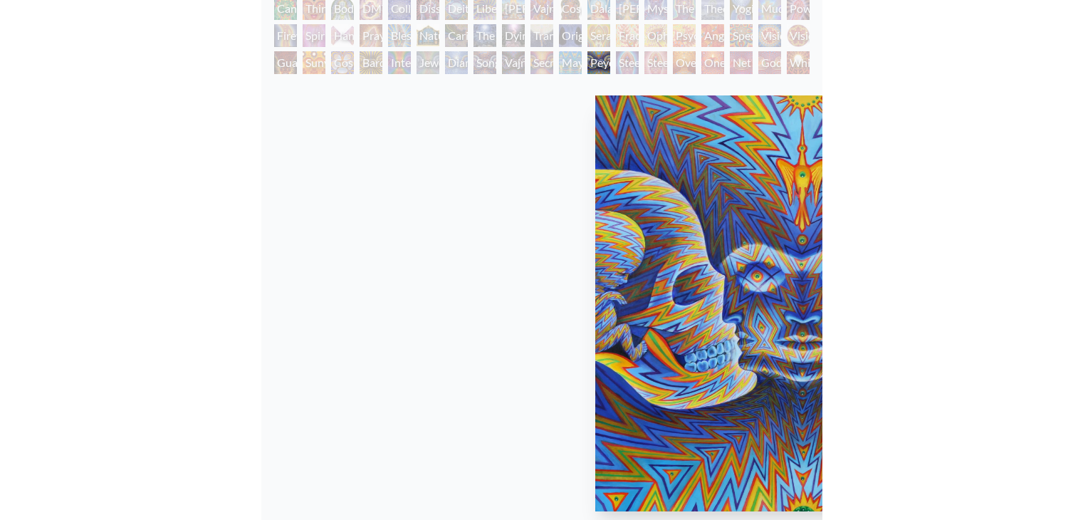
scroll to position [148, 0]
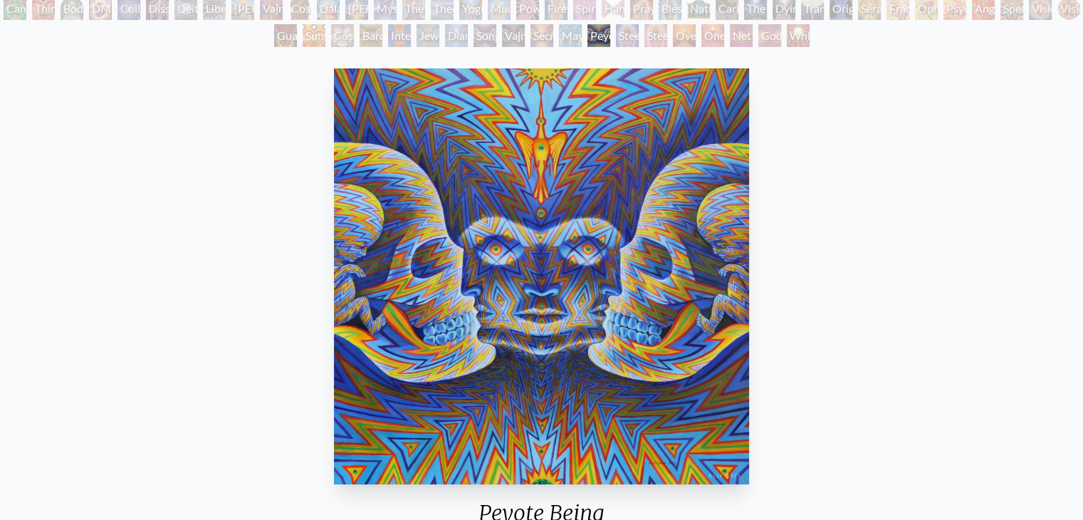
click at [937, 167] on div "Peyote Being 2005, oil on wood, 24 x 24 in. Visit the CoSM Shop" at bounding box center [541, 360] width 1061 height 594
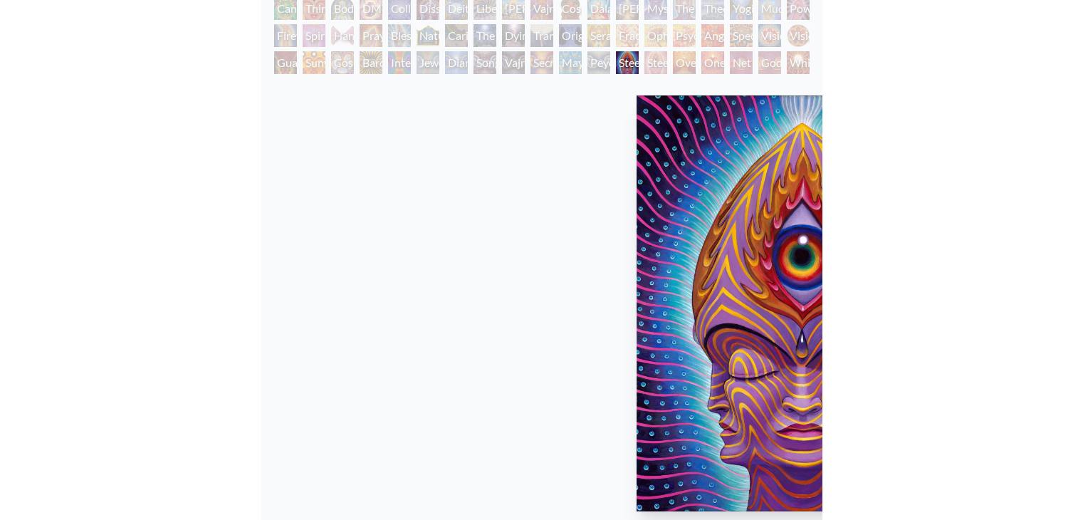
scroll to position [148, 0]
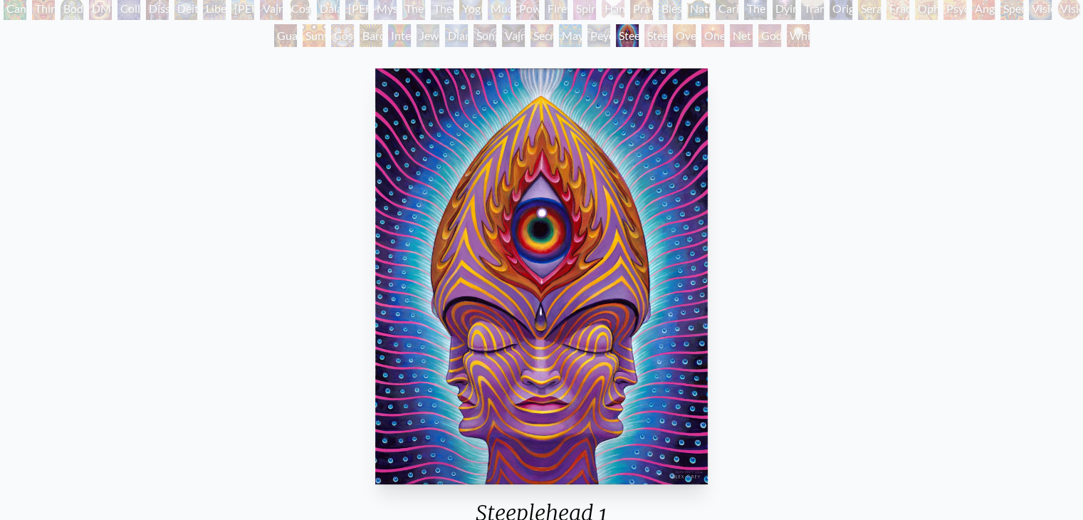
click at [822, 222] on div "Steeplehead 1 2014, acrylic on canvas, 24 x 30 in. Visit the CoSM Shop" at bounding box center [541, 360] width 1061 height 594
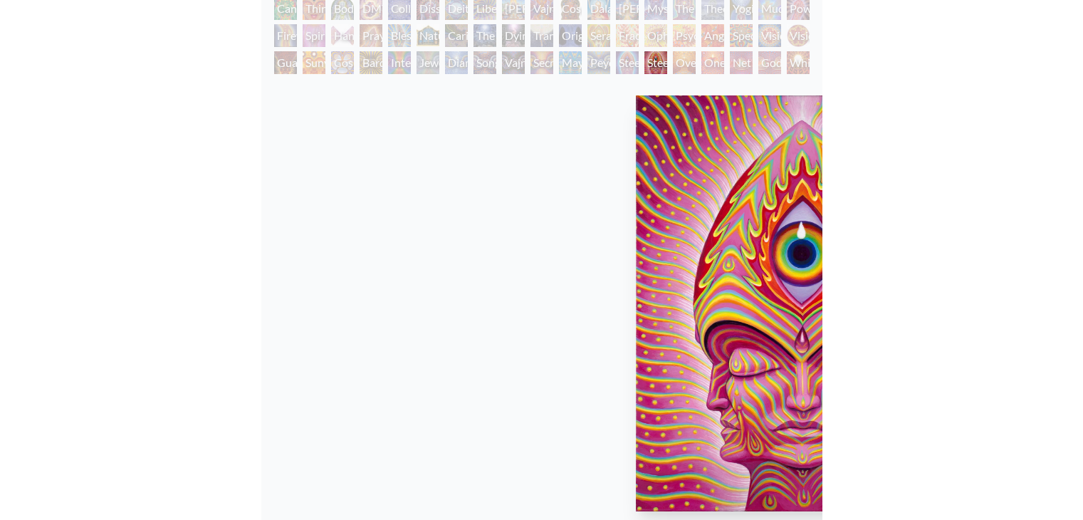
scroll to position [148, 0]
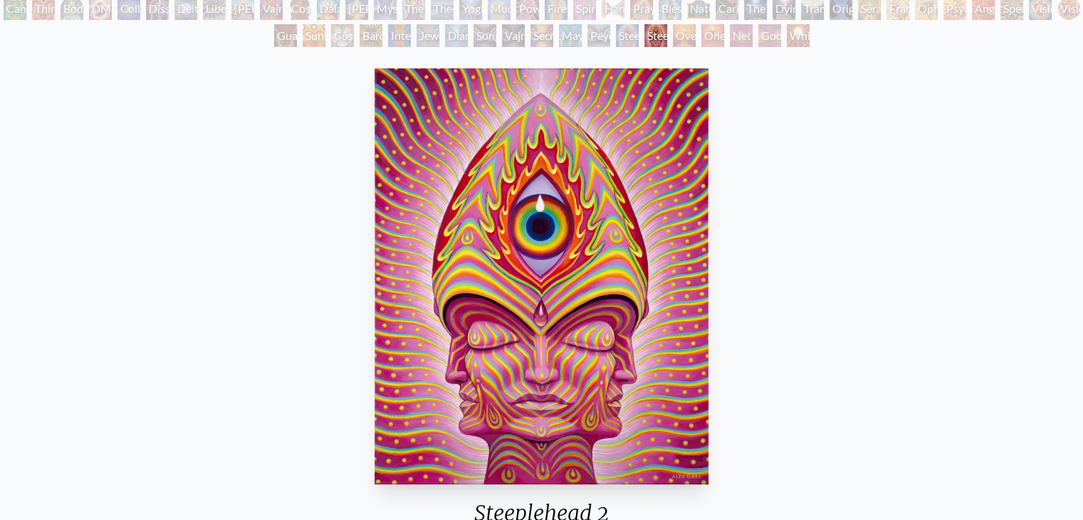
click at [831, 241] on div "Steeplehead 2 2014, acrylic on canvas, 24 x 30 in. Visit the CoSM Shop" at bounding box center [541, 360] width 1061 height 594
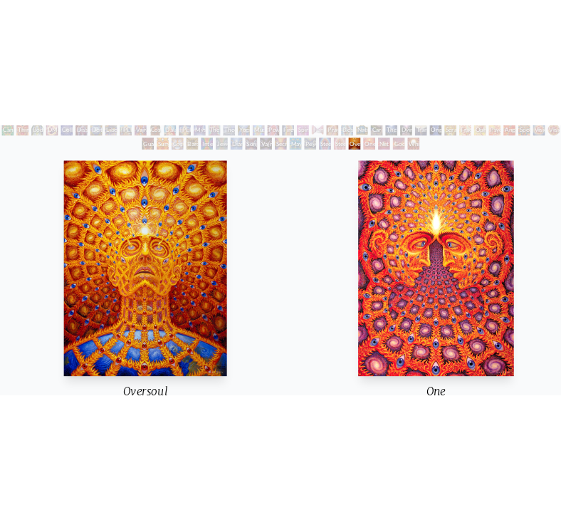
scroll to position [202, 0]
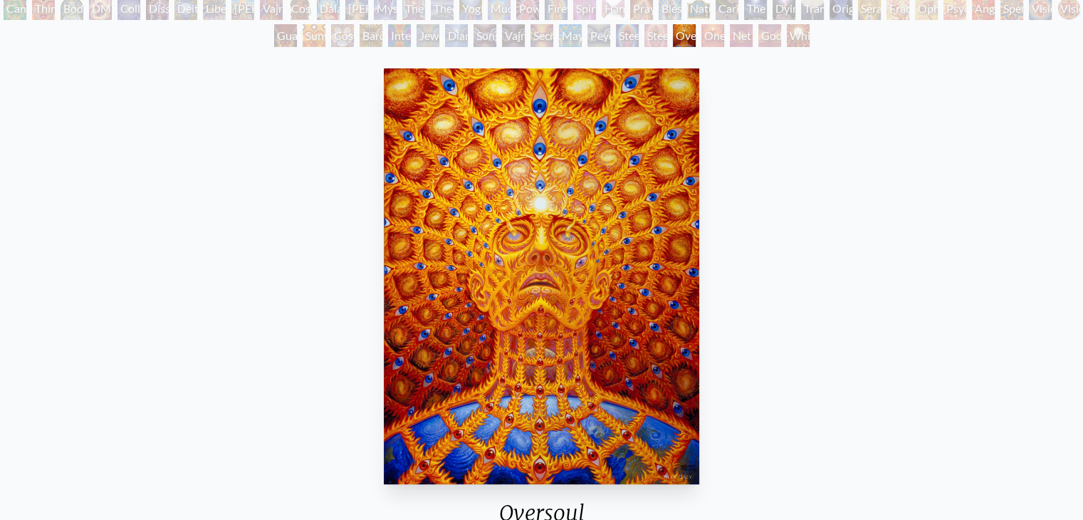
click at [811, 222] on div "Oversoul 1999, oil on linen, 30 x 40 in. Visit the CoSM Shop Oversoul - Magnet" at bounding box center [541, 519] width 1061 height 913
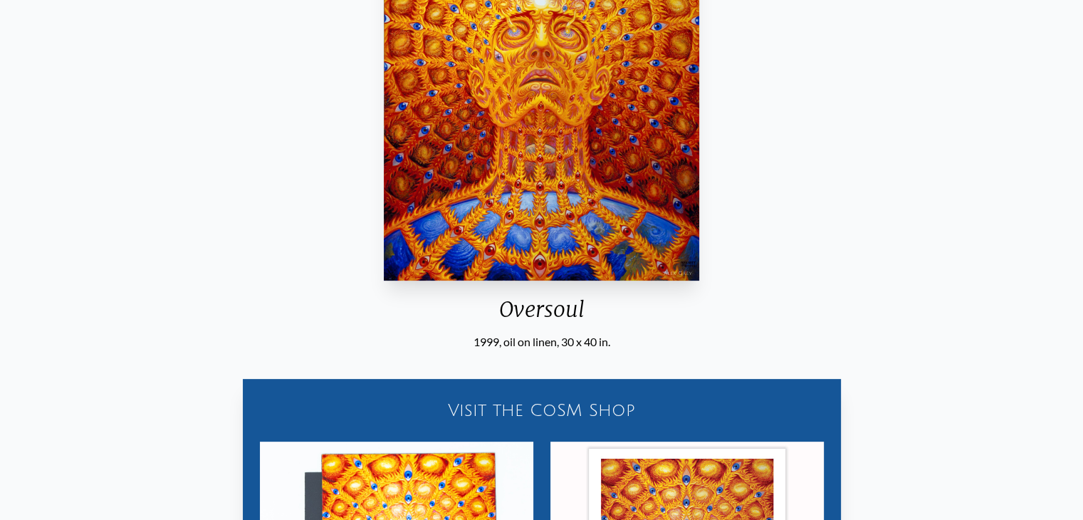
scroll to position [28, 0]
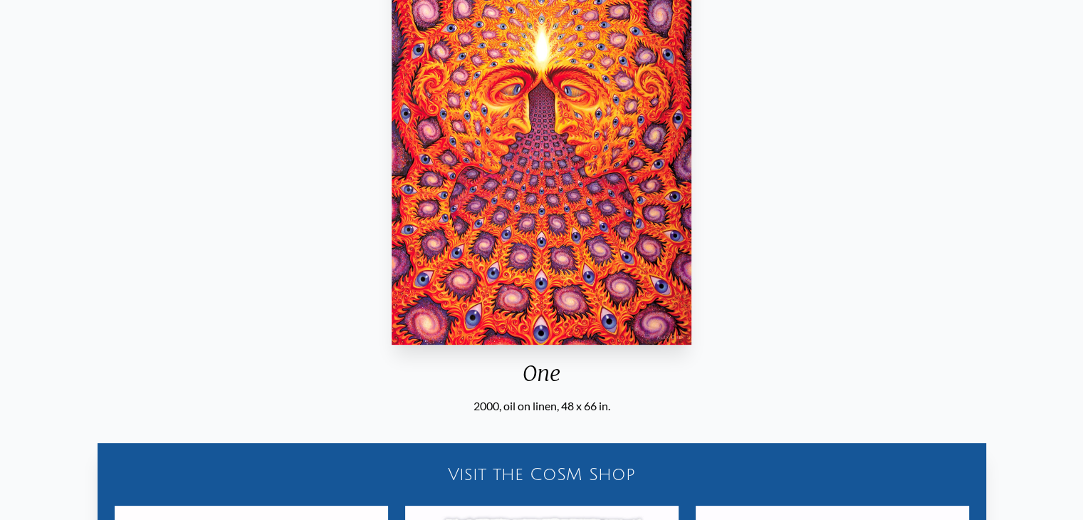
scroll to position [288, 0]
click at [811, 222] on div "One 2000, oil on linen, 48 x 66 in. Visit the CoSM Shop Every Moment - Bumper S…" at bounding box center [541, 379] width 1061 height 913
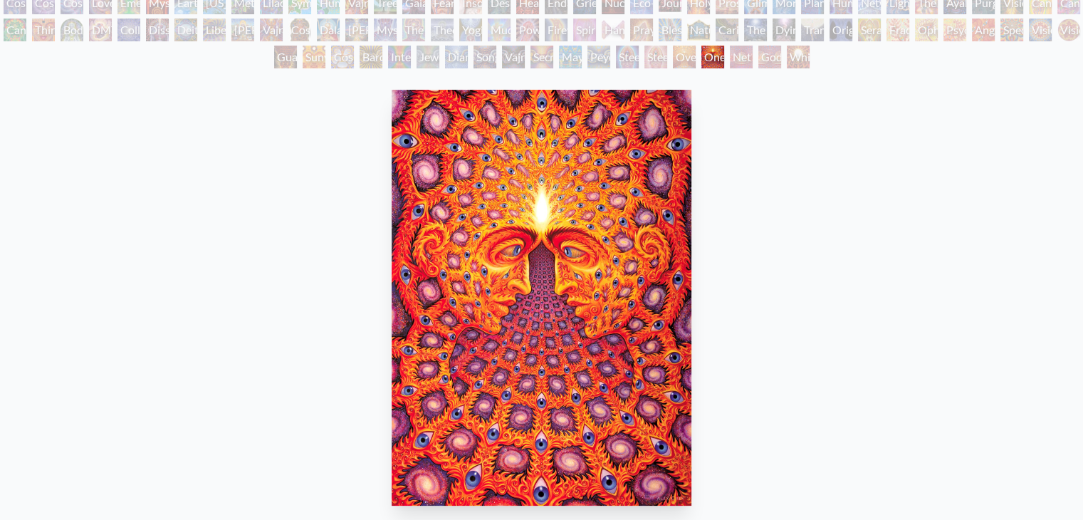
scroll to position [95, 0]
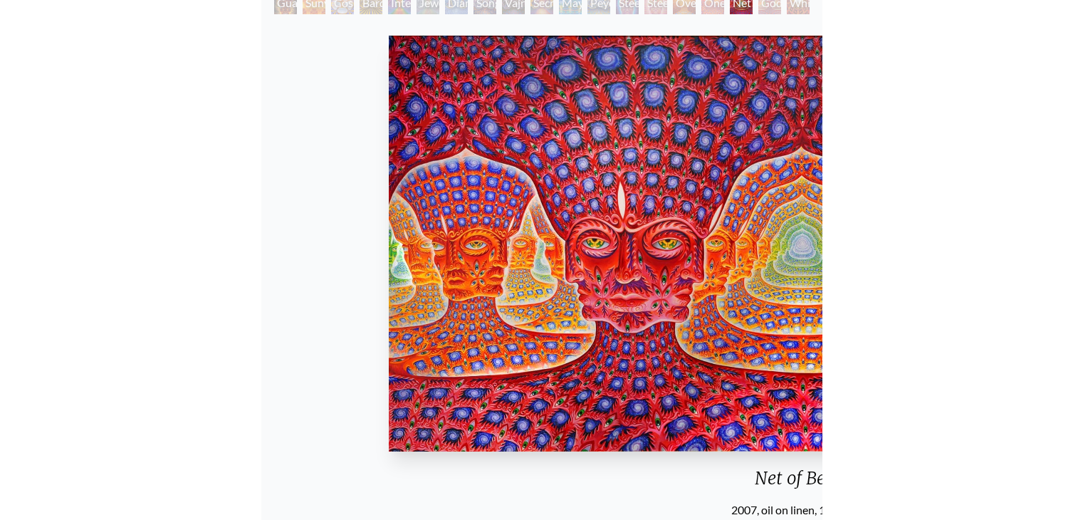
scroll to position [182, 0]
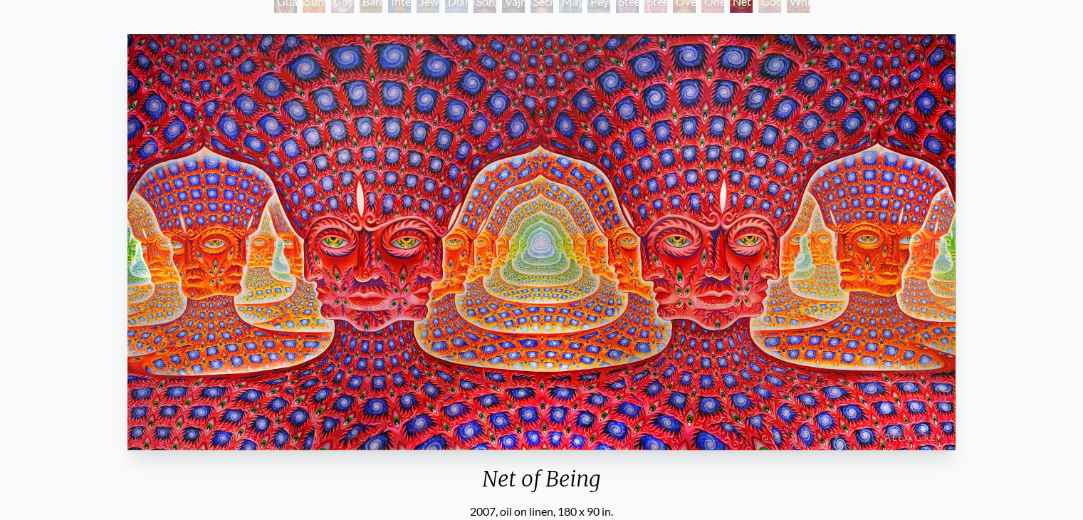
click at [1023, 287] on div "Net of Being 2007, oil on linen, 180 x 90 in. Visit the CoSM Shop 10,000 Days -…" at bounding box center [541, 484] width 1061 height 913
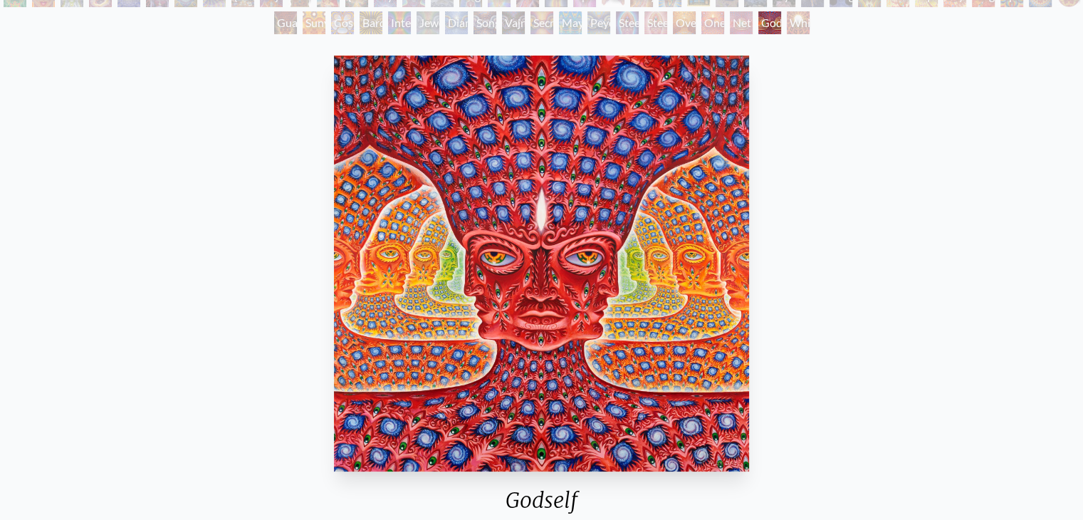
scroll to position [160, 0]
click at [567, 246] on img "132 / 133" at bounding box center [541, 264] width 415 height 416
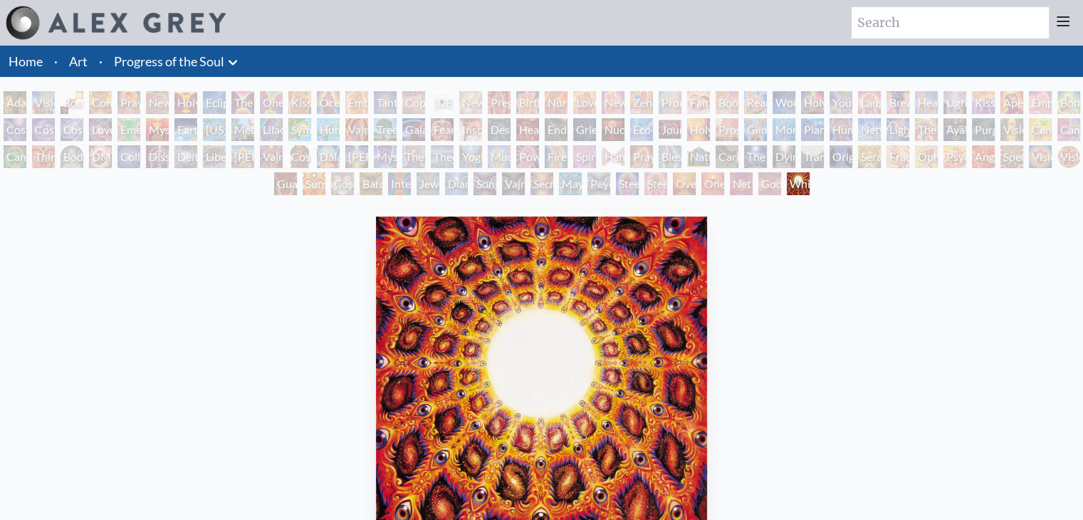
click at [234, 66] on icon at bounding box center [232, 62] width 17 height 17
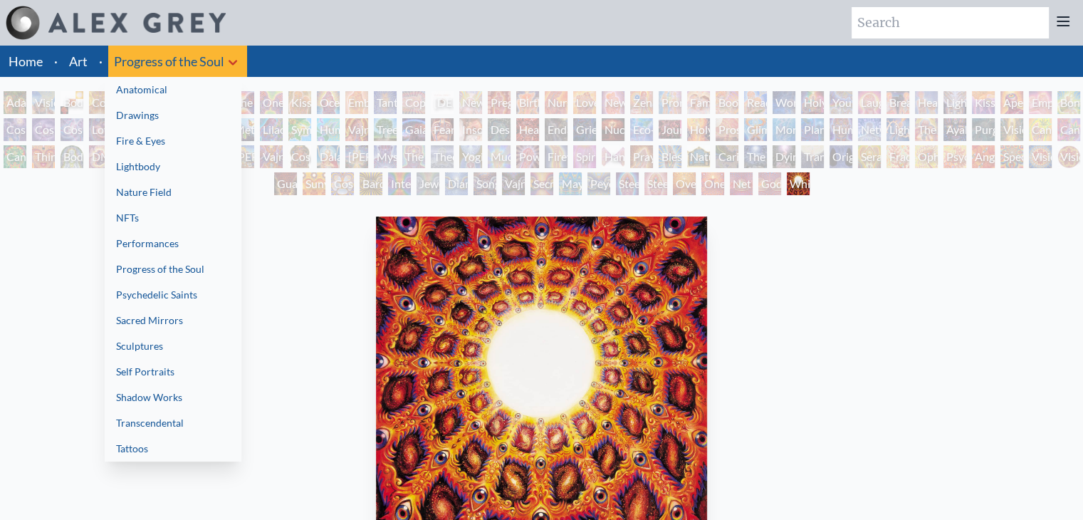
click at [194, 288] on link "Psychedelic Saints" at bounding box center [173, 295] width 137 height 26
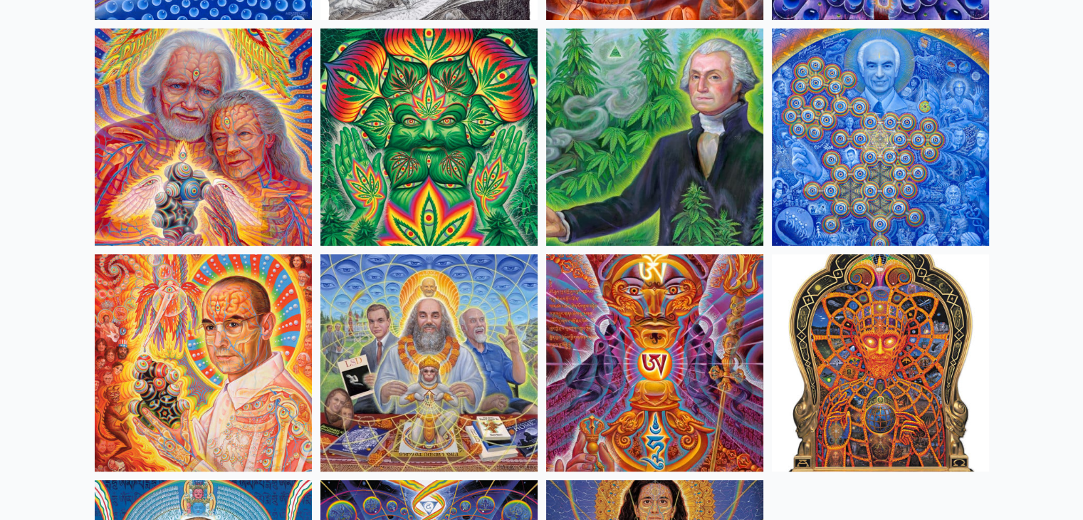
scroll to position [60, 0]
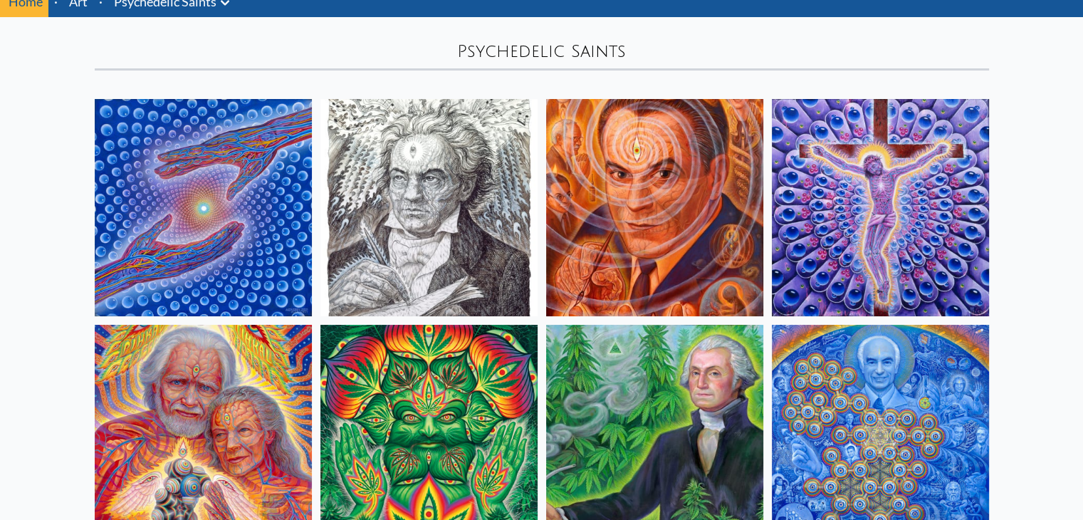
click at [208, 230] on img at bounding box center [203, 207] width 217 height 217
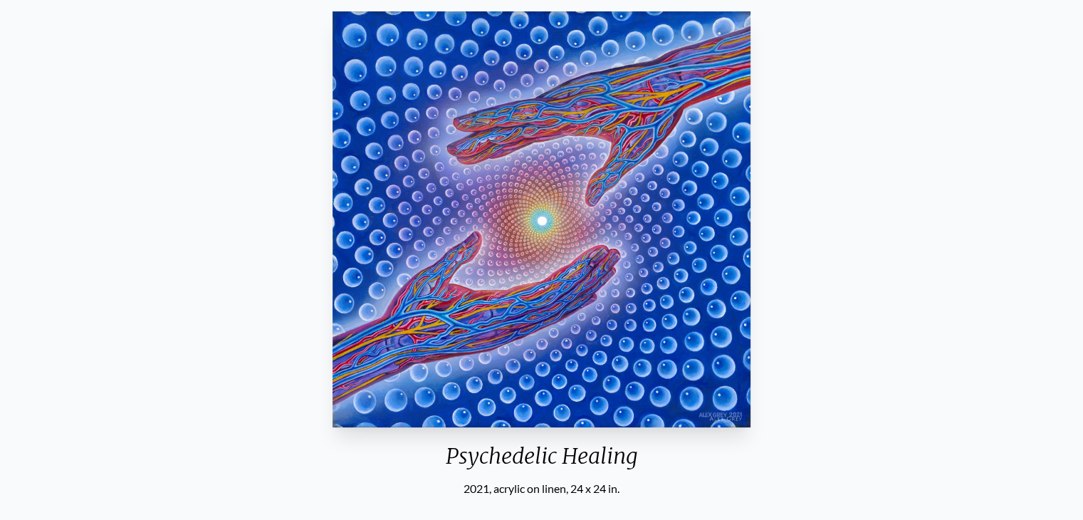
scroll to position [121, 0]
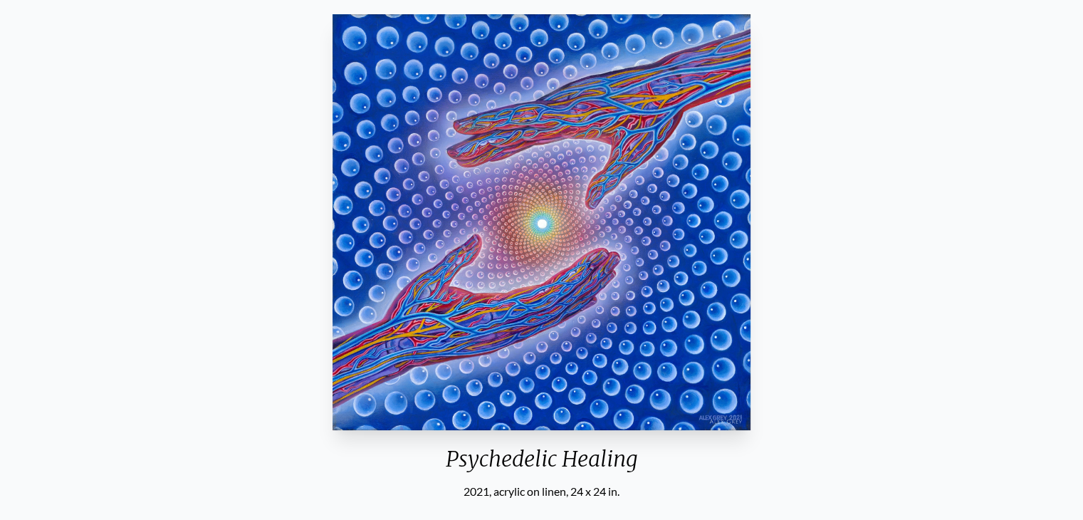
click at [499, 214] on img "1 / 15" at bounding box center [541, 222] width 417 height 416
click at [1006, 129] on div "Psychedelic Healing 2021, acrylic on linen, 24 x 24 in. Visit the CoSM Shop Psy…" at bounding box center [541, 465] width 1061 height 913
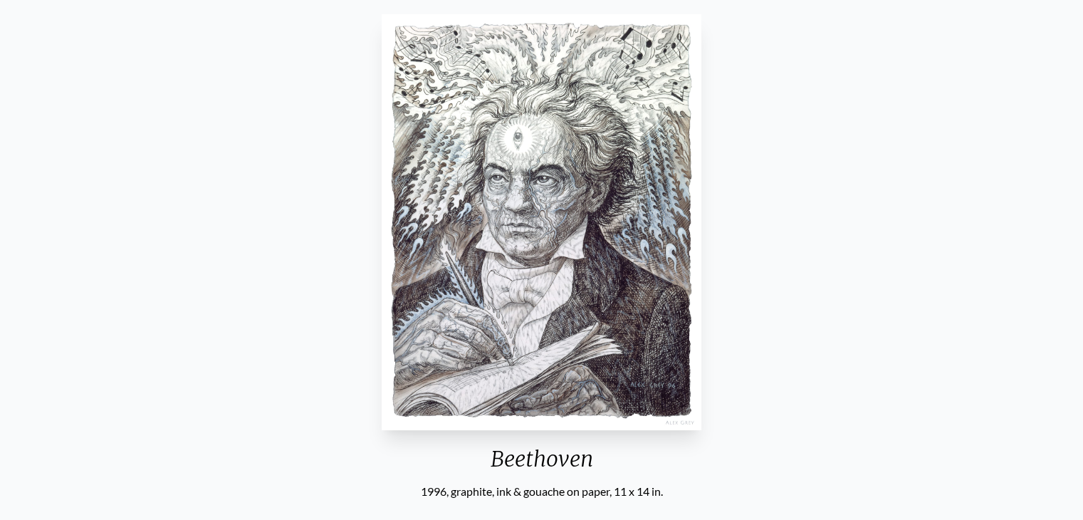
click at [796, 245] on div "Beethoven 1996, graphite, ink & gouache on paper, 11 x 14 in. Visit the CoSM Sh…" at bounding box center [541, 306] width 1061 height 594
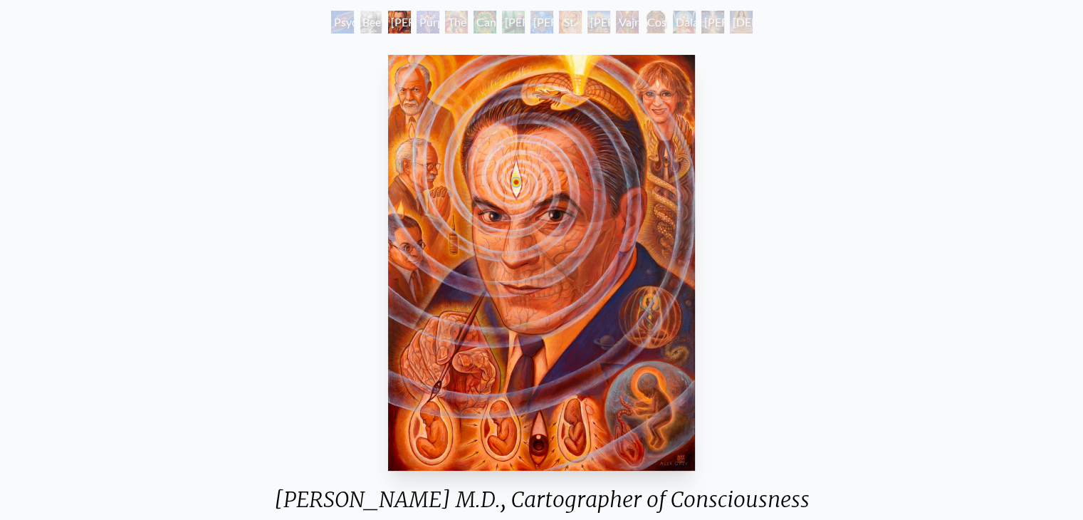
scroll to position [83, 0]
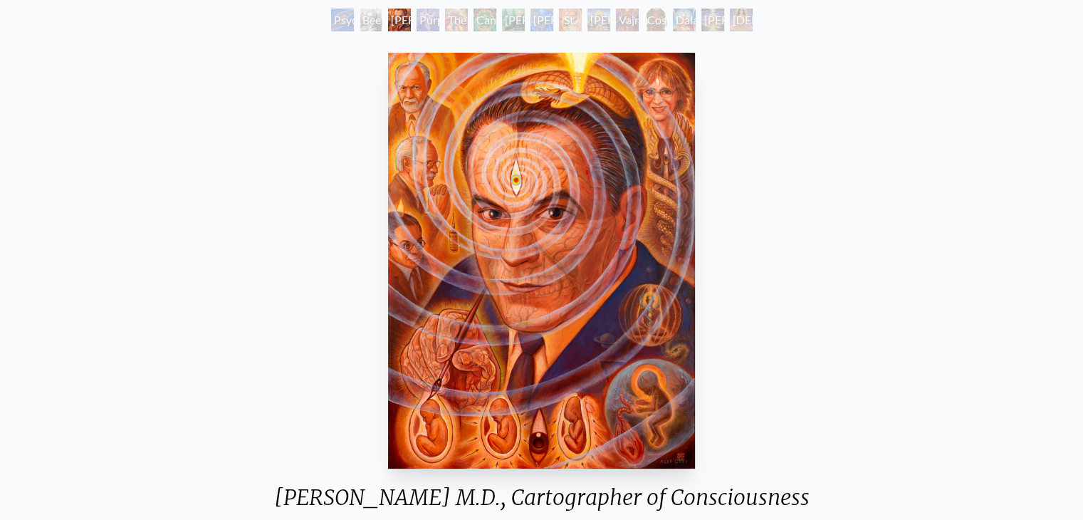
click at [516, 244] on img "3 / 15" at bounding box center [541, 261] width 306 height 416
click at [904, 247] on div "Stanislav Grof M.D., Cartographer of Consciousness 2011, oil on linen, 22 x 30 …" at bounding box center [541, 344] width 1061 height 594
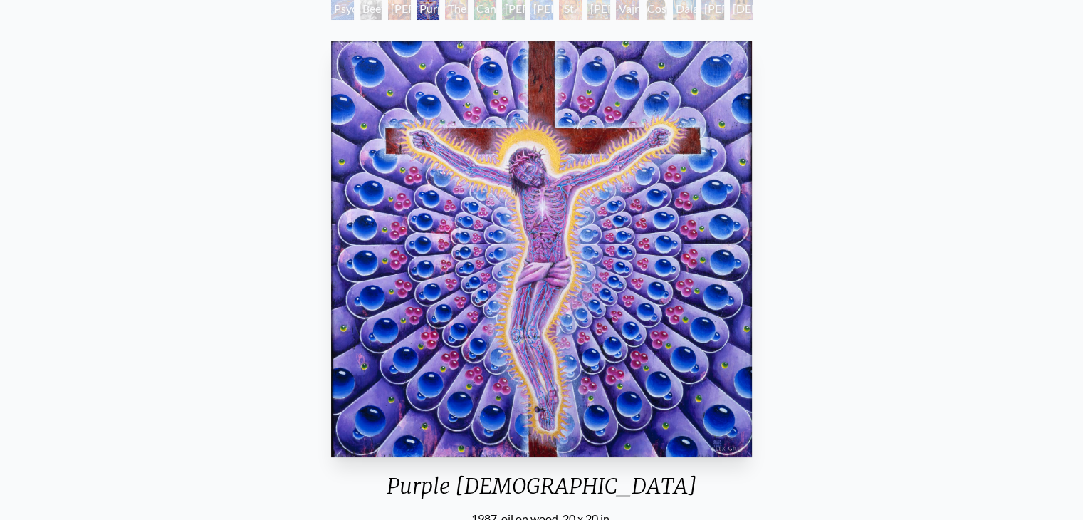
scroll to position [93, 0]
click at [832, 206] on div "Purple Jesus 1987, oil on wood, 20 x 20 in. Visit the CoSM Shop" at bounding box center [541, 333] width 1061 height 594
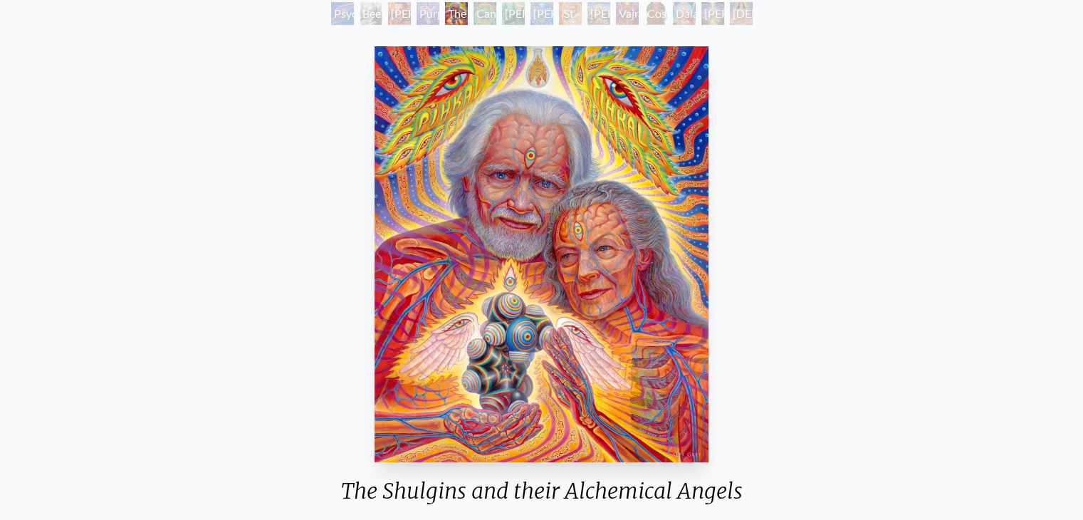
scroll to position [88, 0]
click at [859, 354] on div "The Shulgins and their Alchemical Angels 2010, acrylic on wood, 24 x 30 in. Vis…" at bounding box center [541, 497] width 1061 height 913
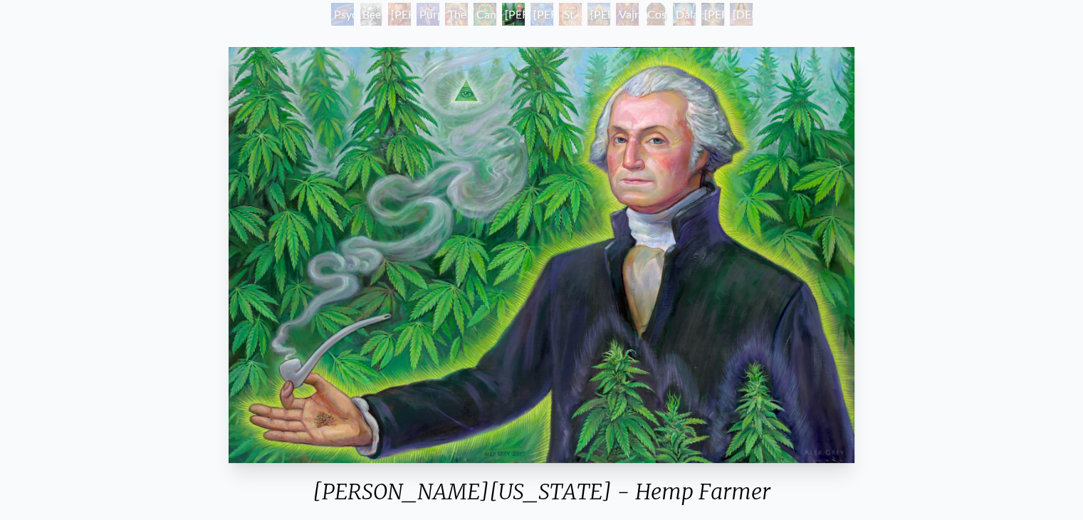
click at [595, 298] on img "7 / 15" at bounding box center [542, 255] width 626 height 416
click at [1006, 227] on div "George Washington - Hemp Farmer 2015, oil on linen, 26 x 24 in. Visit the CoSM …" at bounding box center [541, 338] width 1061 height 594
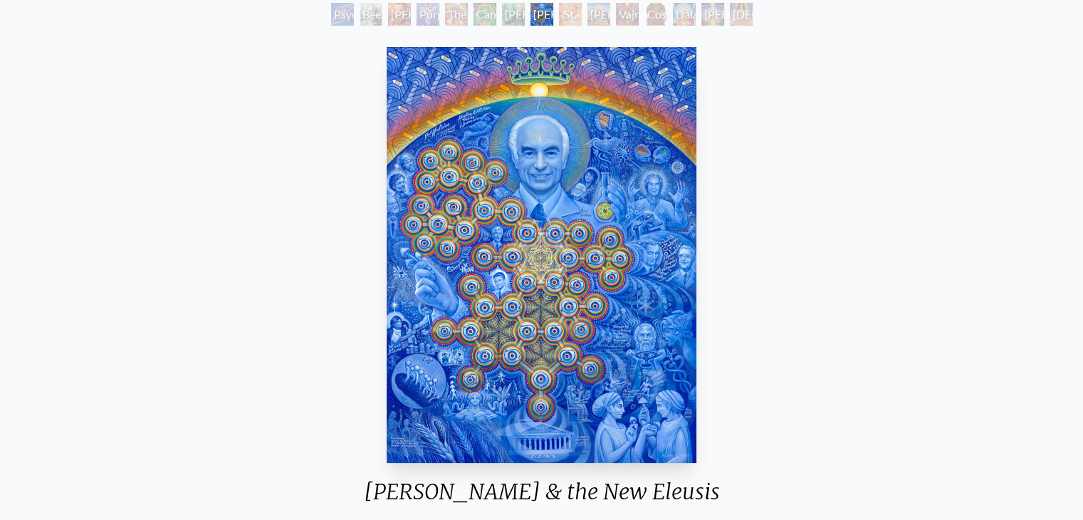
click at [816, 222] on div "Albert Hofmann & the New Eleusis 2017, acrylic on linen, 36 x 48 in. Visit the …" at bounding box center [541, 338] width 1061 height 594
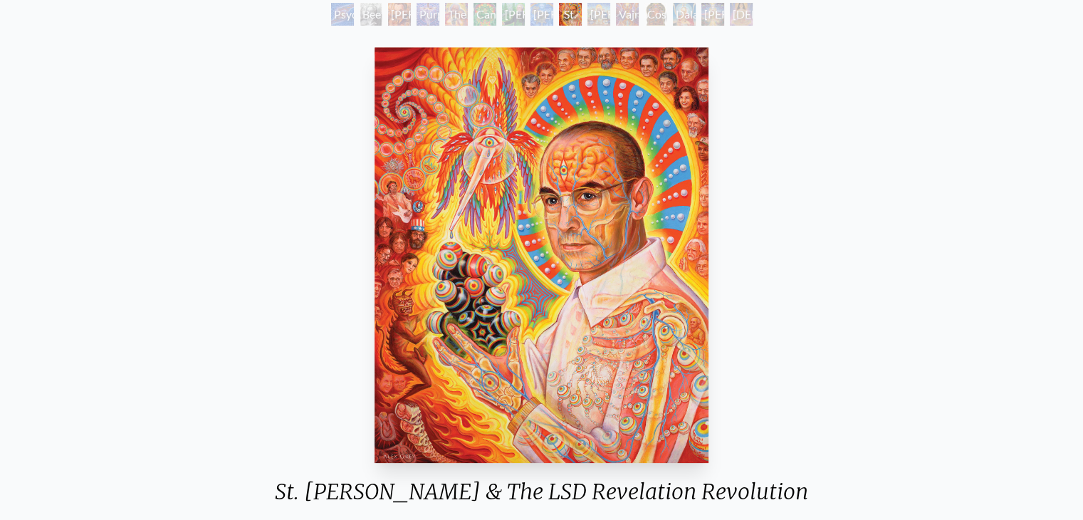
click at [830, 251] on div "St. Albert & The LSD Revelation Revolution 2006, oil on linen, 24 x 30 in. Visi…" at bounding box center [541, 338] width 1061 height 594
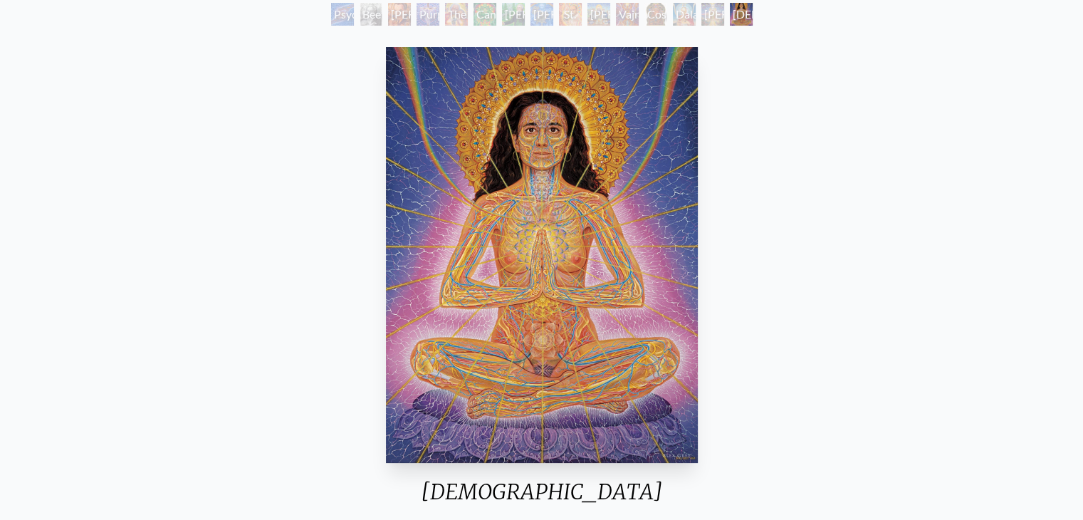
click at [845, 214] on div "Namaste 1994, oil on linen, 36 x 48 in. Visit the CoSM Shop" at bounding box center [541, 338] width 1061 height 594
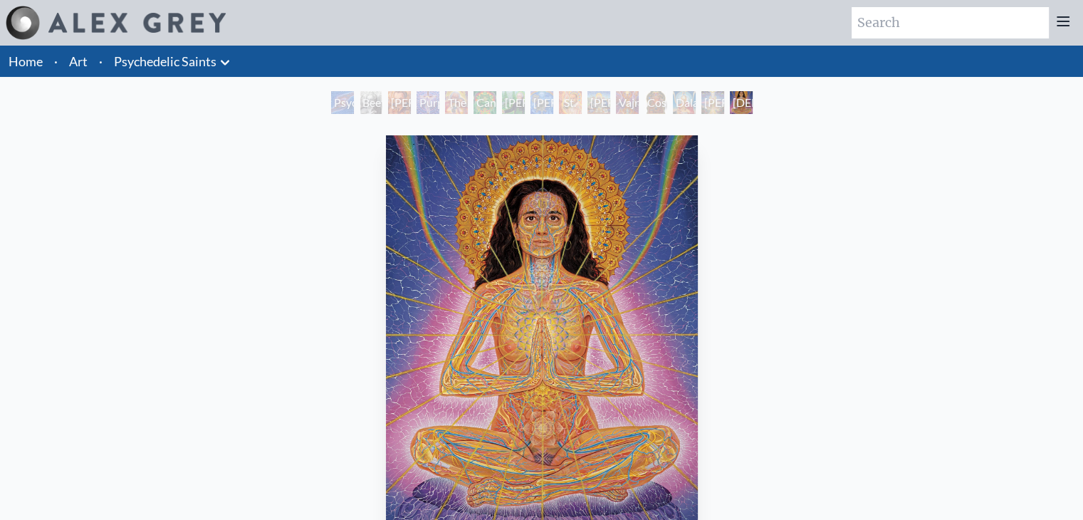
click at [224, 66] on icon at bounding box center [225, 62] width 17 height 17
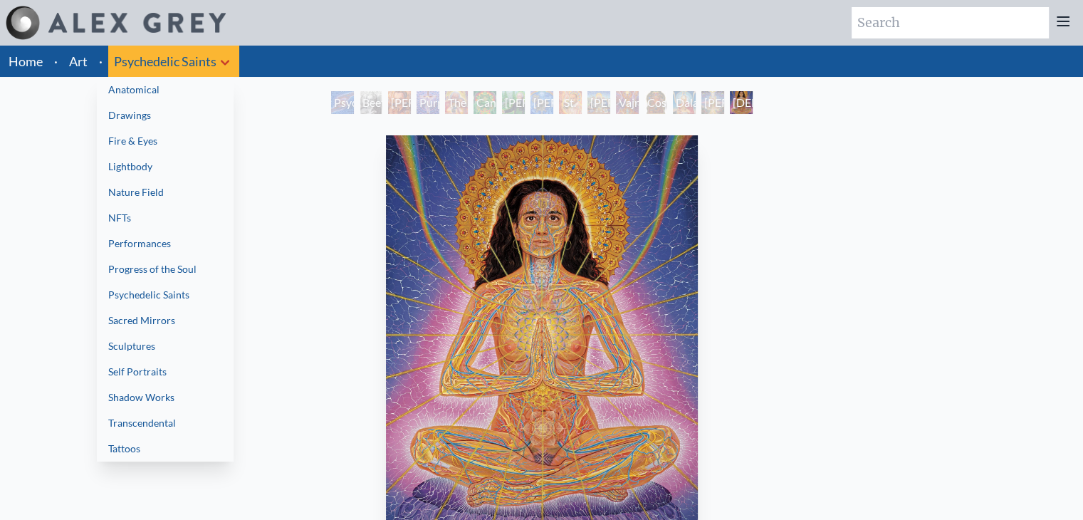
click at [185, 316] on link "Sacred Mirrors" at bounding box center [165, 321] width 137 height 26
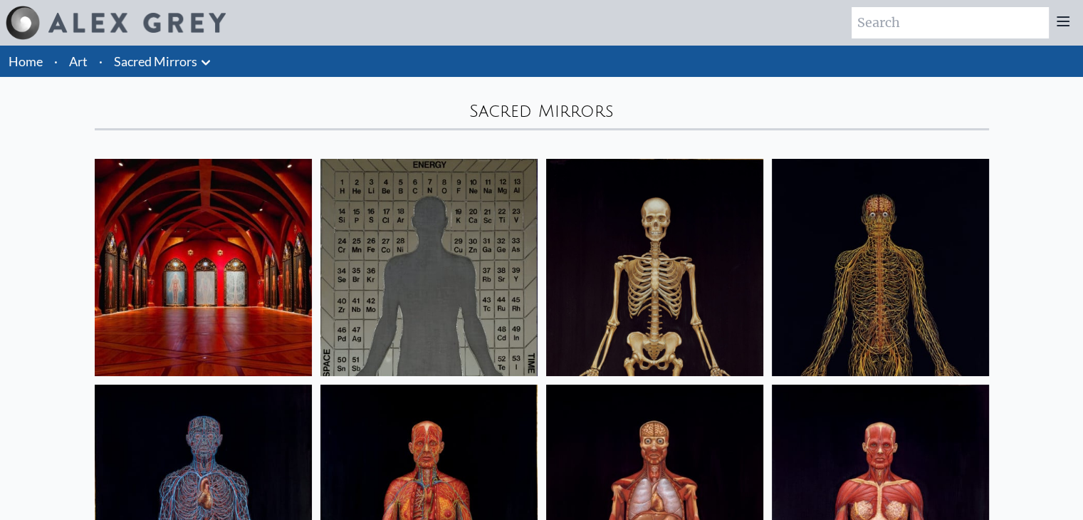
click at [245, 293] on img at bounding box center [203, 267] width 217 height 217
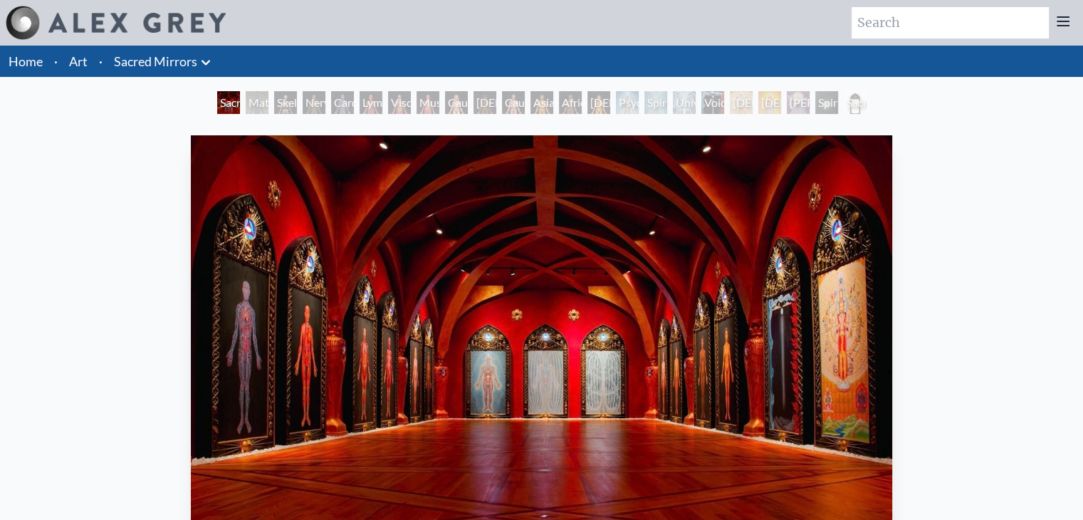
click at [924, 348] on div "Sacred Mirrors Room, Entheon 2021, room installation Visit the CoSM Shop" at bounding box center [541, 427] width 1061 height 594
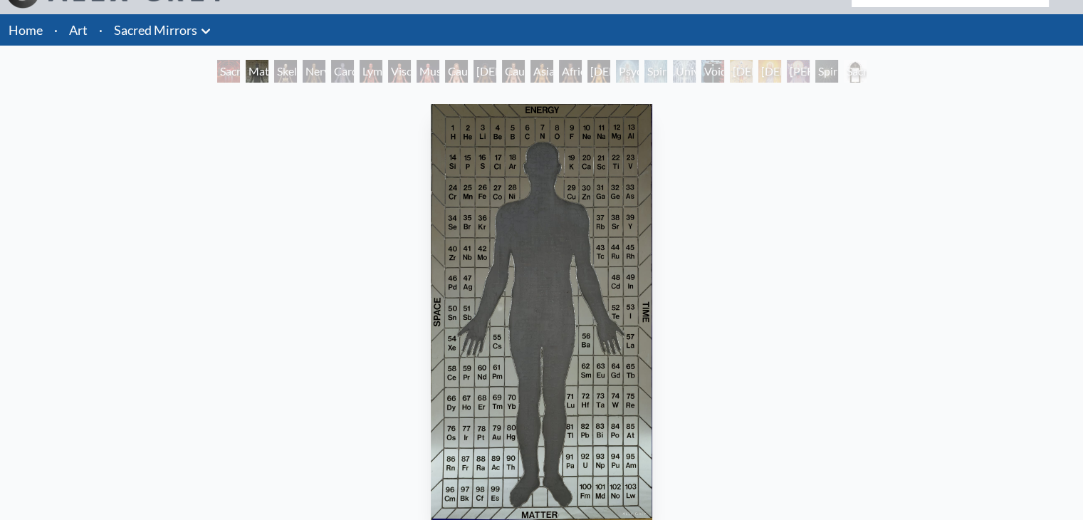
scroll to position [31, 0]
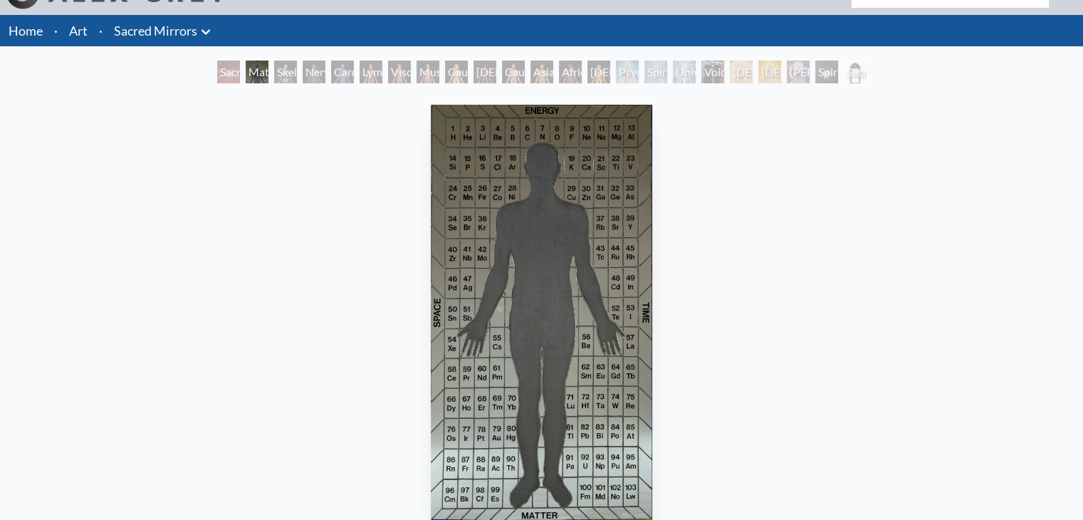
click at [903, 249] on div "Material World 1986, lead silhouette and leaded mirrors, 48 x 86 in. Visit the …" at bounding box center [541, 396] width 1061 height 594
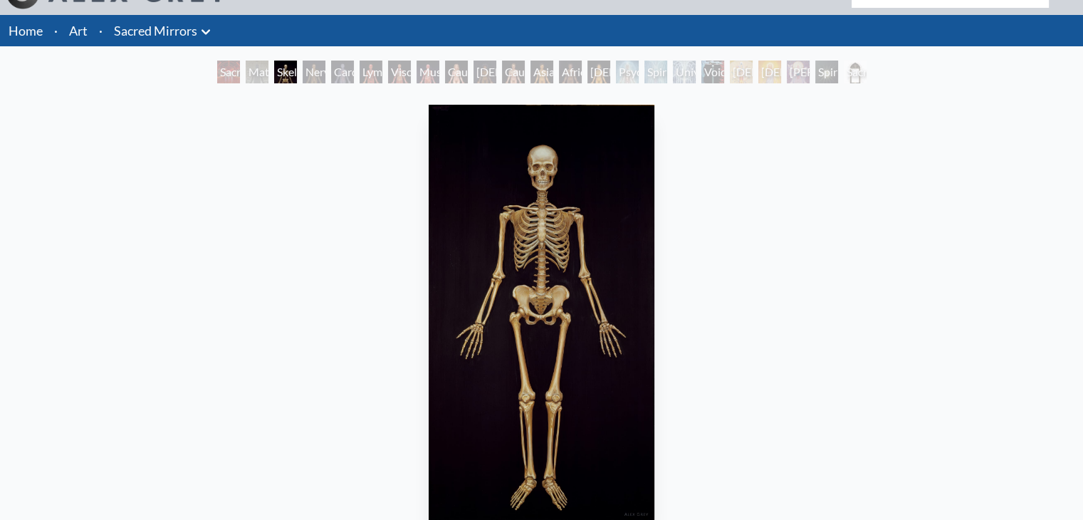
click at [862, 254] on div "Skeletal System 1979, oil on linen, 46 x 84 in. Visit the CoSM Shop" at bounding box center [541, 396] width 1061 height 594
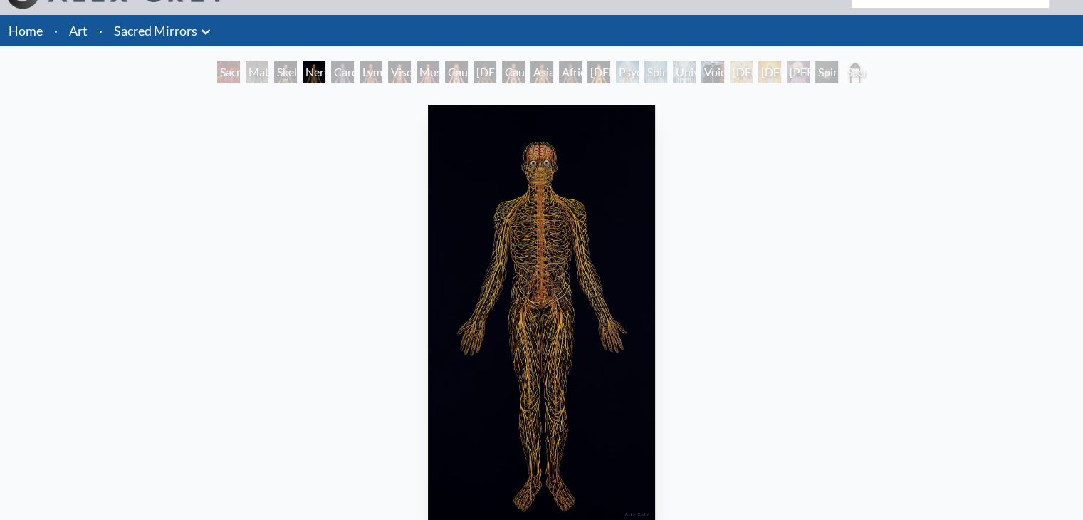
click at [369, 214] on div "Nervous System 1979, oil on linen, 46 x 84 in. Visit the CoSM Shop" at bounding box center [541, 396] width 1061 height 594
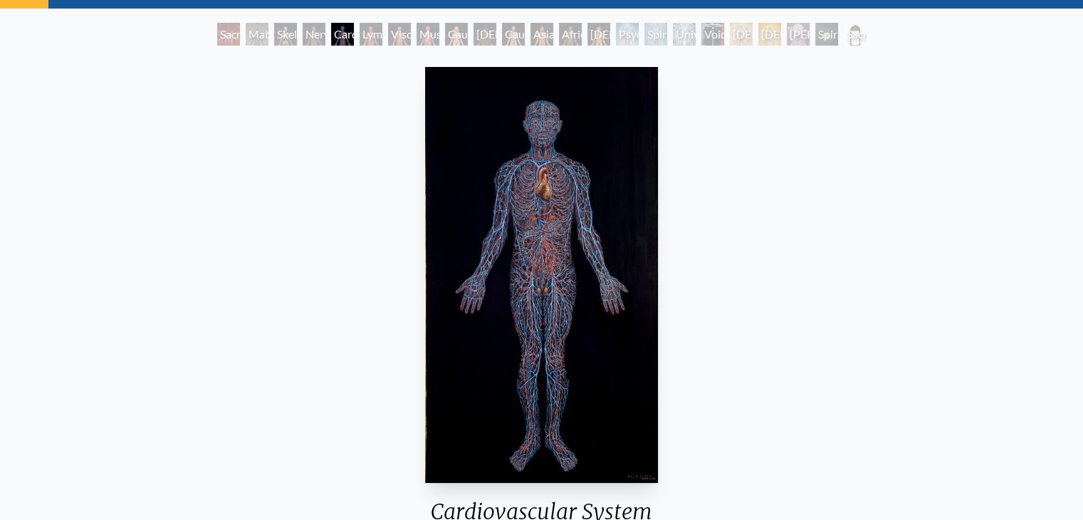
scroll to position [66, 0]
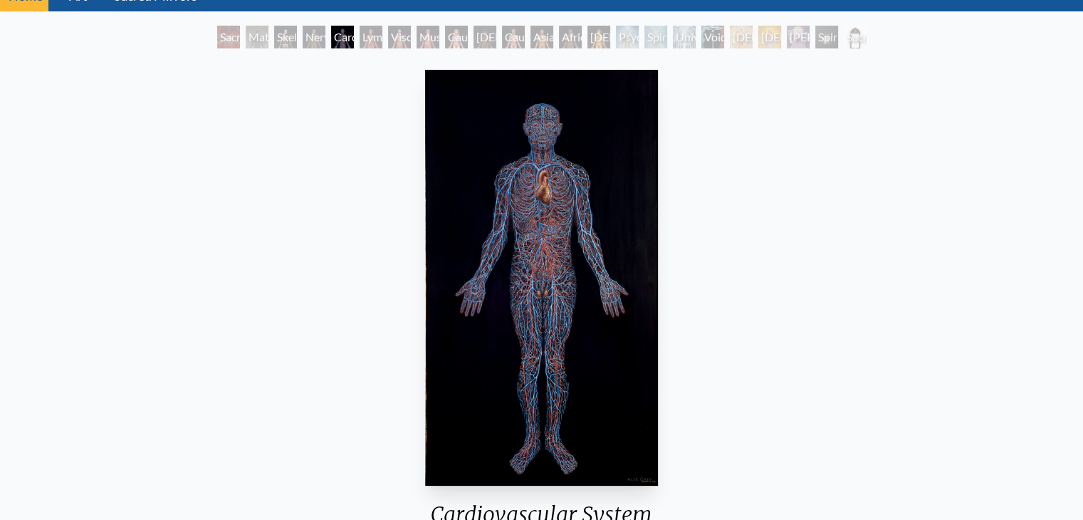
click at [986, 247] on div "Cardiovascular System 1980, oil on linen, 46 x 84 in. Visit the CoSM Shop" at bounding box center [541, 361] width 1061 height 594
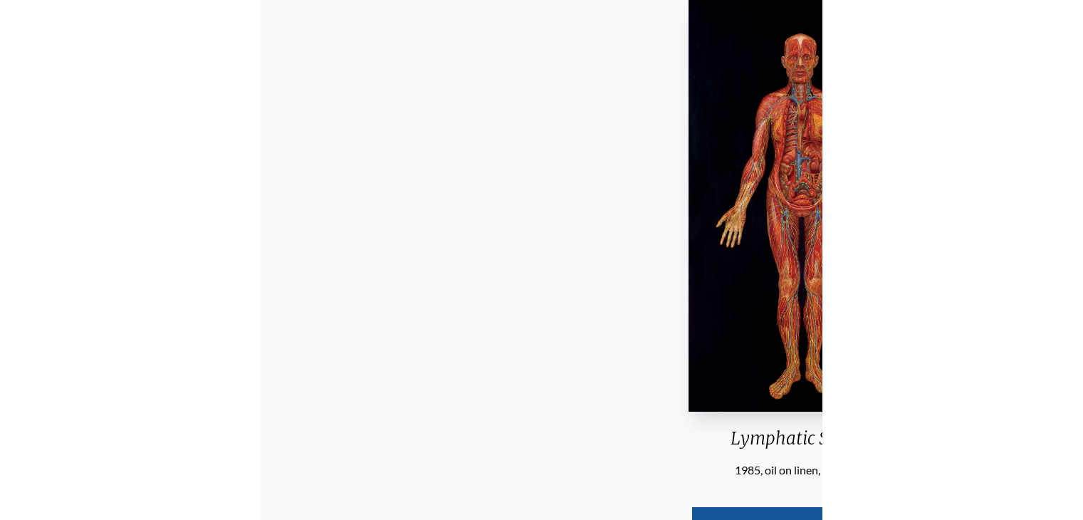
scroll to position [140, 0]
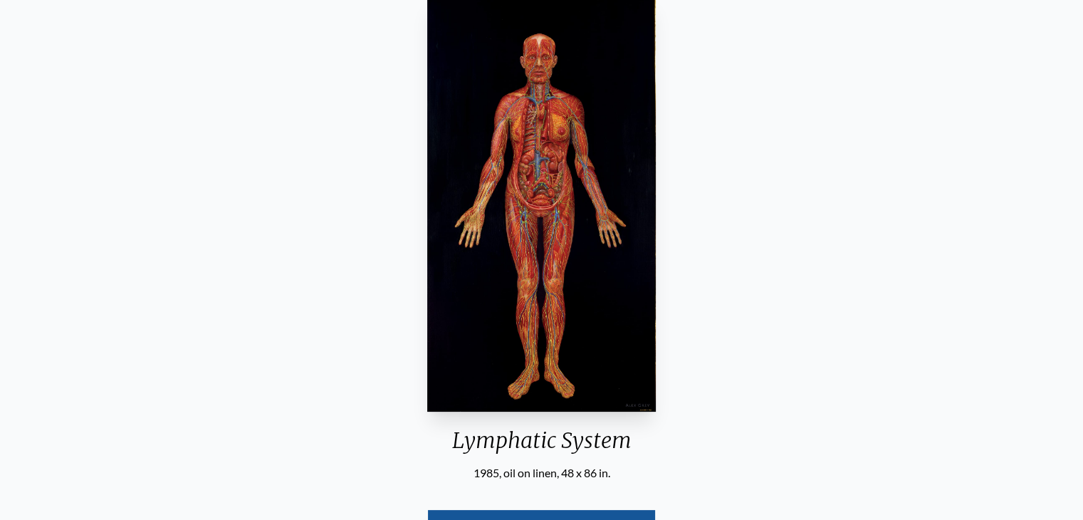
click at [743, 251] on div "Lymphatic System 1985, oil on linen, 48 x 86 in. Visit the CoSM Shop" at bounding box center [541, 287] width 1061 height 594
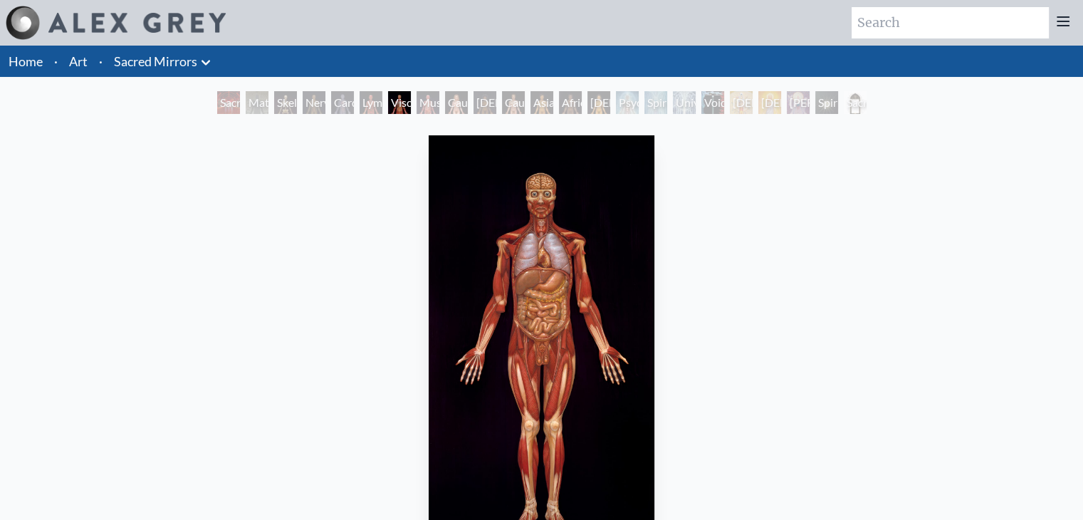
click at [913, 260] on div "Viscera 1979, oil on linen, 46 x 84 in. Visit the CoSM Shop" at bounding box center [541, 427] width 1061 height 594
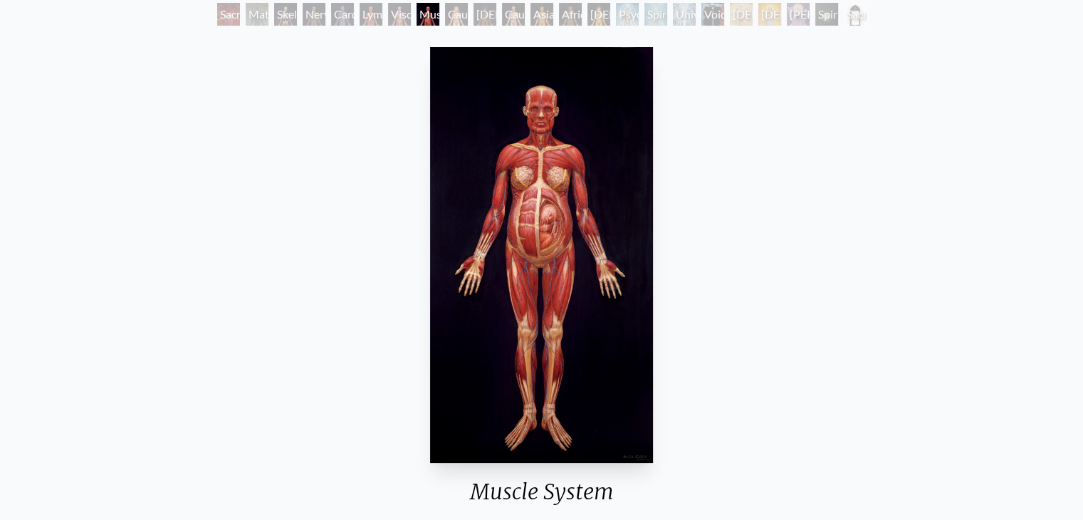
scroll to position [88, 0]
click at [1016, 254] on div "Muscle System 1980, oil on linen, 46 x 84 in. Visit the CoSM Shop" at bounding box center [541, 339] width 1061 height 594
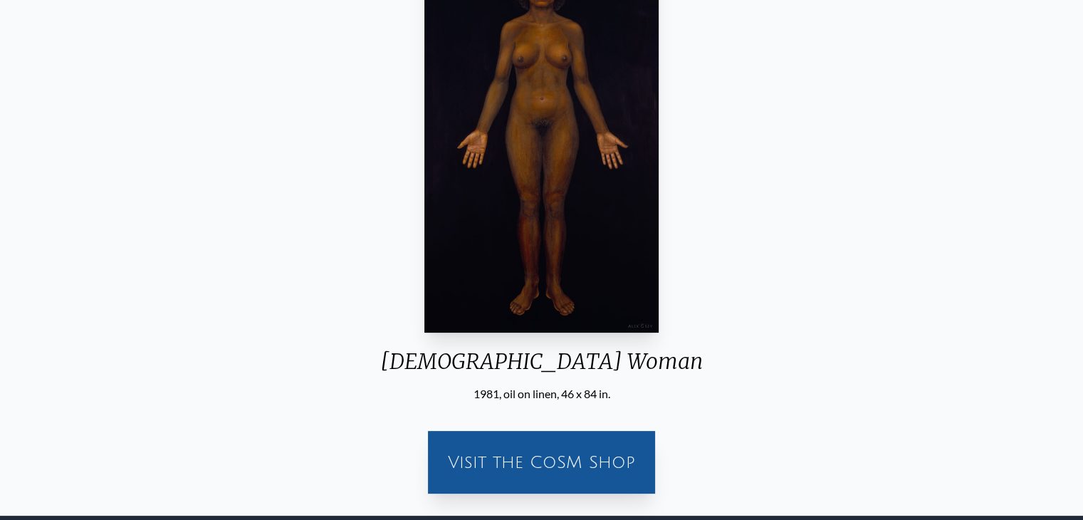
scroll to position [218, 0]
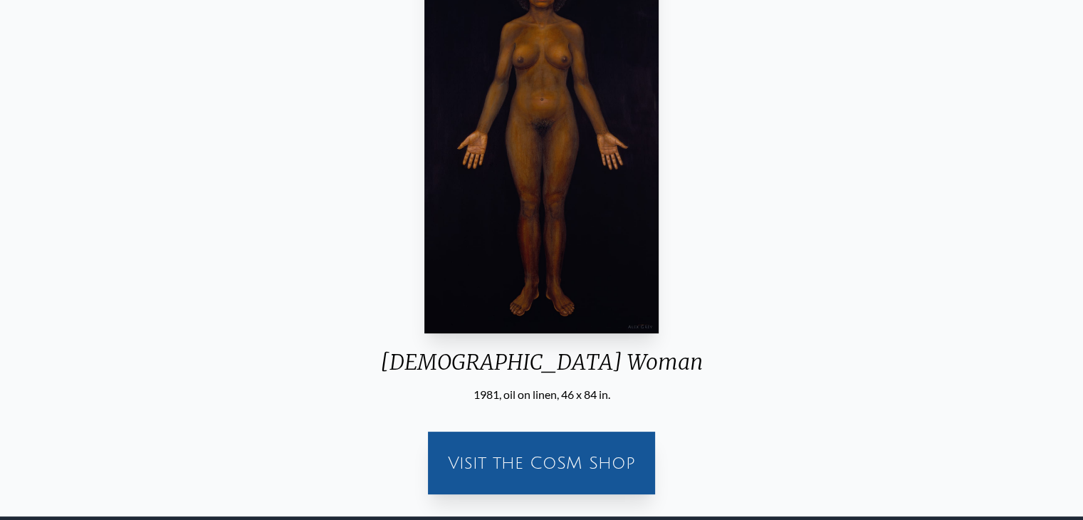
click at [803, 260] on div "African Woman 1981, oil on linen, 46 x 84 in. Visit the CoSM Shop" at bounding box center [541, 209] width 1061 height 594
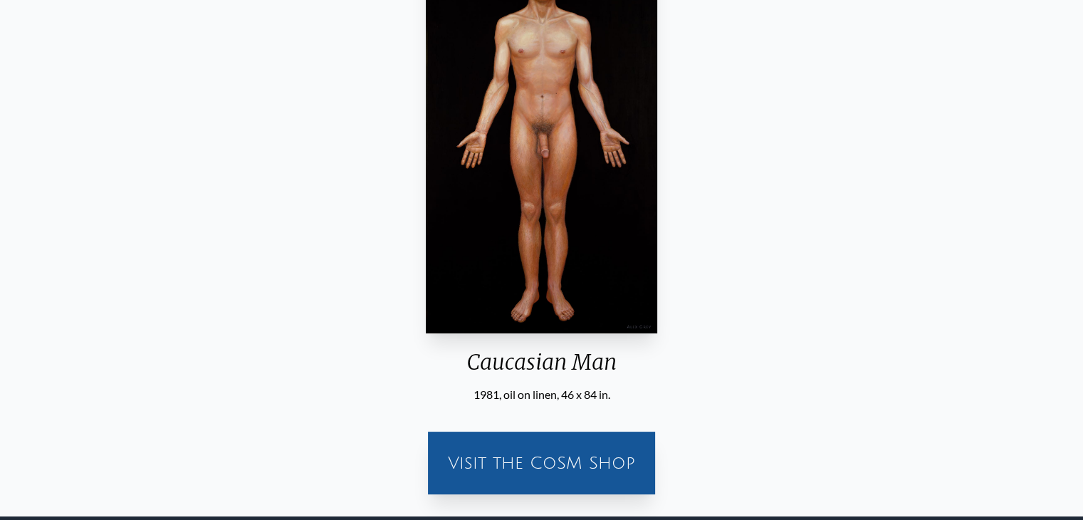
click at [803, 260] on div "Caucasian Man 1981, oil on linen, 46 x 84 in. Visit the CoSM Shop" at bounding box center [541, 209] width 1061 height 594
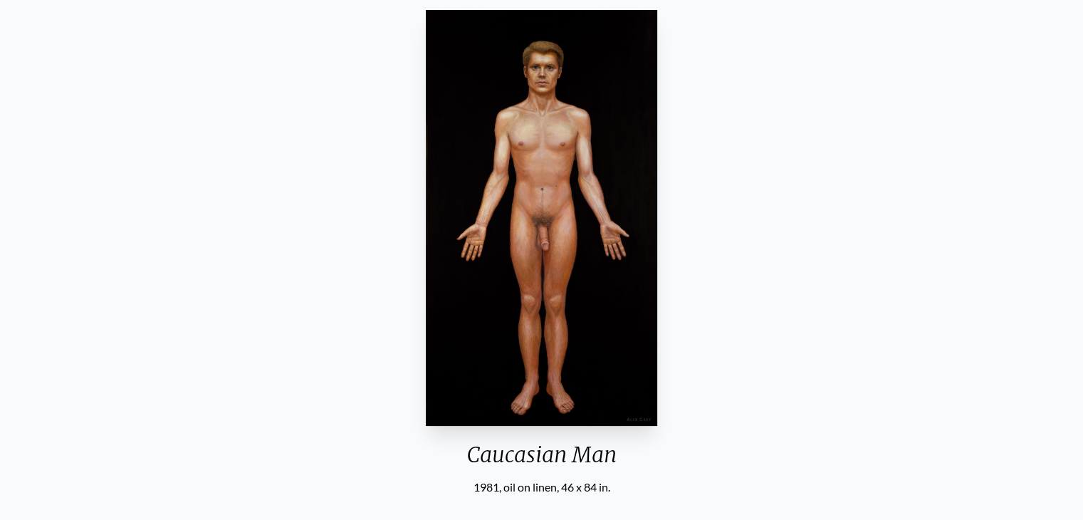
scroll to position [46, 0]
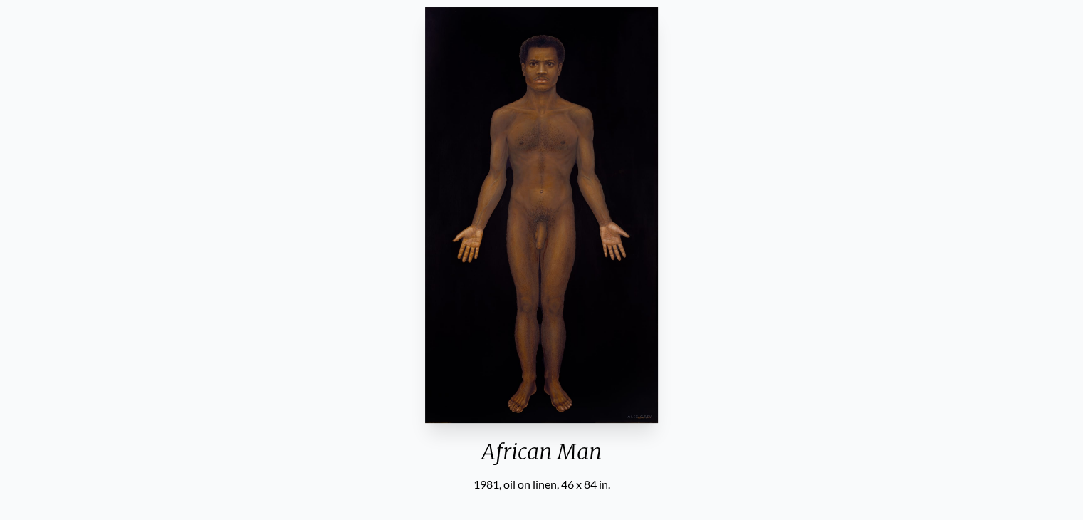
scroll to position [128, 0]
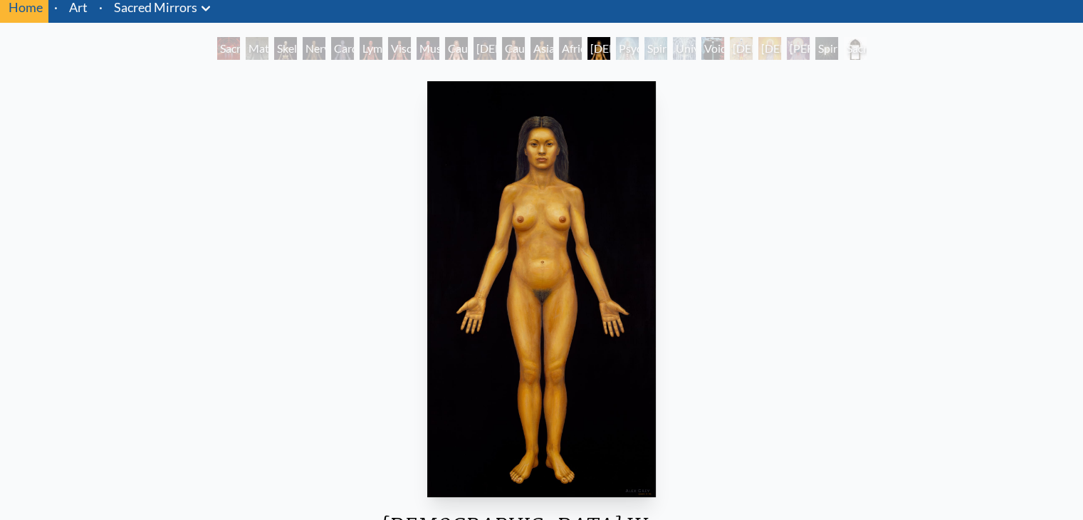
scroll to position [54, 0]
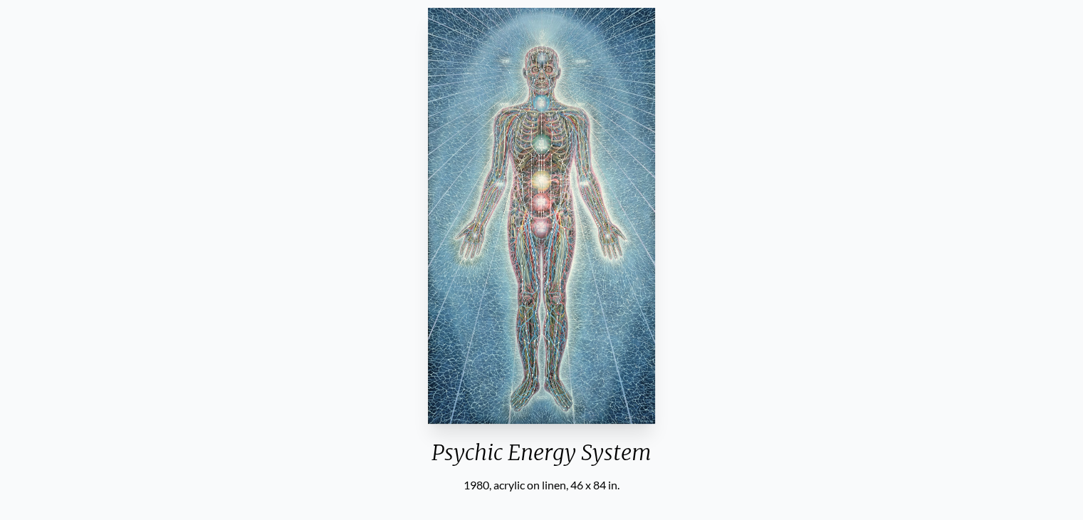
scroll to position [73, 0]
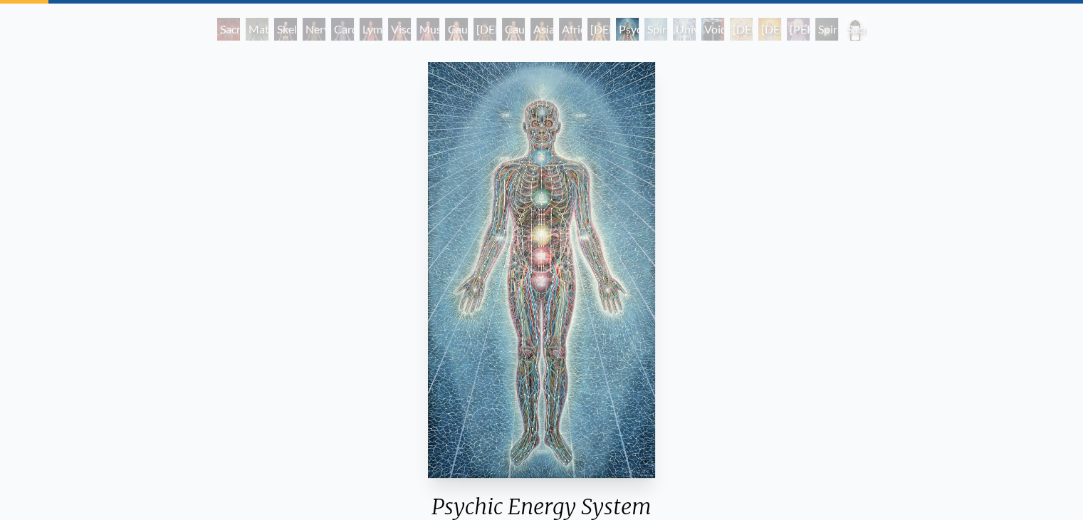
click at [552, 271] on img "15 / 23" at bounding box center [542, 270] width 228 height 416
click at [904, 306] on div "Psychic Energy System 1980, acrylic on linen, 46 x 84 in. Visit the CoSM Shop P…" at bounding box center [541, 512] width 1061 height 913
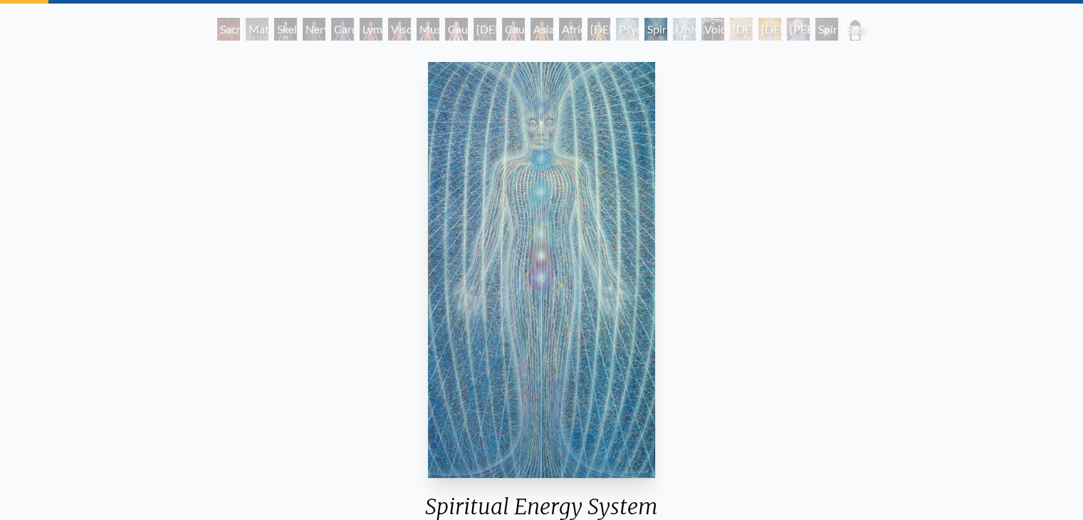
click at [906, 298] on div "Spiritual Energy System 1981, acrylic on canvas, 46 x 84 in. Visit the CoSM Sho…" at bounding box center [541, 512] width 1061 height 913
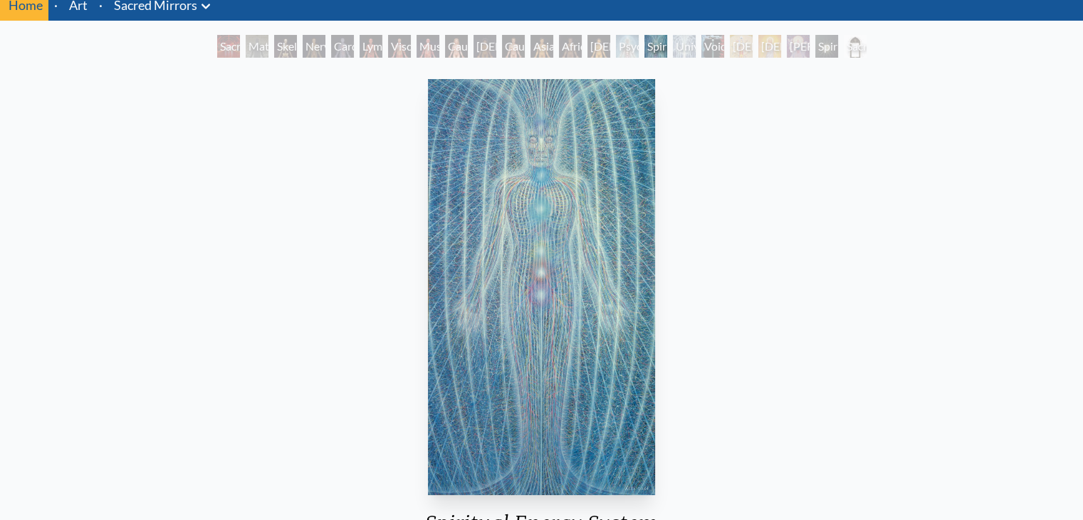
scroll to position [15, 0]
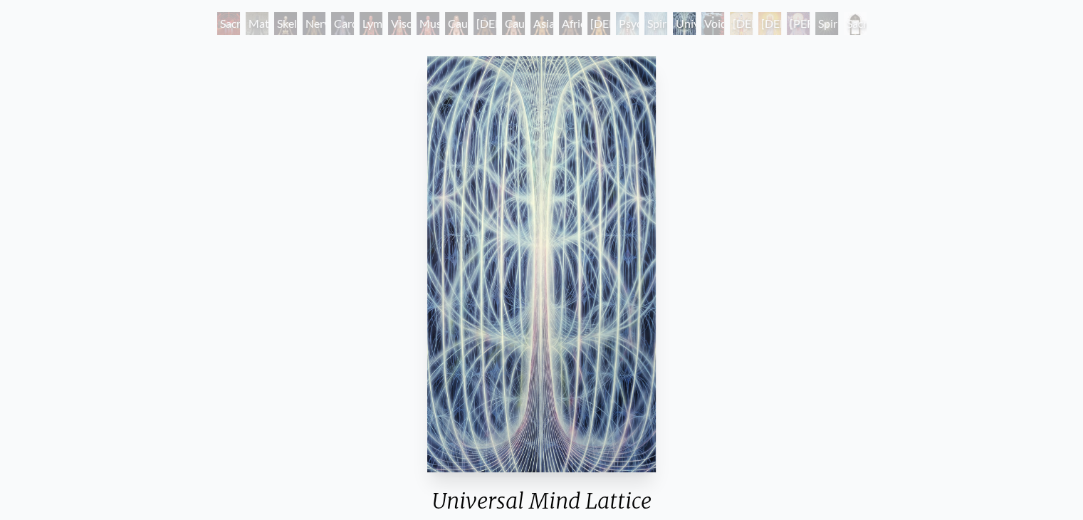
scroll to position [74, 0]
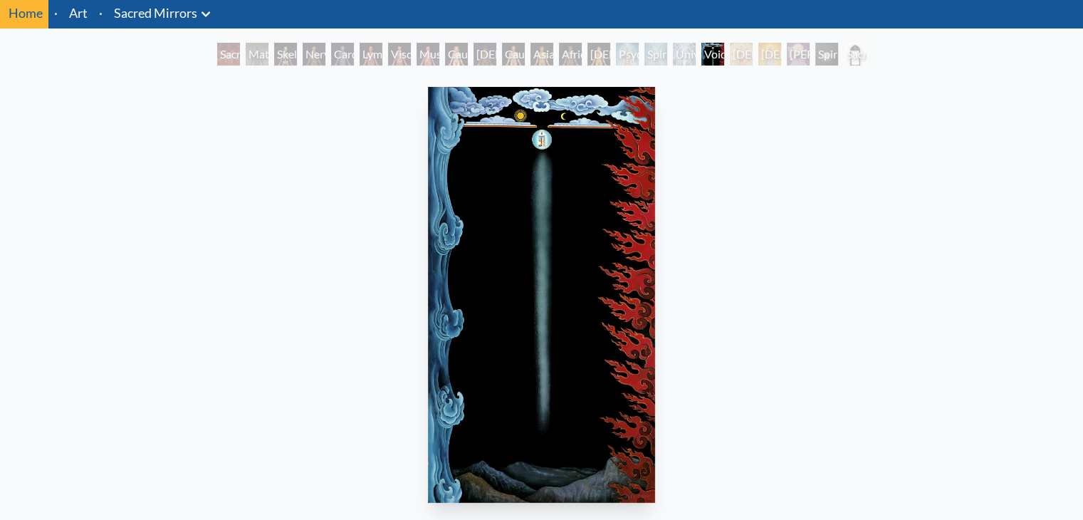
scroll to position [48, 0]
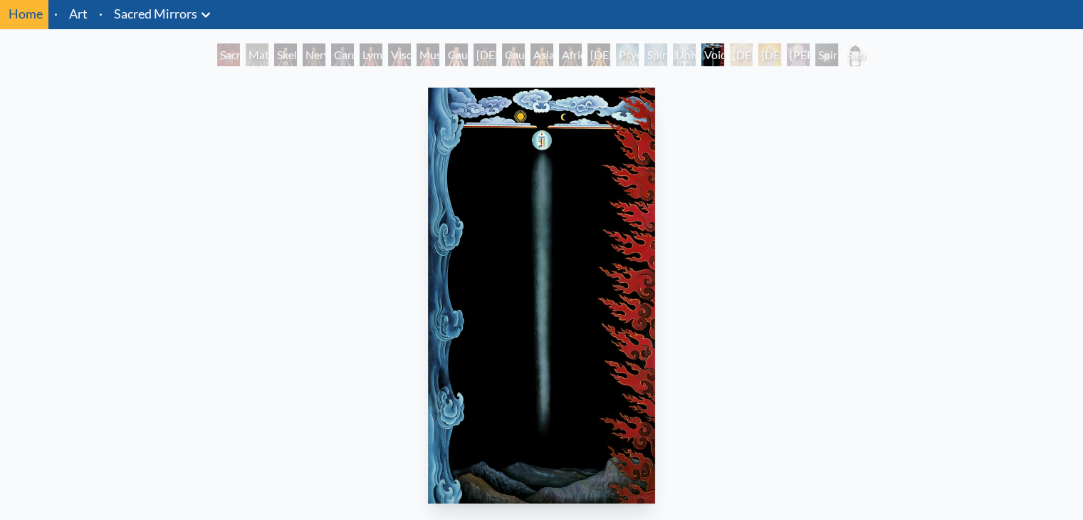
click at [990, 288] on div "Void Clear Light 1982, acrylic on linen, 46 x 84 in. Visit the CoSM Shop" at bounding box center [541, 379] width 1061 height 594
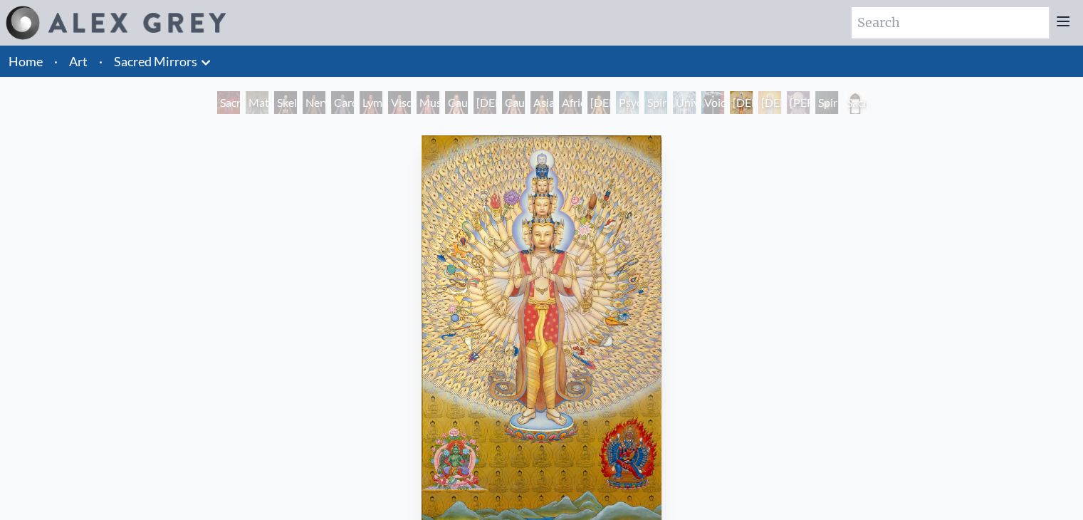
click at [570, 354] on img "19 / 23" at bounding box center [542, 343] width 241 height 416
click at [939, 272] on div "Avalokitesvara 1983, acrylic on linen, 46 x 84 in. Visit the CoSM Shop" at bounding box center [541, 427] width 1061 height 594
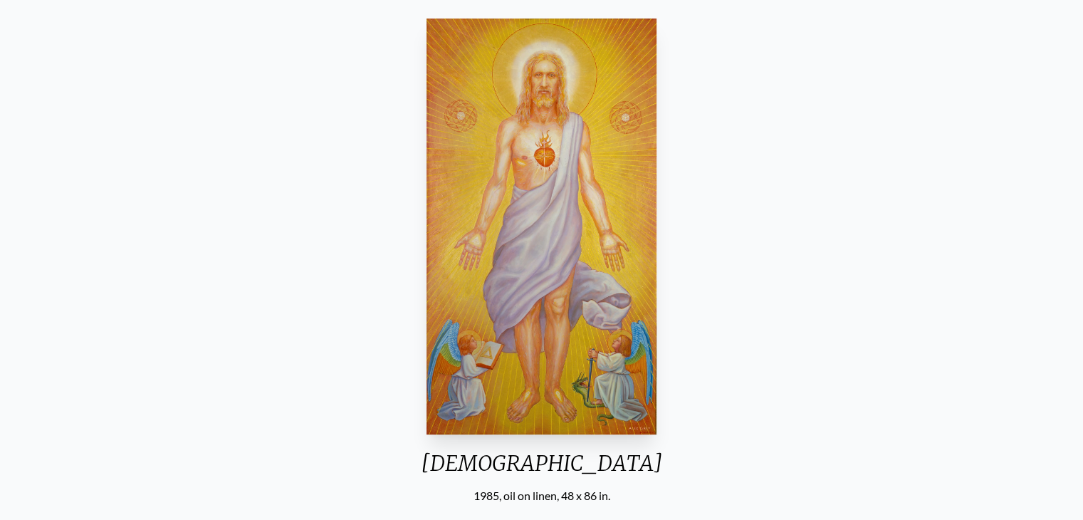
scroll to position [116, 0]
click at [864, 237] on div "Christ 1985, oil on linen, 48 x 86 in. Visit the CoSM Shop" at bounding box center [541, 311] width 1061 height 594
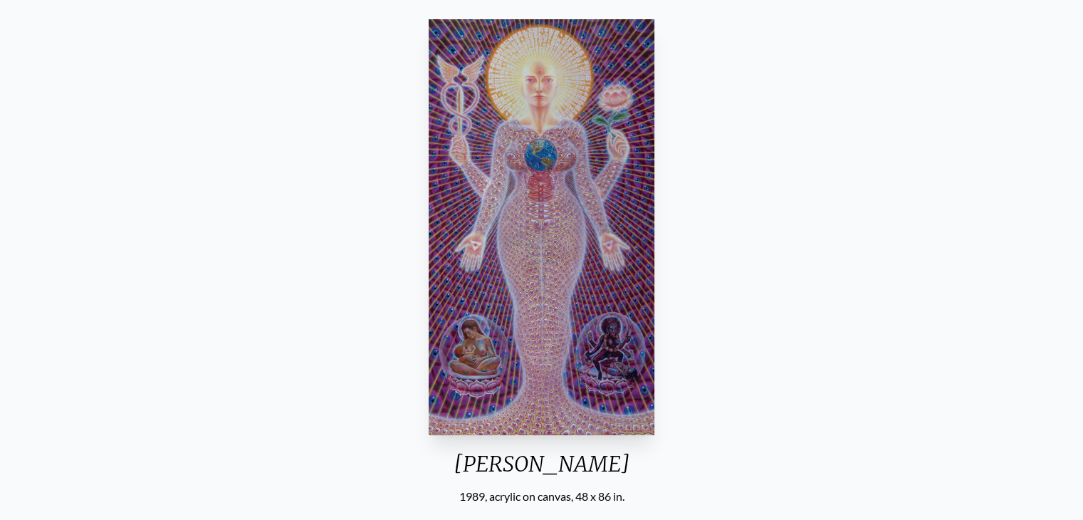
scroll to position [14, 0]
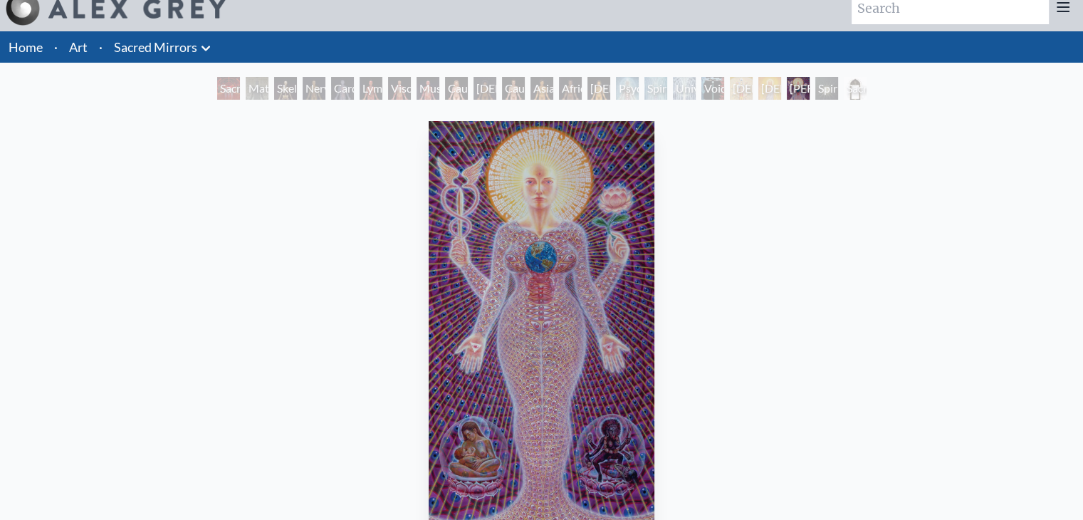
click at [524, 370] on img "21 / 23" at bounding box center [542, 329] width 227 height 416
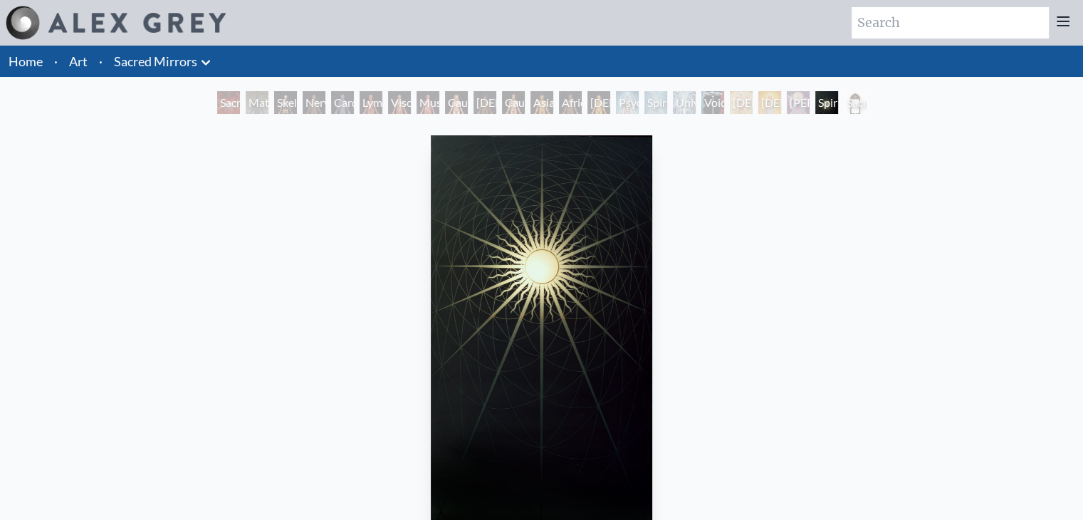
click at [606, 249] on img "22 / 23" at bounding box center [541, 343] width 221 height 416
click at [871, 249] on div "Spiritual World 1986, sandblasted mirror with illumination, 48 x 86 in. Visit t…" at bounding box center [541, 427] width 1061 height 594
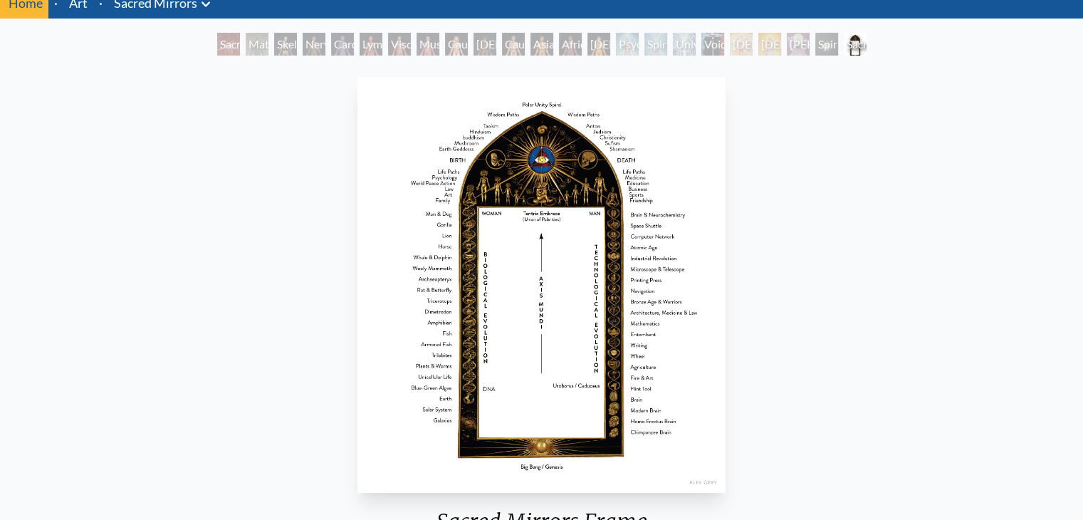
scroll to position [56, 0]
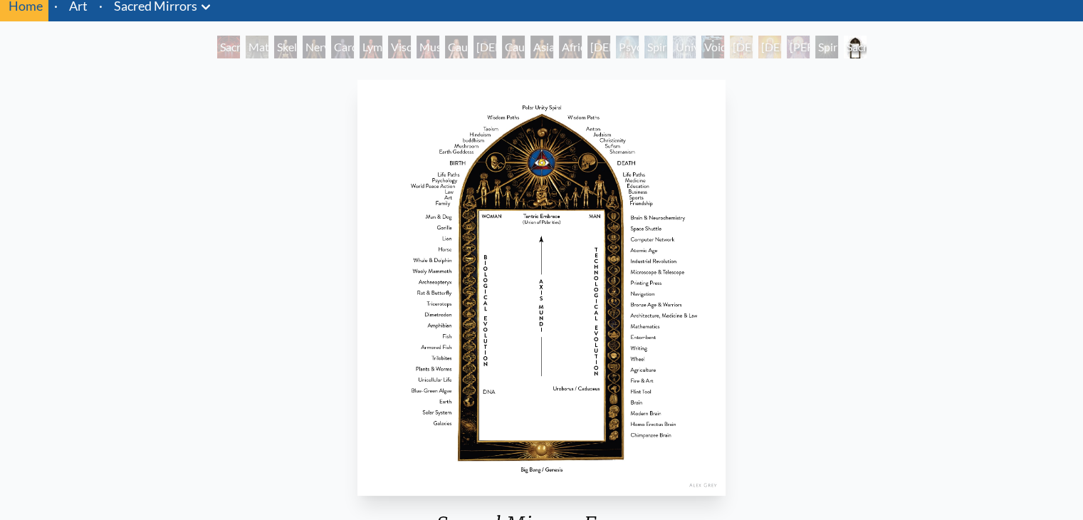
click at [583, 292] on img "23 / 23" at bounding box center [542, 288] width 368 height 416
click at [962, 218] on div "Sacred Mirrors Frame in collaboration with Allyson Grey 1985, polyester resin, …" at bounding box center [541, 443] width 1061 height 739
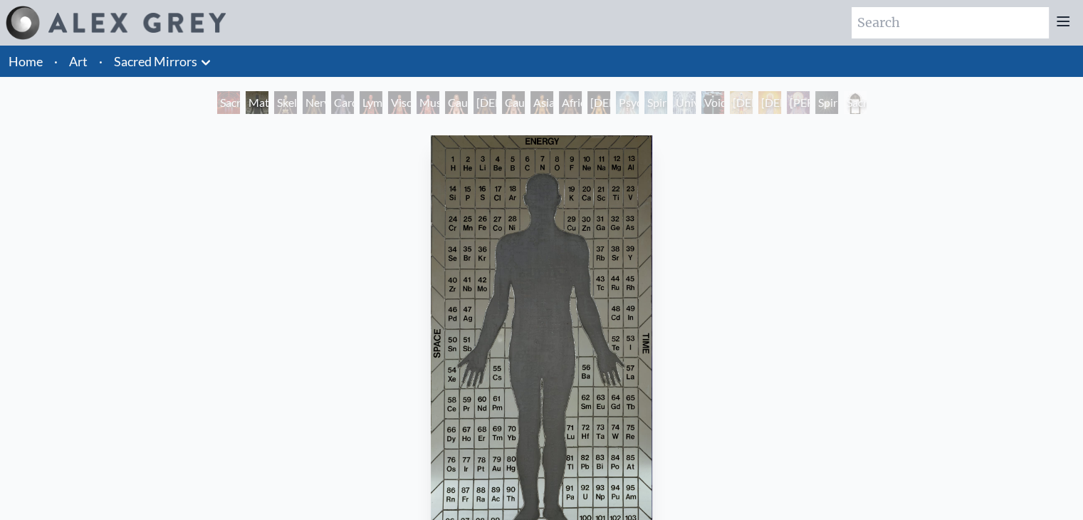
click at [872, 141] on div "Material World 1986, lead silhouette and leaded mirrors, 48 x 86 in. Visit the …" at bounding box center [541, 427] width 1061 height 594
click at [759, 104] on div "Christ" at bounding box center [770, 102] width 23 height 23
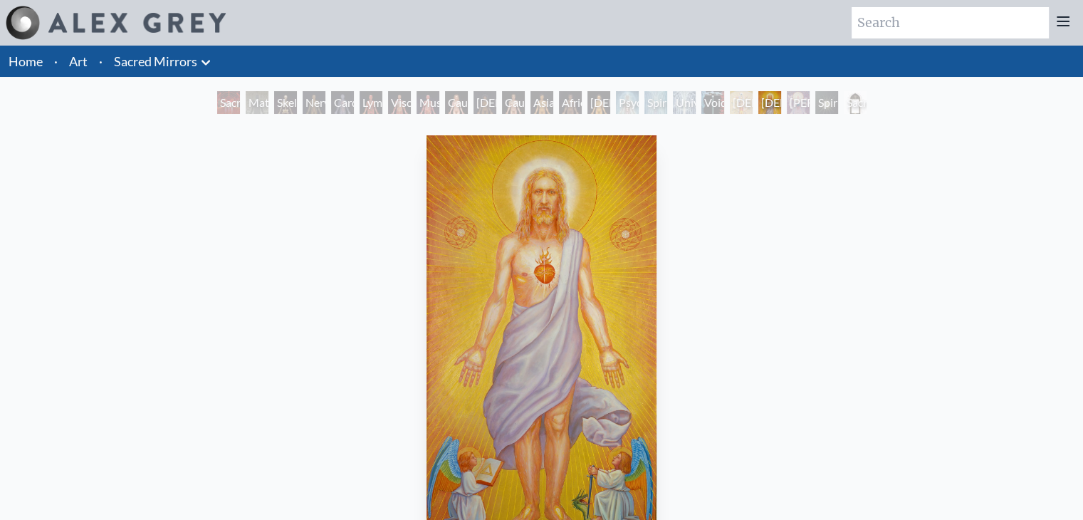
scroll to position [28, 0]
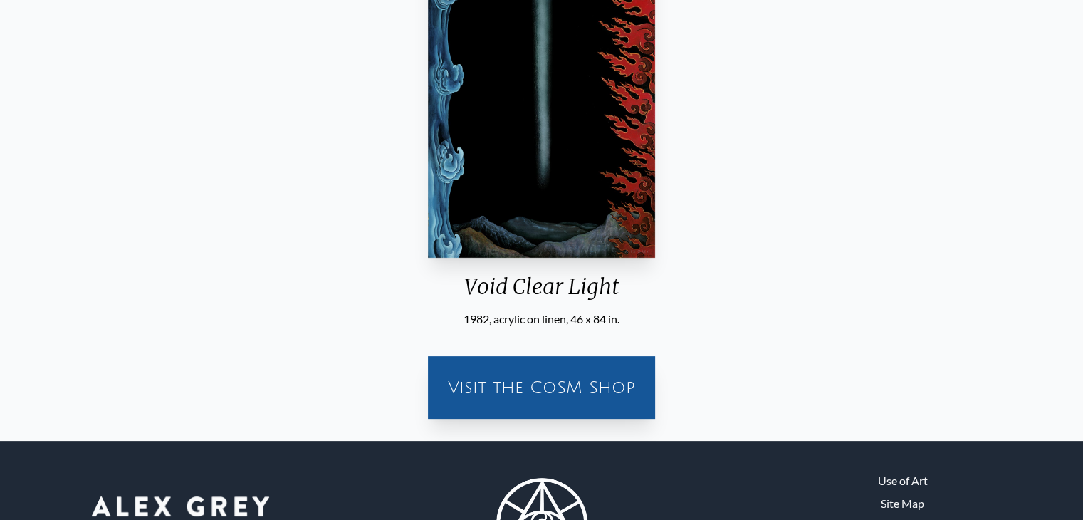
scroll to position [293, 0]
click at [721, 166] on div "Void Clear Light 1982, acrylic on linen, 46 x 84 in. Visit the CoSM Shop" at bounding box center [541, 133] width 1061 height 594
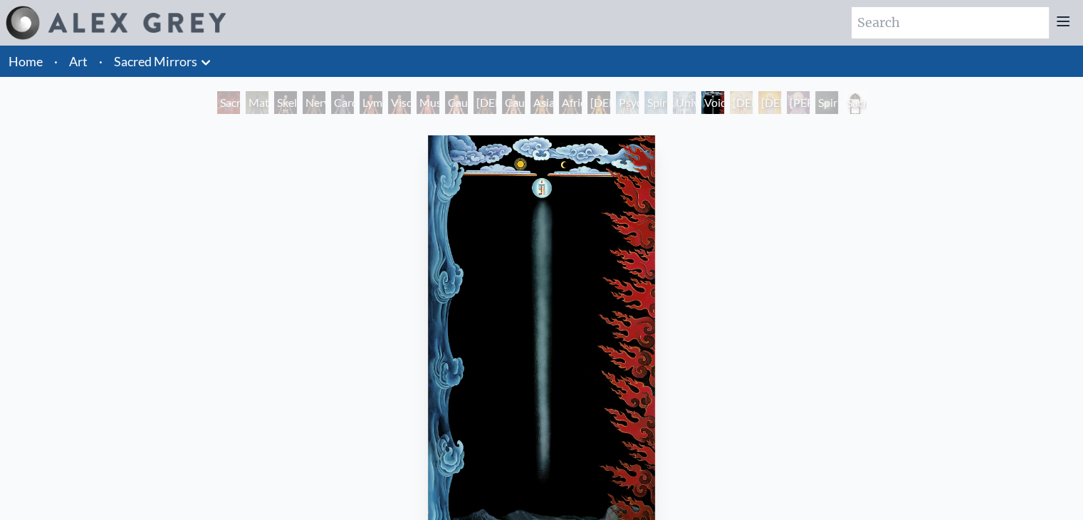
click at [202, 58] on icon at bounding box center [205, 62] width 17 height 17
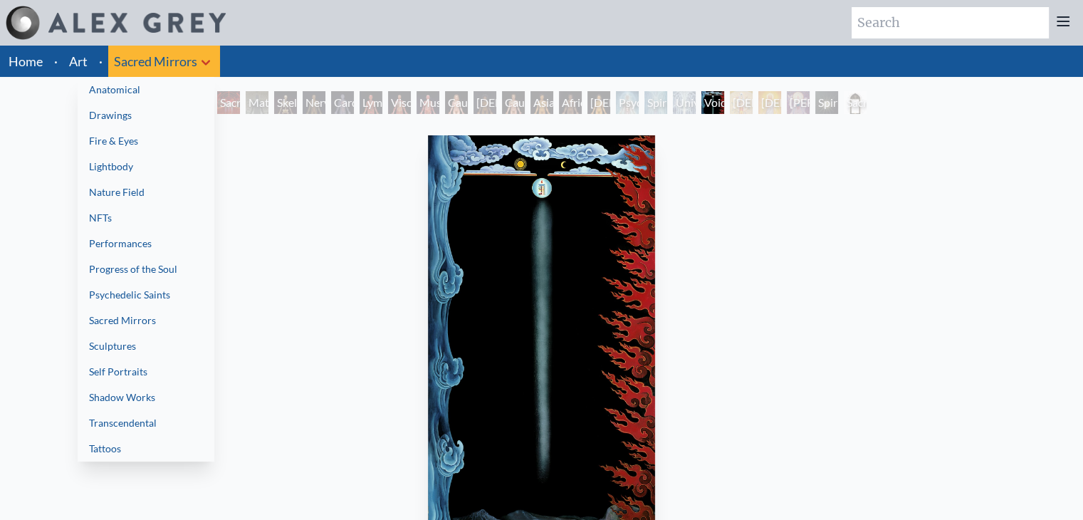
click at [175, 368] on link "Self Portraits" at bounding box center [146, 372] width 137 height 26
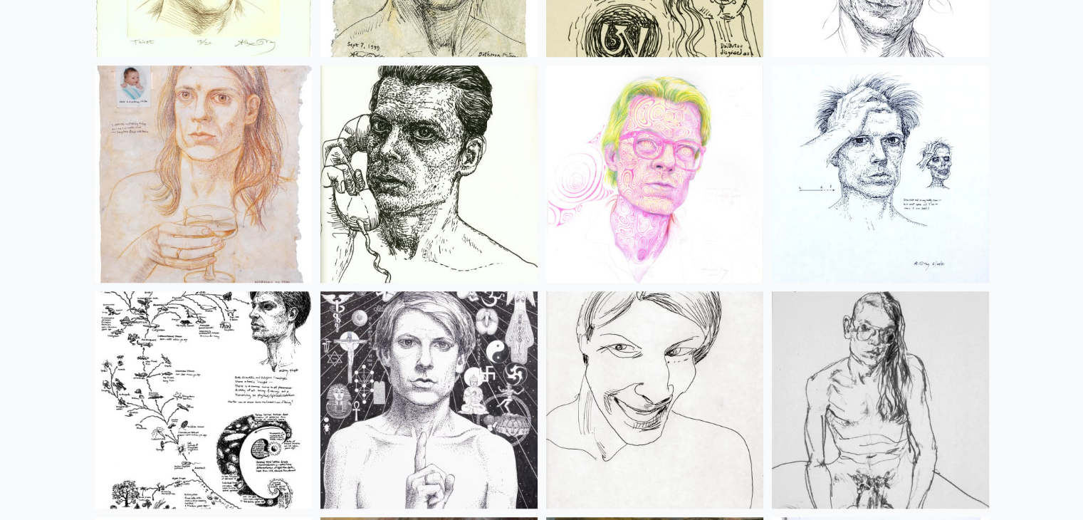
scroll to position [996, 0]
click at [170, 356] on img at bounding box center [203, 400] width 217 height 217
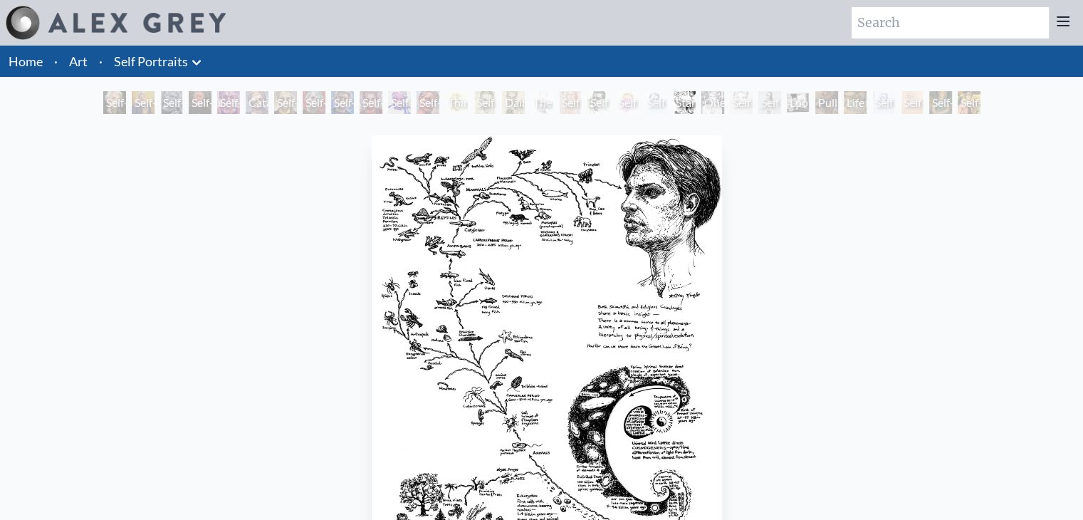
click at [536, 195] on img "21 / 31" at bounding box center [547, 343] width 351 height 416
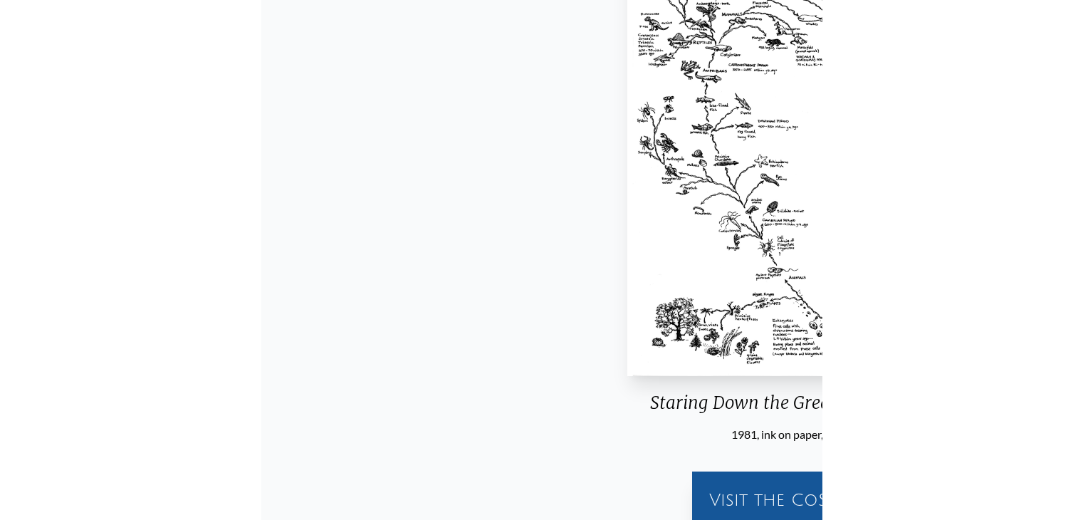
scroll to position [175, 0]
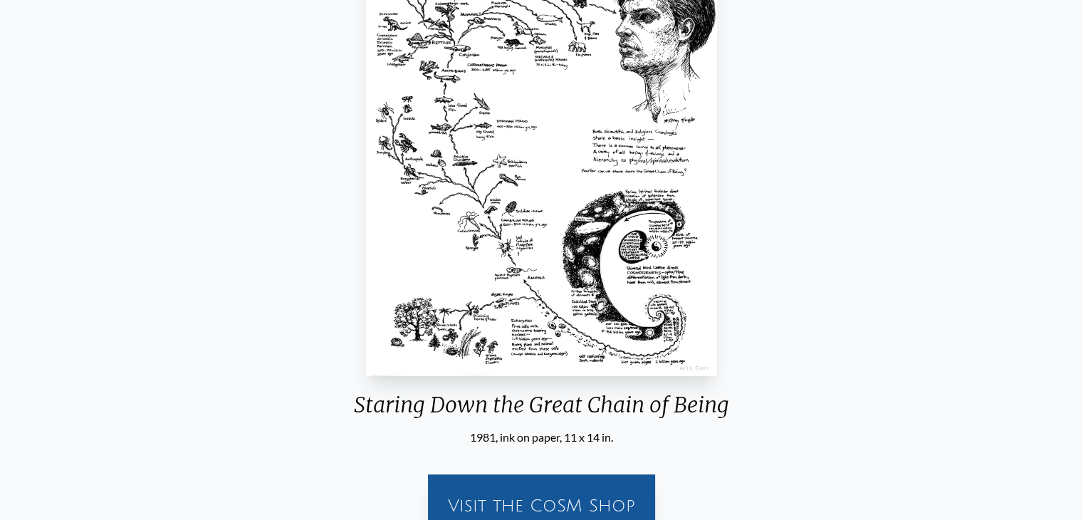
click at [787, 237] on div "Staring Down the Great Chain of Being 1981, ink on paper, 11 x 14 in. Visit the…" at bounding box center [541, 251] width 1061 height 594
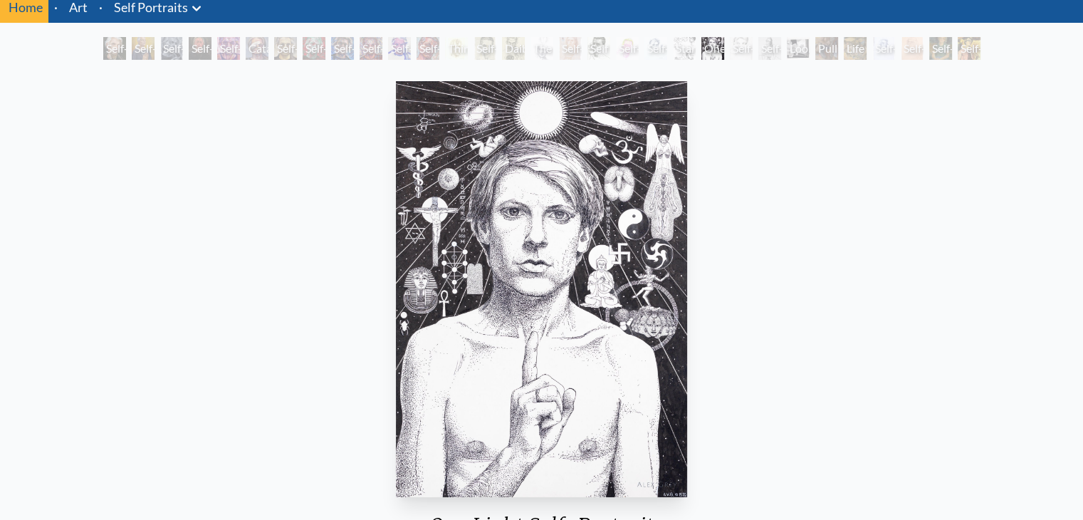
scroll to position [60, 0]
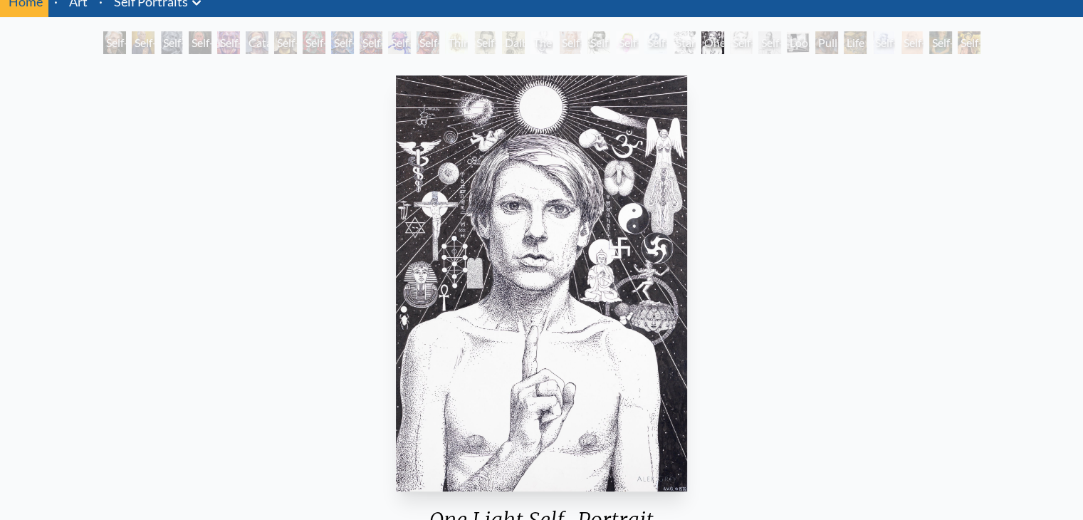
click at [831, 234] on div "One Light Self-Portrait 1979, ink on paper, 14 x 21 in. Visit the CoSM Shop" at bounding box center [541, 367] width 1061 height 594
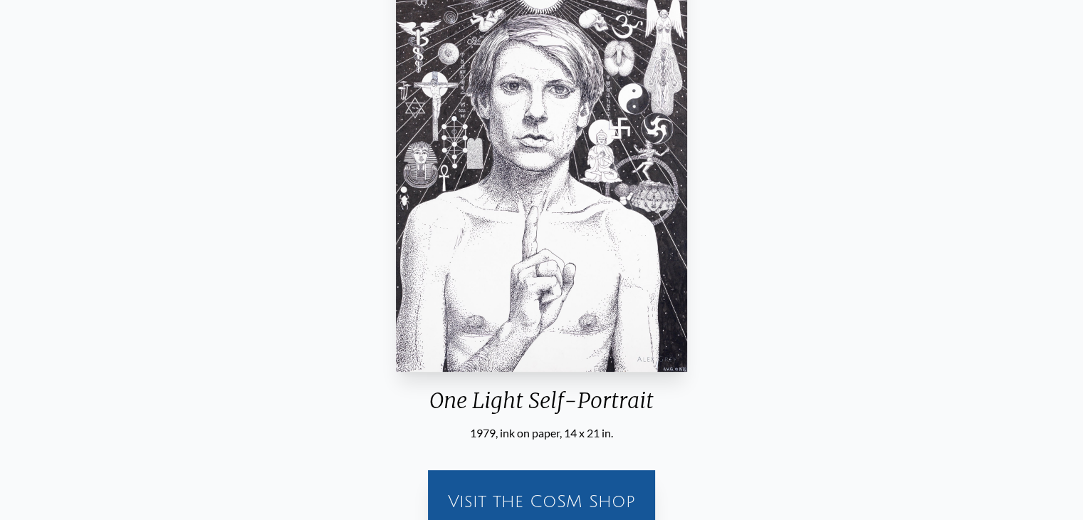
scroll to position [0, 0]
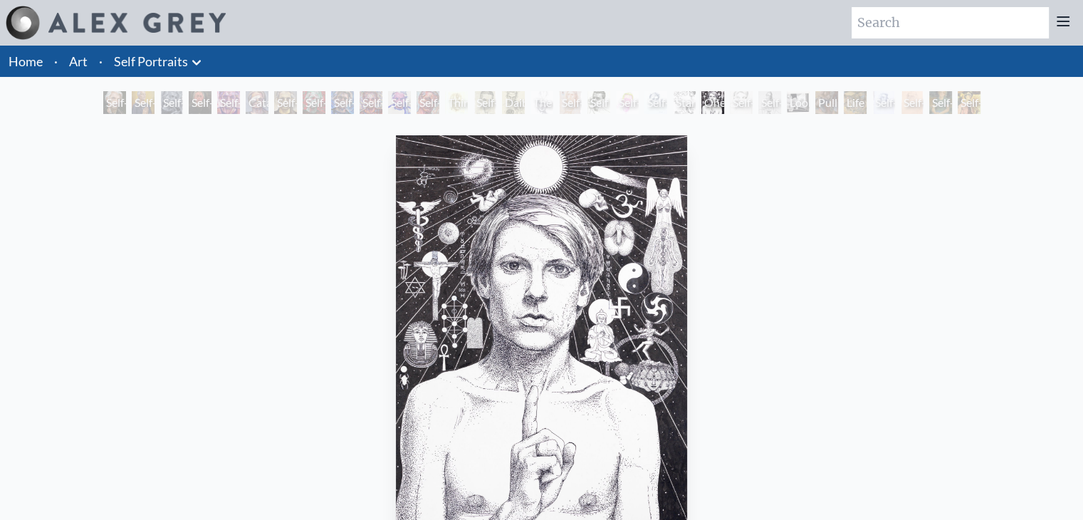
click at [924, 284] on div "One Light Self-Portrait 1979, ink on paper, 14 x 21 in. Visit the CoSM Shop" at bounding box center [541, 427] width 1061 height 594
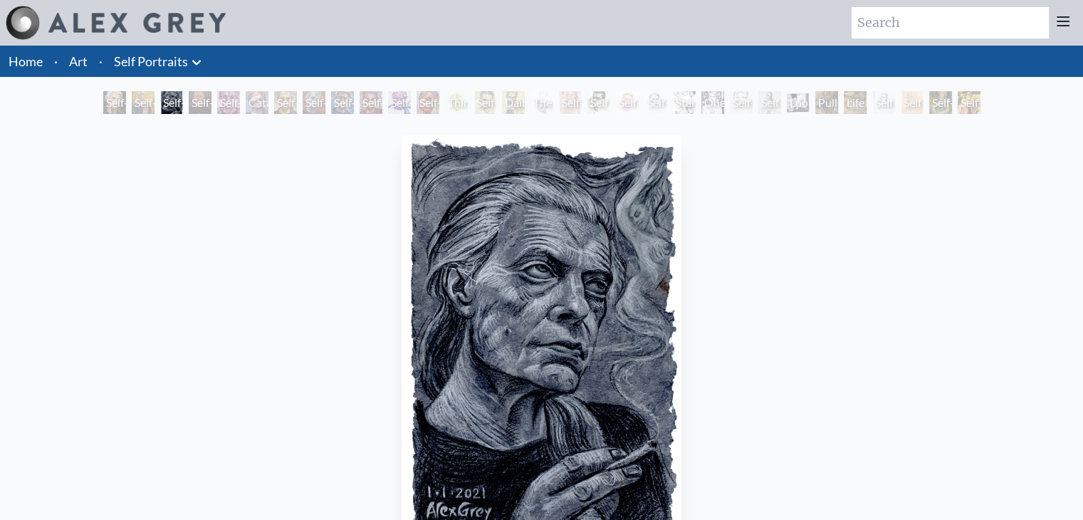
click at [194, 61] on icon at bounding box center [196, 62] width 17 height 17
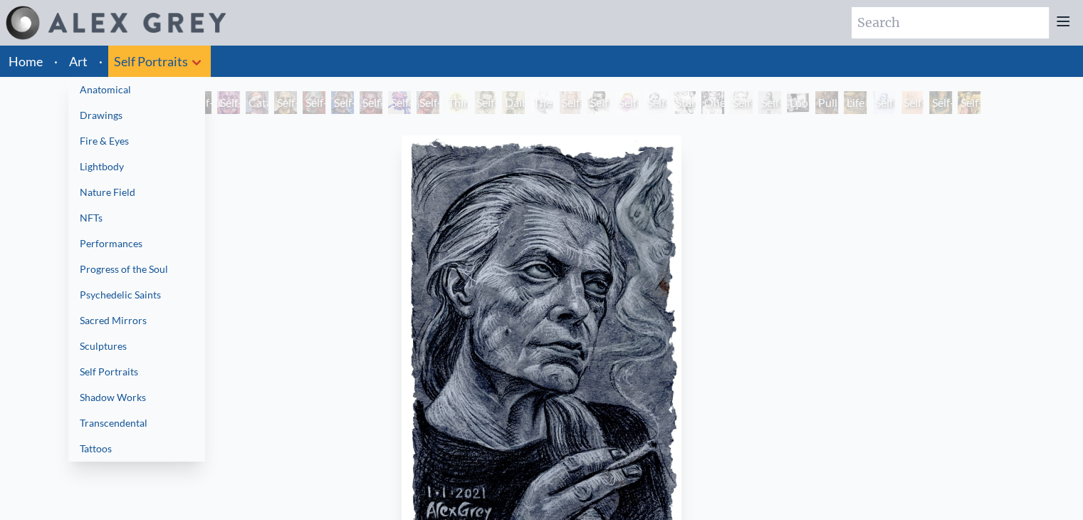
click at [127, 394] on link "Shadow Works" at bounding box center [136, 398] width 137 height 26
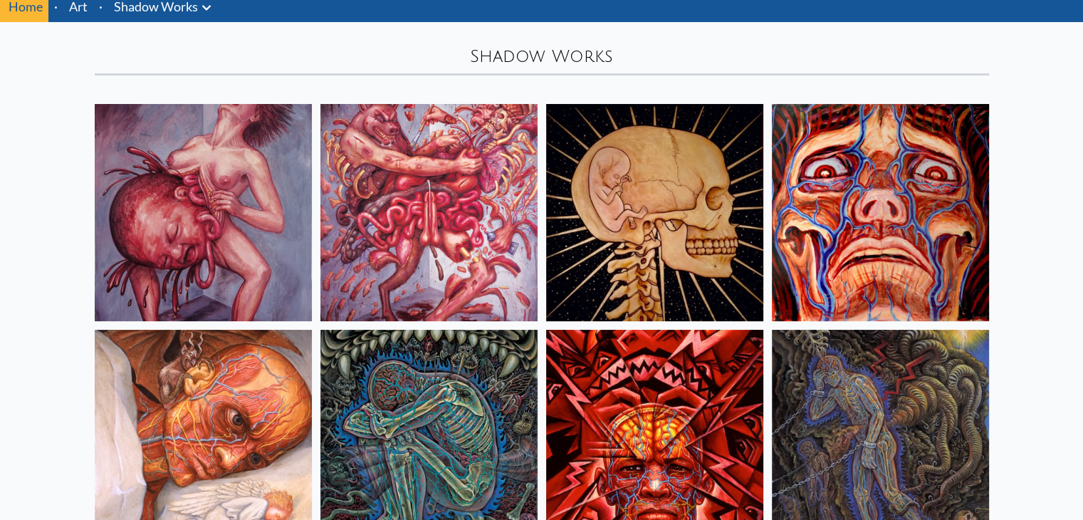
scroll to position [54, 0]
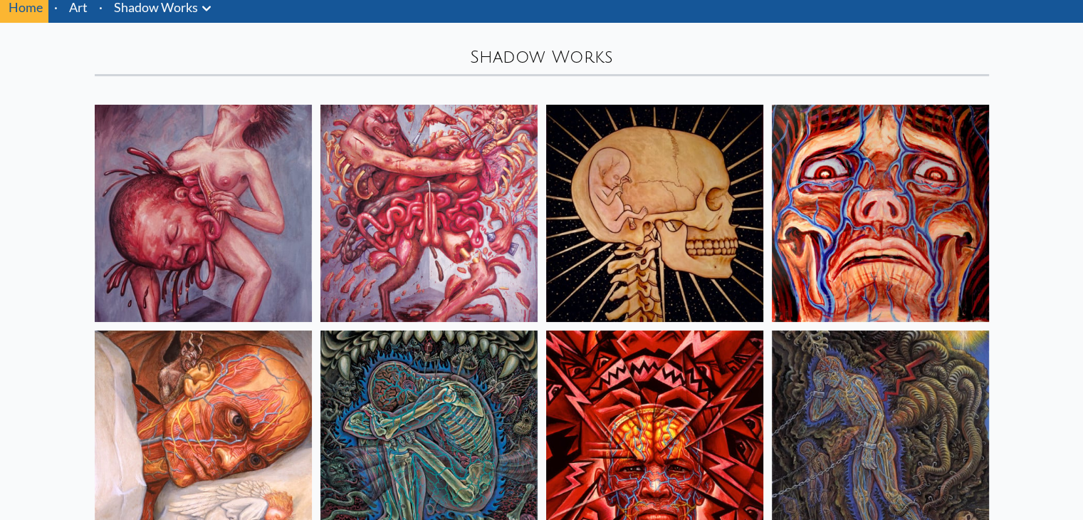
click at [189, 226] on img at bounding box center [203, 213] width 217 height 217
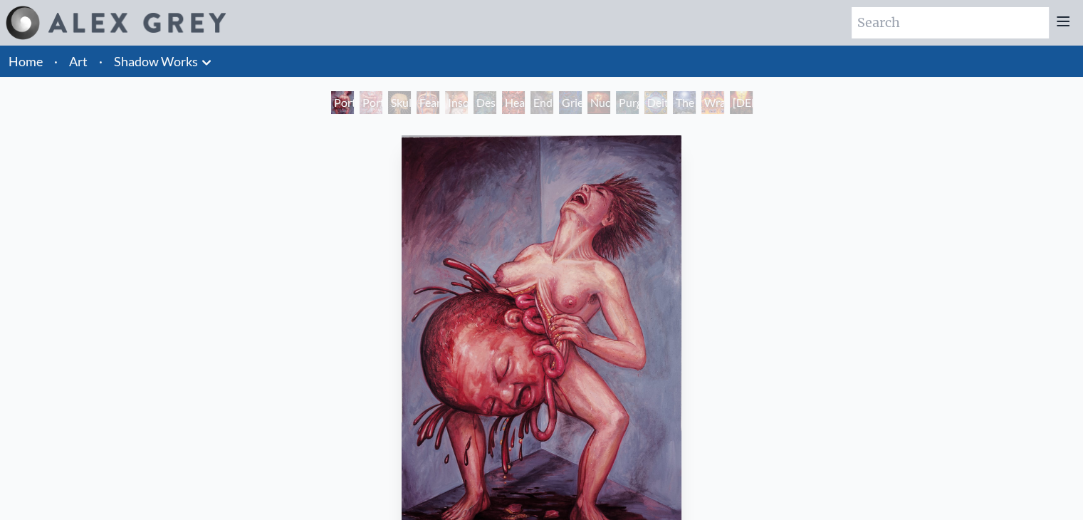
click at [615, 301] on img "1 / 15" at bounding box center [541, 343] width 279 height 416
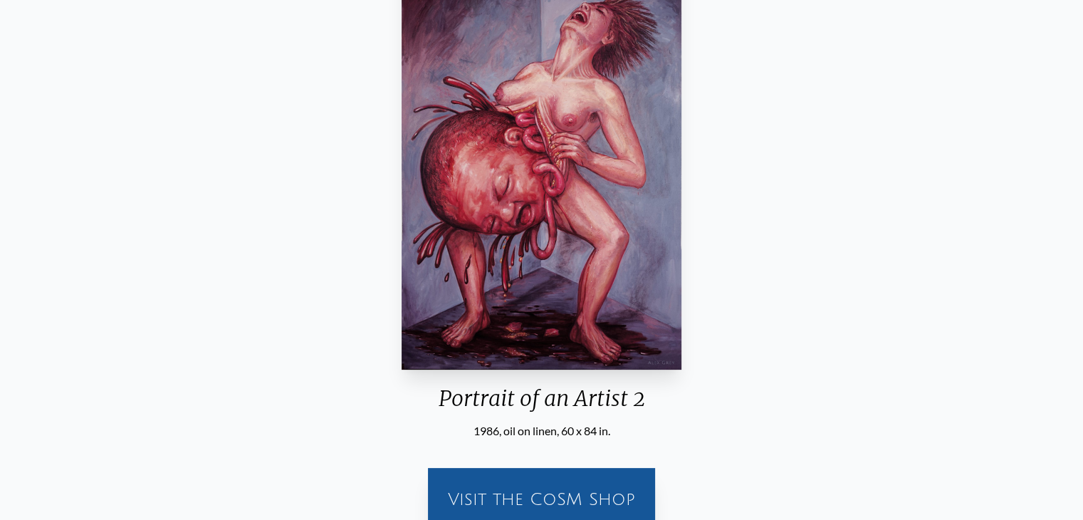
scroll to position [182, 0]
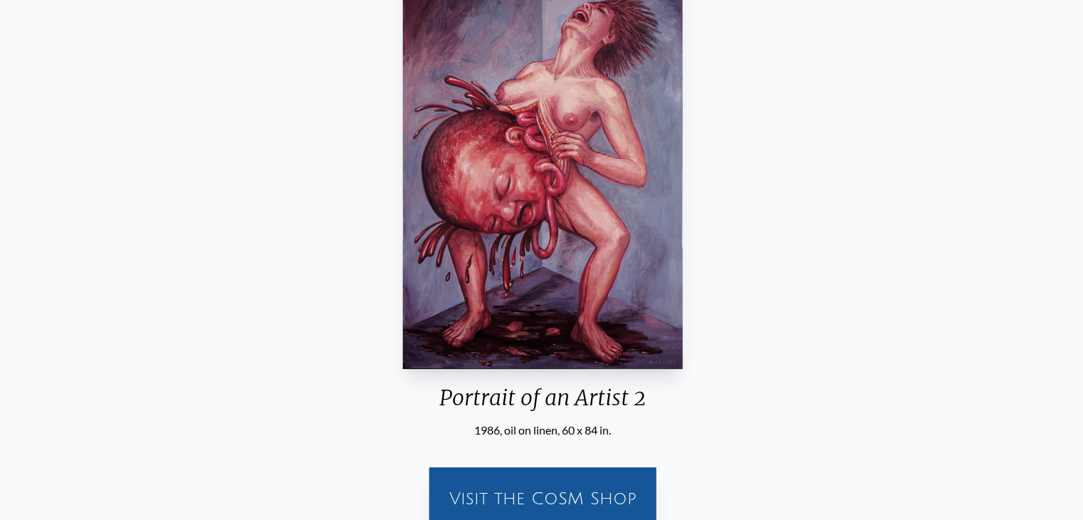
click at [892, 269] on div "Portrait of an Artist 2 1986, oil on linen, 60 x 84 in. Visit the CoSM Shop" at bounding box center [543, 244] width 1061 height 594
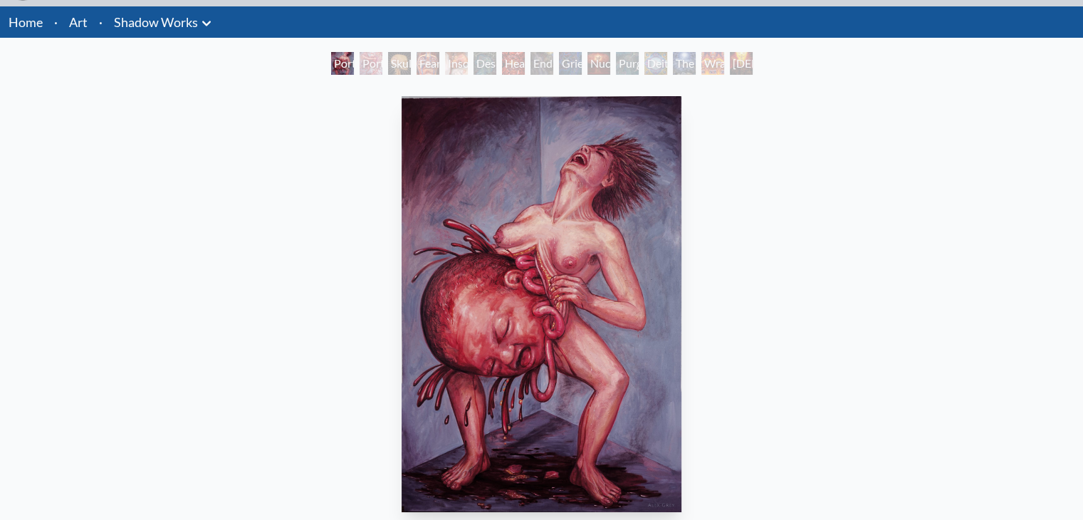
scroll to position [36, 0]
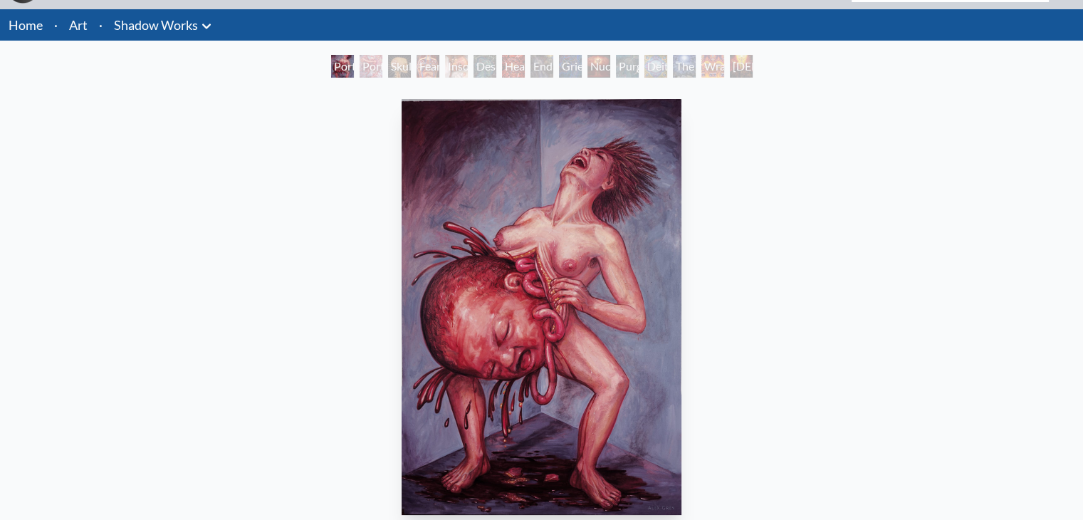
click at [905, 277] on div "Portrait of an Artist 2 1986, oil on linen, 60 x 84 in. Visit the CoSM Shop" at bounding box center [541, 390] width 1061 height 594
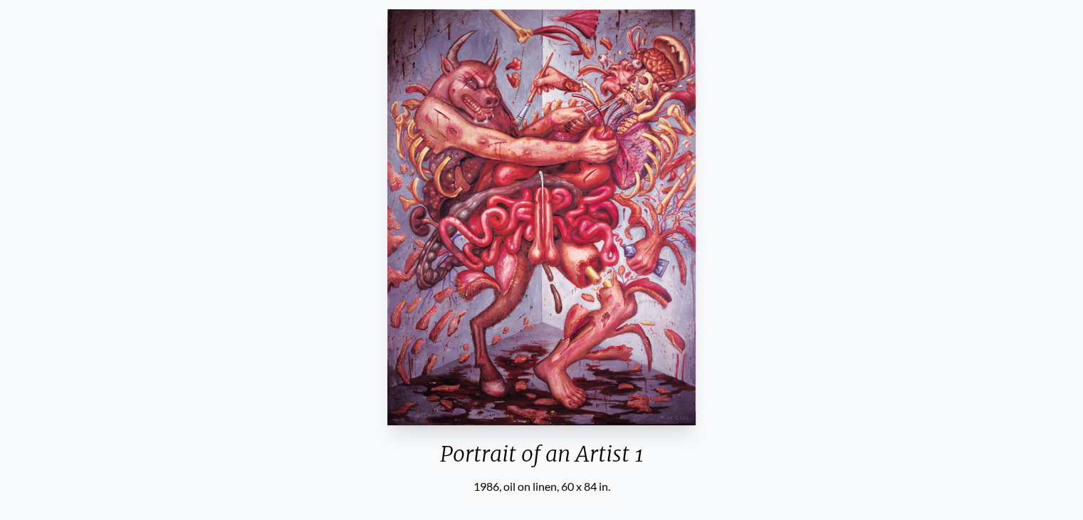
scroll to position [108, 0]
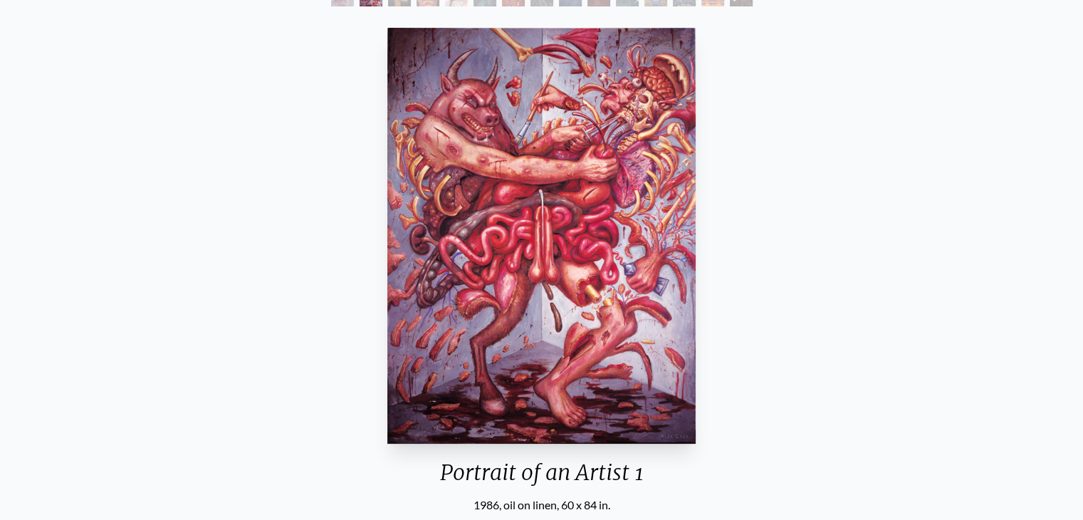
click at [967, 204] on div "Portrait of an Artist 1 1986, oil on linen, 60 x 84 in. Visit the CoSM Shop" at bounding box center [541, 319] width 1061 height 594
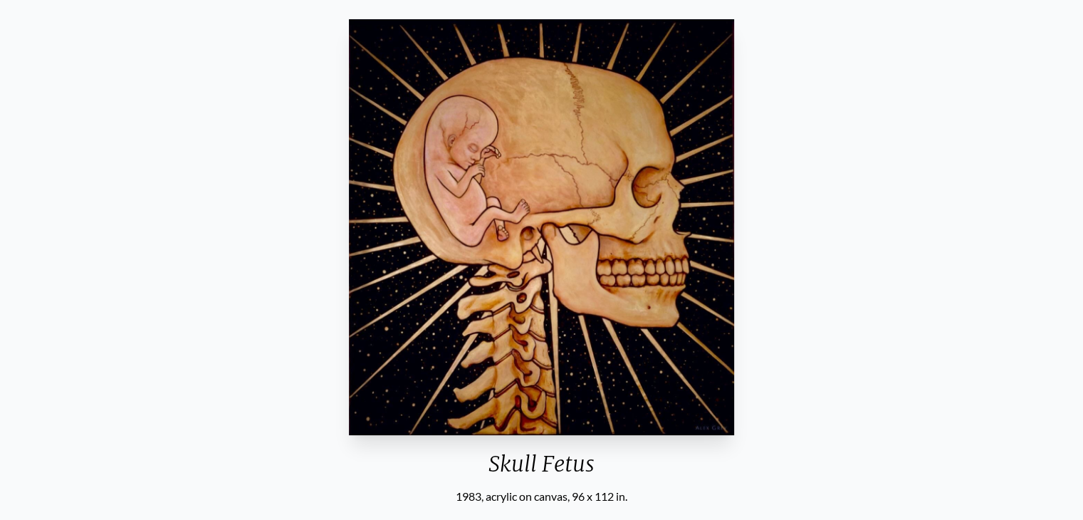
scroll to position [114, 0]
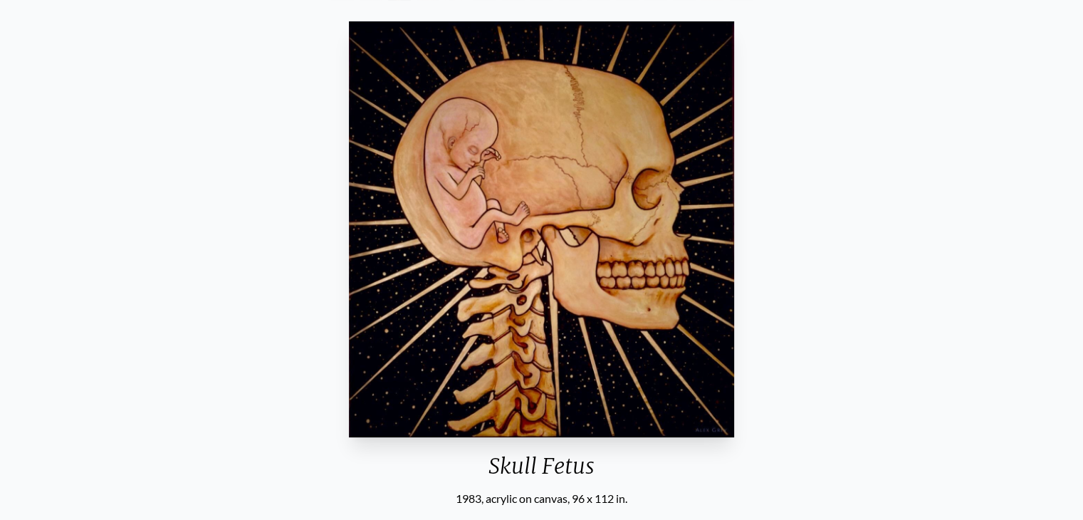
click at [775, 240] on div "Skull Fetus 1983, acrylic on canvas, 96 x 112 in. Visit the CoSM Shop Skull Fet…" at bounding box center [541, 472] width 1061 height 913
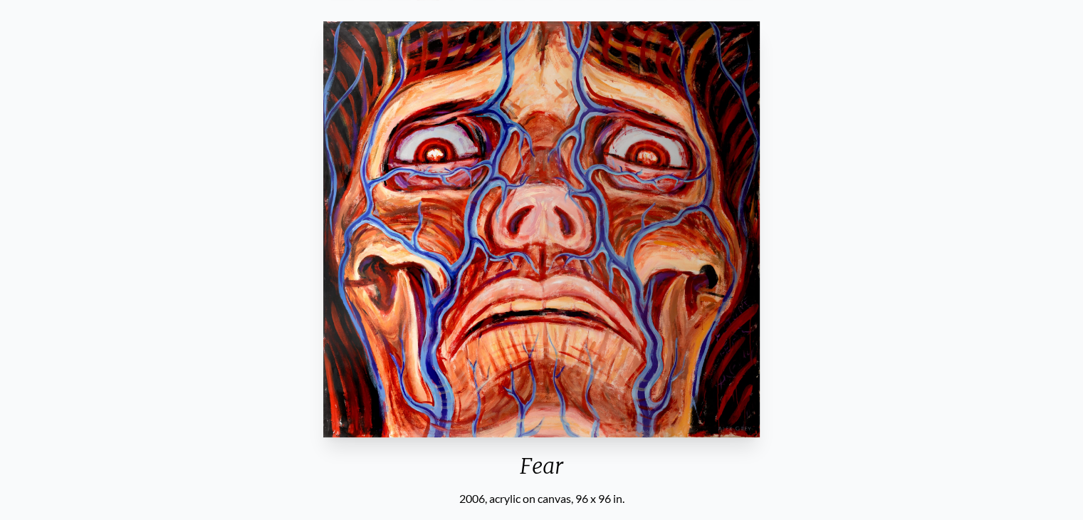
click at [1081, 53] on div "Fear 2006, acrylic on canvas, 96 x 96 in. Visit the CoSM Shop" at bounding box center [541, 312] width 1083 height 617
click at [1015, 246] on div "Fear 2006, acrylic on canvas, 96 x 96 in. Visit the CoSM Shop" at bounding box center [541, 313] width 1061 height 594
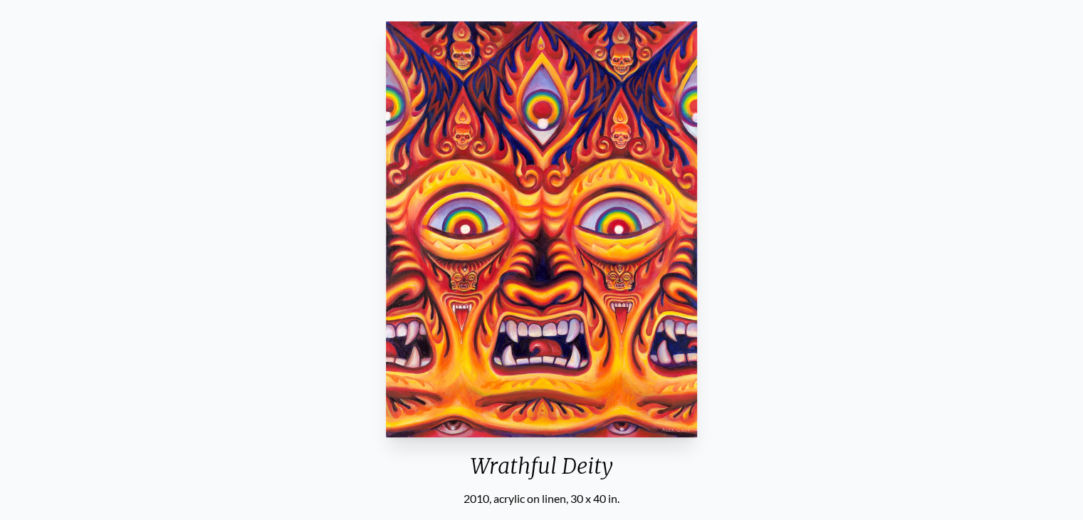
click at [530, 259] on img "14 / 15" at bounding box center [541, 229] width 311 height 416
click at [1008, 203] on div "Wrathful Deity 2010, acrylic on linen, 30 x 40 in. Visit the CoSM Shop" at bounding box center [541, 313] width 1061 height 594
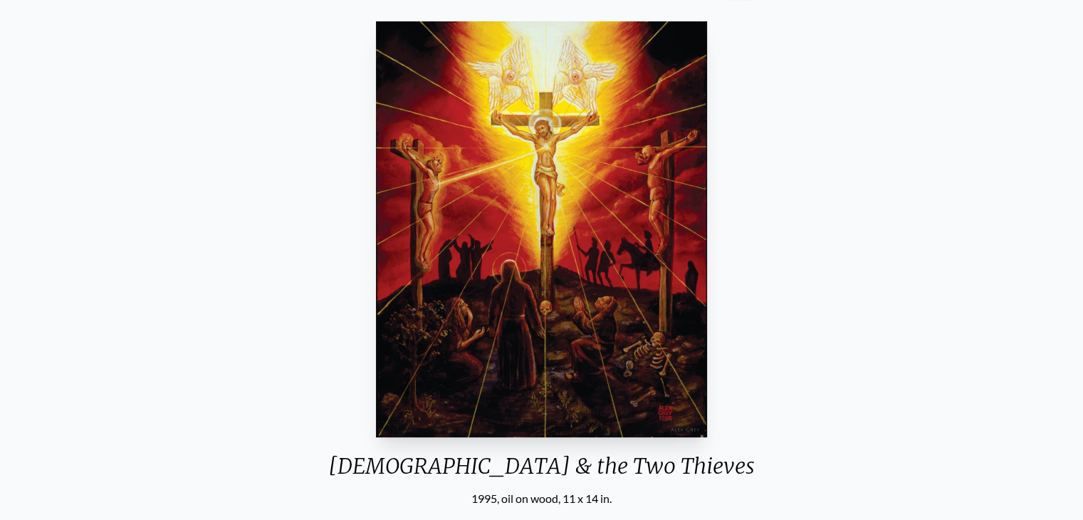
click at [984, 155] on div "Christ & the Two Thieves 1995, oil on wood, 11 x 14 in. Visit the CoSM Shop" at bounding box center [541, 313] width 1061 height 594
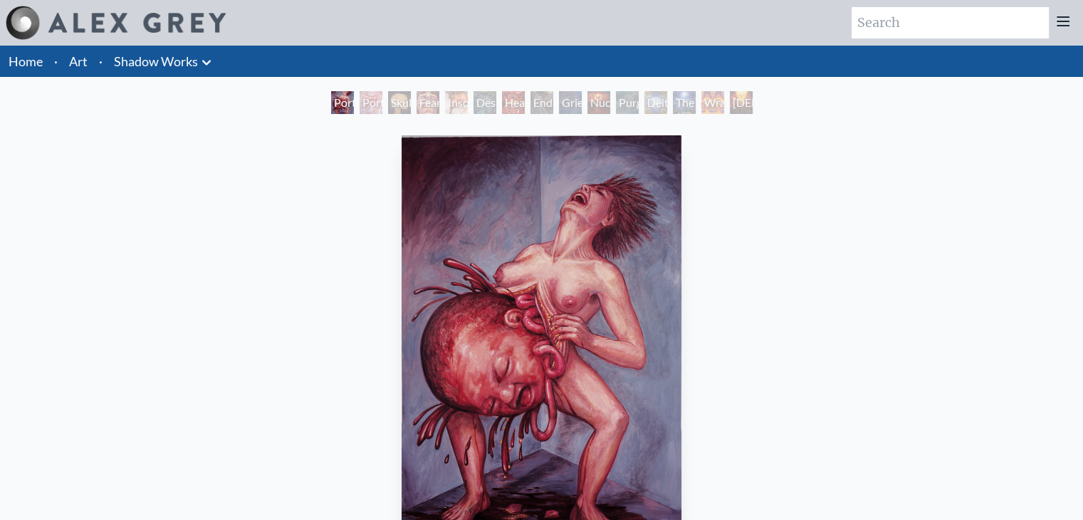
click at [531, 104] on div "Endarkenment" at bounding box center [542, 102] width 23 height 23
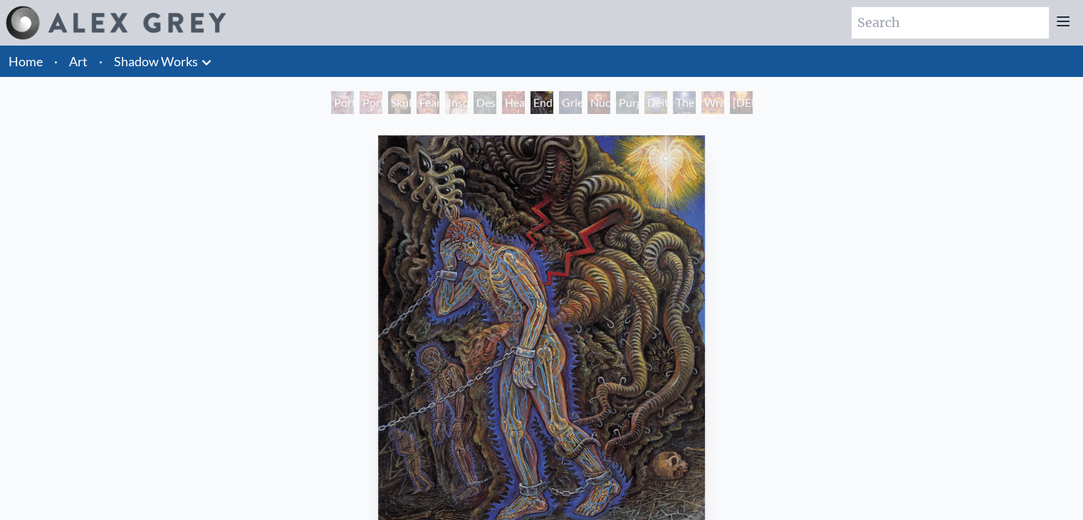
click at [208, 61] on icon at bounding box center [206, 62] width 17 height 17
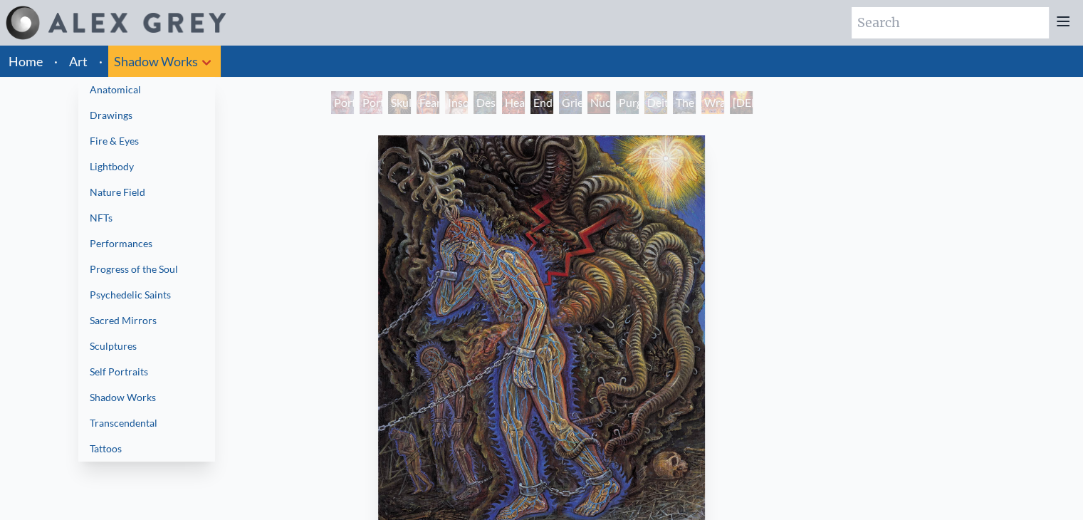
click at [183, 414] on link "Transcendental" at bounding box center [146, 423] width 137 height 26
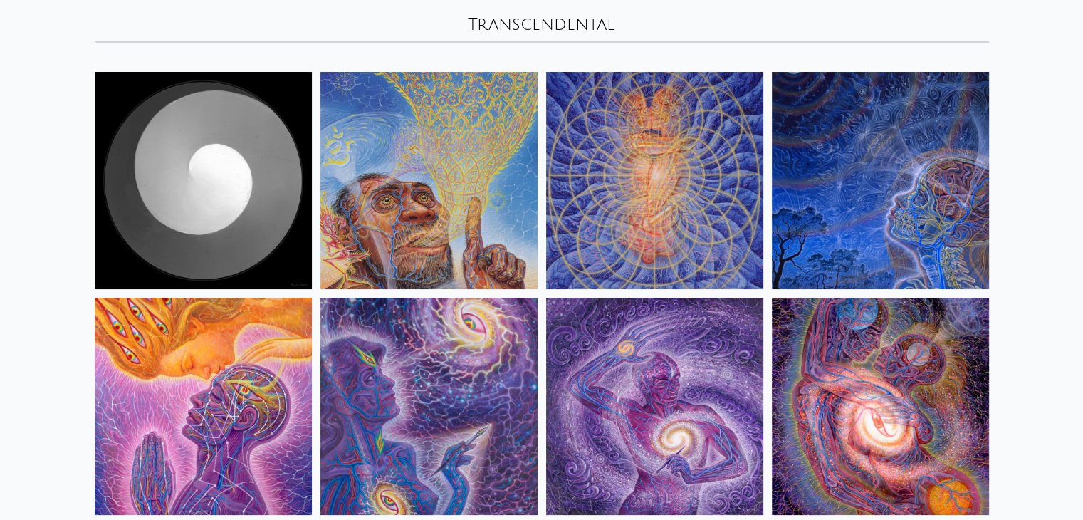
scroll to position [86, 0]
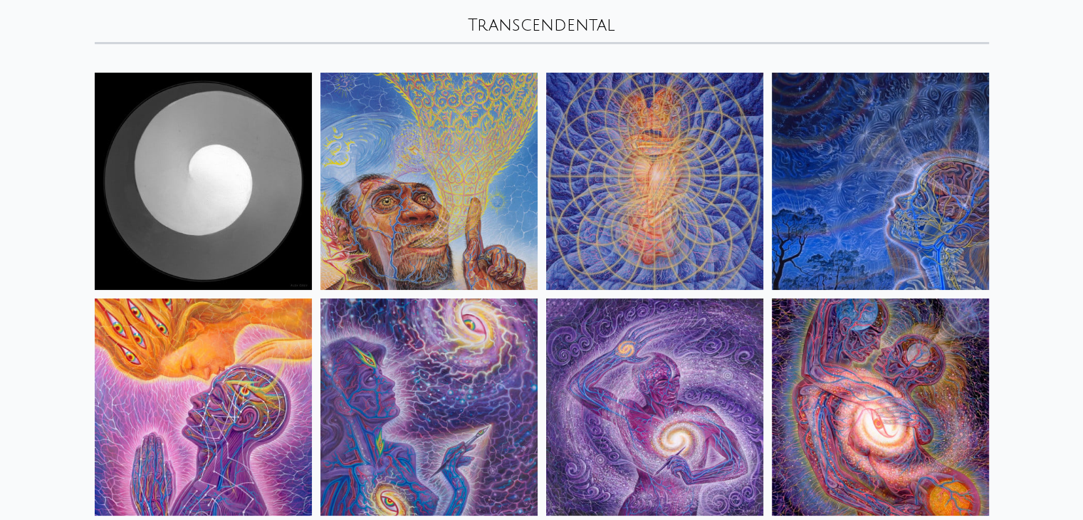
click at [226, 167] on img at bounding box center [203, 181] width 217 height 217
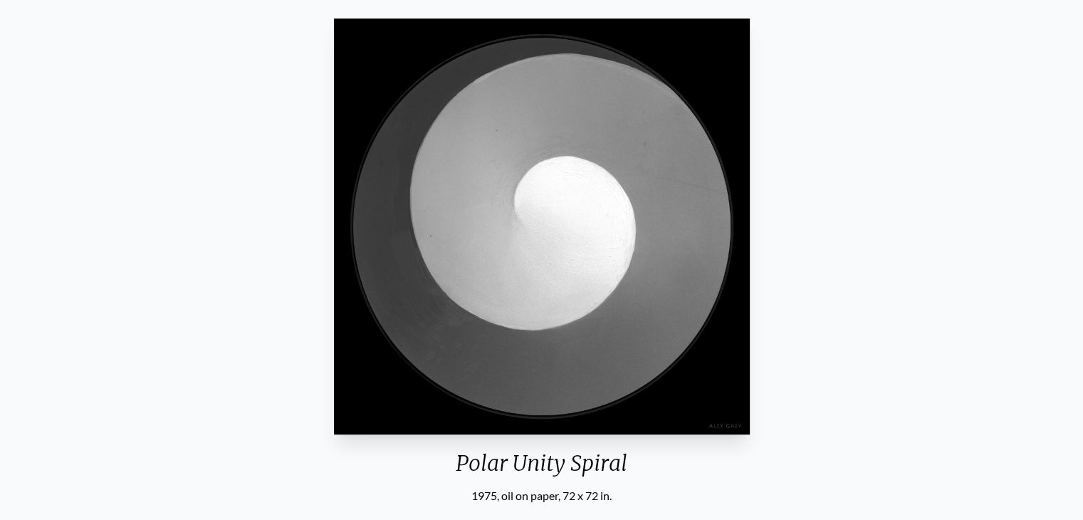
scroll to position [115, 0]
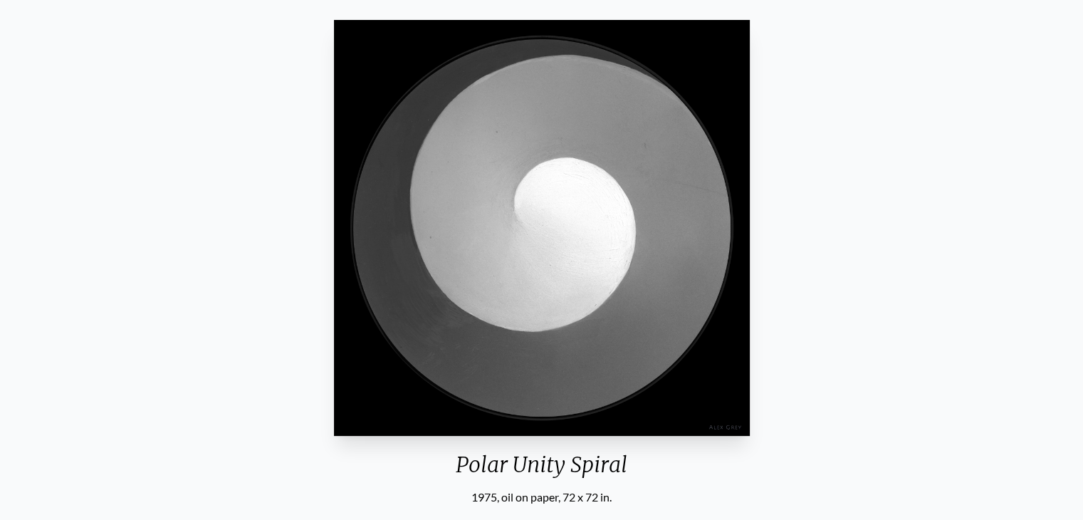
click at [593, 288] on img "1 / 33" at bounding box center [542, 228] width 416 height 416
click at [811, 256] on div "Polar Unity Spiral 1975, oil on paper, 72 x 72 in. Visit the CoSM Shop" at bounding box center [541, 311] width 1061 height 594
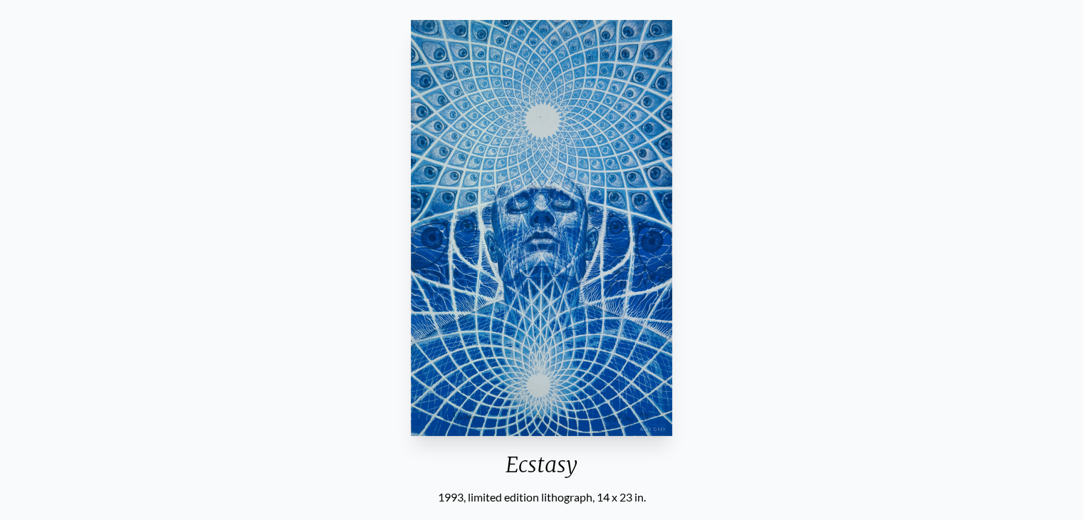
click at [892, 251] on div "Ecstasy 1993, limited edition lithograph, 14 x 23 in. Visit the CoSM Shop Ecsta…" at bounding box center [541, 470] width 1061 height 913
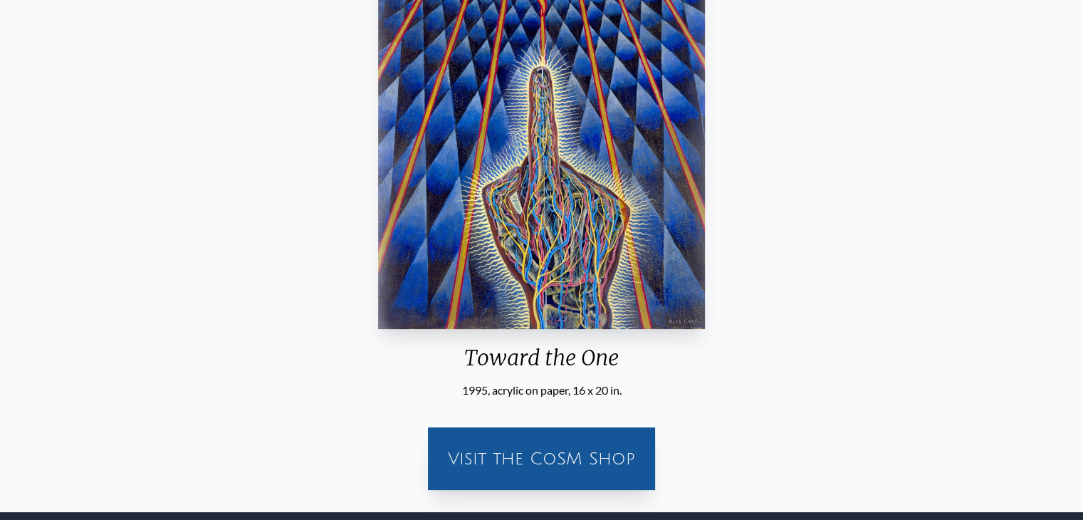
scroll to position [123, 0]
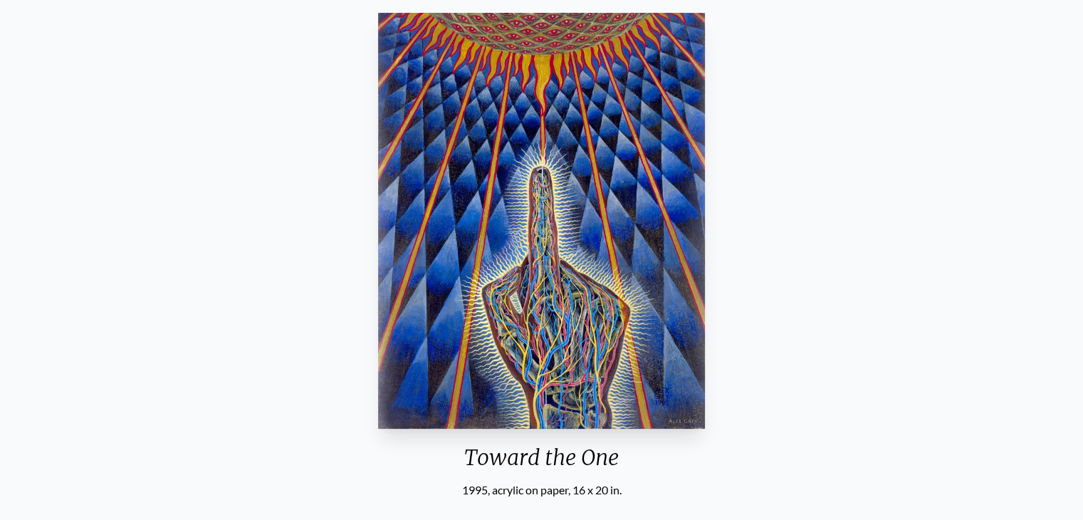
click at [552, 239] on img "32 / 33" at bounding box center [541, 221] width 326 height 416
click at [1026, 229] on div "Toward the One 1995, acrylic on paper, 16 x 20 in. Visit the CoSM Shop" at bounding box center [541, 304] width 1061 height 594
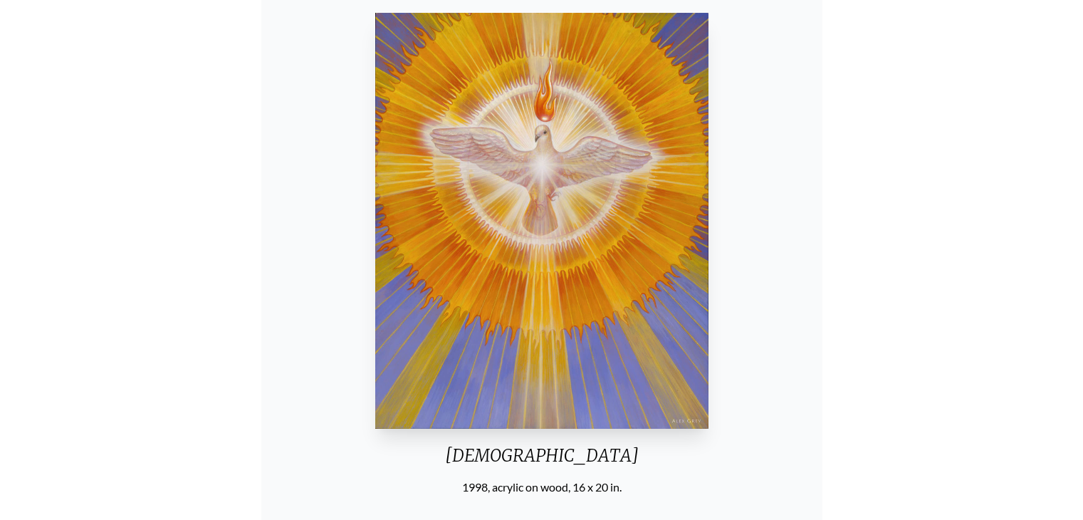
scroll to position [123, 0]
click at [1000, 297] on div "[DEMOGRAPHIC_DATA] 1998, acrylic on wood, 16 x 20 in. Visit the CoSM Shop" at bounding box center [541, 304] width 1061 height 594
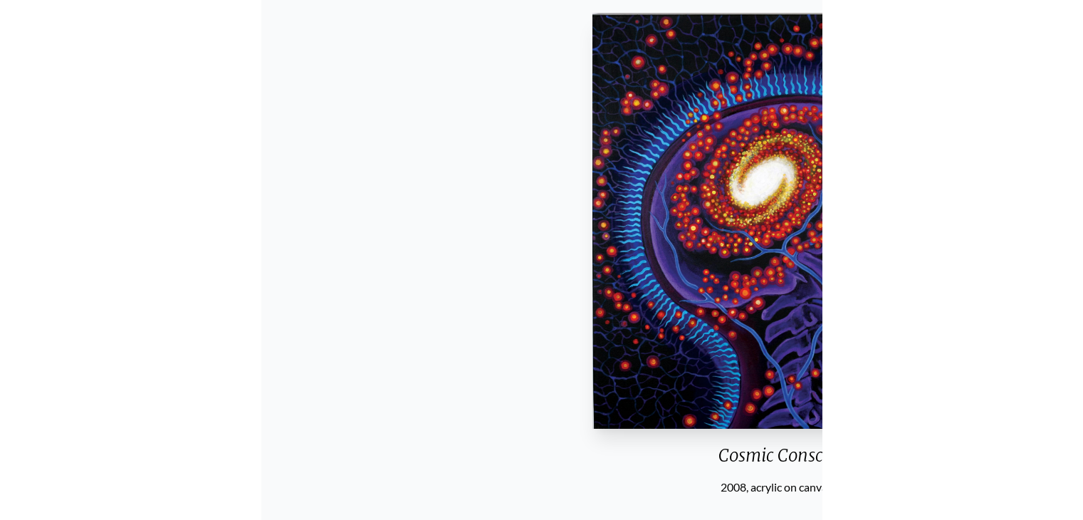
scroll to position [123, 0]
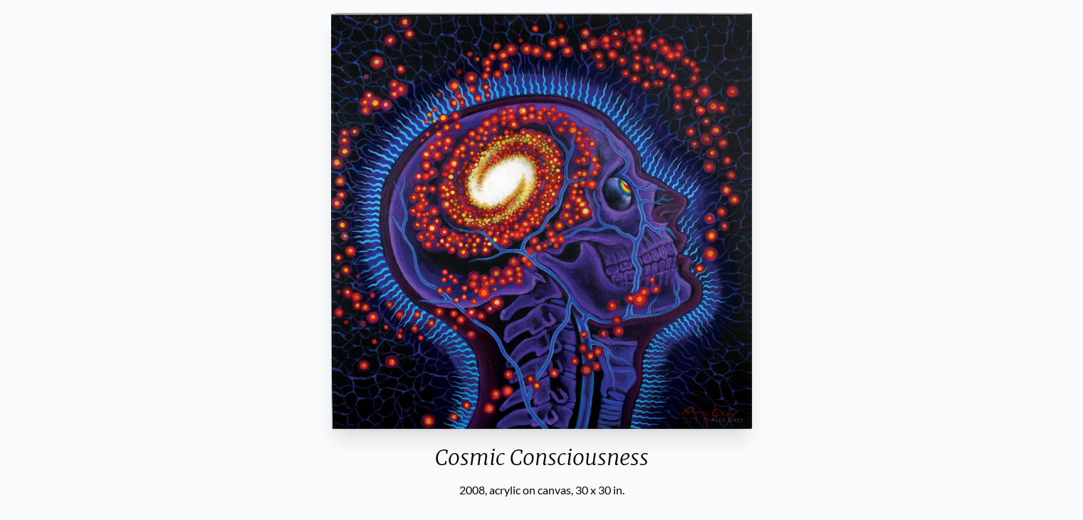
click at [1083, 58] on div "Cosmic Consciousness 2008, acrylic on canvas, 30 x 30 in. Visit the CoSM Shop" at bounding box center [541, 304] width 1083 height 617
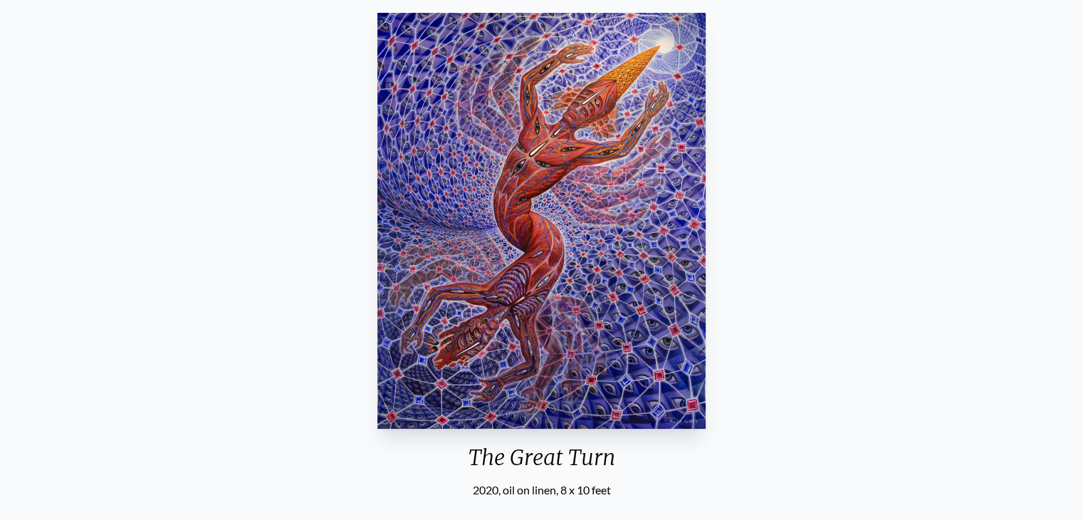
click at [540, 182] on img "29 / 33" at bounding box center [542, 221] width 328 height 416
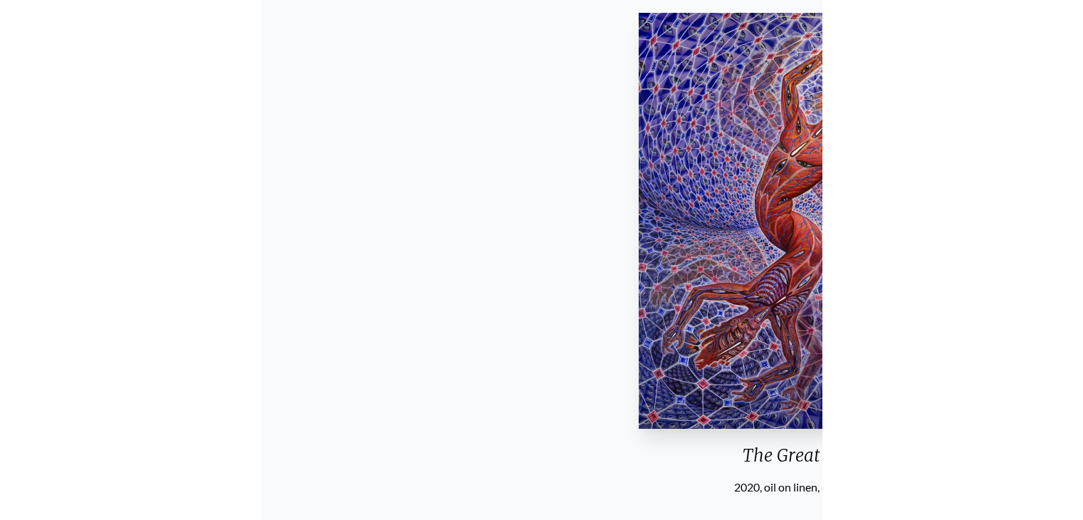
scroll to position [123, 0]
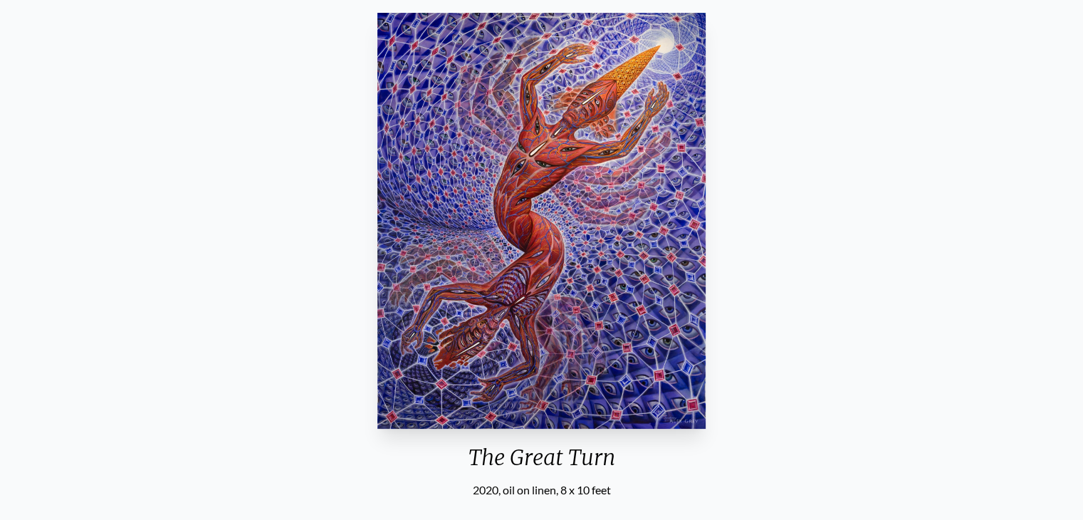
click at [986, 175] on div "The Great Turn 2020, oil on linen, 8 x 10 feet Visit the CoSM Shop The Great Tu…" at bounding box center [541, 463] width 1061 height 913
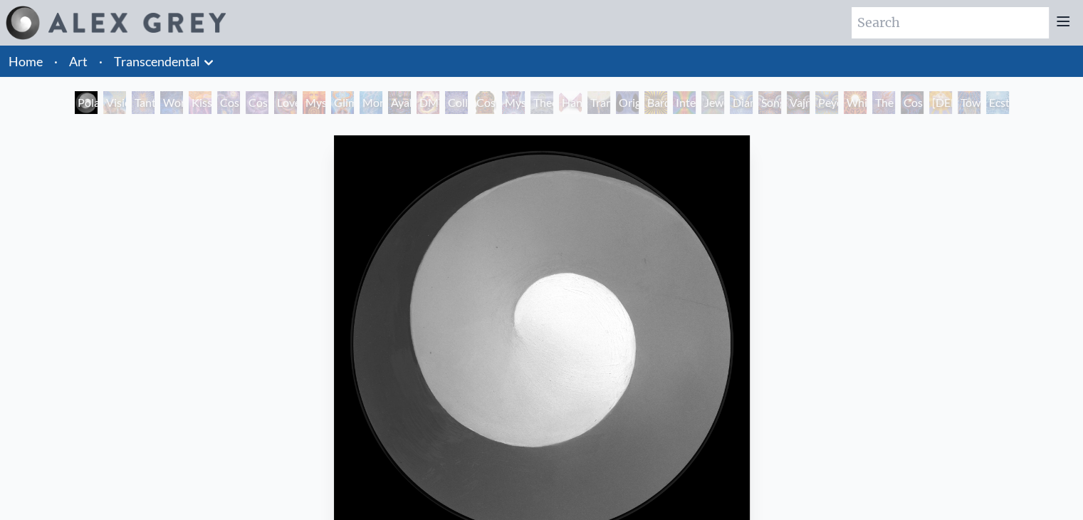
click at [209, 63] on icon at bounding box center [208, 62] width 9 height 5
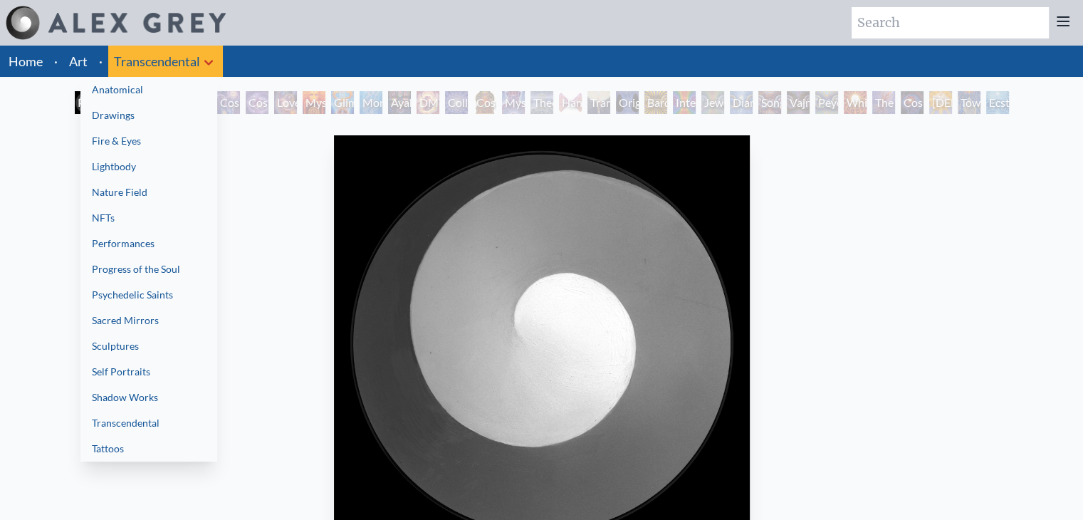
click at [167, 199] on link "Nature Field" at bounding box center [148, 192] width 137 height 26
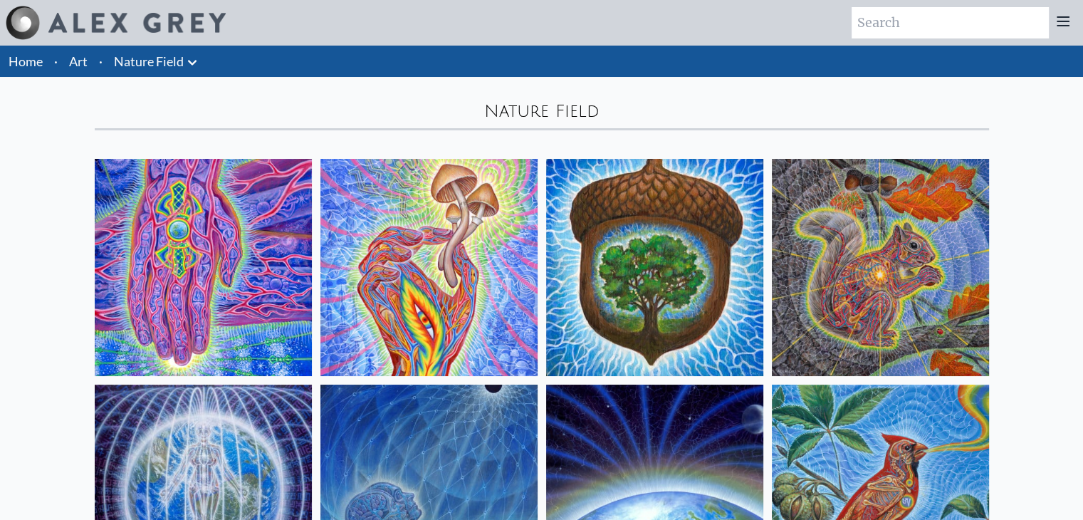
click at [227, 260] on img at bounding box center [203, 267] width 217 height 217
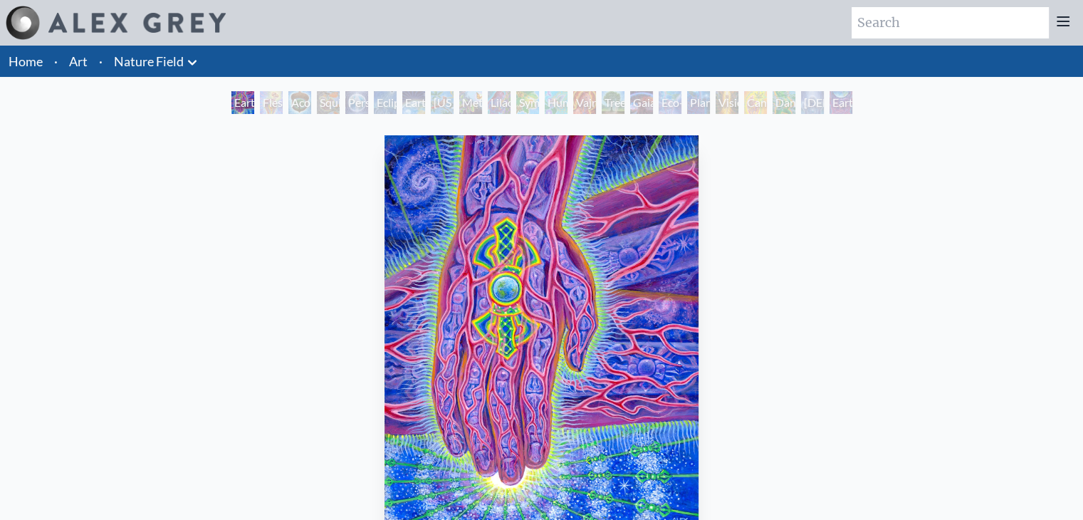
click at [532, 306] on img "1 / 22" at bounding box center [542, 343] width 314 height 416
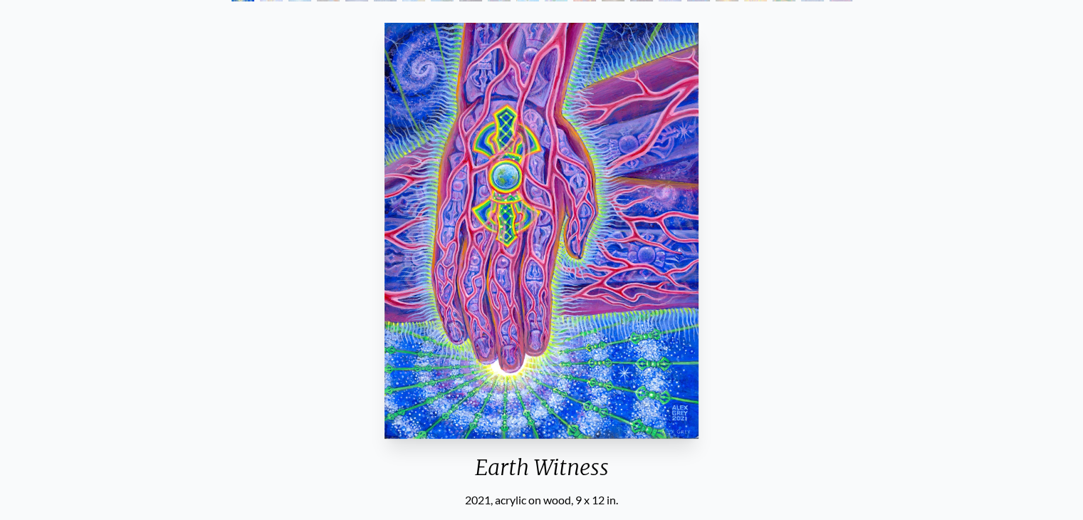
scroll to position [108, 0]
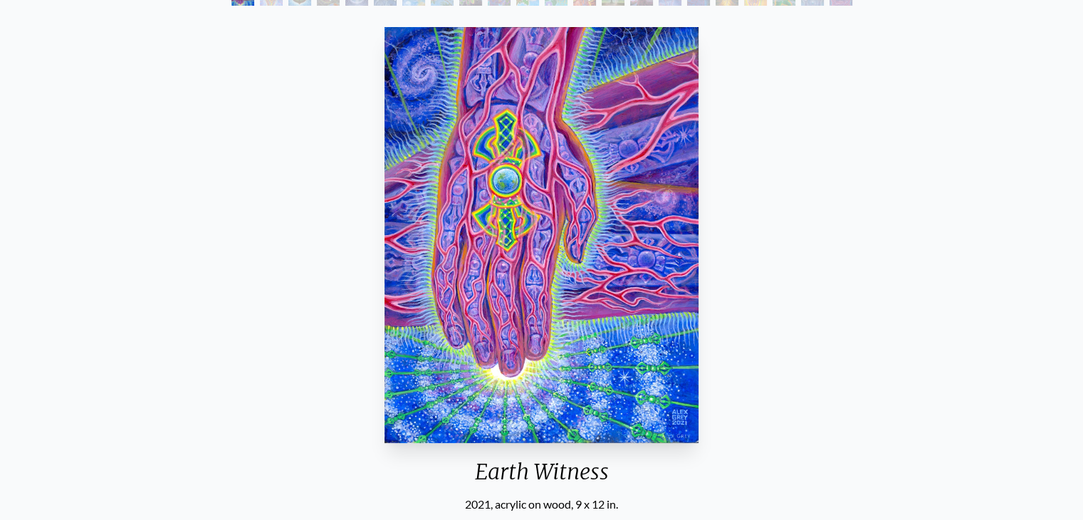
click at [922, 272] on div "Earth Witness 2021, acrylic on wood, 9 x 12 in. Visit the CoSM Shop" at bounding box center [541, 318] width 1061 height 594
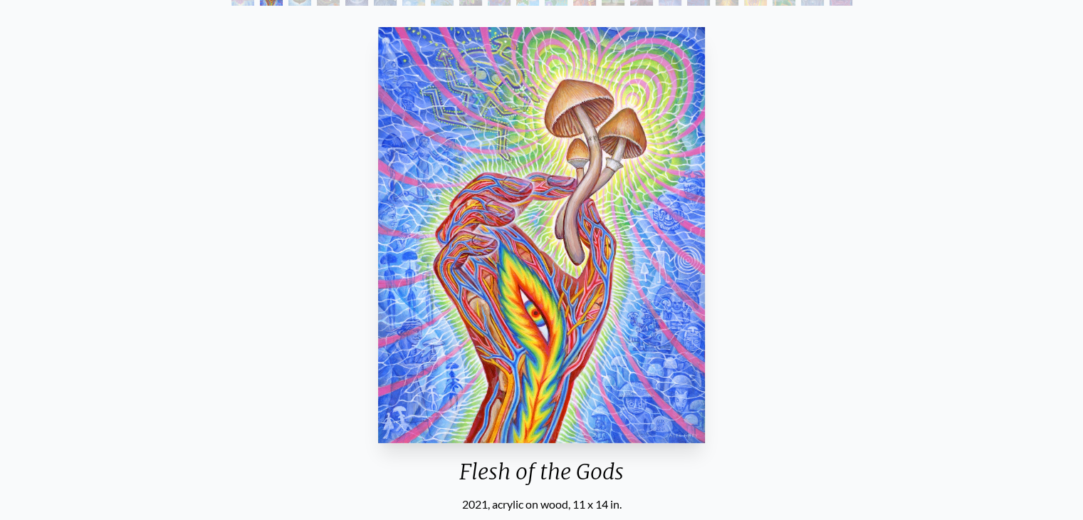
click at [611, 261] on img "2 / 22" at bounding box center [541, 235] width 327 height 416
click at [937, 251] on div "Flesh of the Gods 2021, acrylic on wood, 11 x 14 in. Visit the CoSM Shop Flesh …" at bounding box center [541, 477] width 1061 height 913
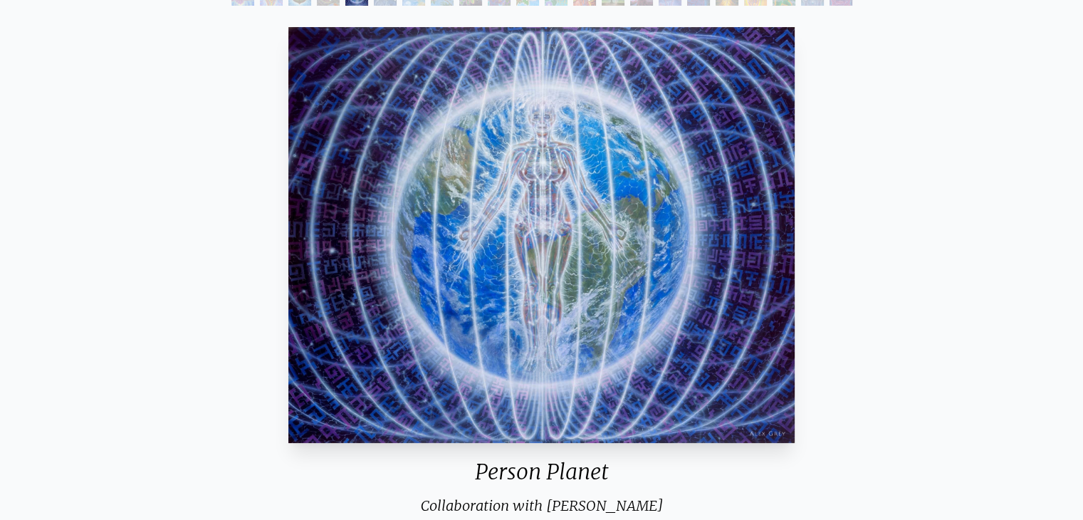
click at [1016, 190] on div "Person Planet Collaboration with [PERSON_NAME] 2000, acrylic on linen, 44 x 36 …" at bounding box center [541, 333] width 1061 height 625
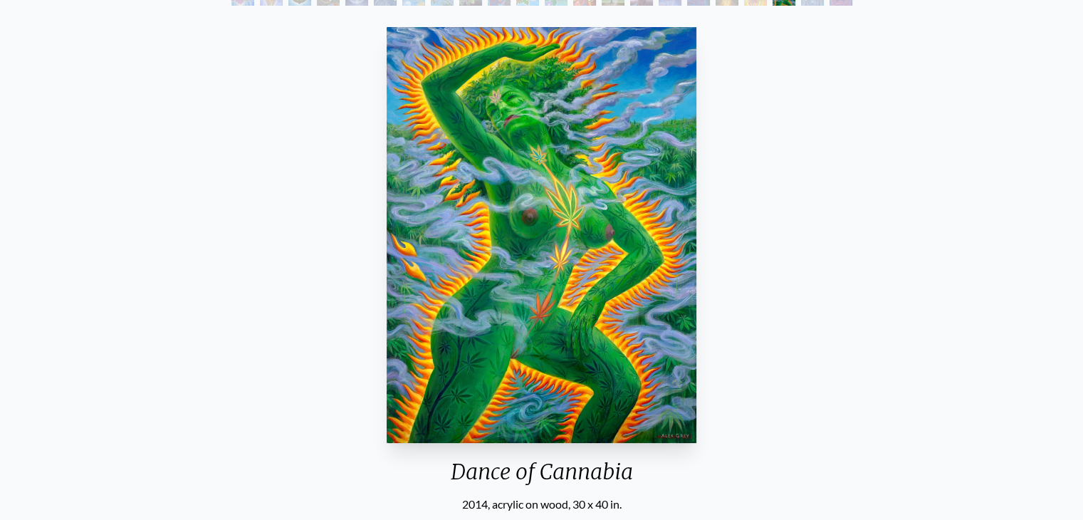
click at [574, 182] on img "20 / 22" at bounding box center [542, 235] width 311 height 416
click at [906, 248] on div "Dance of Cannabia 2014, acrylic on wood, 30 x 40 in. Visit the CoSM Shop" at bounding box center [541, 318] width 1061 height 594
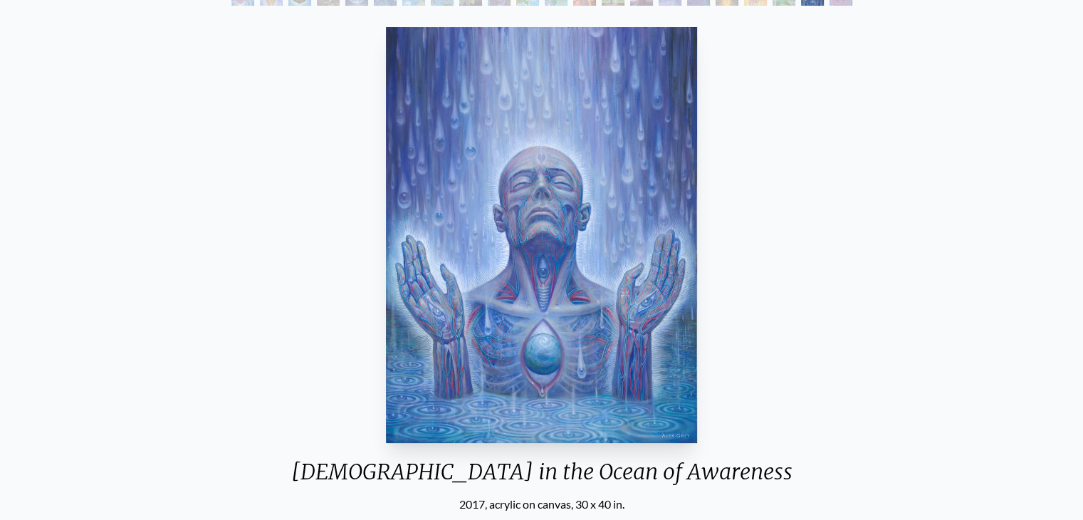
click at [917, 288] on div "Baptism in the Ocean of Awareness 2017, acrylic on canvas, 30 x 40 in. Visit th…" at bounding box center [541, 477] width 1061 height 913
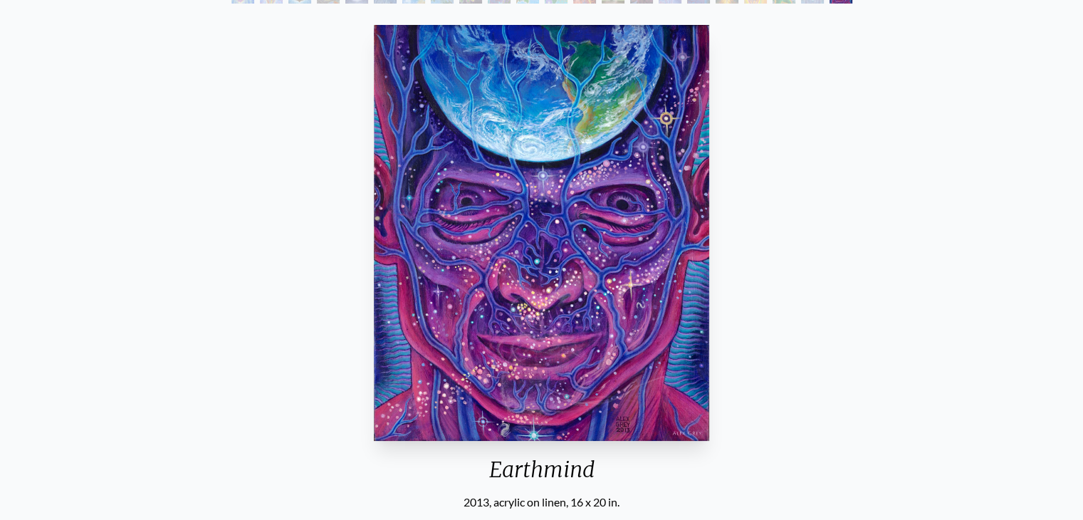
scroll to position [113, 0]
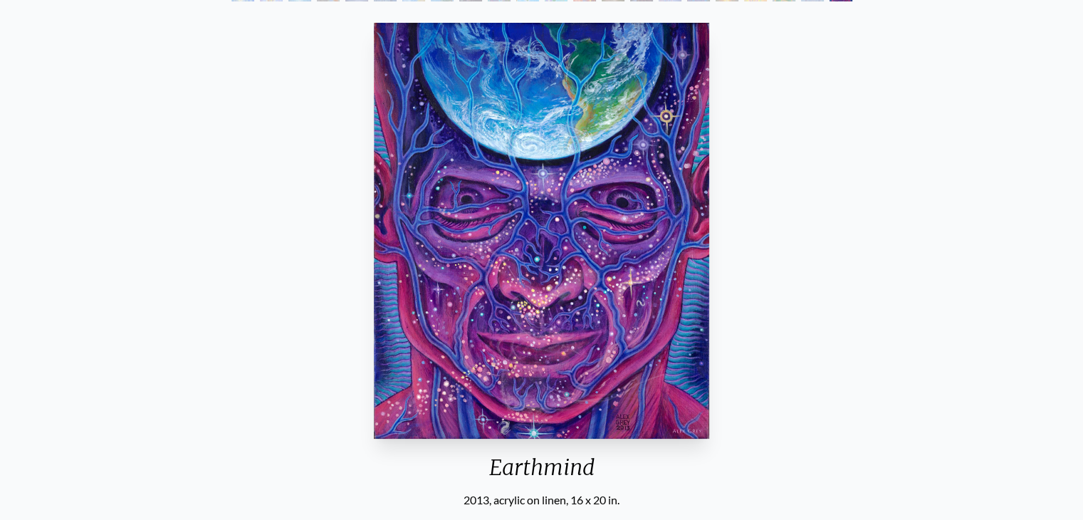
click at [920, 343] on div "Earthmind 2013, acrylic on linen, 16 x 20 in. Visit the CoSM Shop" at bounding box center [541, 314] width 1061 height 594
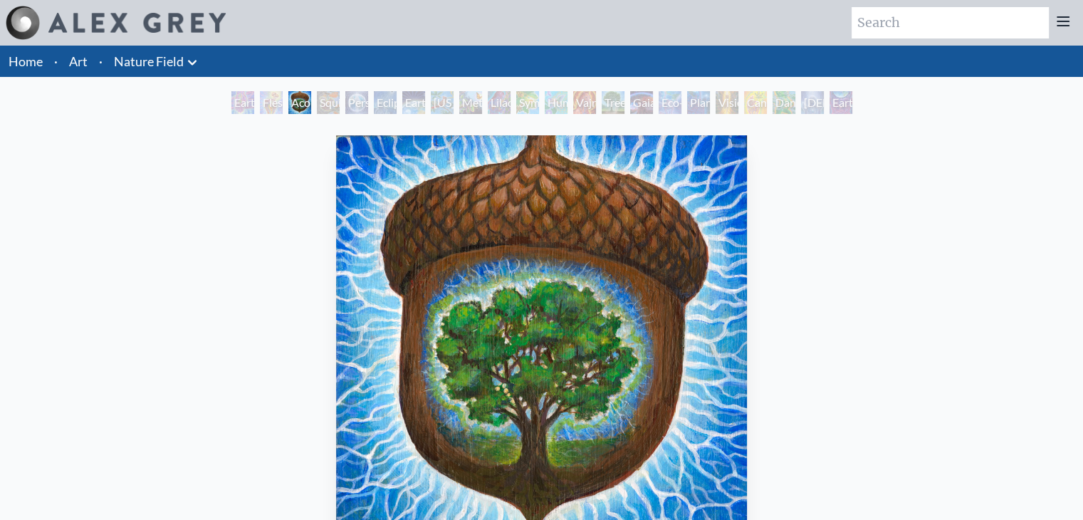
click at [193, 58] on icon at bounding box center [192, 62] width 17 height 17
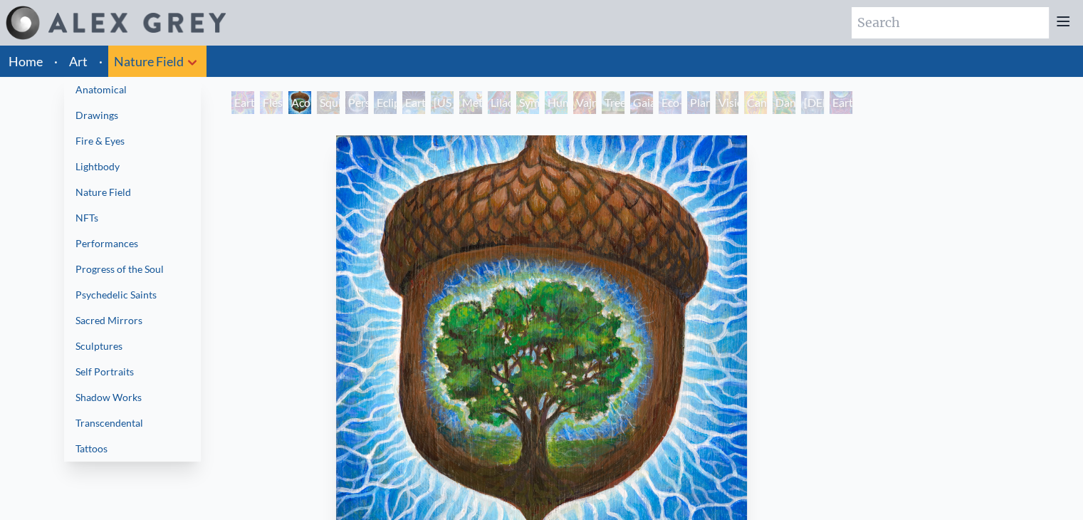
click at [154, 169] on link "Lightbody" at bounding box center [132, 167] width 137 height 26
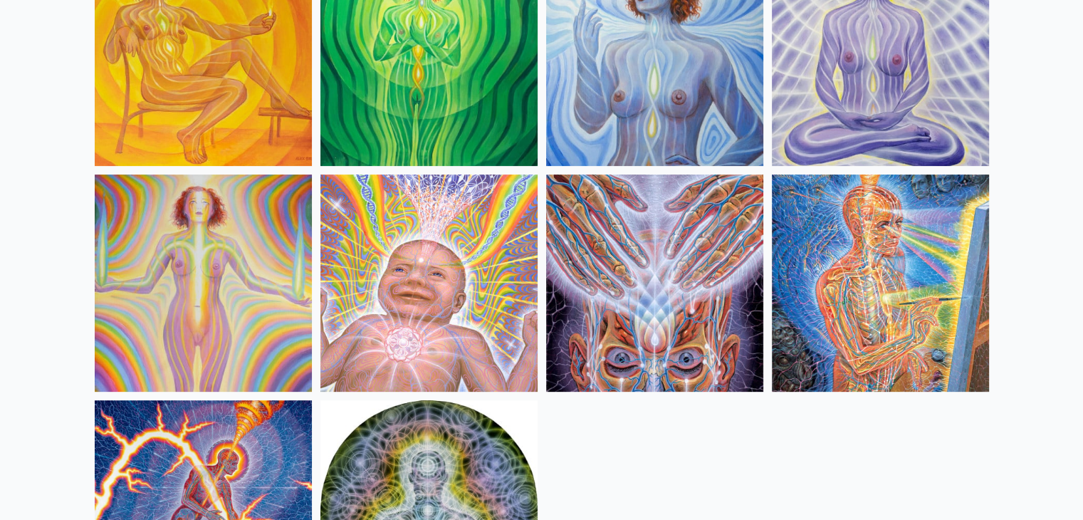
scroll to position [434, 0]
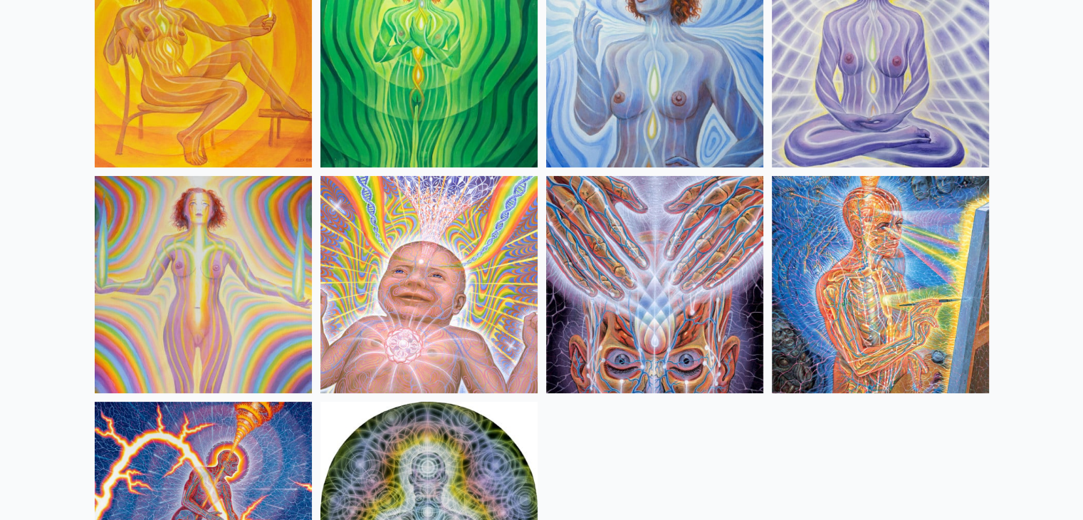
click at [926, 262] on img at bounding box center [880, 284] width 217 height 217
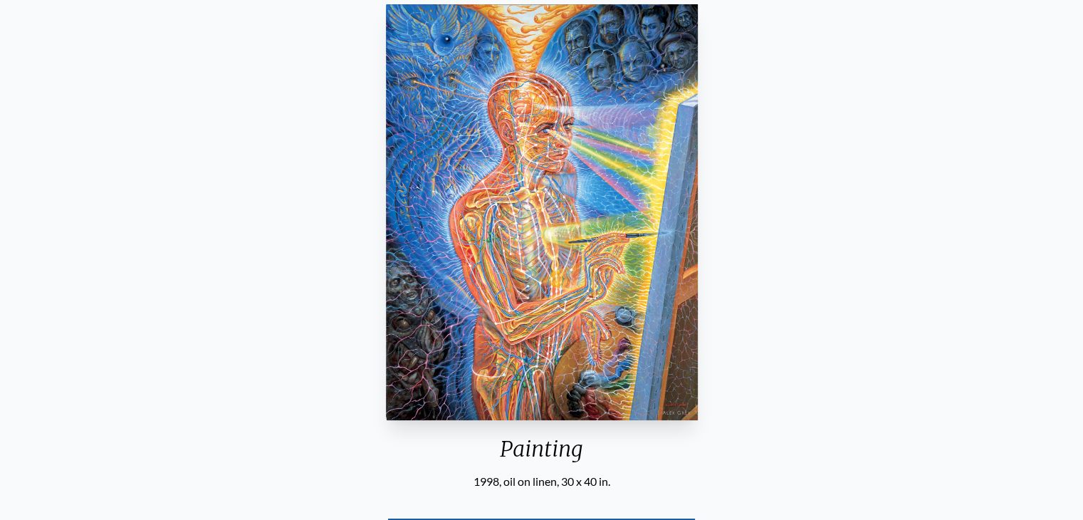
scroll to position [125, 0]
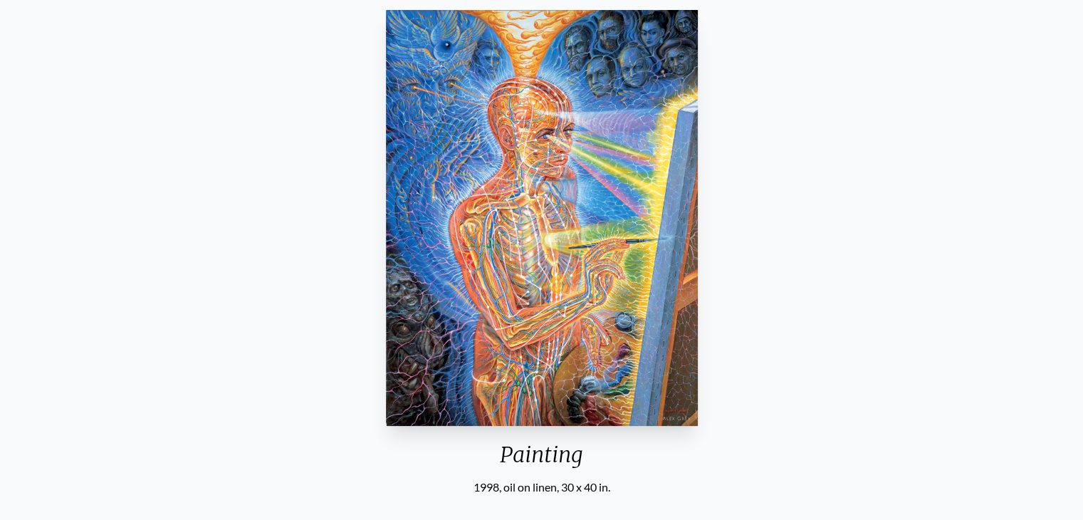
click at [541, 254] on img "12 / 14" at bounding box center [542, 218] width 312 height 416
click at [905, 180] on div "Painting 1998, oil on linen, 30 x 40 in. Visit the CoSM Shop Painting - Canvas …" at bounding box center [541, 460] width 1061 height 913
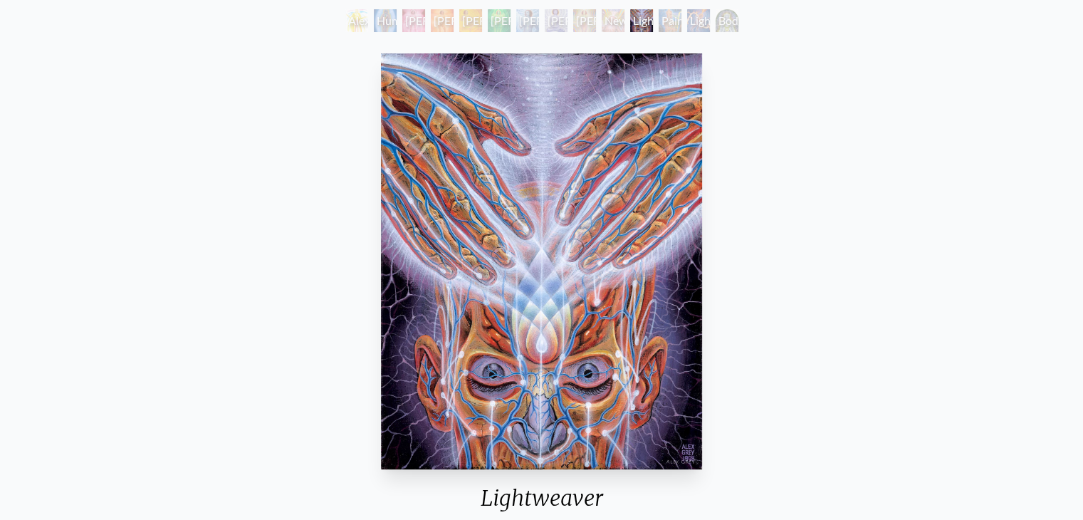
scroll to position [85, 0]
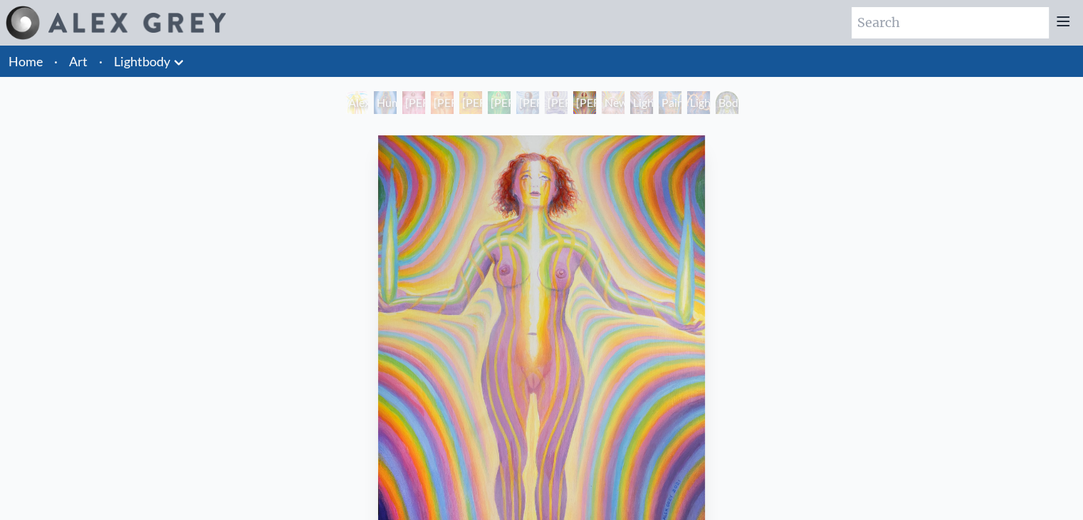
click at [174, 63] on icon at bounding box center [178, 62] width 17 height 17
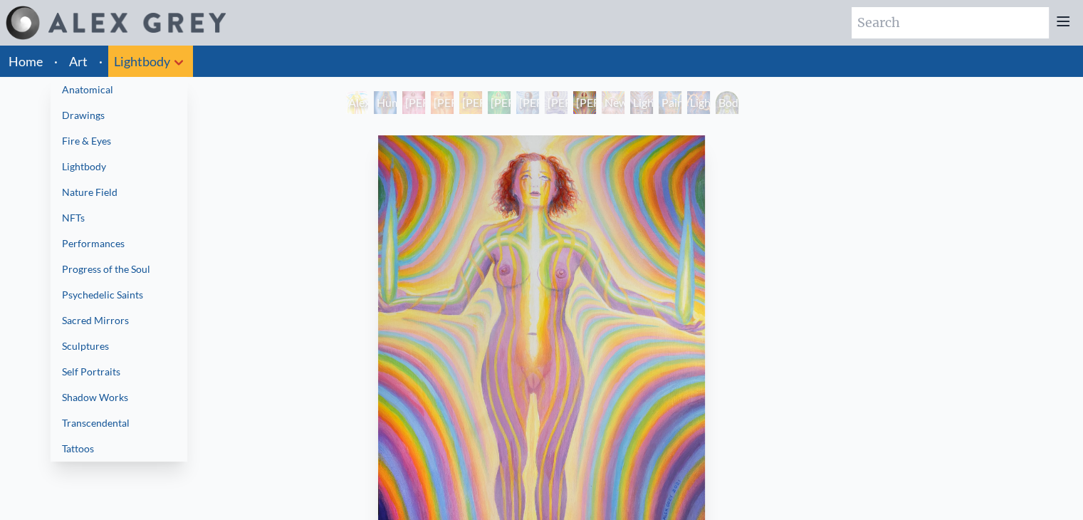
click at [137, 135] on link "Fire & Eyes" at bounding box center [119, 141] width 137 height 26
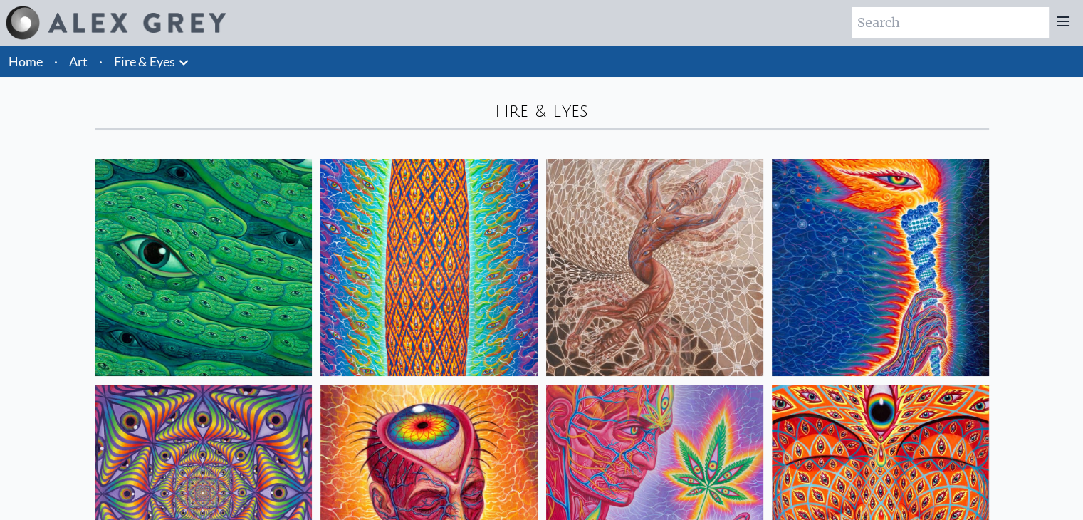
click at [245, 260] on img at bounding box center [203, 267] width 217 height 217
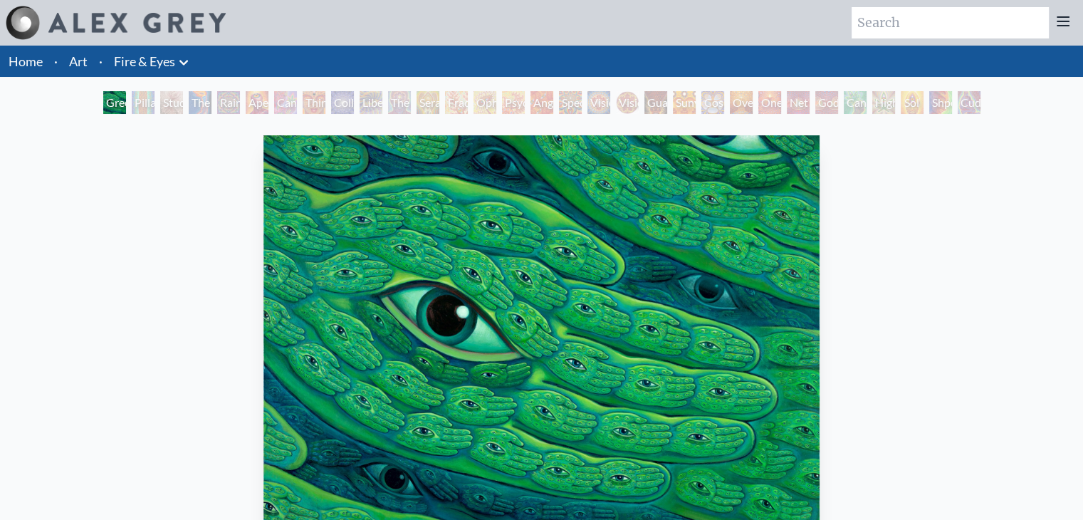
click at [600, 214] on img "1 / 31" at bounding box center [542, 343] width 556 height 416
click at [972, 270] on div "Green Hand 2023, acrylic on linen, 40 x 30 in. Visit the CoSM Shop" at bounding box center [541, 427] width 1061 height 594
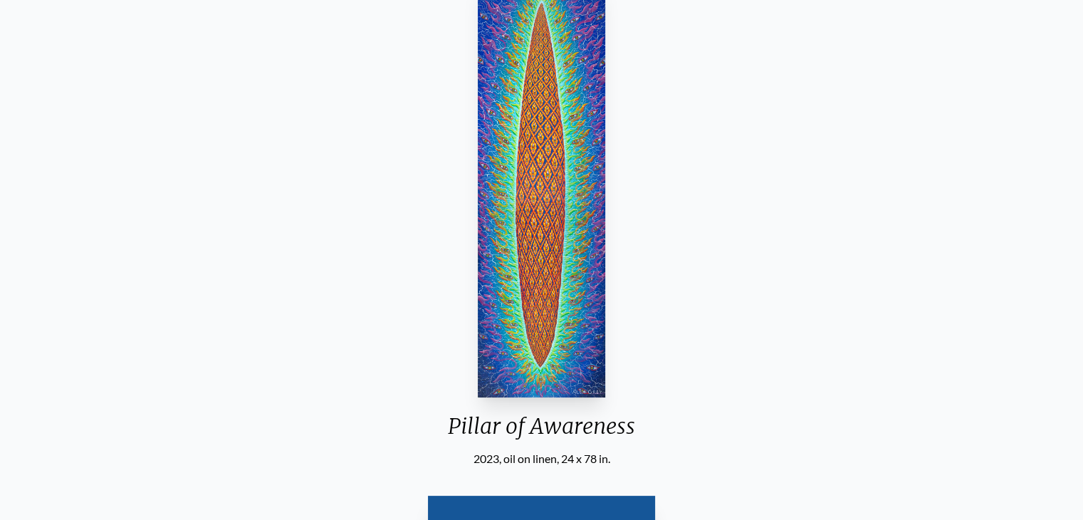
scroll to position [151, 0]
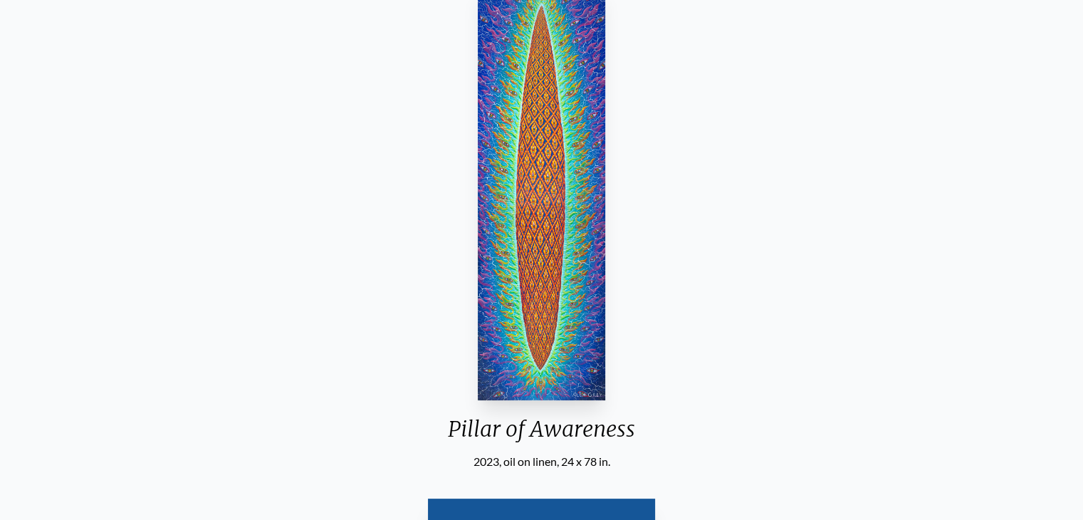
click at [530, 229] on img "2 / 31" at bounding box center [541, 192] width 127 height 416
click at [818, 272] on div "Pillar of Awareness 2023, oil on linen, 24 x 78 in. Visit the CoSM Shop" at bounding box center [541, 276] width 1061 height 594
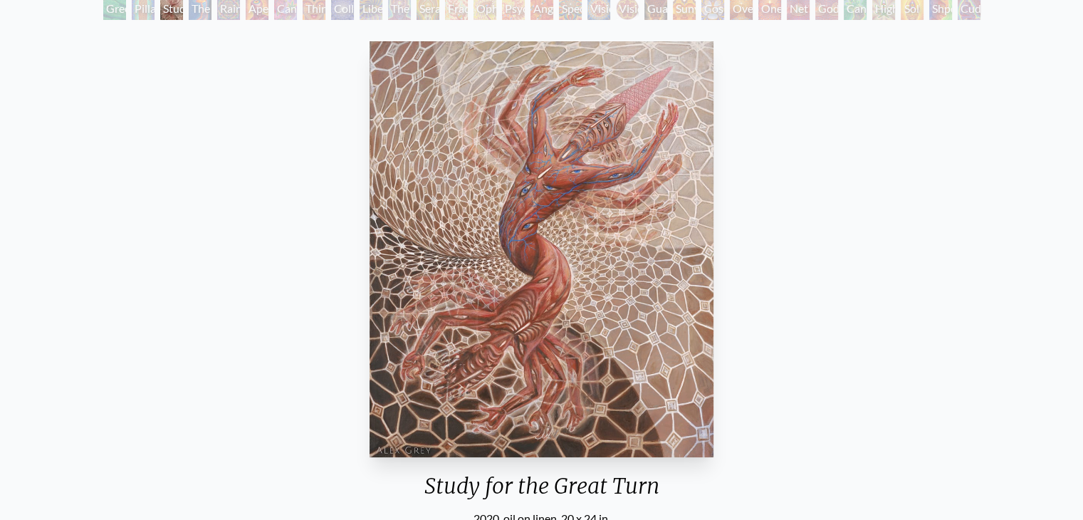
scroll to position [85, 0]
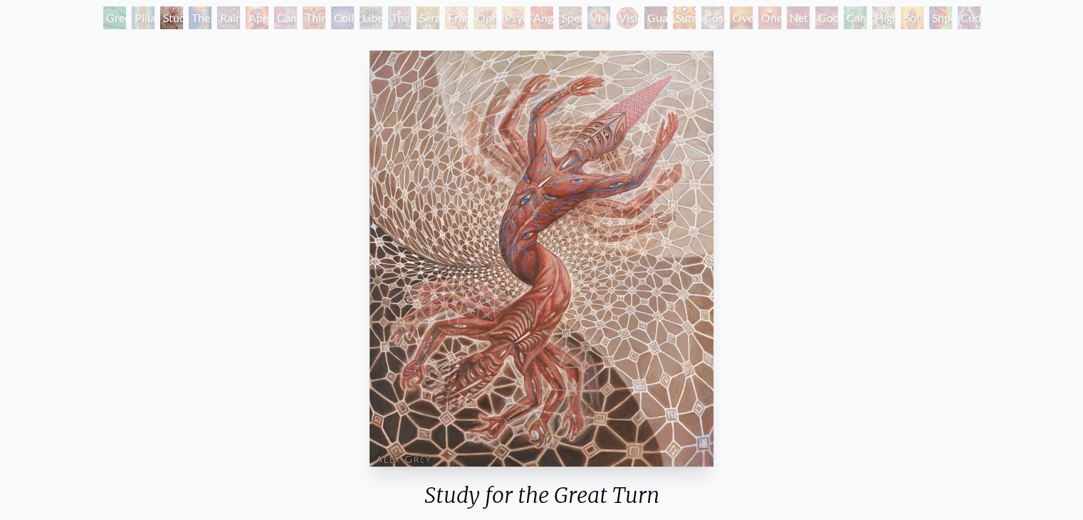
click at [942, 249] on div "Study for the Great Turn 2020, oil on linen, 20 x 24 in. Visit the CoSM Shop" at bounding box center [541, 342] width 1061 height 594
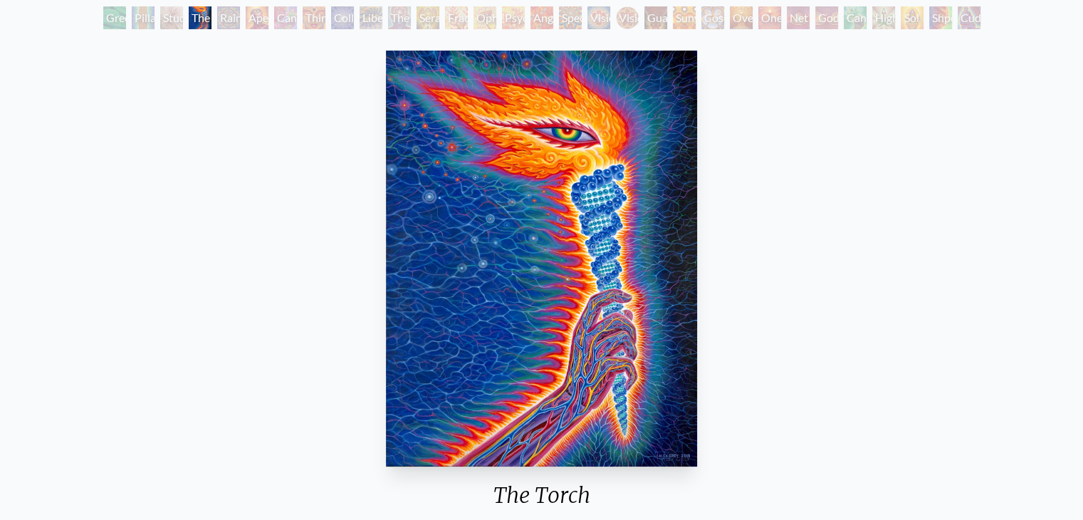
click at [564, 281] on img "4 / 31" at bounding box center [541, 259] width 311 height 416
click at [916, 254] on div "The Torch 2019, acrylic on linen, 30 x 40 in. Visit the CoSM Shop The Torch - A…" at bounding box center [541, 501] width 1061 height 913
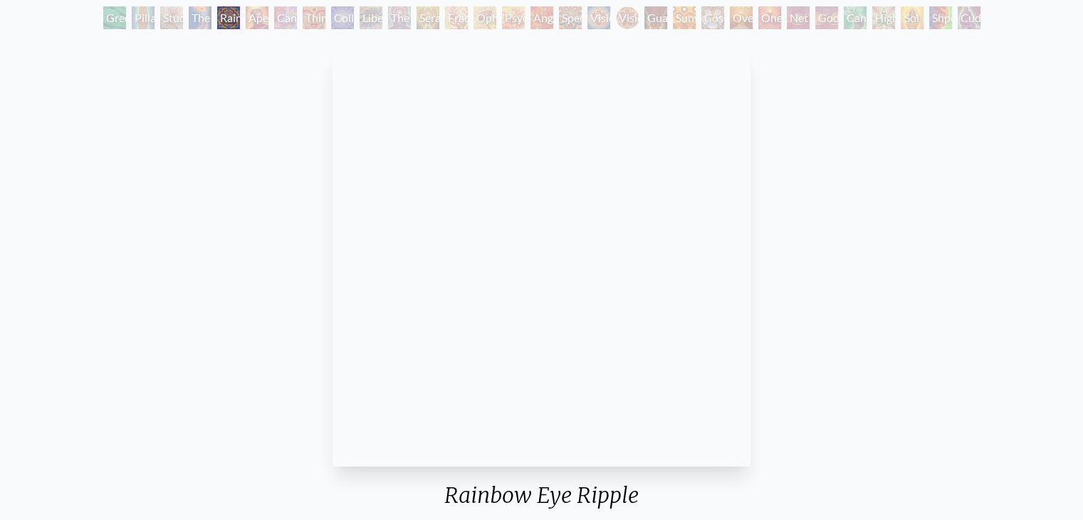
click at [1011, 180] on div "Rainbow Eye Ripple in collaboration with Allyson Grey 2019, acrylic on canvas, …" at bounding box center [541, 517] width 1061 height 944
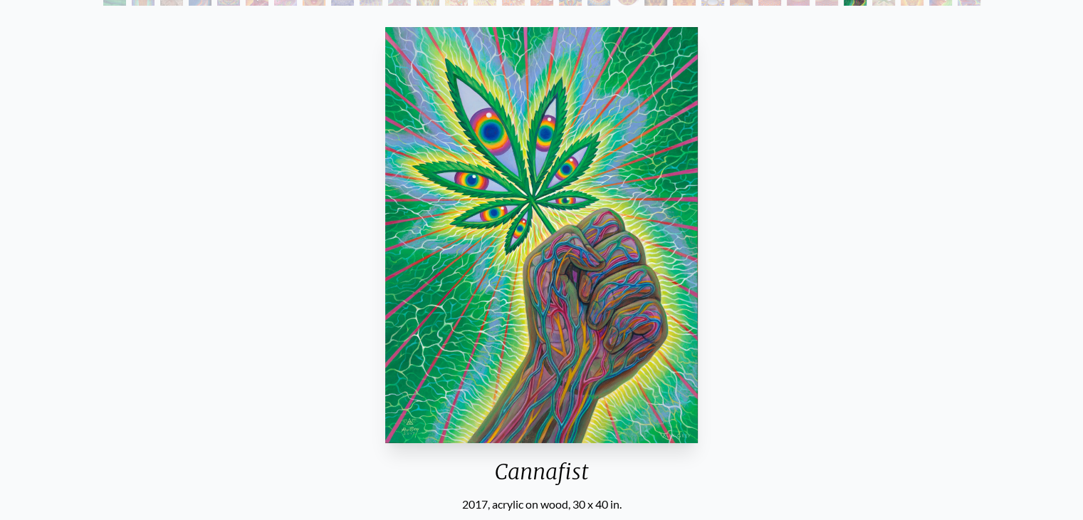
scroll to position [111, 0]
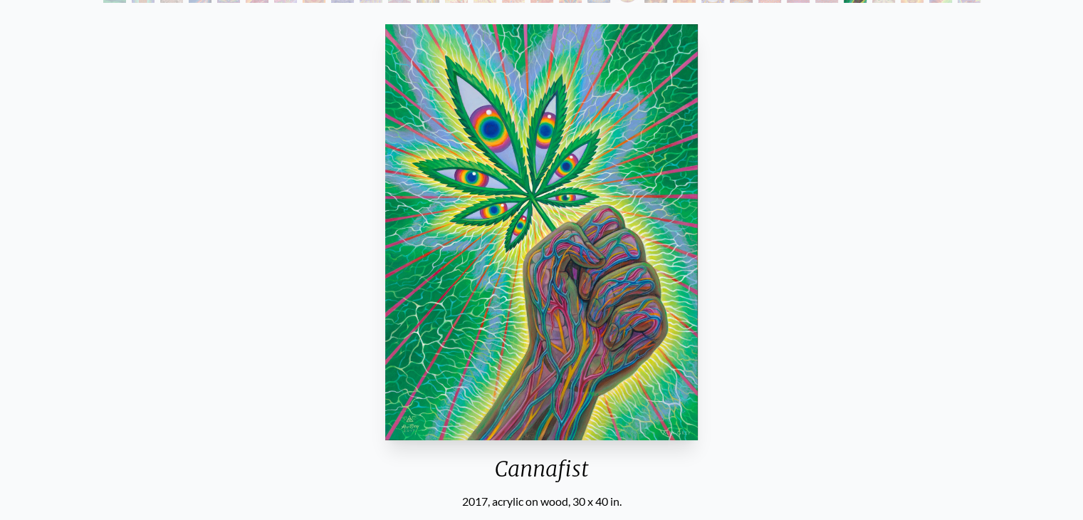
click at [829, 276] on div "Cannafist 2017, acrylic on wood, 30 x 40 in. Visit the CoSM Shop Cannafist - Ma…" at bounding box center [541, 475] width 1061 height 913
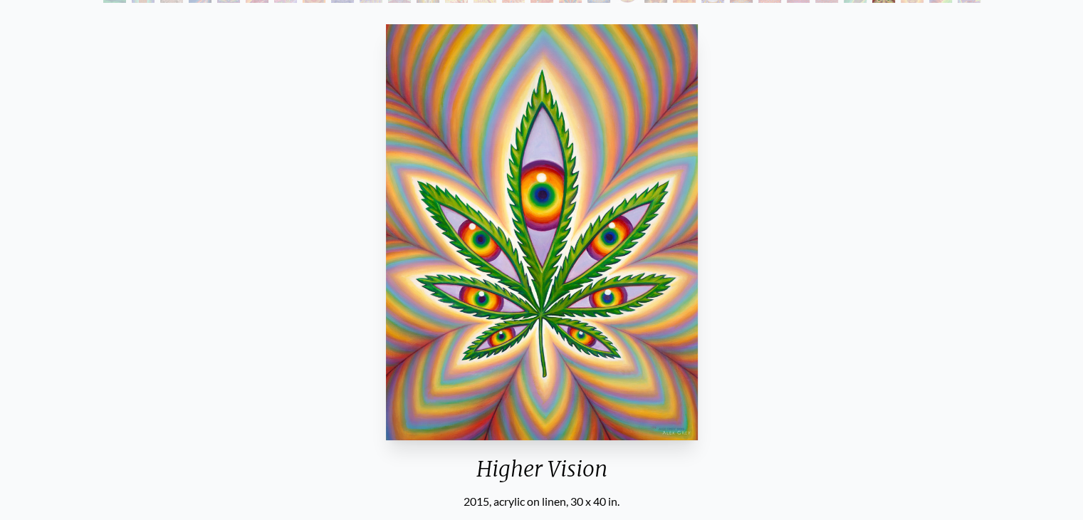
scroll to position [48, 0]
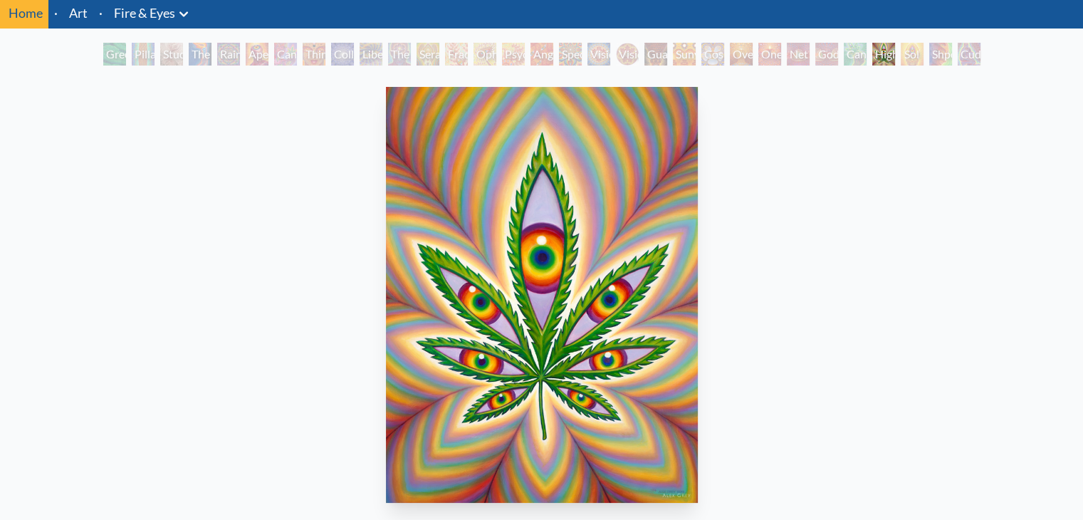
click at [929, 266] on div "Higher Vision 2015, acrylic on linen, 30 x 40 in. Visit the CoSM Shop" at bounding box center [541, 378] width 1061 height 594
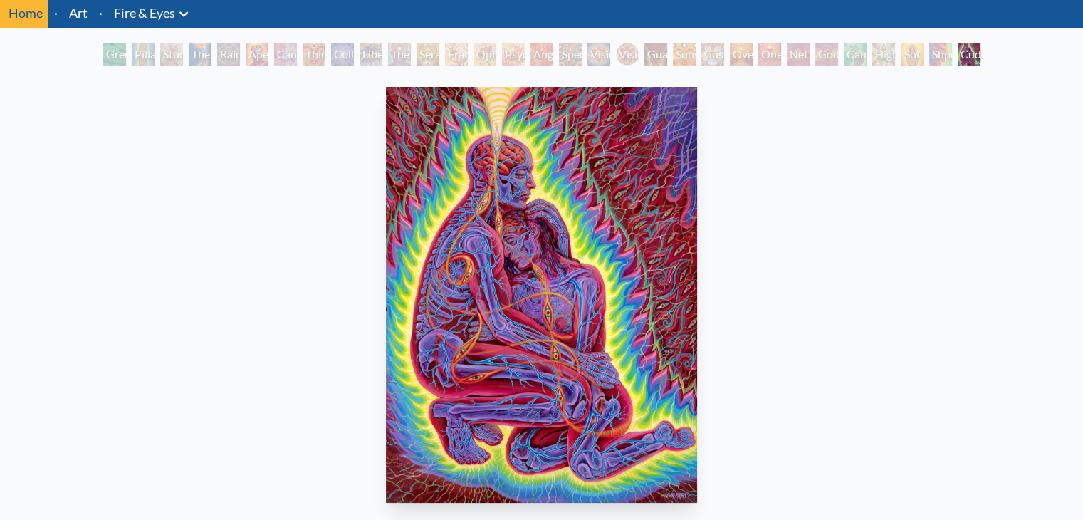
click at [578, 335] on img "31 / 31" at bounding box center [542, 295] width 312 height 416
click at [901, 260] on div "Cuddle 2014, acrylic on linen, 30 x 40 in. Visit the CoSM Shop" at bounding box center [541, 378] width 1061 height 594
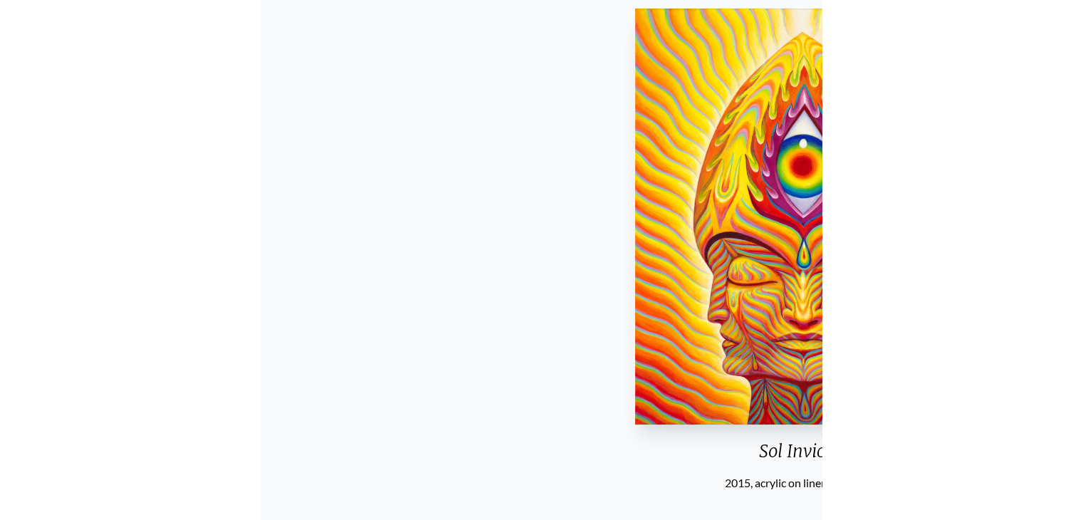
scroll to position [127, 0]
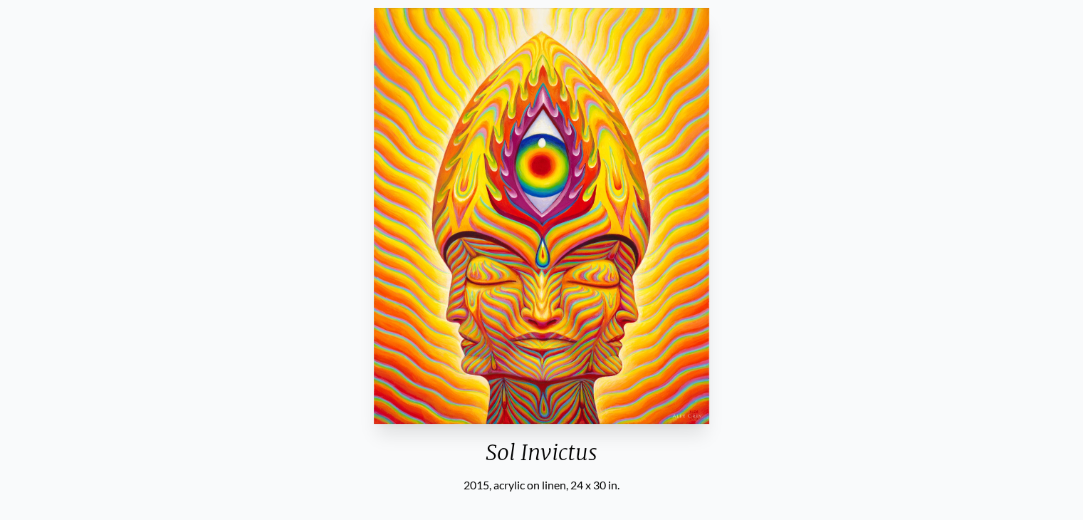
click at [934, 214] on div "Sol Invictus 2015, acrylic on linen, 24 x 30 in. Visit the CoSM Shop Sol Invict…" at bounding box center [541, 458] width 1061 height 913
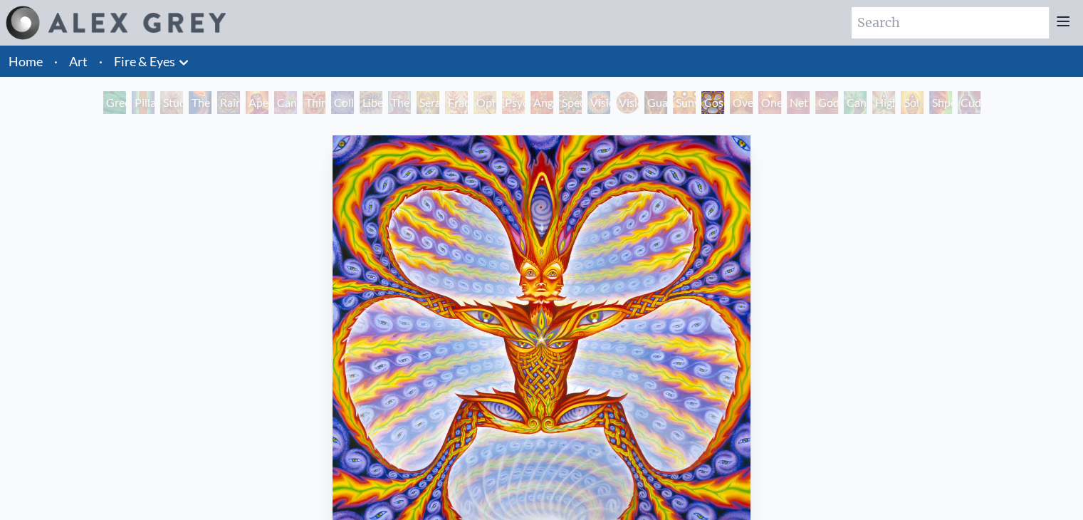
click at [185, 61] on icon at bounding box center [183, 62] width 17 height 17
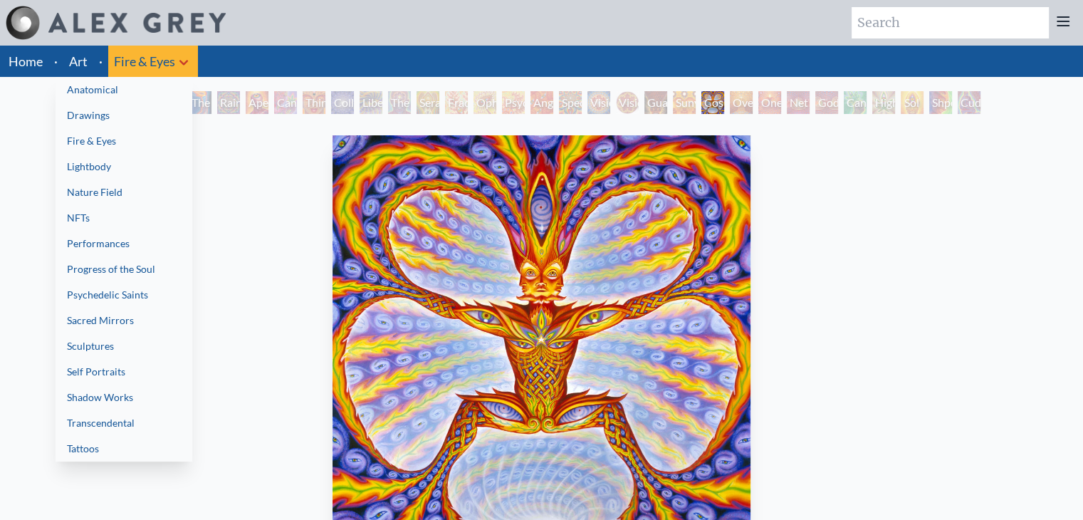
click at [160, 110] on link "Drawings" at bounding box center [124, 116] width 137 height 26
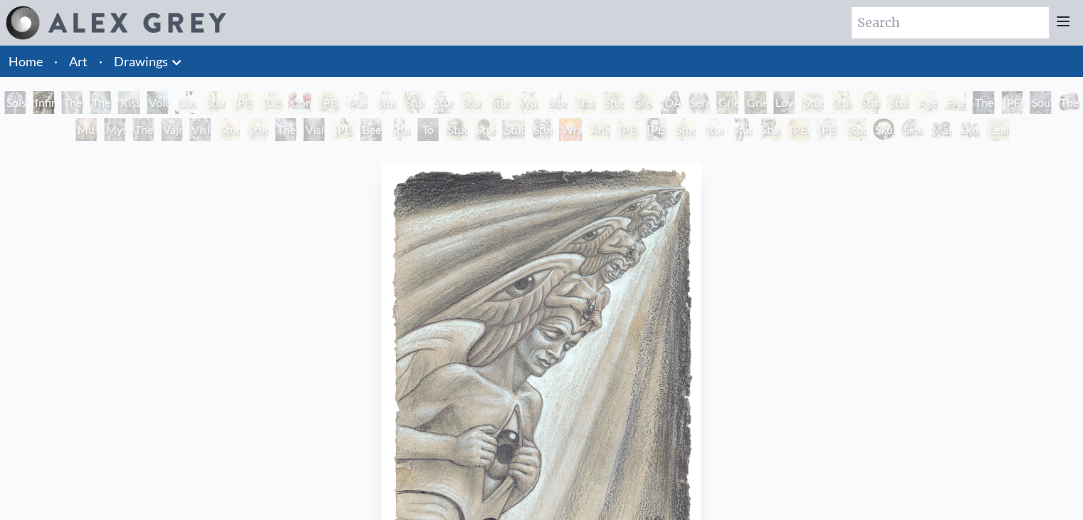
scroll to position [98, 0]
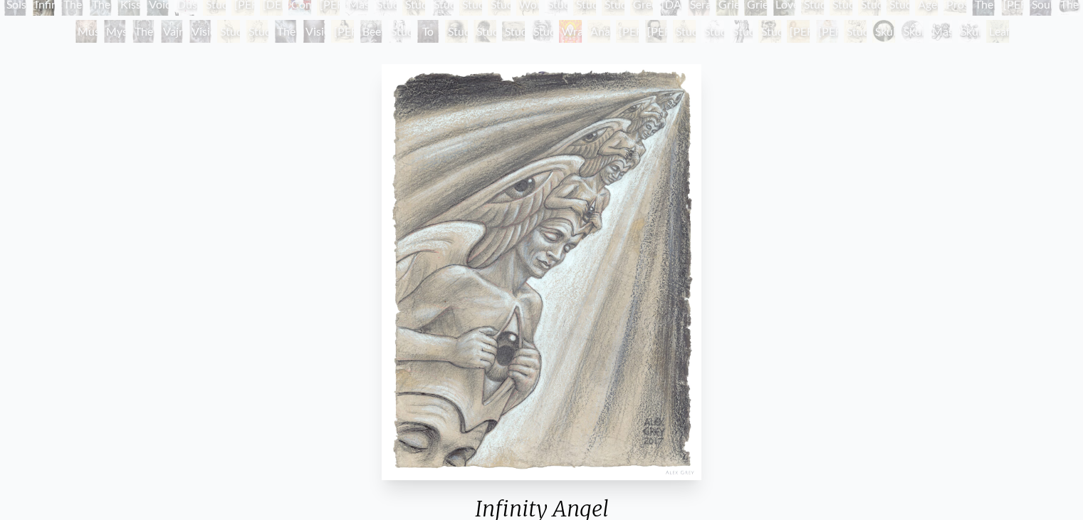
click at [886, 256] on div "Infinity Angel 2017, charcoal & ink on paper, 8 x 12 in. Visit the CoSM Shop" at bounding box center [541, 355] width 1061 height 594
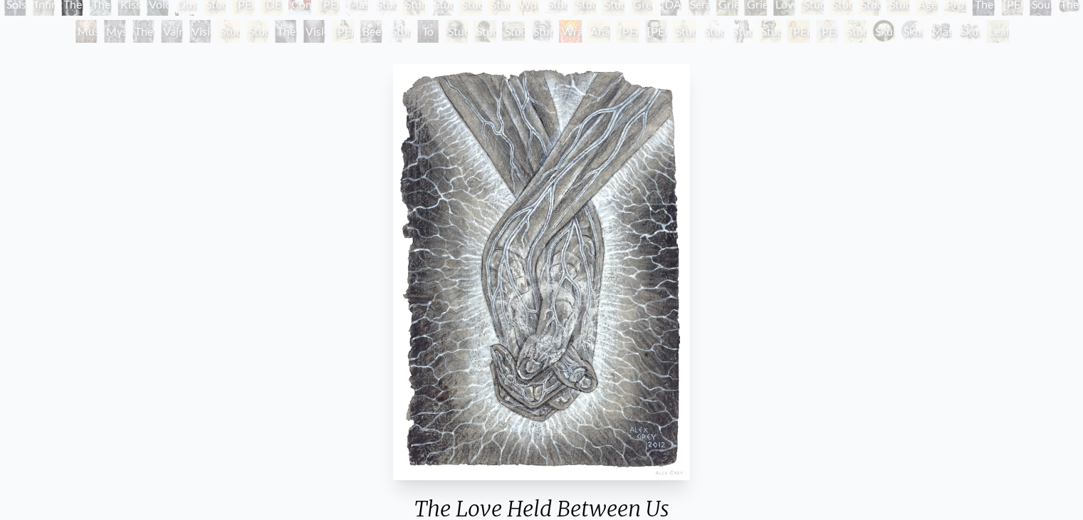
click at [886, 256] on div "The Love Held Between Us 2012, charcoal & ink on paper, 8 x 12 in. Visit the Co…" at bounding box center [541, 355] width 1061 height 594
click at [585, 295] on img "3 / 71" at bounding box center [541, 272] width 296 height 416
click at [809, 283] on div "The Love Held Between Us 2012, charcoal & ink on paper, 8 x 12 in. Visit the Co…" at bounding box center [541, 355] width 1061 height 594
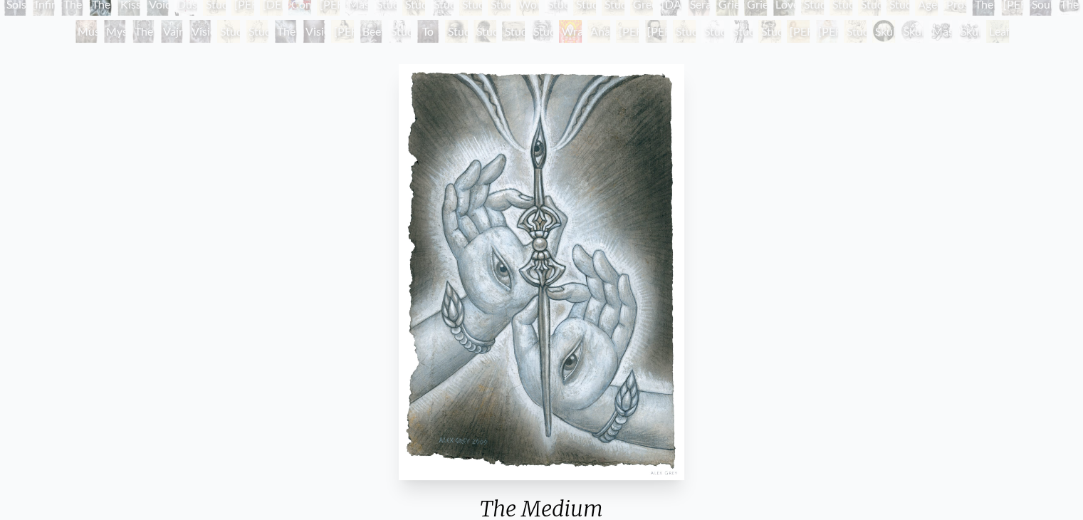
click at [875, 325] on div "The Medium 2009, charcoal & ink on paper, 8 x 12 in. Visit the CoSM Shop" at bounding box center [541, 355] width 1061 height 594
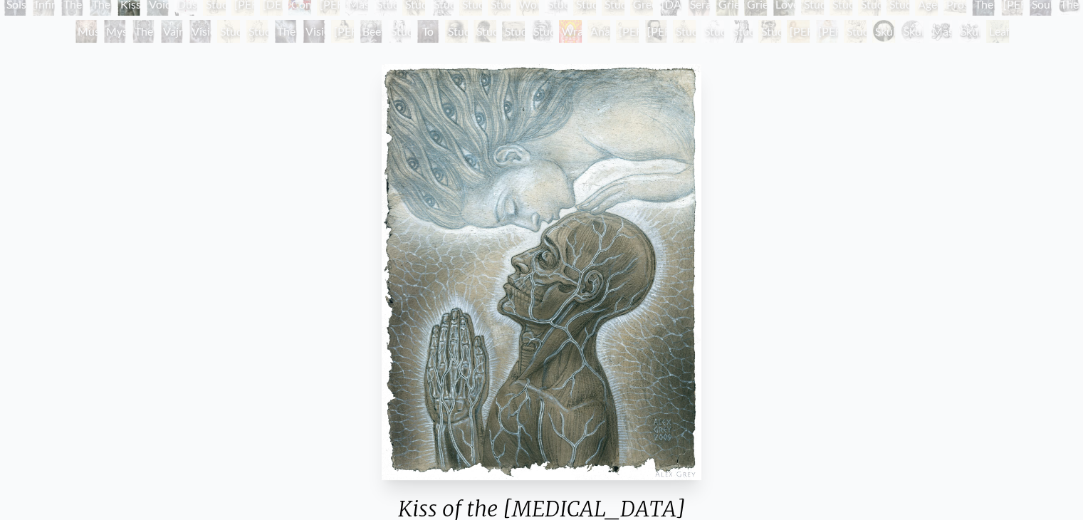
click at [969, 274] on div "Kiss of the Muse 2009, charcoal & ink on paper, 8 x 12 in. Visit the CoSM Shop …" at bounding box center [541, 514] width 1061 height 913
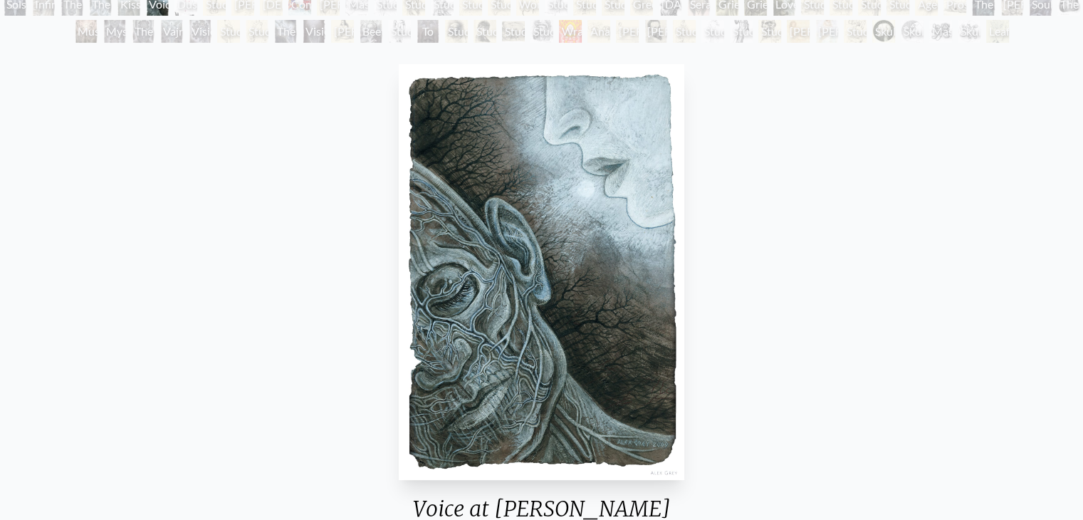
click at [932, 251] on div "Voice at Dawn 2009, charcoal & ink on paper, 8 x 12 in. Visit the CoSM Shop" at bounding box center [541, 355] width 1061 height 594
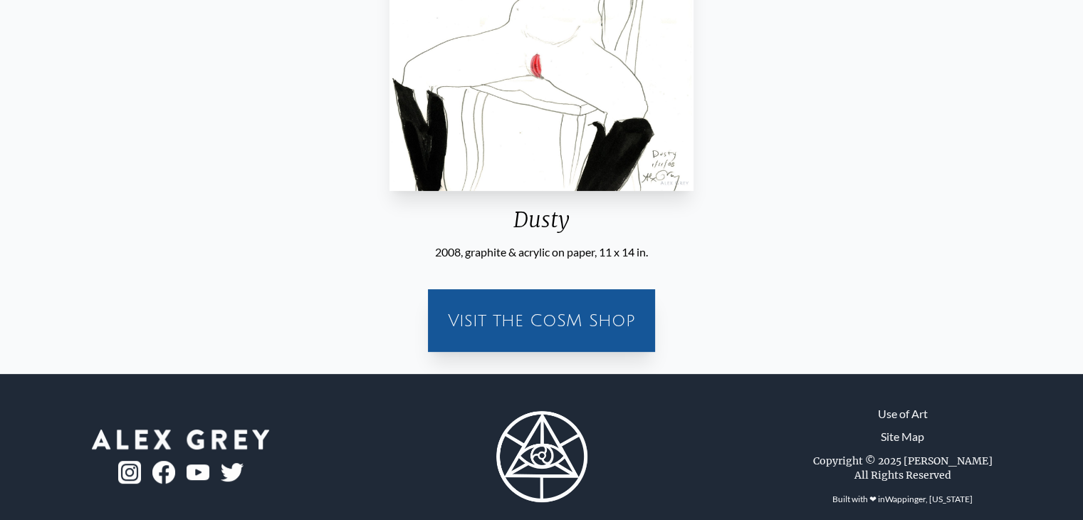
scroll to position [387, 0]
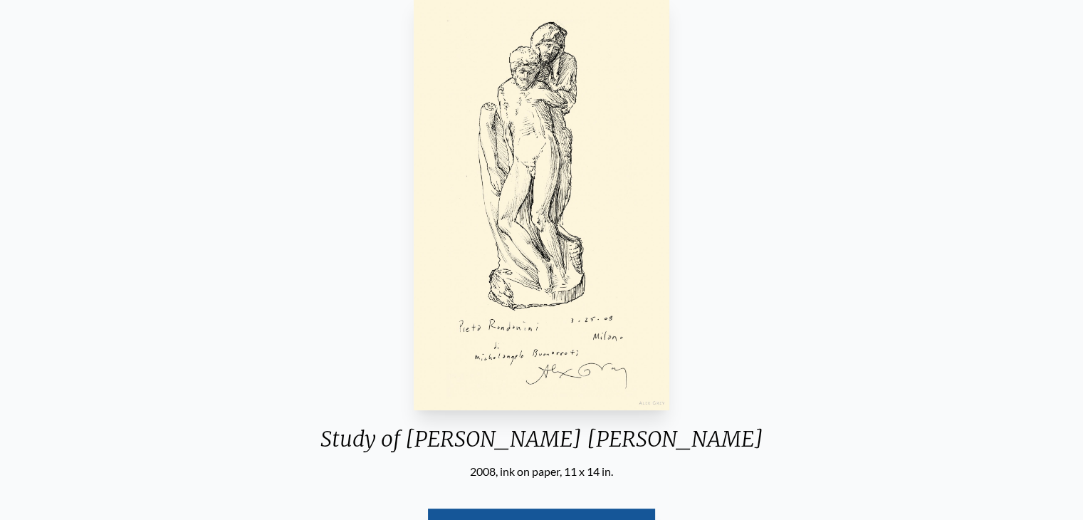
scroll to position [68, 0]
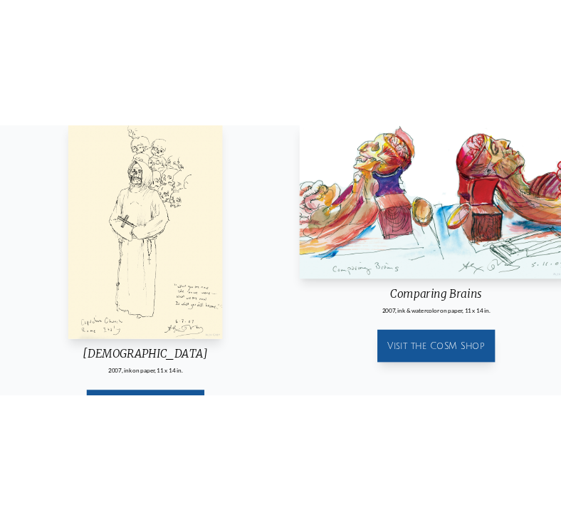
scroll to position [220, 0]
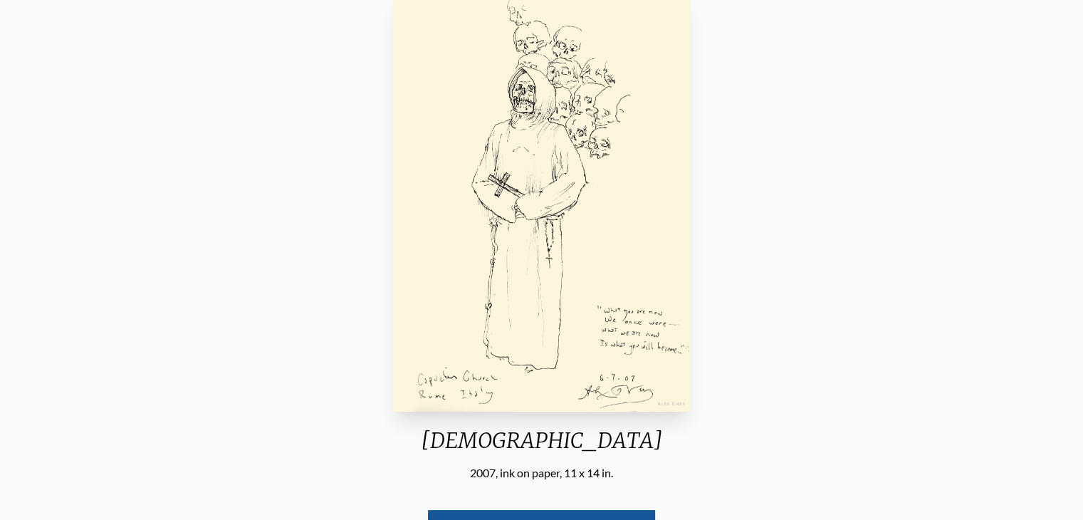
click at [962, 256] on div "Capuchin Church 2007, ink on paper, 11 x 14 in. Visit the CoSM Shop" at bounding box center [541, 287] width 1061 height 594
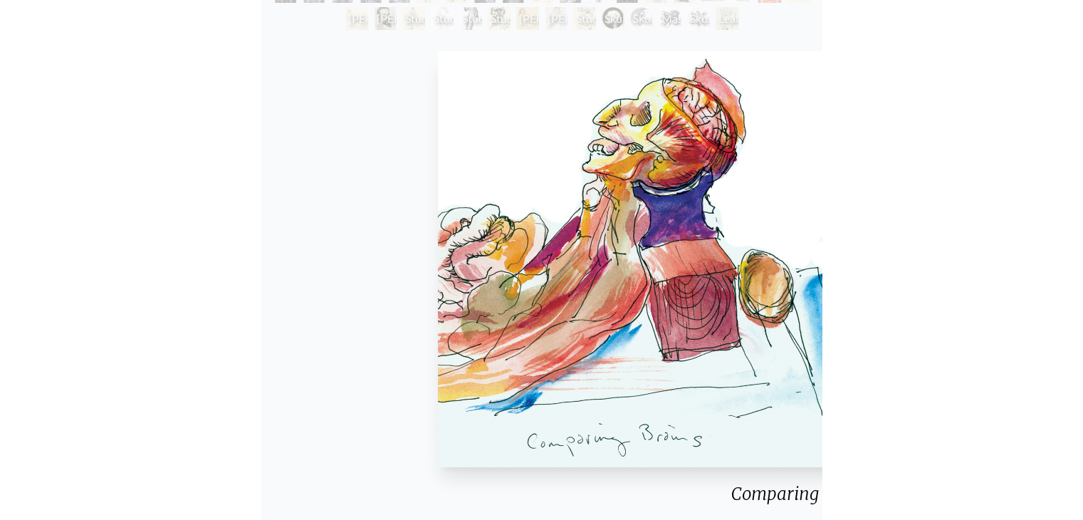
scroll to position [138, 0]
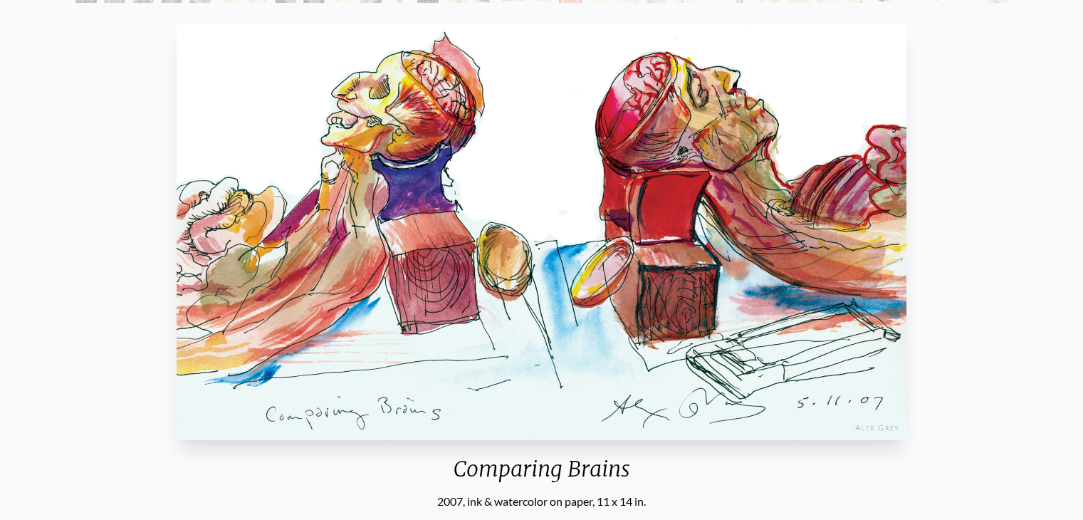
click at [977, 274] on div "Comparing Brains 2007, ink & watercolor on paper, 11 x 14 in. Visit the CoSM Sh…" at bounding box center [541, 316] width 1061 height 594
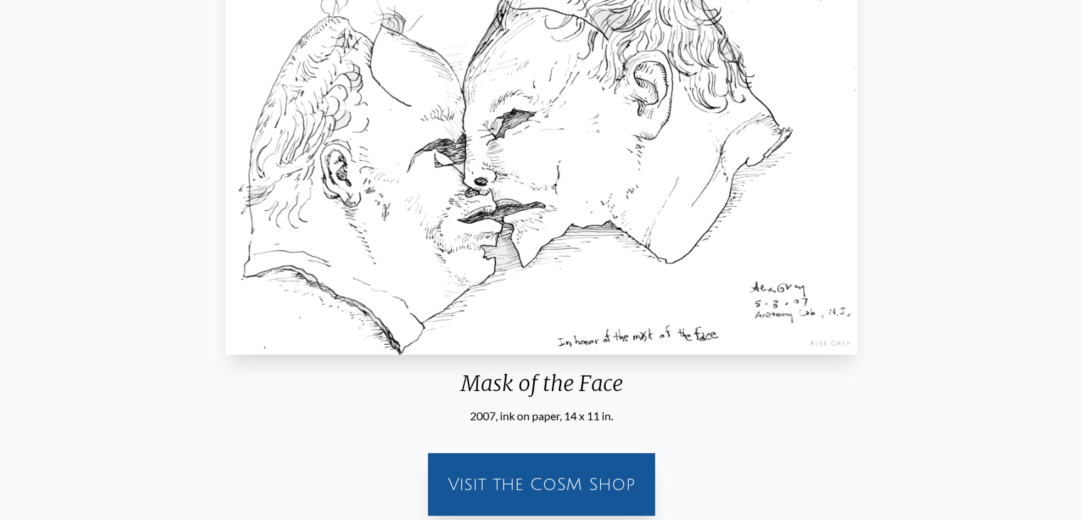
scroll to position [195, 0]
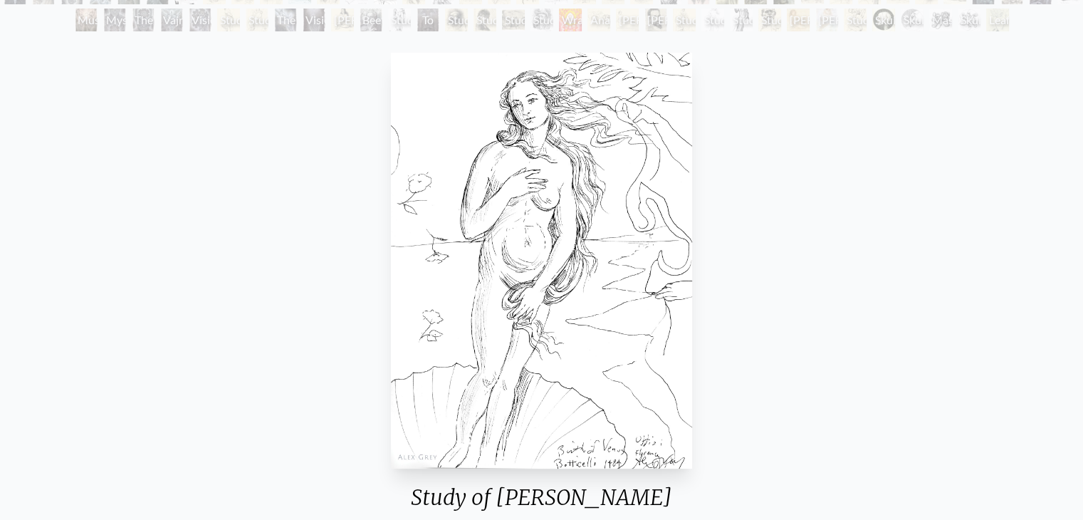
scroll to position [81, 0]
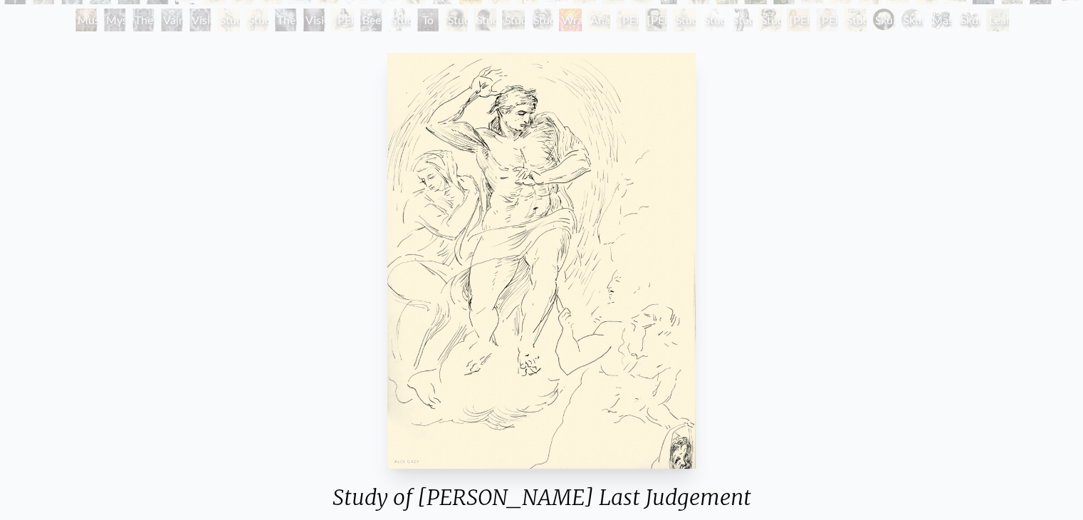
scroll to position [81, 0]
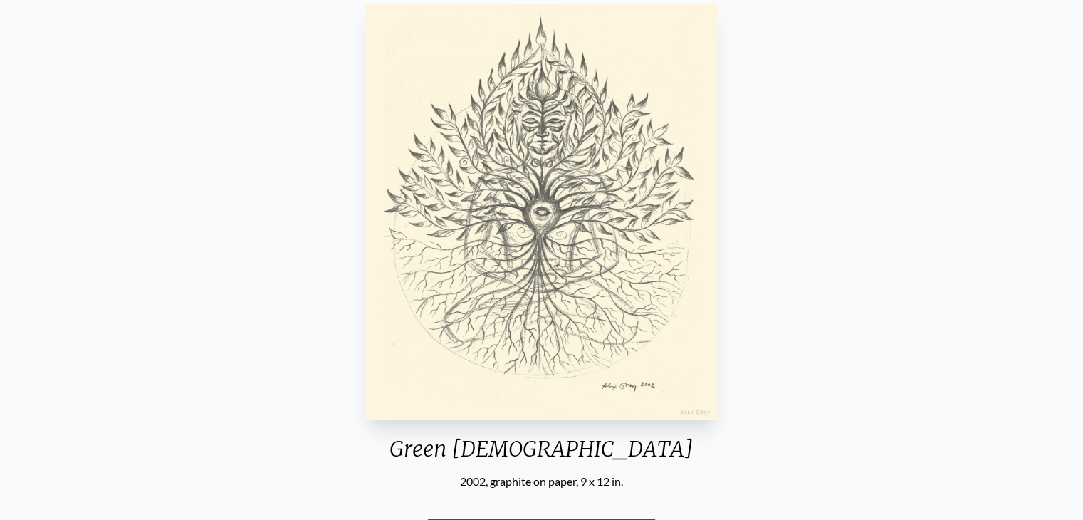
scroll to position [134, 0]
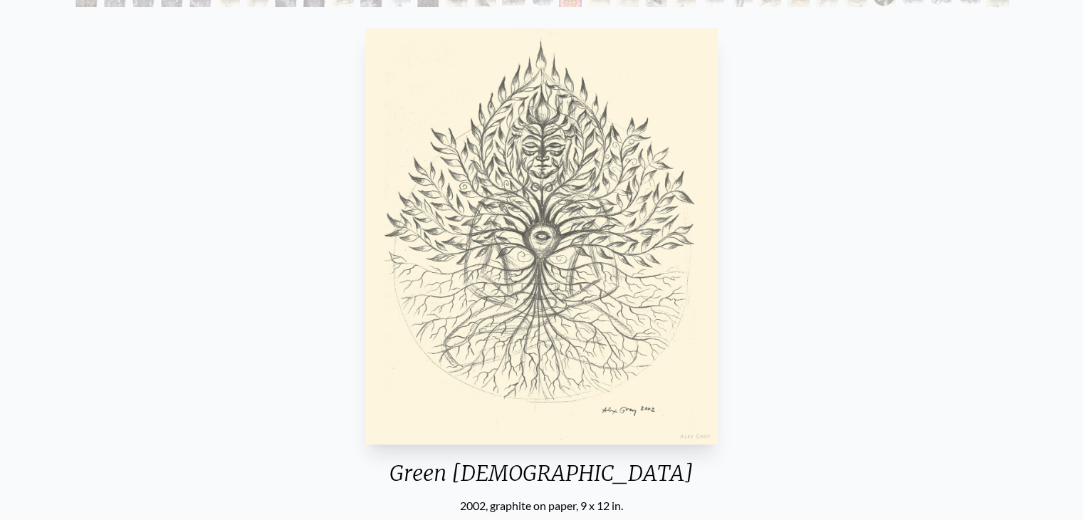
click at [683, 200] on img "23 / 71" at bounding box center [541, 236] width 353 height 416
click at [1066, 204] on div "Green Buddha 2002, graphite on paper, 9 x 12 in. Visit the CoSM Shop" at bounding box center [541, 320] width 1061 height 594
click at [1014, 241] on div "Green Buddha 2002, graphite on paper, 9 x 12 in. Visit the CoSM Shop" at bounding box center [541, 320] width 1061 height 594
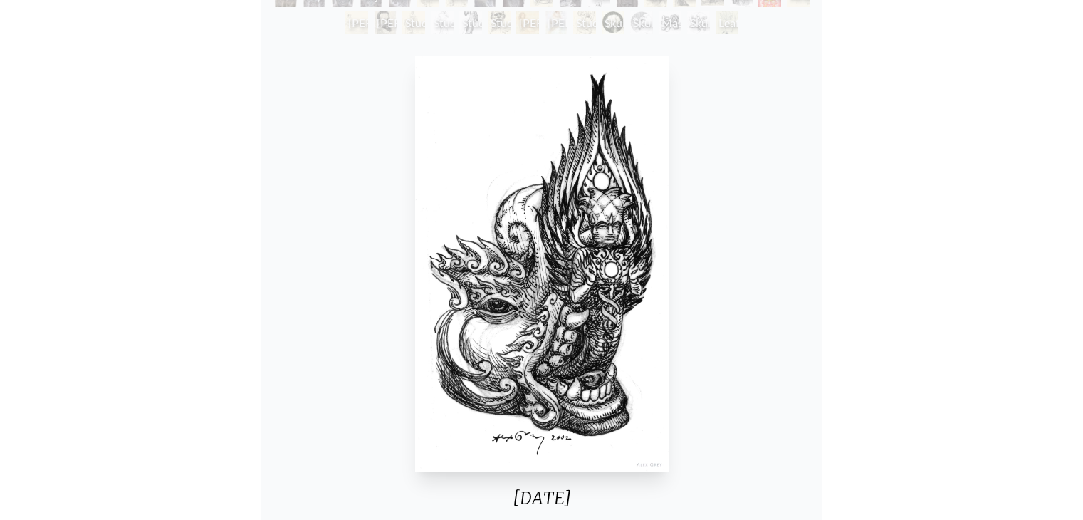
scroll to position [134, 0]
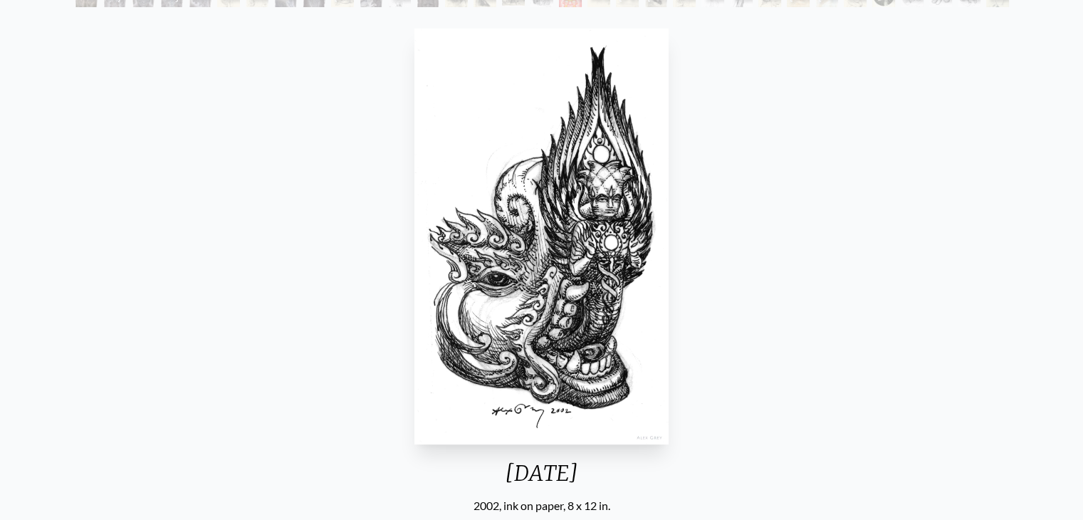
click at [973, 242] on div "Makara 2002, ink on paper, 8 x 12 in. Visit the CoSM Shop" at bounding box center [541, 320] width 1061 height 594
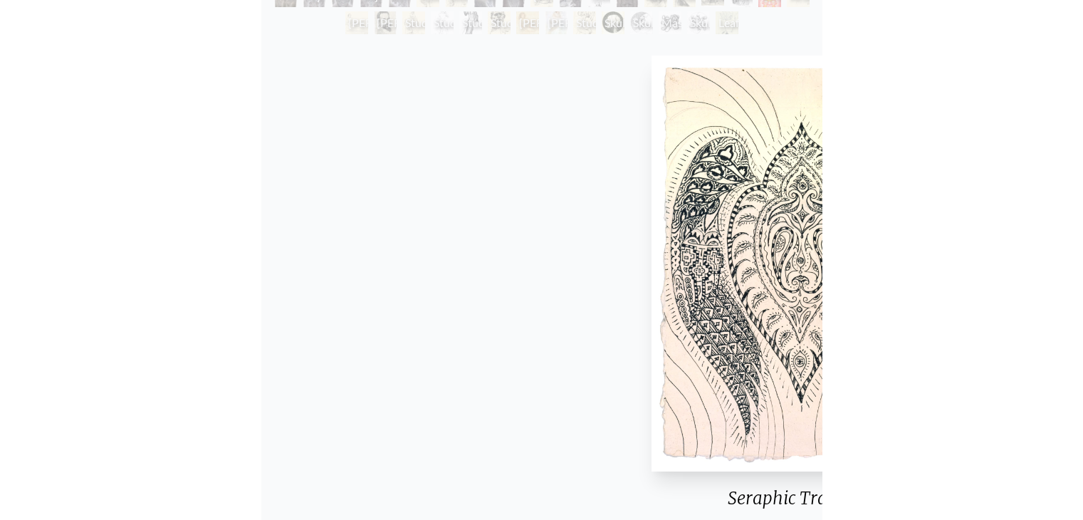
scroll to position [134, 0]
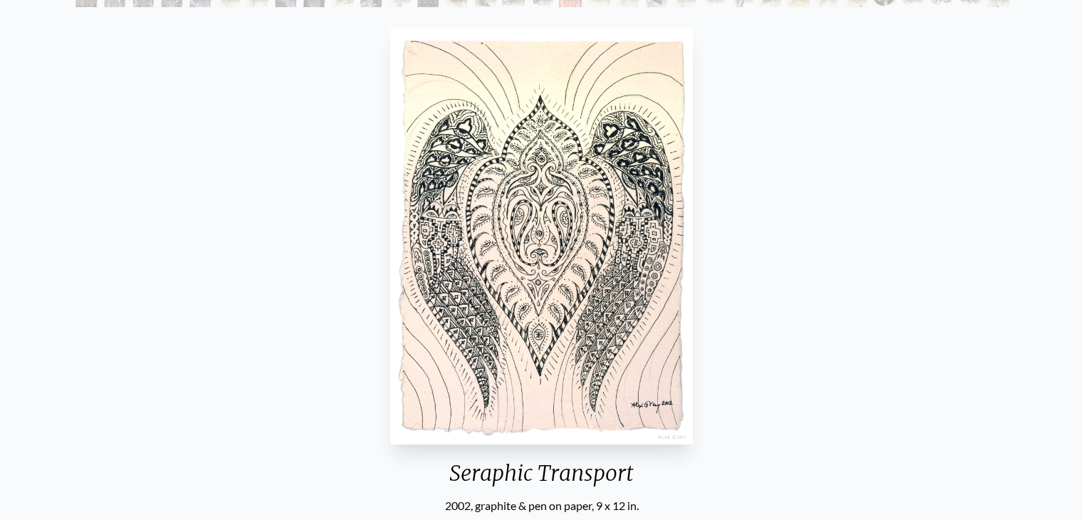
click at [957, 136] on div "Seraphic Transport 2002, graphite & pen on paper, 9 x 12 in. Visit the CoSM Shop" at bounding box center [541, 320] width 1061 height 594
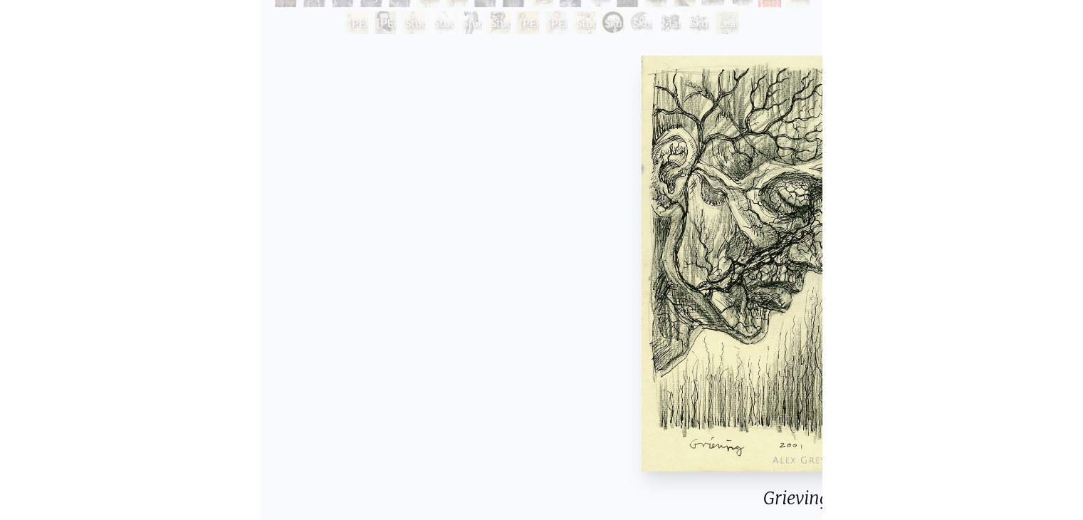
scroll to position [134, 0]
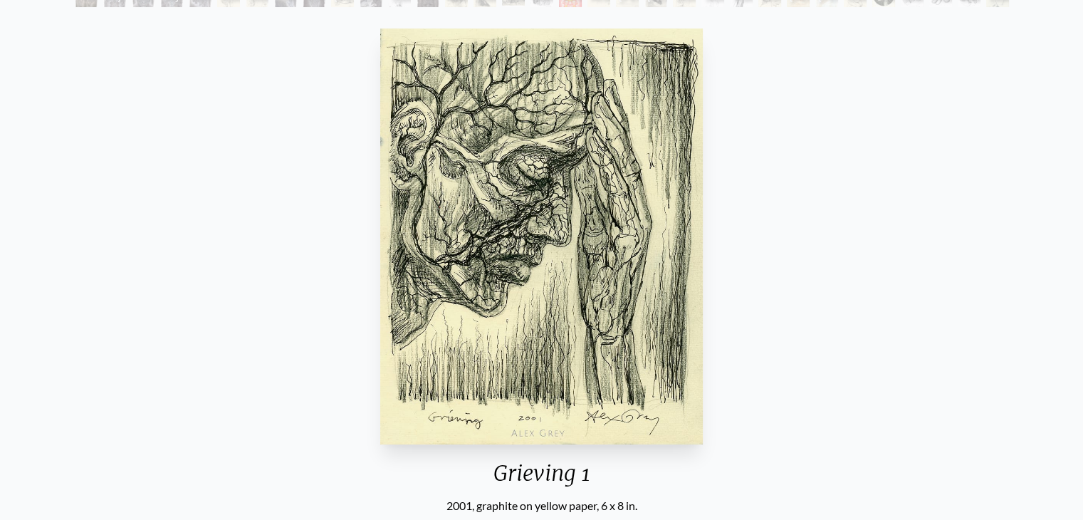
click at [892, 258] on div "Grieving 1 2001, graphite on yellow paper, 6 x 8 in. Visit the CoSM Shop" at bounding box center [541, 320] width 1061 height 594
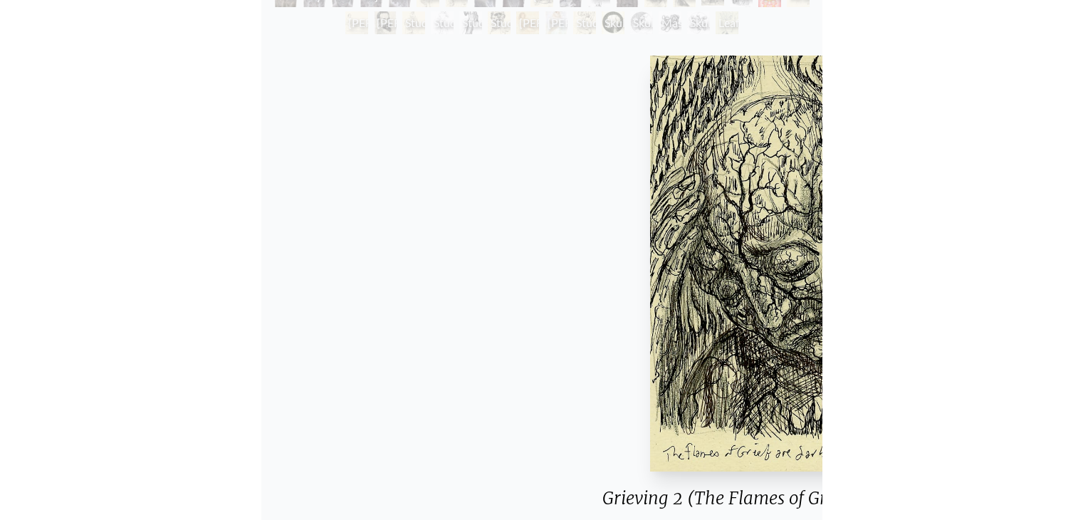
scroll to position [134, 0]
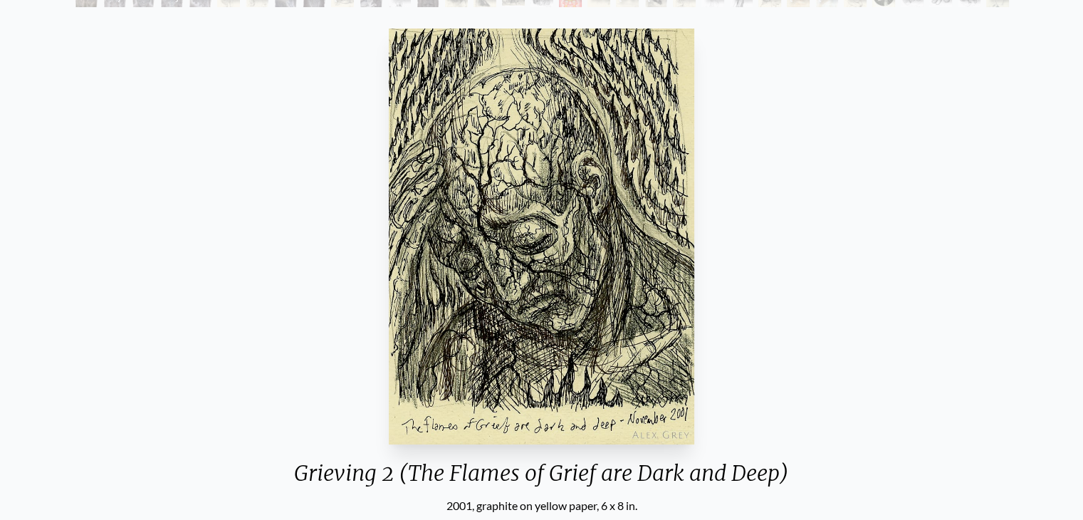
click at [942, 218] on div "Grieving 2 (The Flames of Grief are Dark and Deep) 2001, graphite on yellow pap…" at bounding box center [541, 320] width 1061 height 594
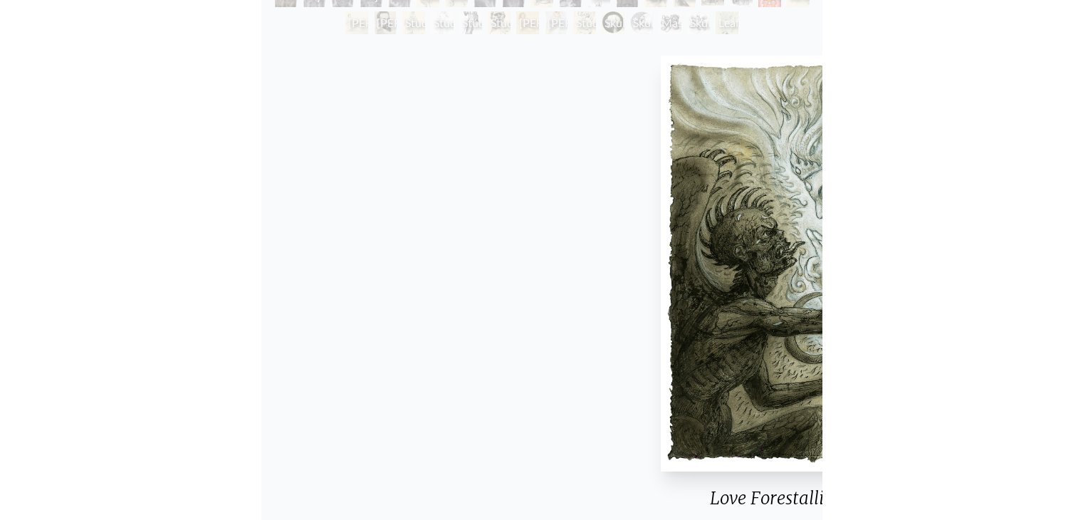
scroll to position [134, 0]
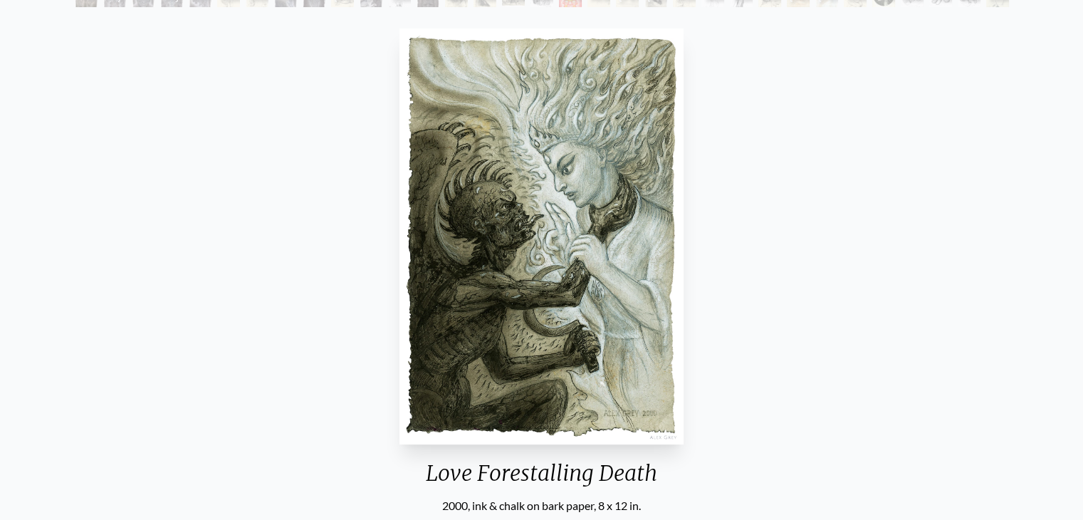
click at [900, 216] on div "Love Forestalling Death 2000, ink & chalk on bark paper, 8 x 12 in. Visit the C…" at bounding box center [541, 320] width 1061 height 594
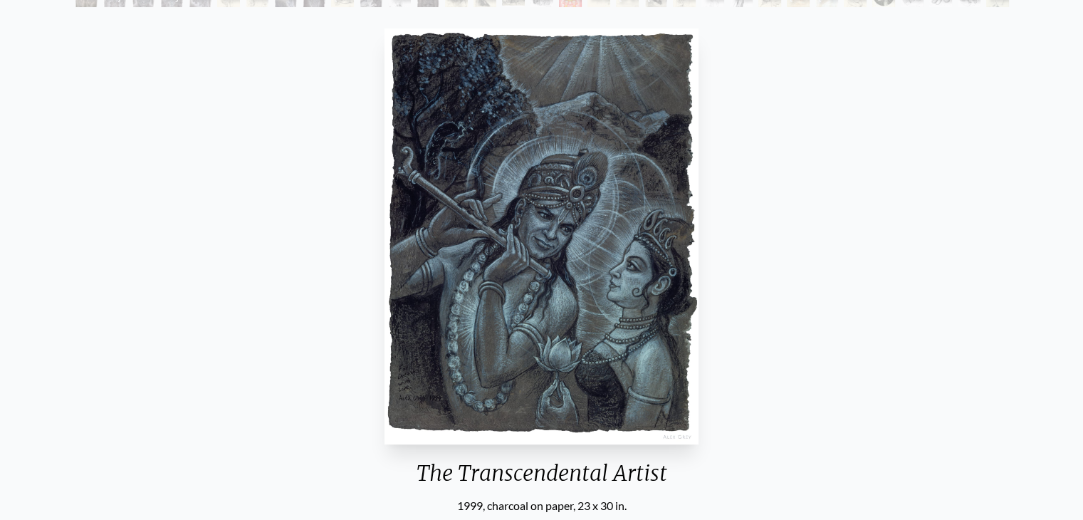
click at [836, 263] on div "The Transcendental Artist 1999, charcoal on paper, 23 x 30 in. Visit the CoSM S…" at bounding box center [541, 320] width 1061 height 594
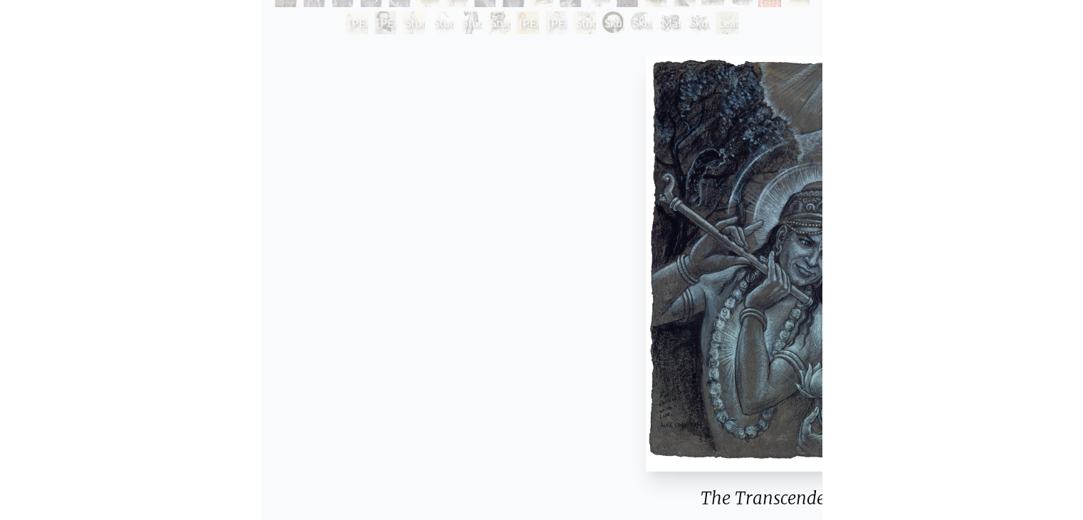
scroll to position [134, 0]
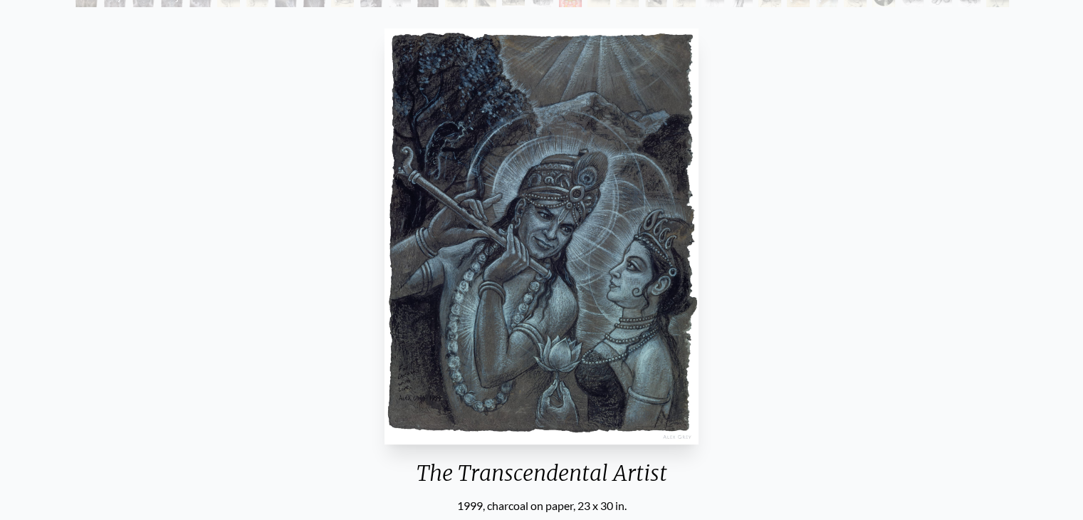
click at [946, 301] on div "The Transcendental Artist 1999, charcoal on paper, 23 x 30 in. Visit the CoSM S…" at bounding box center [541, 320] width 1061 height 594
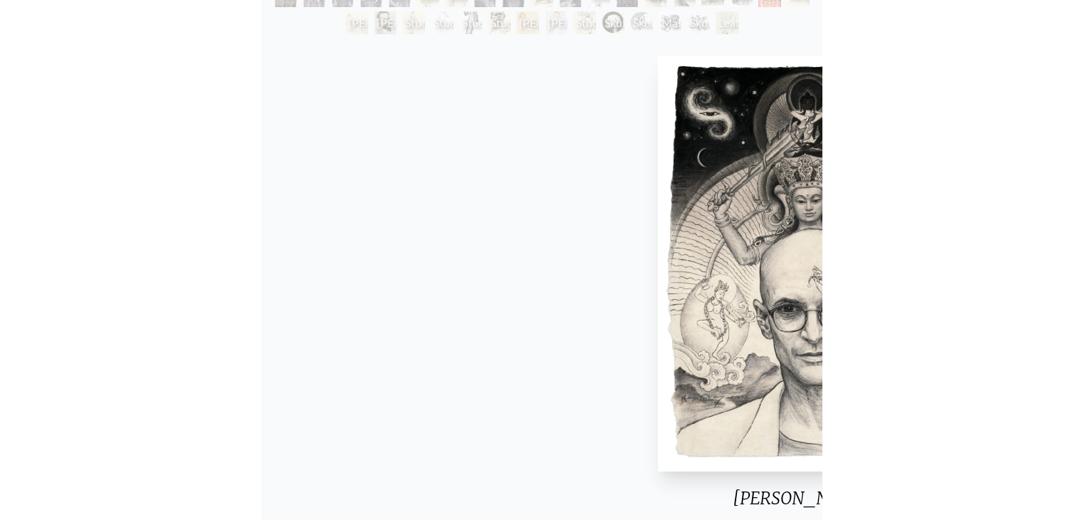
scroll to position [134, 0]
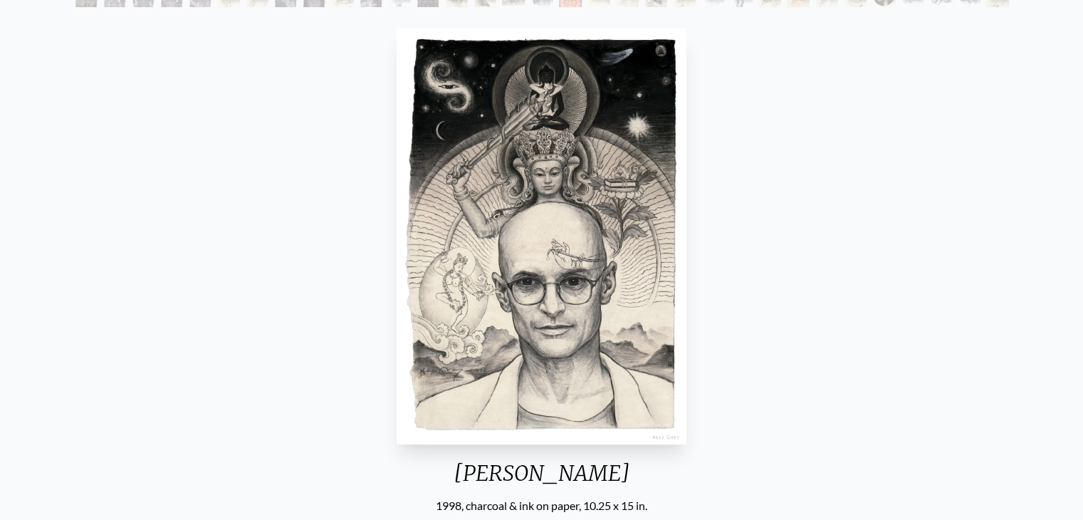
click at [974, 252] on div "Ken Wilber 1998, charcoal & ink on paper, 10.25 x 15 in. Visit the CoSM Shop" at bounding box center [541, 320] width 1061 height 594
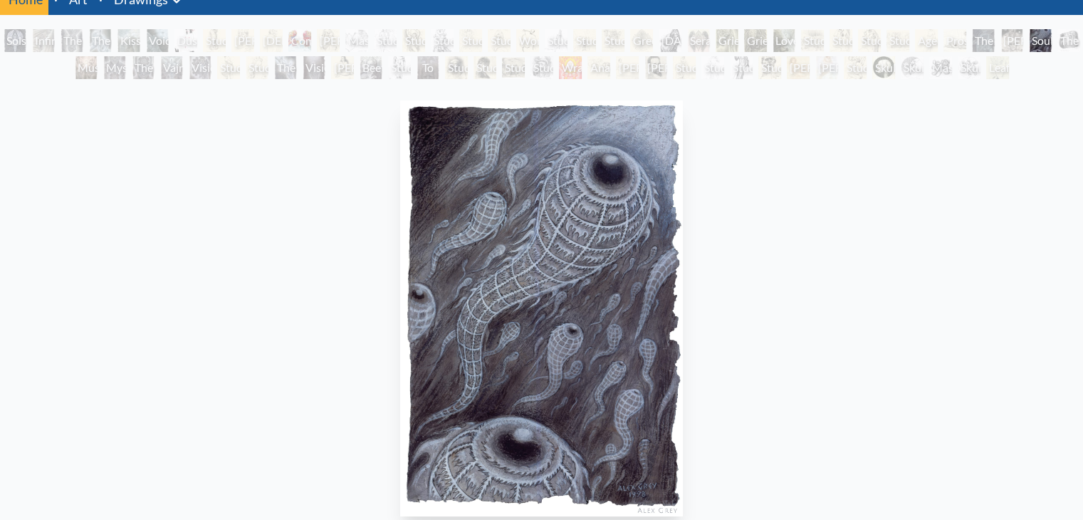
scroll to position [61, 0]
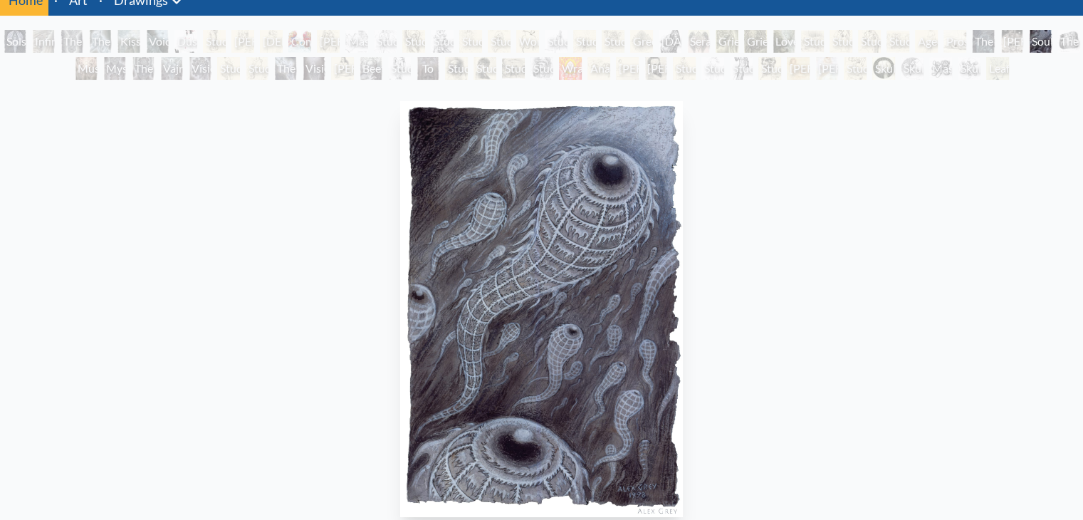
click at [907, 323] on div "Soultrons 1998, ink & chalk on bark paper, 11 x 14 in. Visit the CoSM Shop" at bounding box center [541, 392] width 1061 height 594
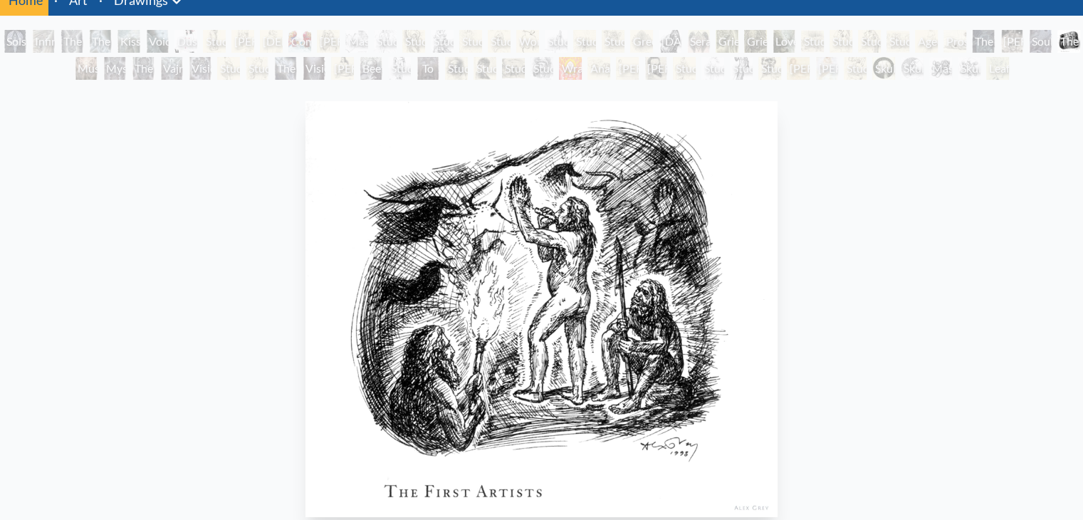
click at [1001, 244] on div "The First Artists 1998, ink on paper, 8.5 x 8.5 in. Visit the CoSM Shop" at bounding box center [541, 392] width 1061 height 594
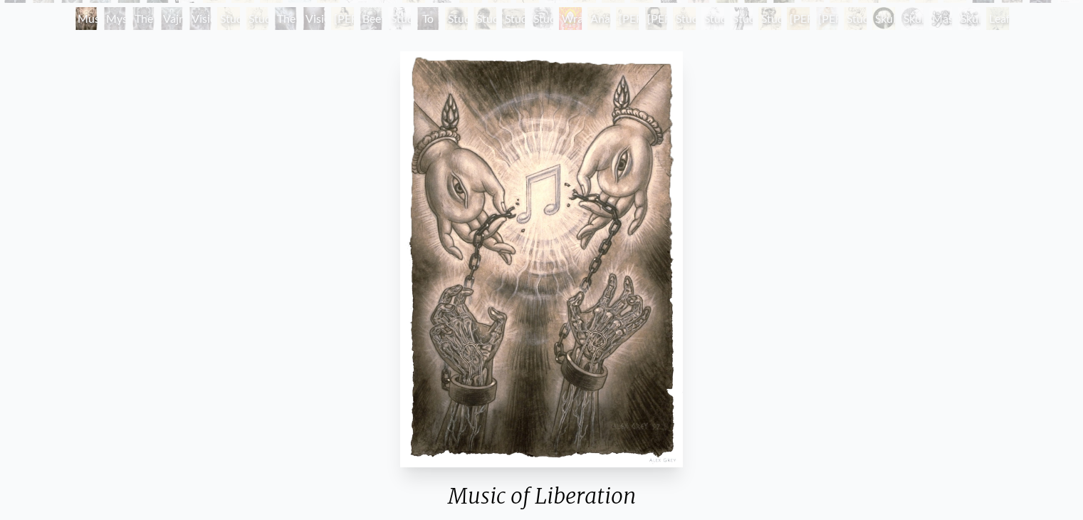
scroll to position [109, 0]
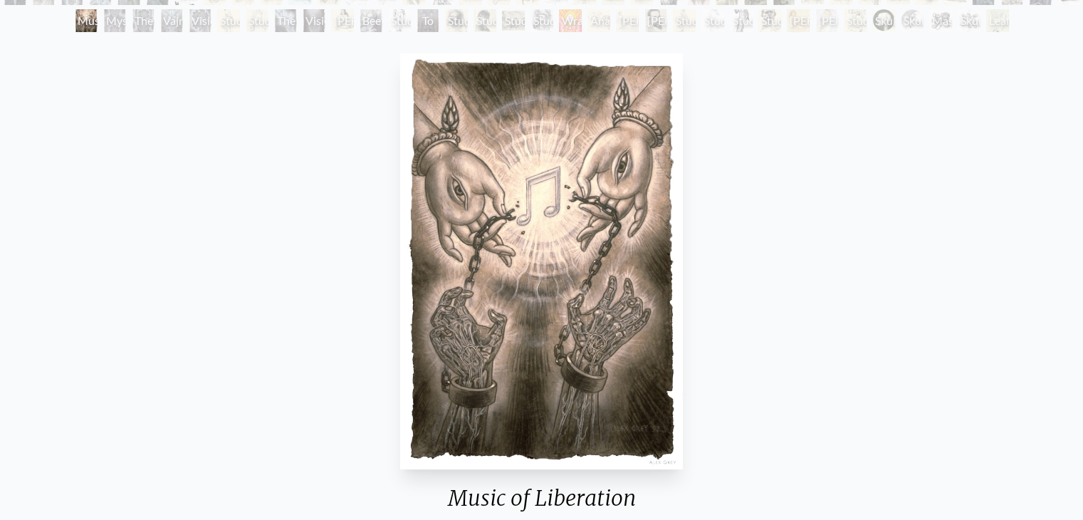
click at [875, 252] on div "Music of Liberation 1997, charcoal & ink on paper, 8 x 11 in. Visit the CoSM Sh…" at bounding box center [541, 345] width 1061 height 594
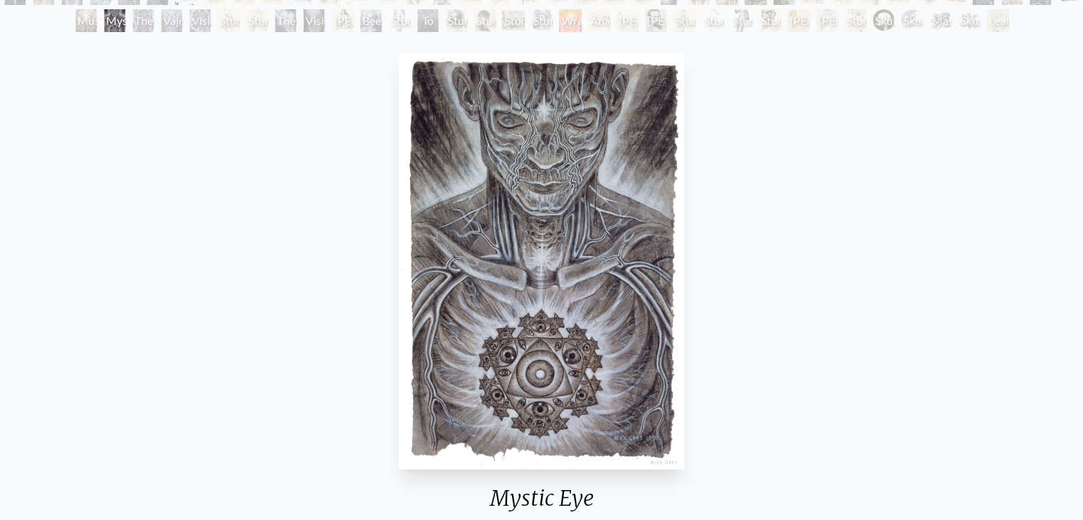
click at [987, 274] on div "Mystic Eye 1997, charcoal & ink on paper, 8 x 12 in. Visit the CoSM Shop CoSM S…" at bounding box center [541, 504] width 1061 height 913
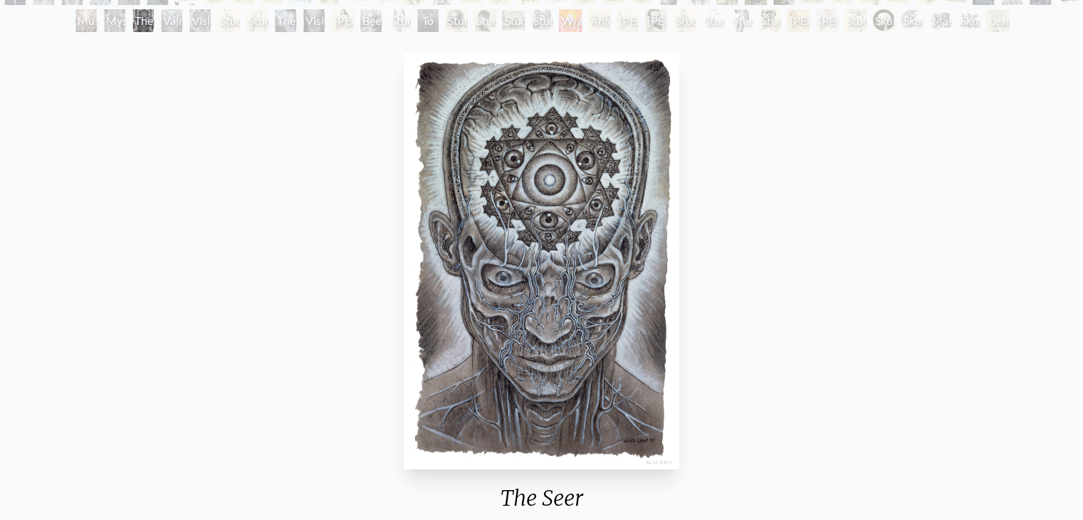
click at [968, 212] on div "The Seer 1997, charcoal & ink on paper, 8 x 11 in. Visit the CoSM Shop The Seer…" at bounding box center [541, 504] width 1061 height 913
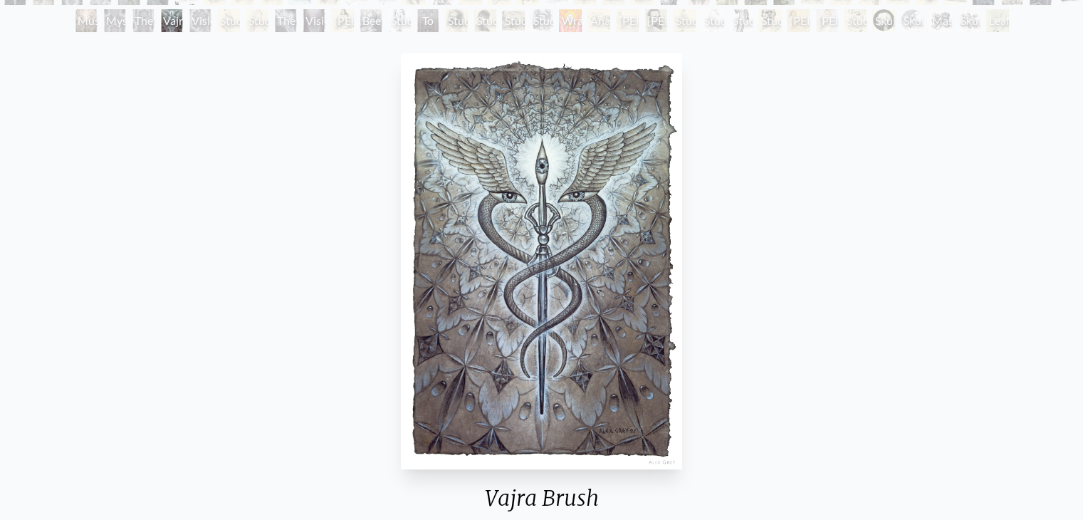
click at [898, 317] on div "Vajra Brush 1997, charcoal & ink on paper, 8 x 12 in. Visit the CoSM Shop" at bounding box center [541, 345] width 1061 height 594
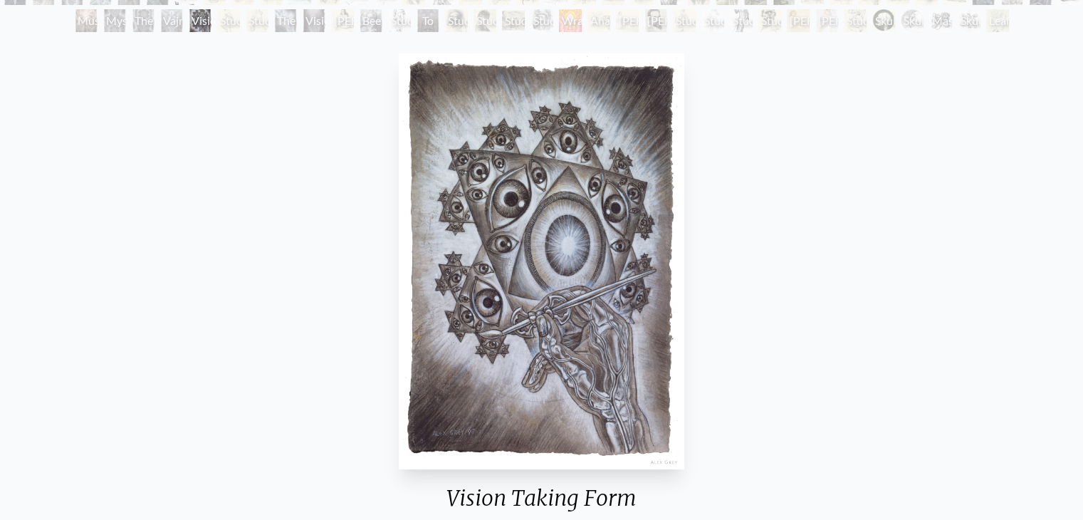
click at [858, 222] on div "Vision Taking Form 1997, charcoal & ink on paper, 8 x 12 in. Visit the CoSM Shop" at bounding box center [541, 345] width 1061 height 594
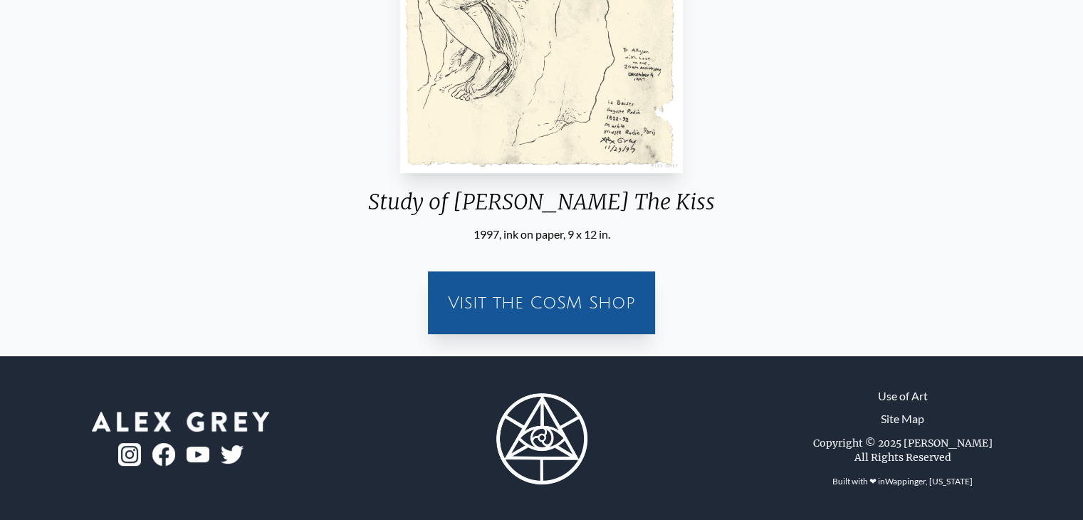
scroll to position [132, 0]
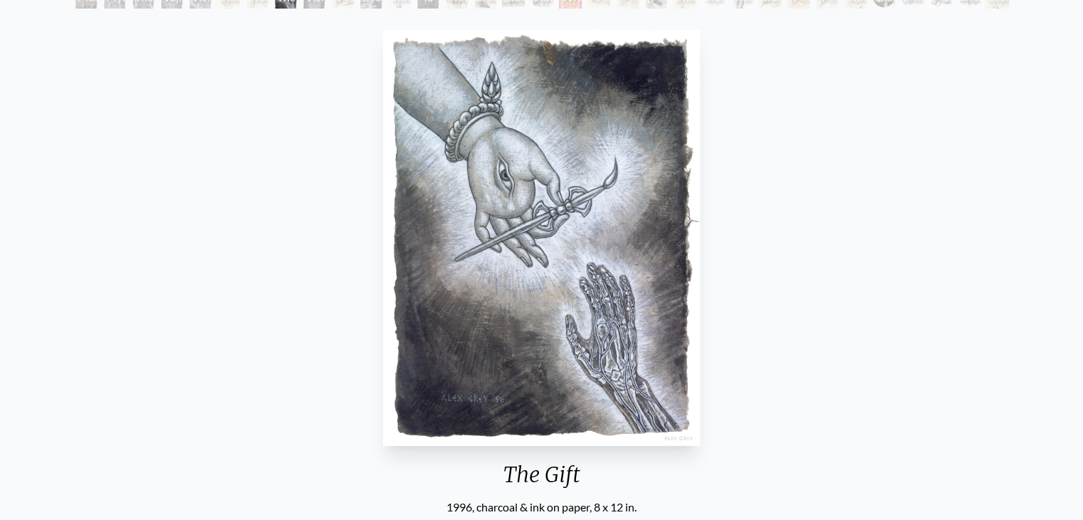
scroll to position [101, 0]
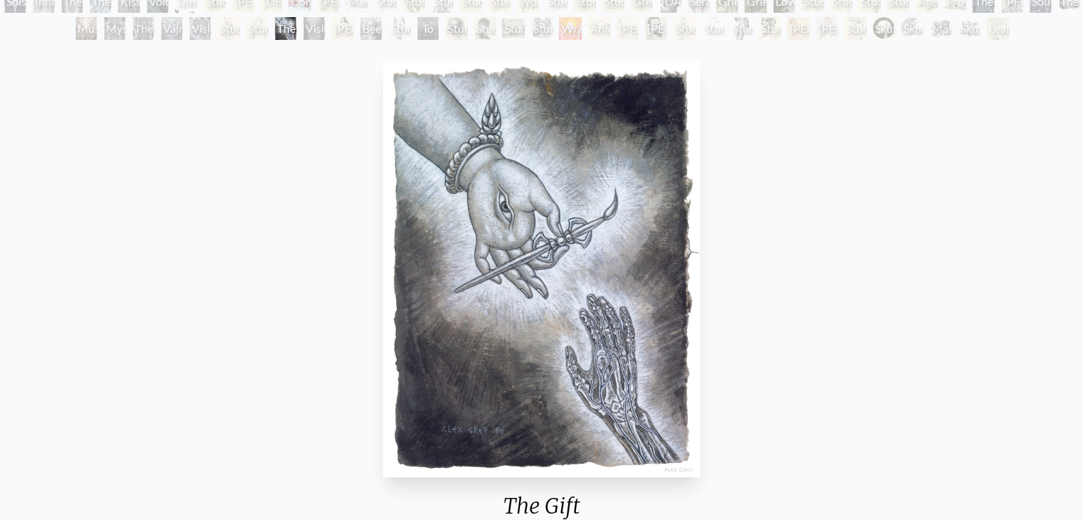
click at [536, 228] on img "46 / 71" at bounding box center [541, 269] width 316 height 416
click at [953, 254] on div "The Gift 1996, charcoal & ink on paper, 8 x 12 in. Visit the CoSM Shop" at bounding box center [541, 353] width 1061 height 594
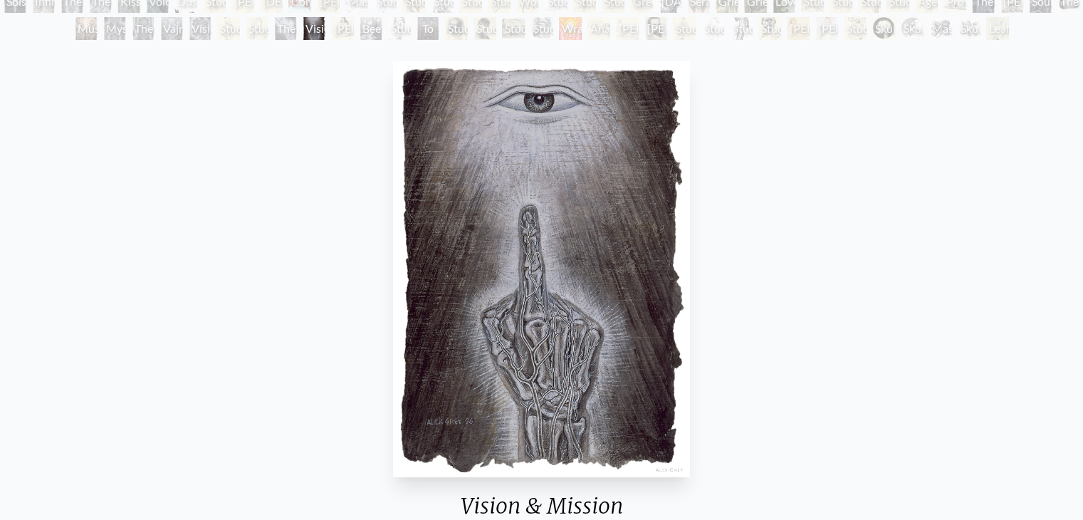
click at [879, 298] on div "Vision & Mission 1996, charcoal & ink on paper, 8 x 12 in. Visit the CoSM Shop" at bounding box center [541, 353] width 1061 height 594
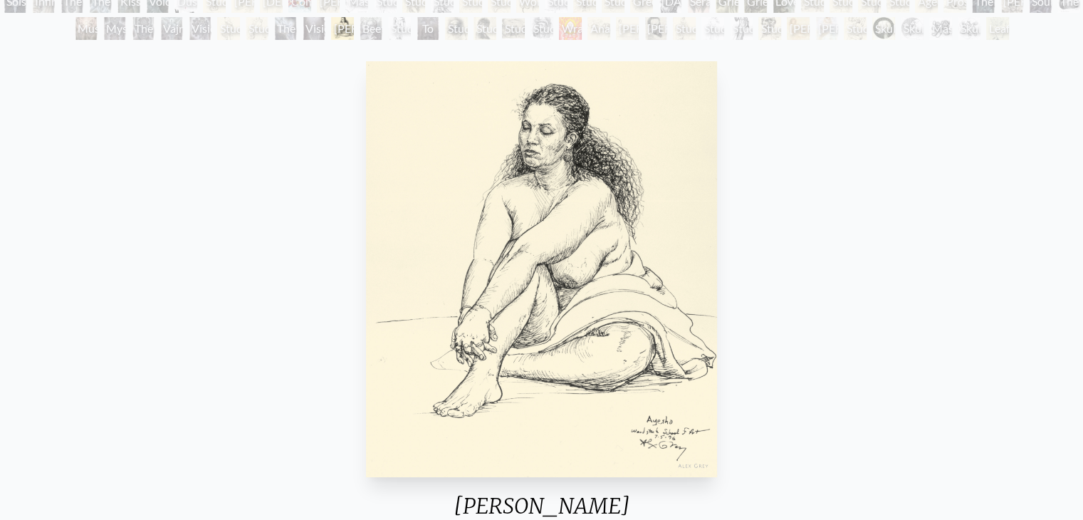
click at [879, 298] on div "Ayesha 1996, ink on paper, 11 x 14 in. Visit the CoSM Shop" at bounding box center [541, 353] width 1061 height 594
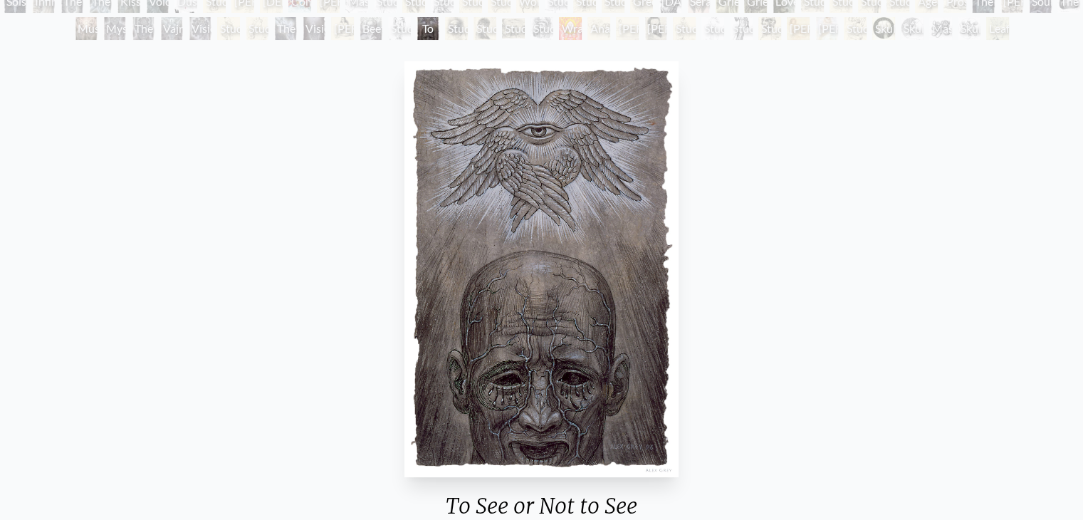
click at [569, 259] on img "51 / 71" at bounding box center [542, 269] width 274 height 416
click at [897, 333] on div "To See or Not to See 1996, charcoal & ink on paper, 8 x 12 in. Visit the CoSM S…" at bounding box center [541, 353] width 1061 height 594
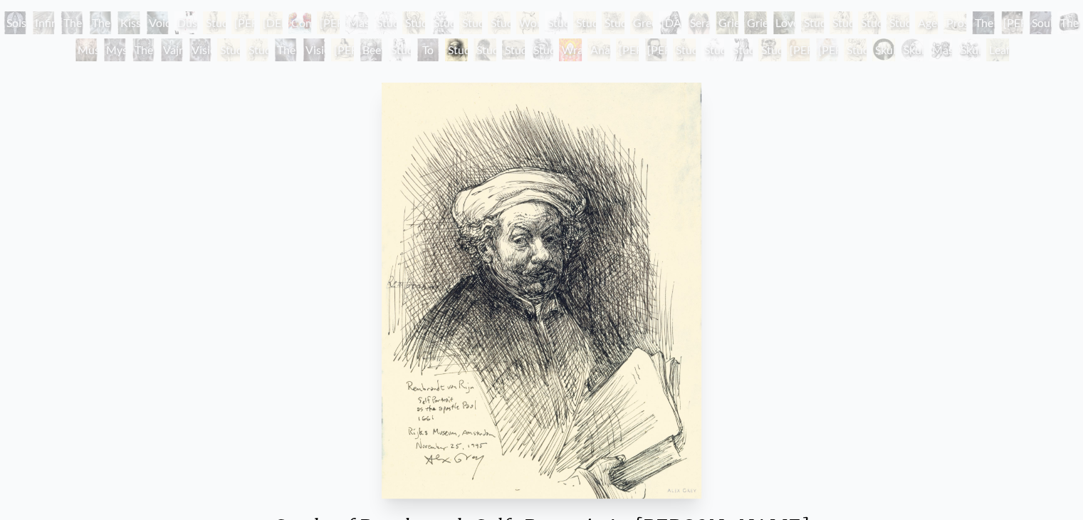
scroll to position [48, 0]
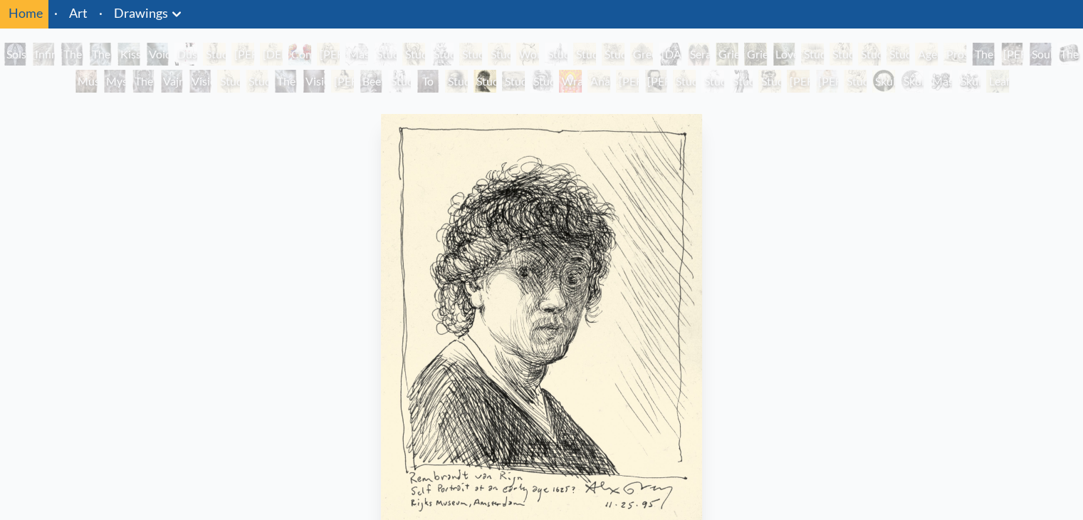
scroll to position [158, 0]
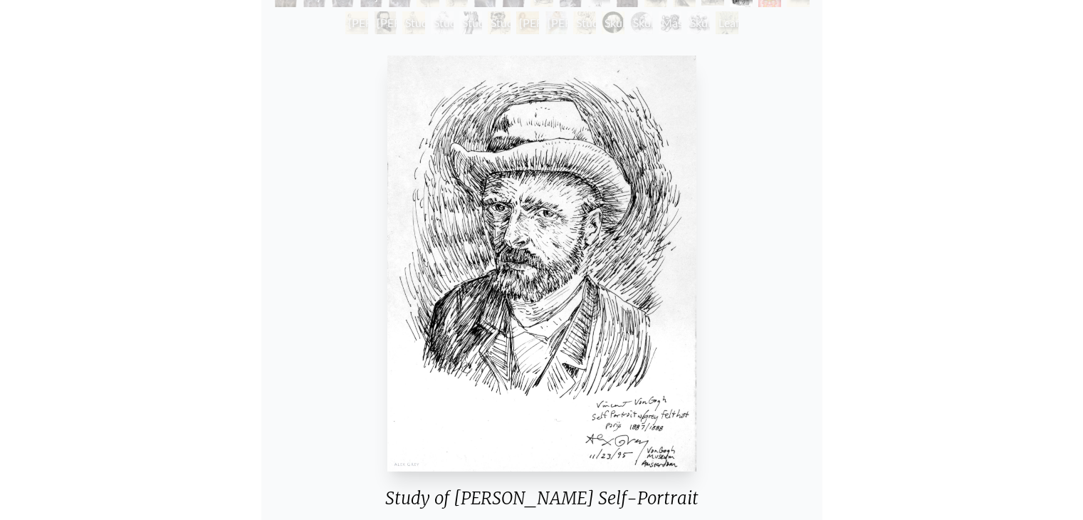
scroll to position [134, 0]
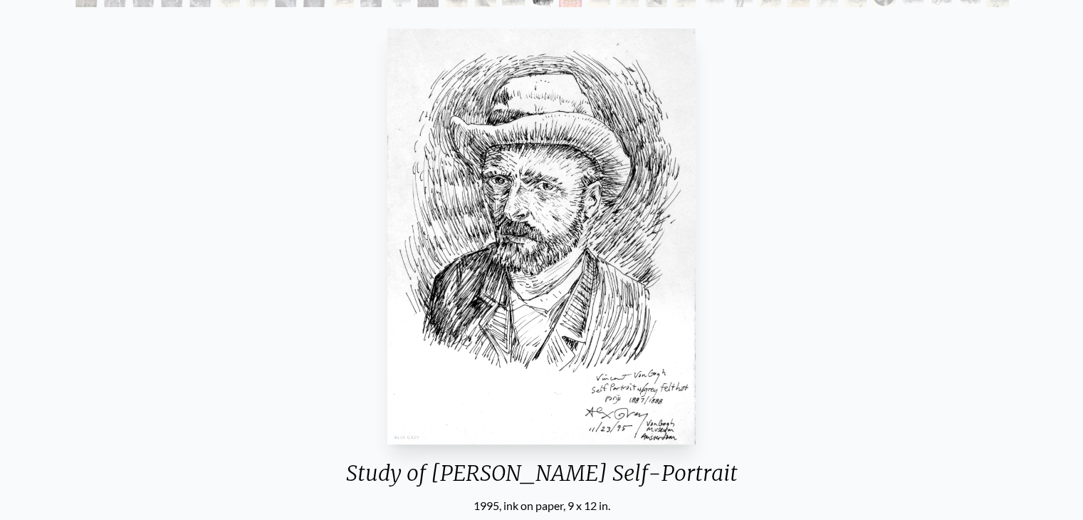
click at [995, 204] on div "Study of Van Gogh Self-Portrait 1995, ink on paper, 9 x 12 in. Visit the CoSM S…" at bounding box center [541, 320] width 1061 height 594
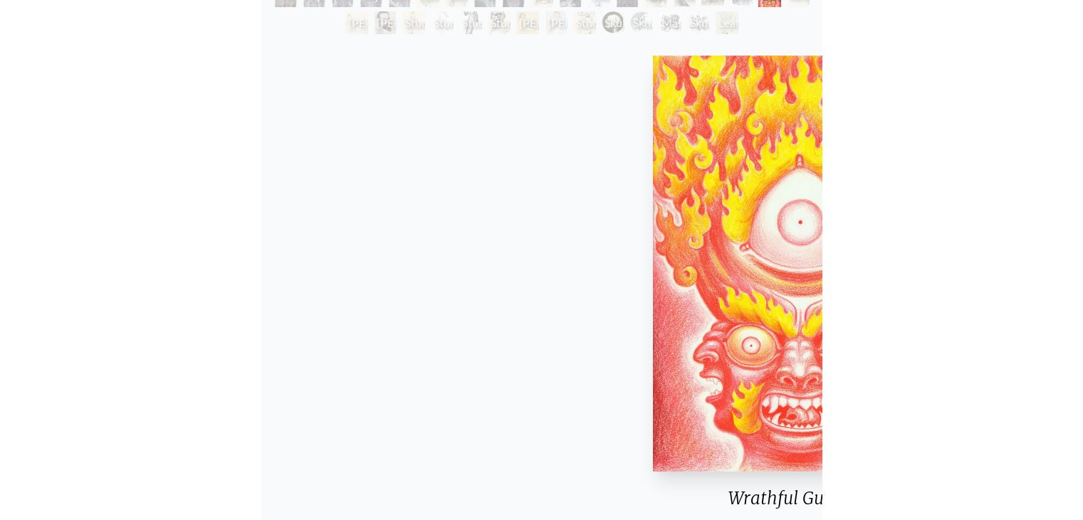
scroll to position [134, 0]
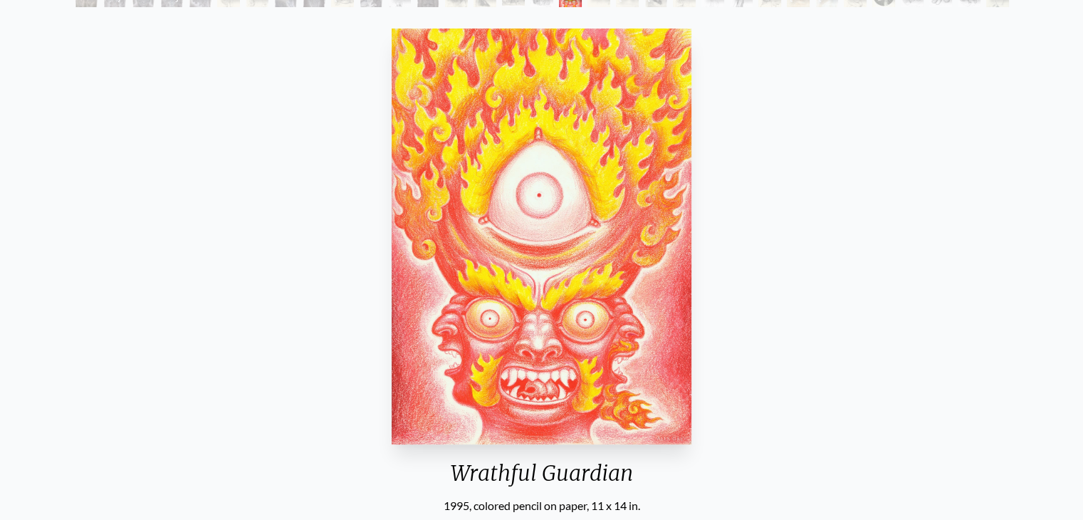
click at [926, 239] on div "Wrathful Guardian 1995, colored pencil on paper, 11 x 14 in. Visit the CoSM Shop" at bounding box center [541, 320] width 1061 height 594
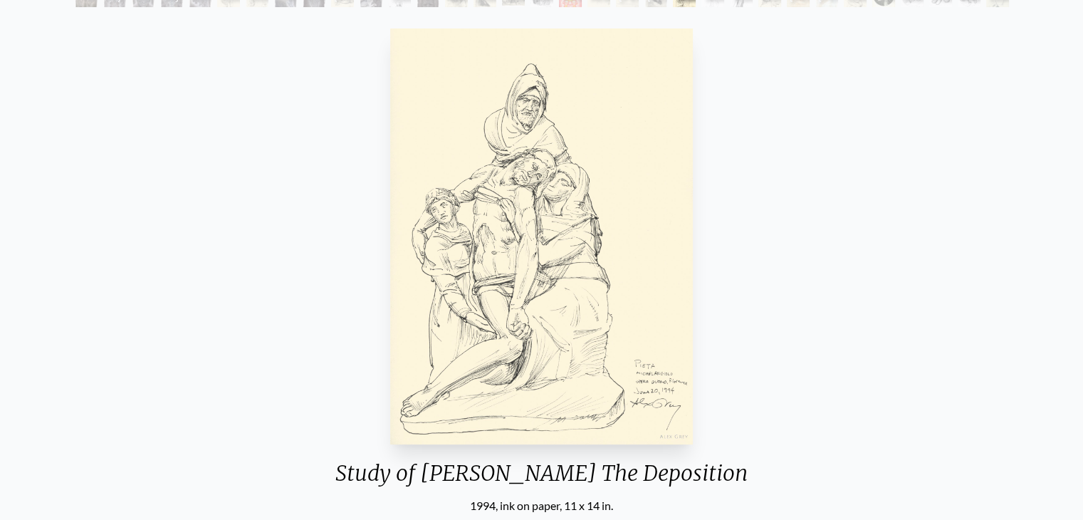
click at [798, 276] on div "Study of Michelangelo's The Deposition 1994, ink on paper, 11 x 14 in. Visit th…" at bounding box center [541, 320] width 1061 height 594
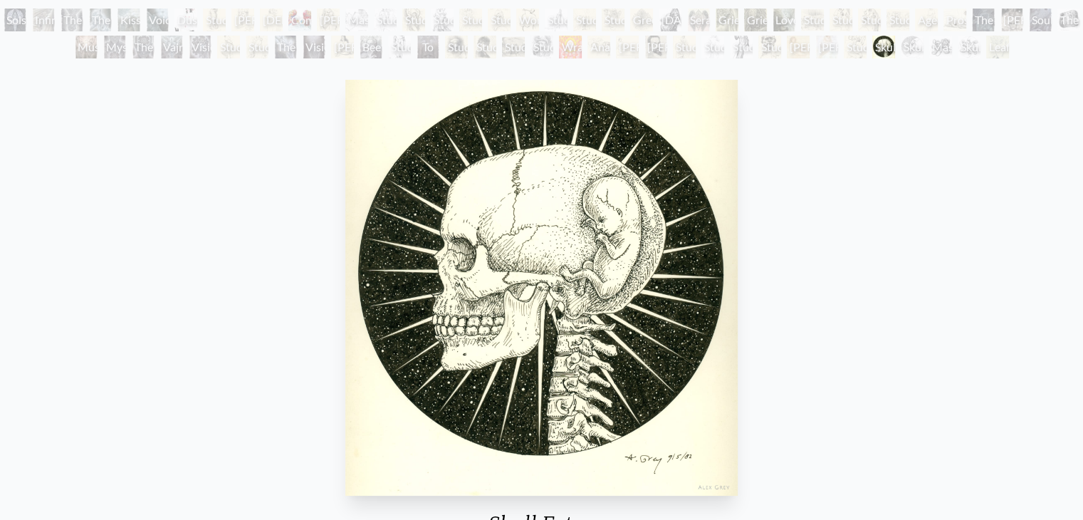
scroll to position [93, 0]
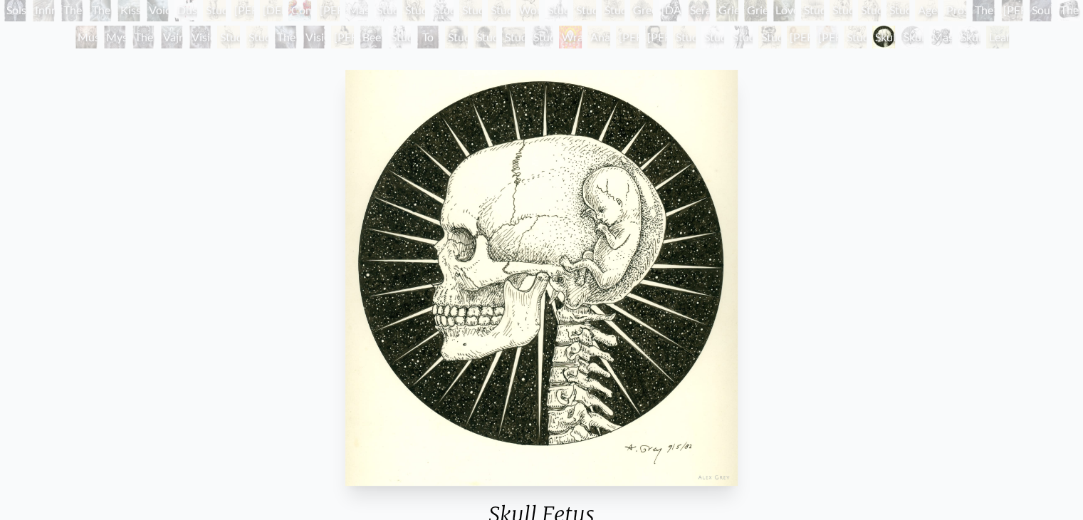
click at [927, 234] on div "Skull Fetus 1982, ink on paper, 8 x 8 in. Visit the CoSM Shop Skull Fetus - Pap…" at bounding box center [541, 520] width 1061 height 913
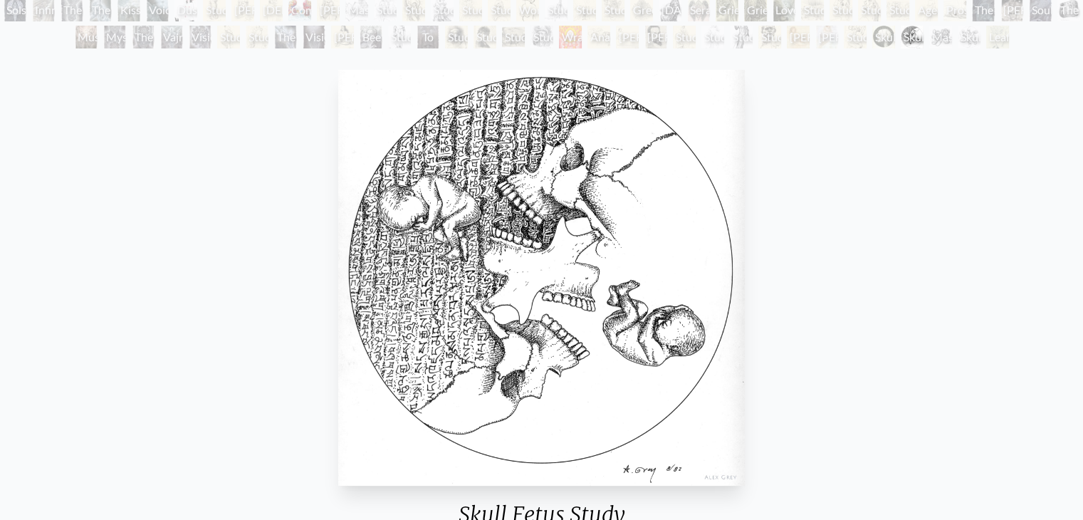
click at [888, 311] on div "Skull Fetus Study 1982, ink on paper, 8 x 8 in. Visit the CoSM Shop" at bounding box center [541, 361] width 1061 height 594
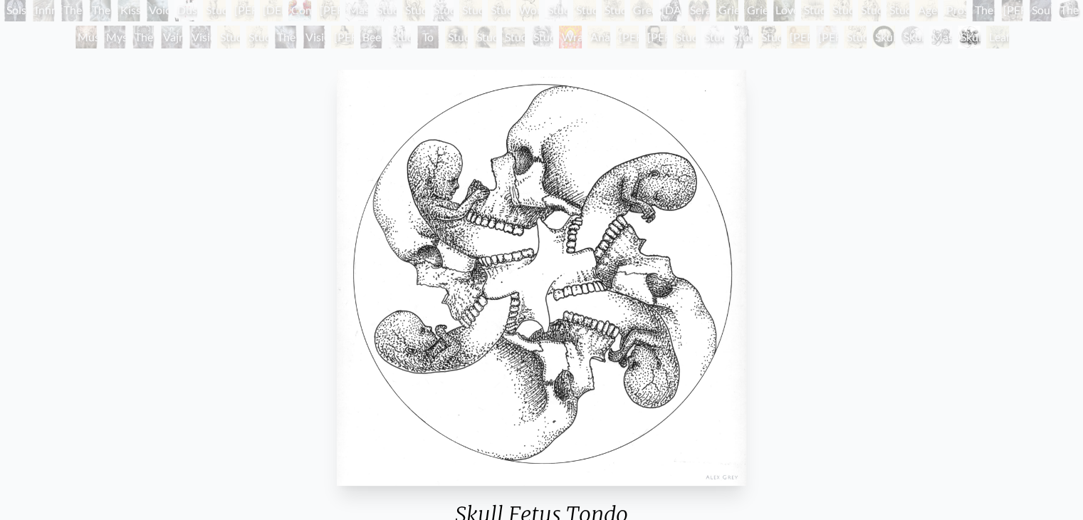
click at [954, 269] on div "Skull Fetus Tondo 1980, ink on paper, 8 x 8 in. Visit the CoSM Shop" at bounding box center [541, 361] width 1061 height 594
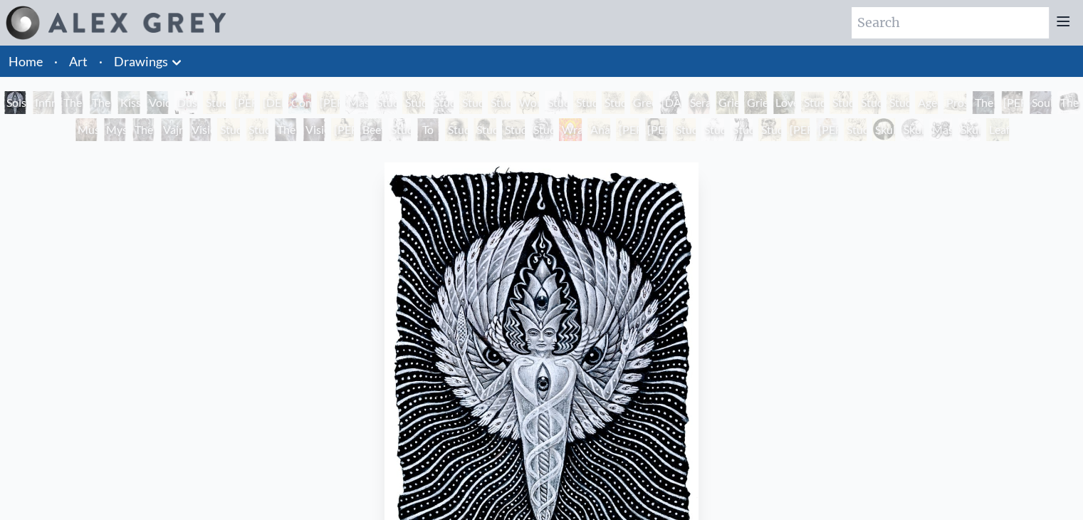
click at [173, 61] on icon at bounding box center [176, 62] width 9 height 5
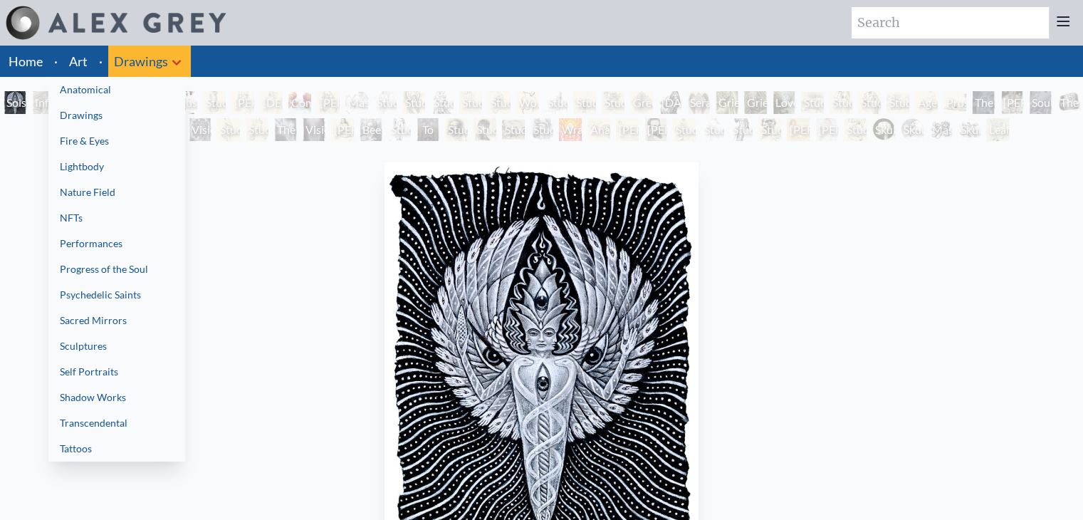
click at [148, 88] on link "Anatomical" at bounding box center [116, 90] width 137 height 26
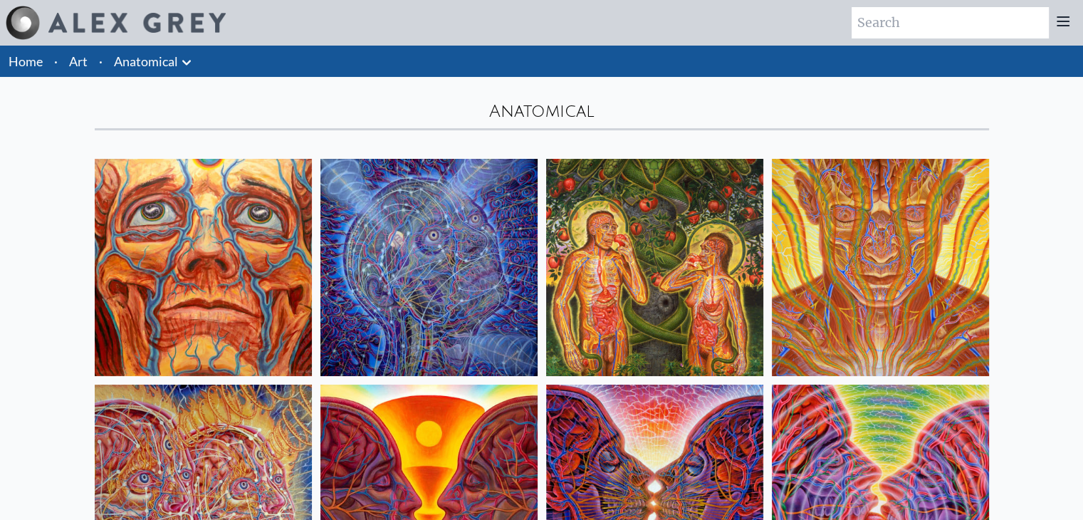
click at [222, 279] on img at bounding box center [203, 267] width 217 height 217
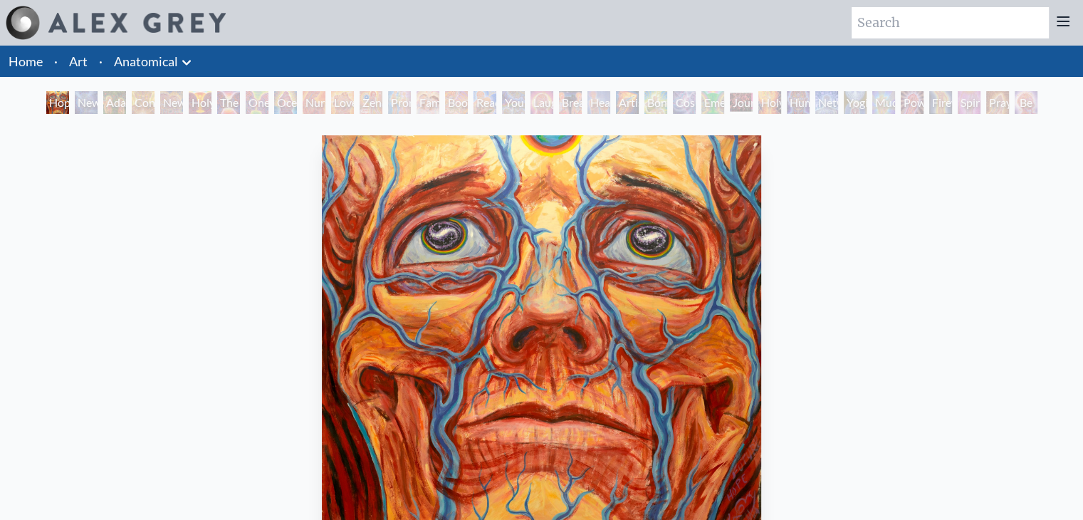
click at [880, 302] on div "Hope 2006, acrylic on canvas, 96 x 96 in. Visit the CoSM Shop" at bounding box center [541, 427] width 1061 height 594
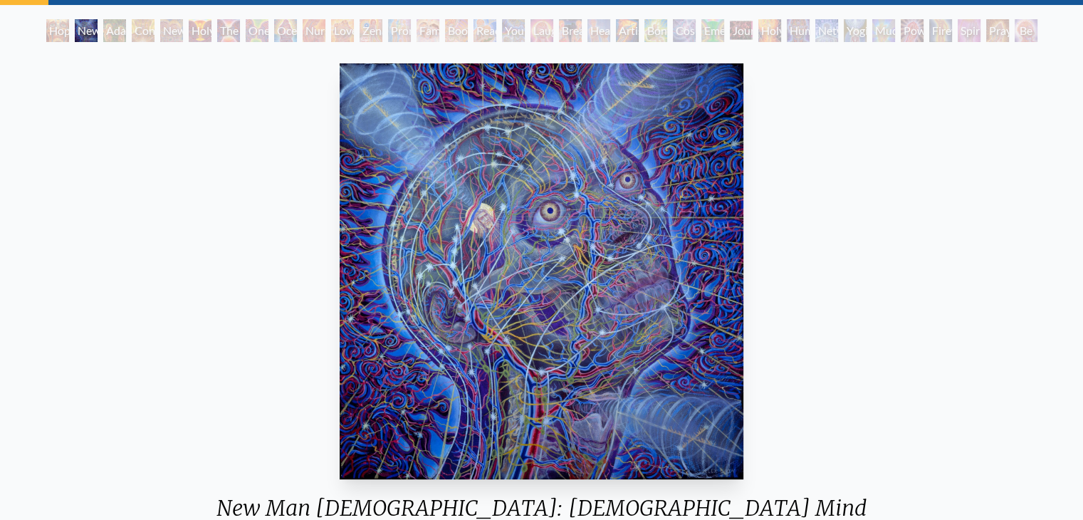
scroll to position [71, 0]
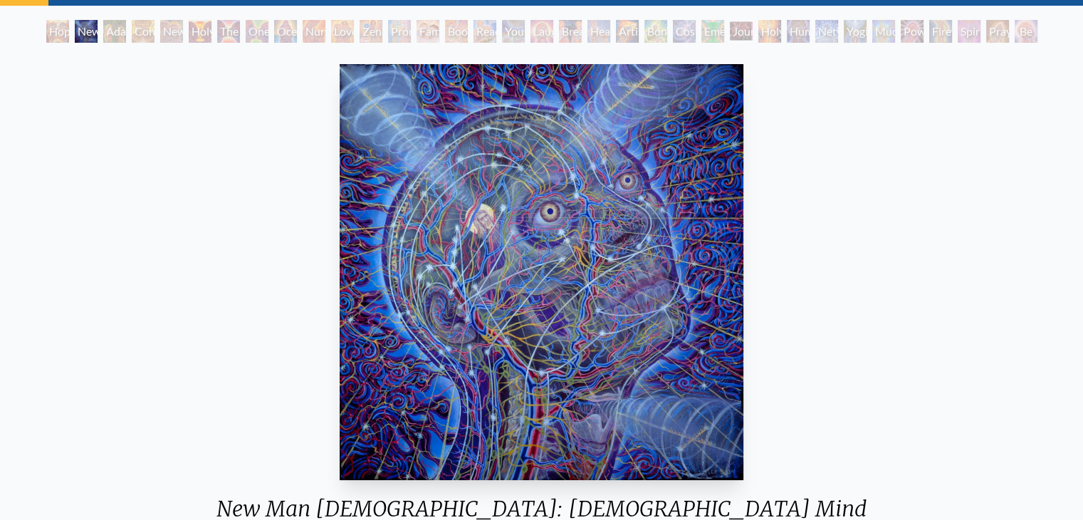
click at [939, 317] on div "New Man [DEMOGRAPHIC_DATA]: [DEMOGRAPHIC_DATA] Mind 1984, acrylic on paper, 22 …" at bounding box center [541, 355] width 1061 height 594
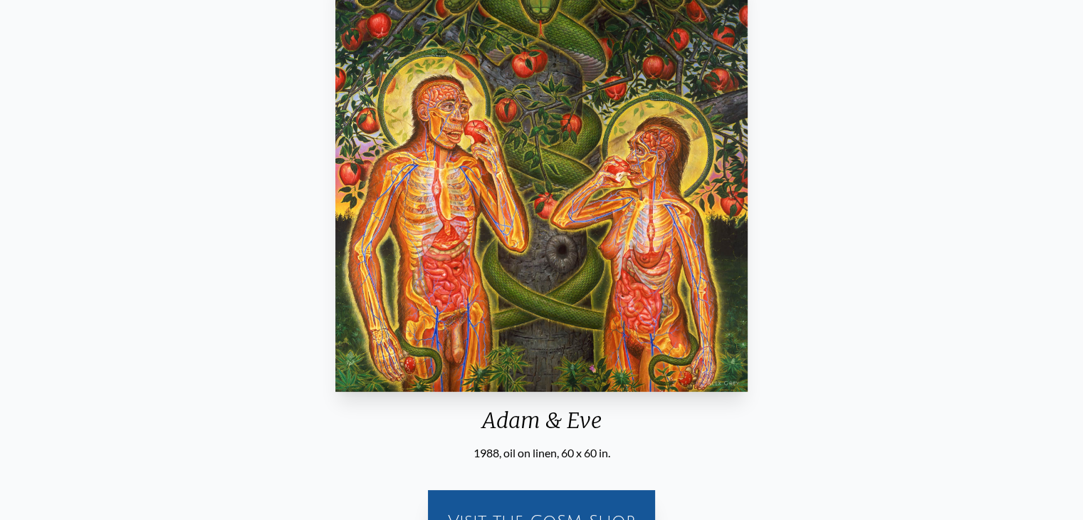
scroll to position [91, 0]
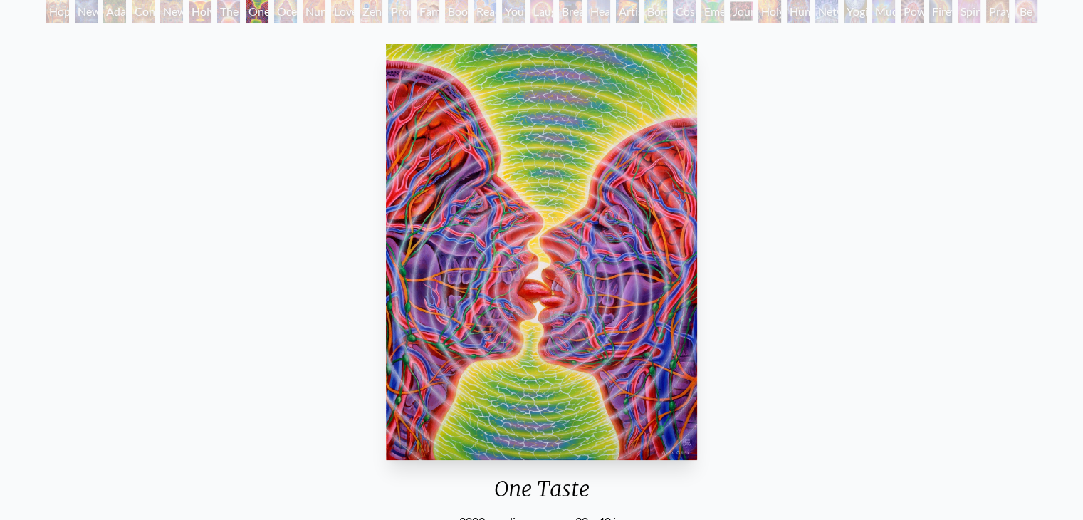
click at [729, 348] on div "One Taste 2009, acrylic on canvas, 30 x 40 in. Visit the CoSM Shop" at bounding box center [541, 335] width 1061 height 594
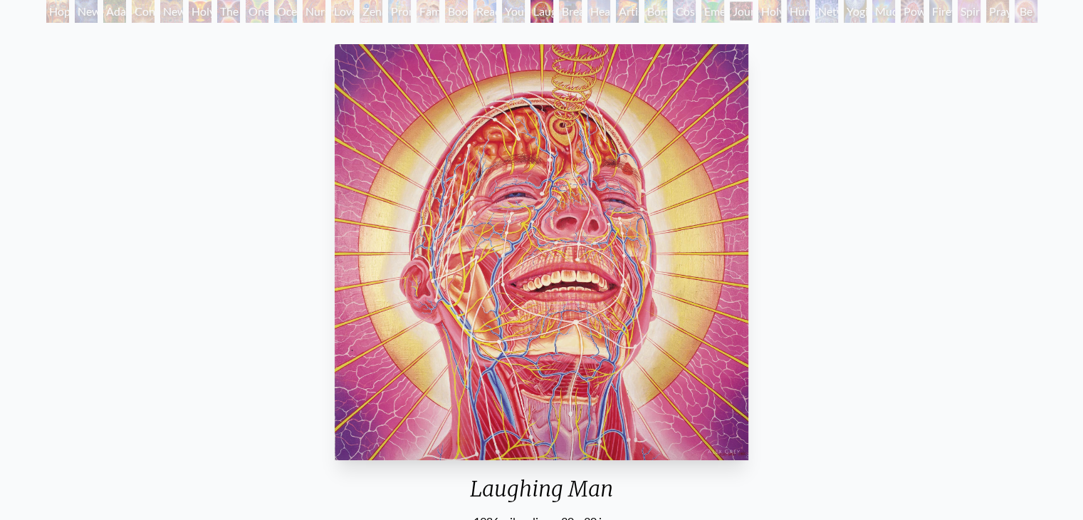
click at [825, 287] on div "Laughing Man 1986, oil on linen, 30 x 30 in. Visit the CoSM Shop" at bounding box center [541, 335] width 1061 height 594
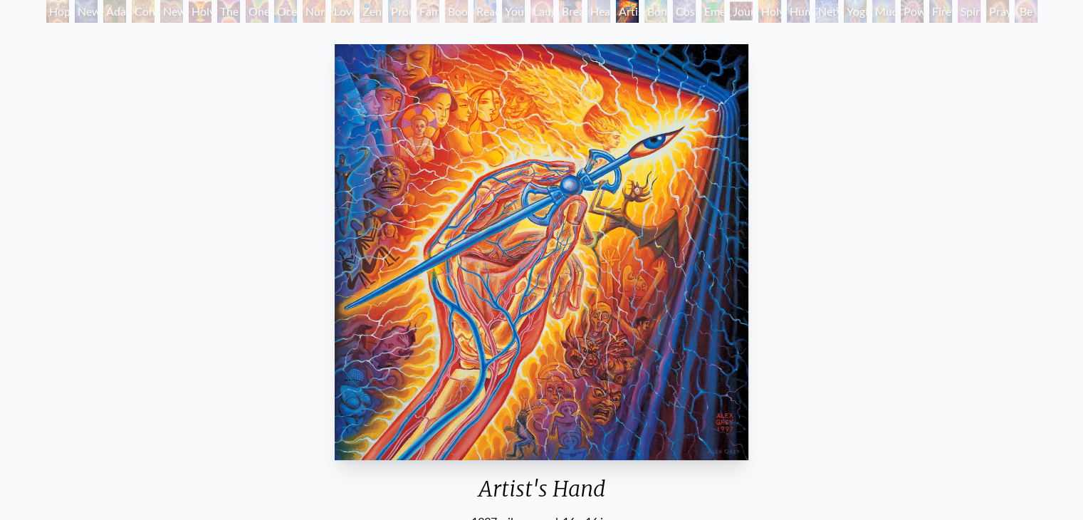
click at [1006, 271] on div "Artist's Hand 1997, oil on wood, 16 x 16 in. Visit the CoSM Shop Artist's Hand …" at bounding box center [541, 494] width 1061 height 913
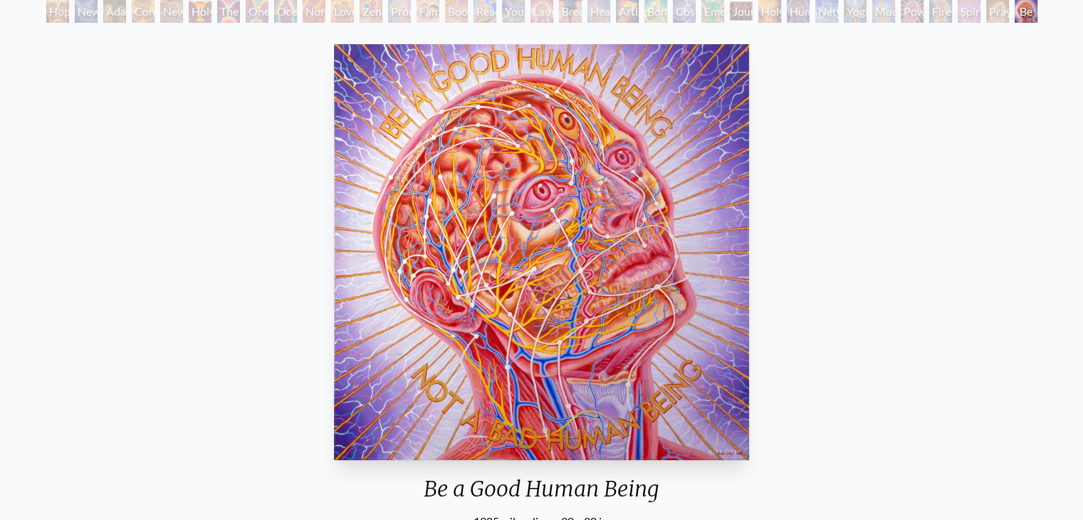
click at [950, 288] on div "Be a Good Human Being 1985, oil on linen, 30 x 30 in. Visit the CoSM Shop" at bounding box center [541, 335] width 1061 height 594
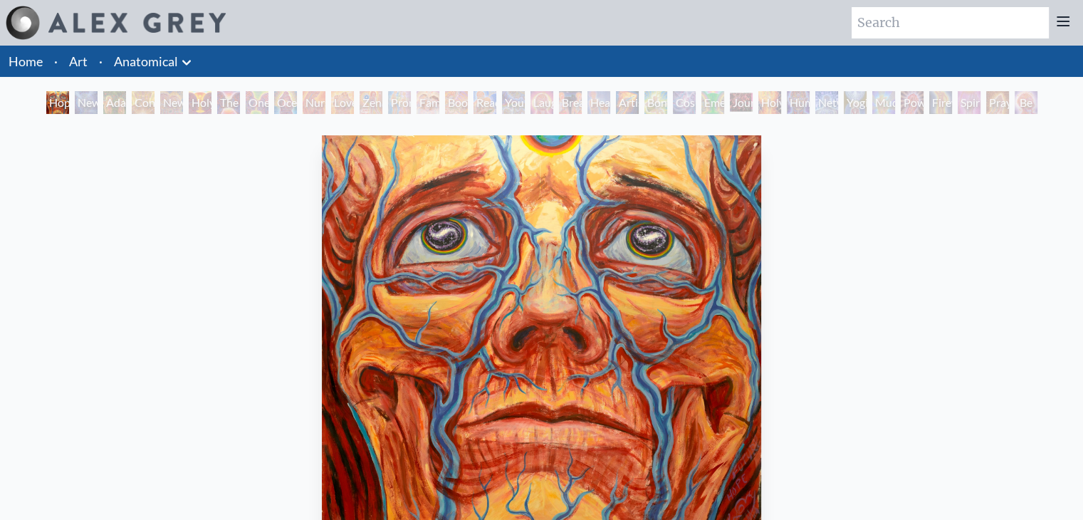
click at [184, 63] on icon at bounding box center [186, 62] width 9 height 5
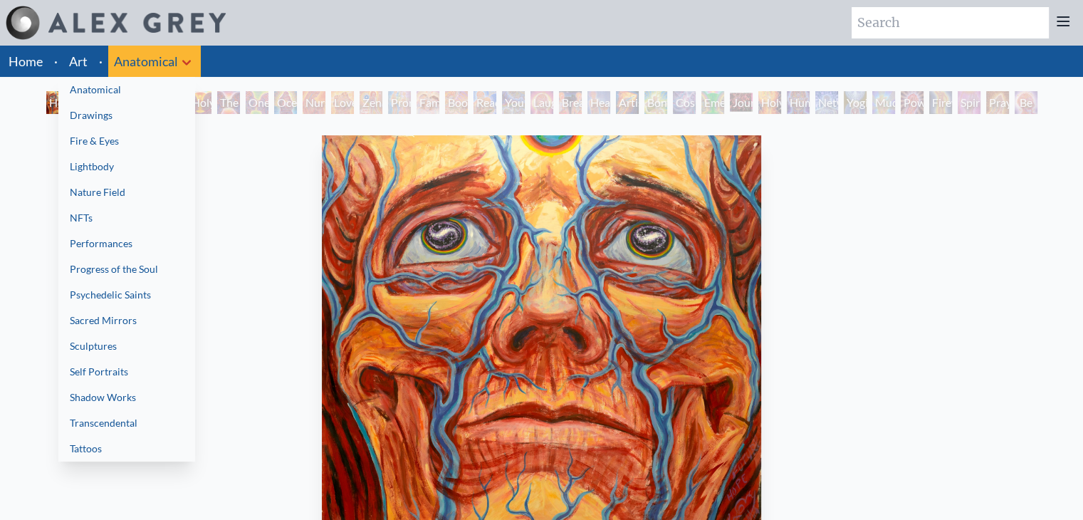
click at [256, 276] on div at bounding box center [541, 260] width 1083 height 520
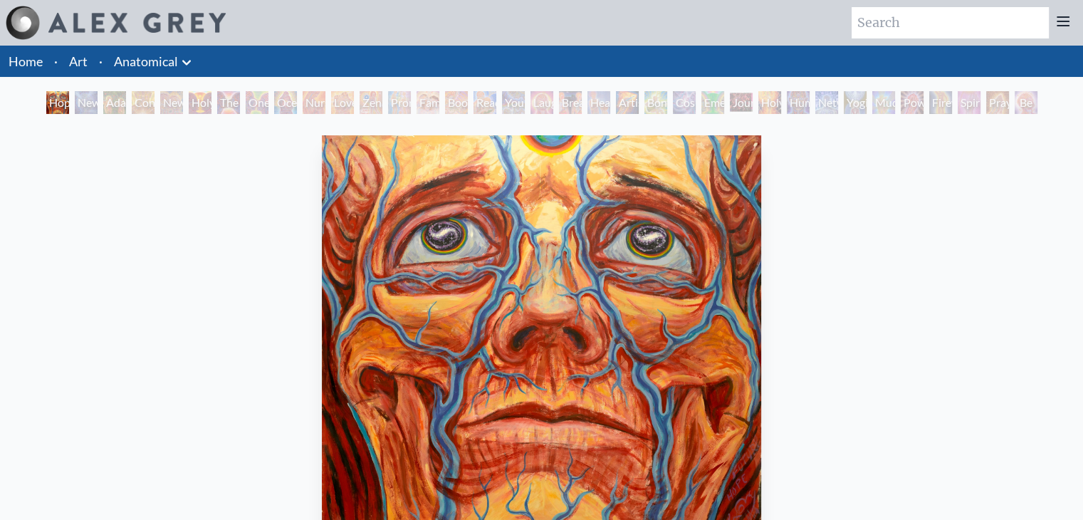
click at [185, 64] on icon at bounding box center [186, 62] width 9 height 5
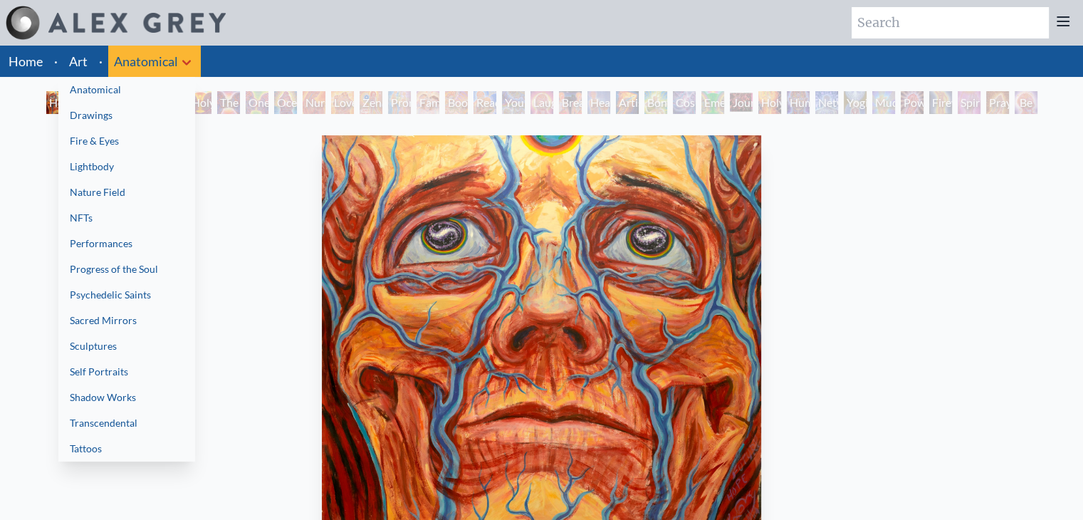
click at [154, 113] on link "Drawings" at bounding box center [126, 116] width 137 height 26
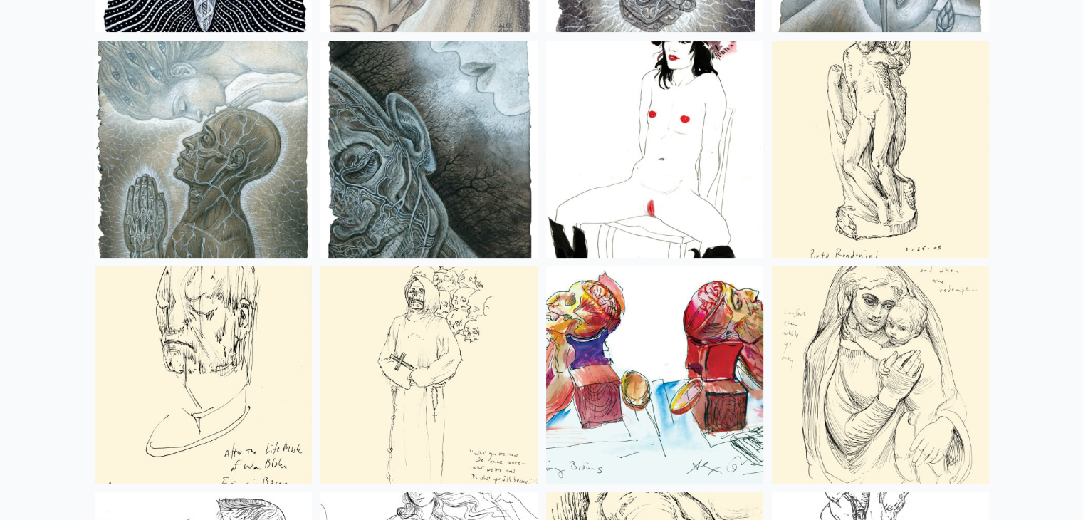
scroll to position [575, 0]
